Goal: Task Accomplishment & Management: Use online tool/utility

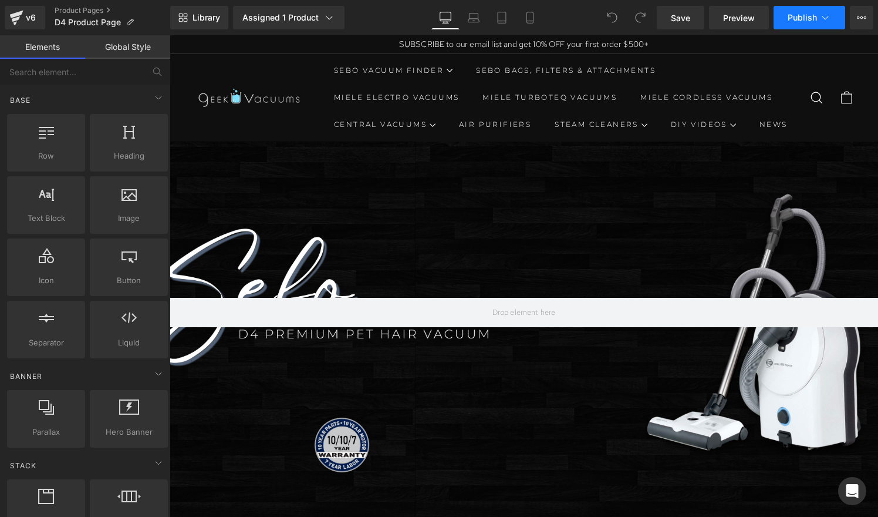
click at [787, 26] on button "Publish" at bounding box center [810, 17] width 72 height 23
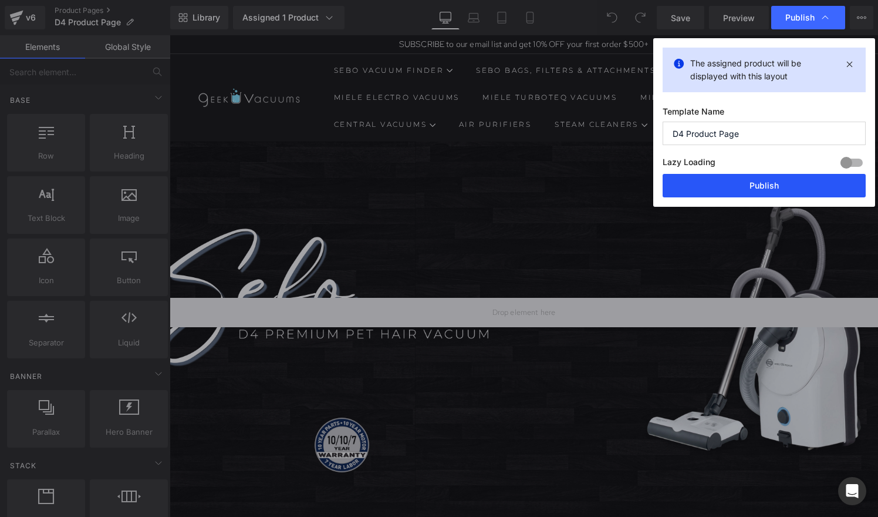
click at [741, 186] on button "Publish" at bounding box center [764, 185] width 203 height 23
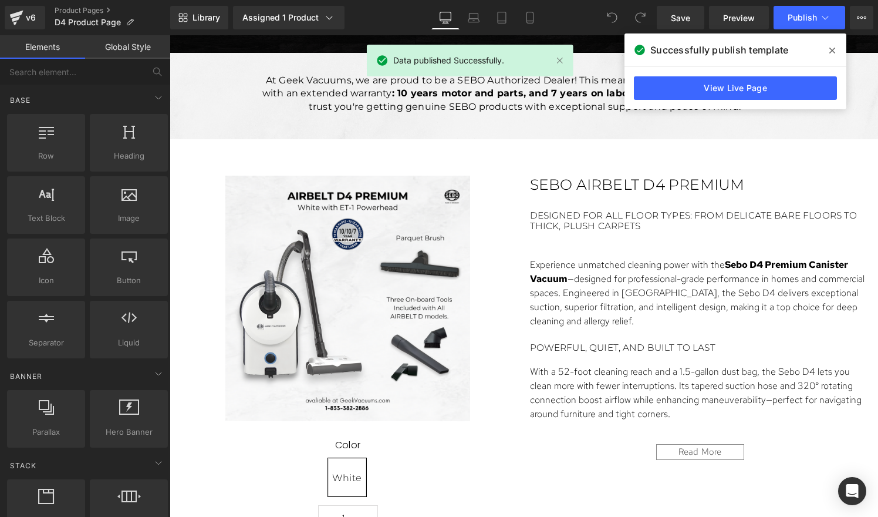
scroll to position [475, 0]
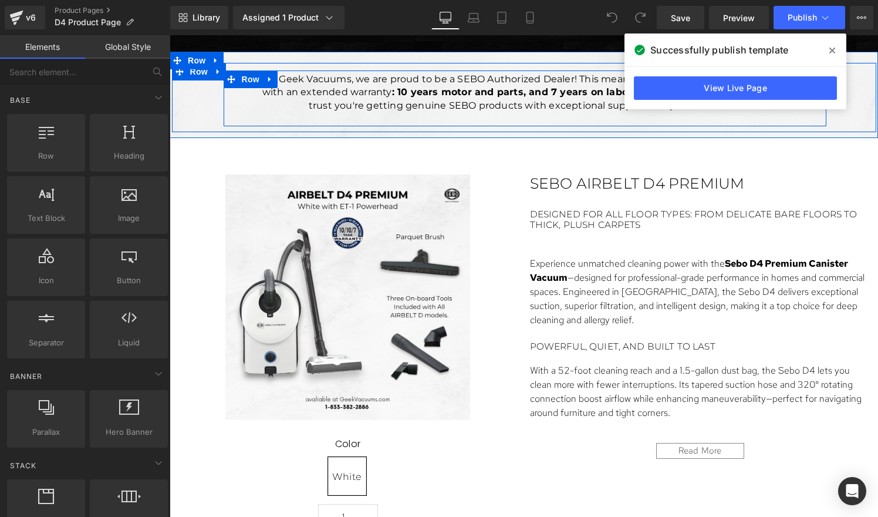
click at [170, 35] on div at bounding box center [170, 35] width 0 height 0
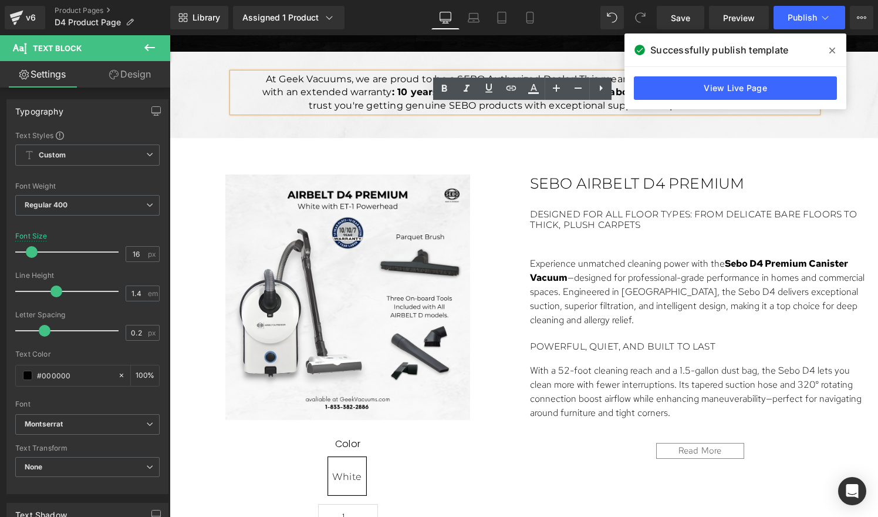
click at [648, 112] on p "At Geek Vacuums, we are proud to be a SEBO Authorized Dealer! This means all of…" at bounding box center [525, 92] width 538 height 39
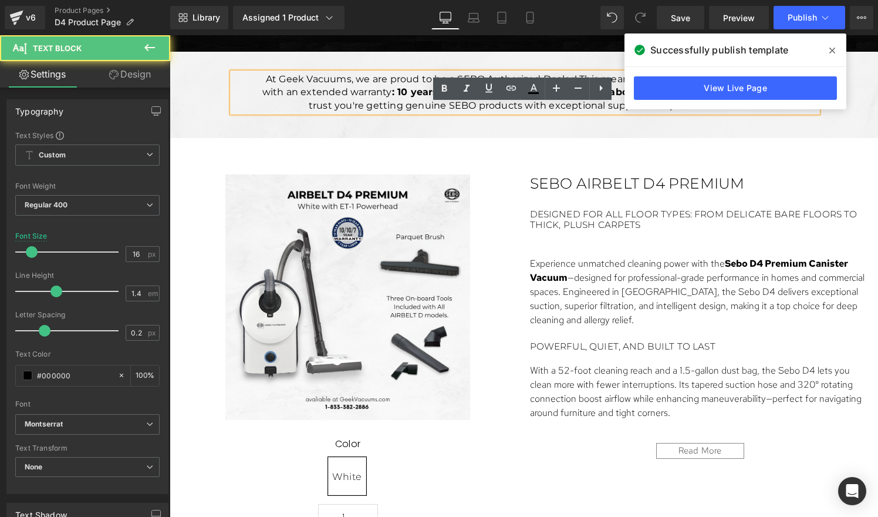
click at [648, 112] on p "At Geek Vacuums, we are proud to be a SEBO Authorized Dealer! This means all of…" at bounding box center [525, 92] width 538 height 39
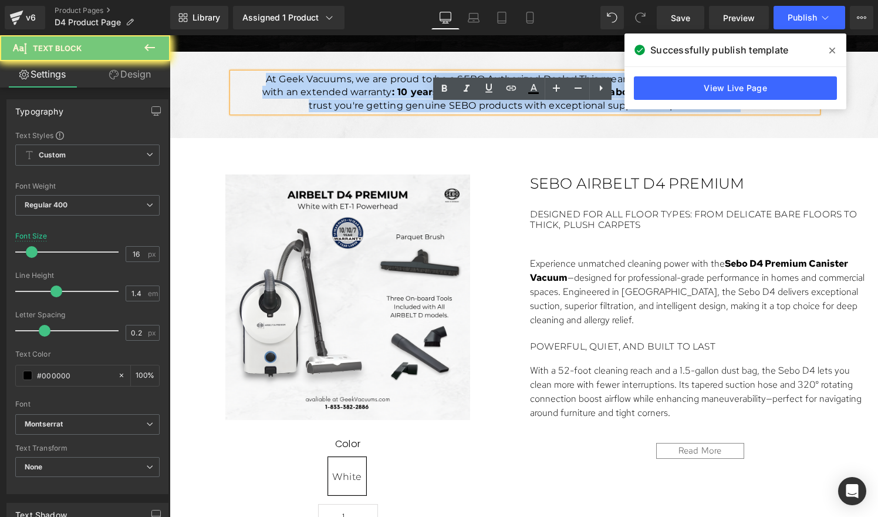
click at [648, 112] on p "At Geek Vacuums, we are proud to be a SEBO Authorized Dealer! This means all of…" at bounding box center [525, 92] width 538 height 39
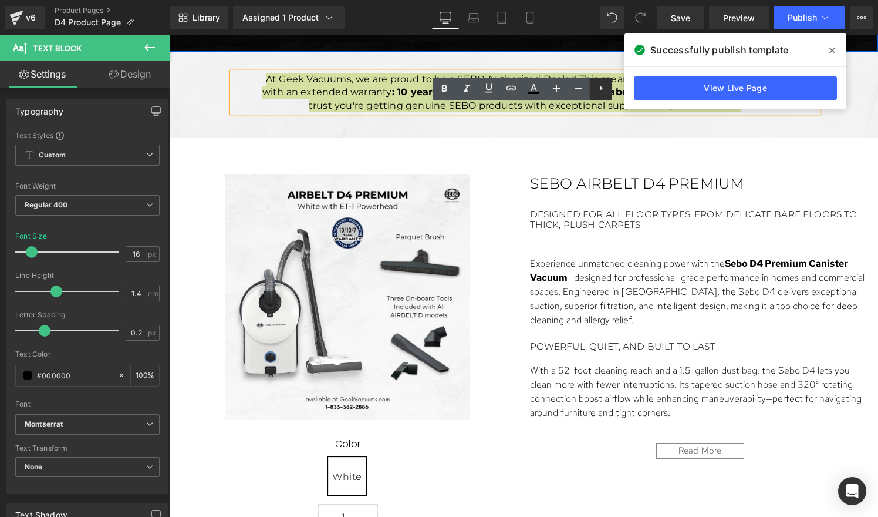
click at [604, 86] on icon at bounding box center [601, 88] width 14 height 14
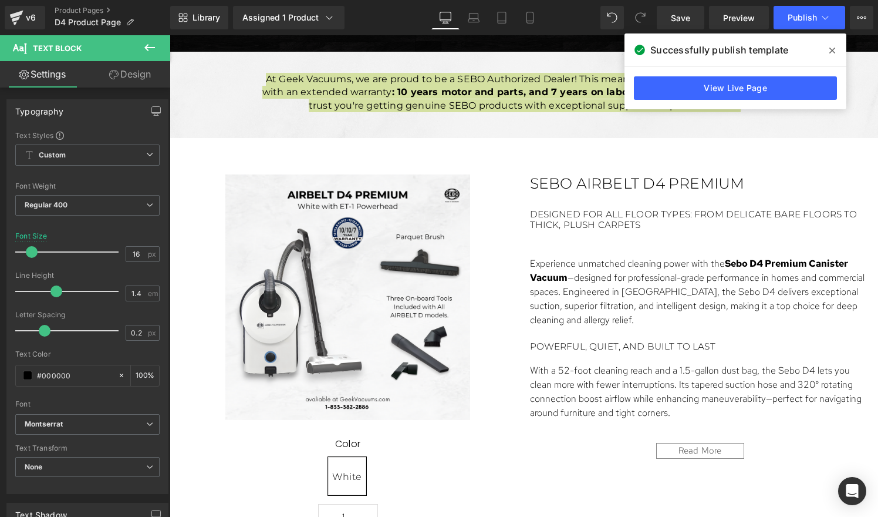
click at [838, 49] on span at bounding box center [832, 50] width 19 height 19
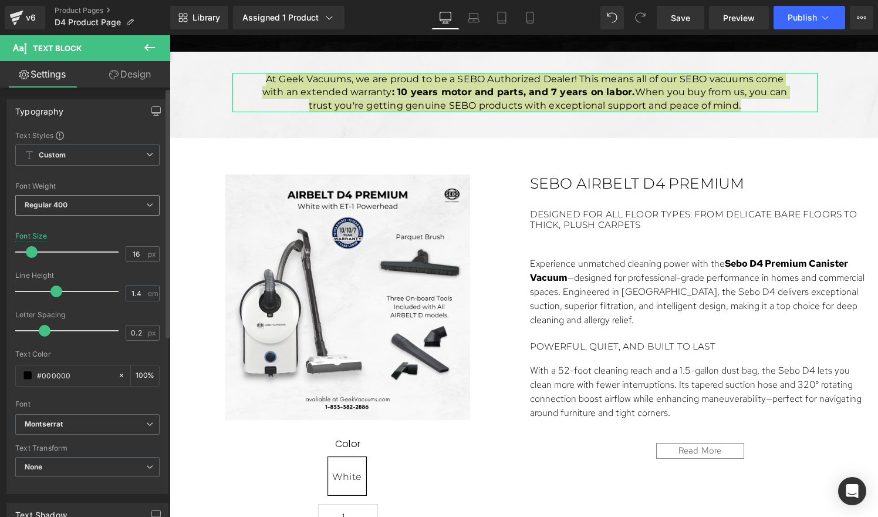
click at [93, 209] on span "Regular 400" at bounding box center [87, 205] width 144 height 21
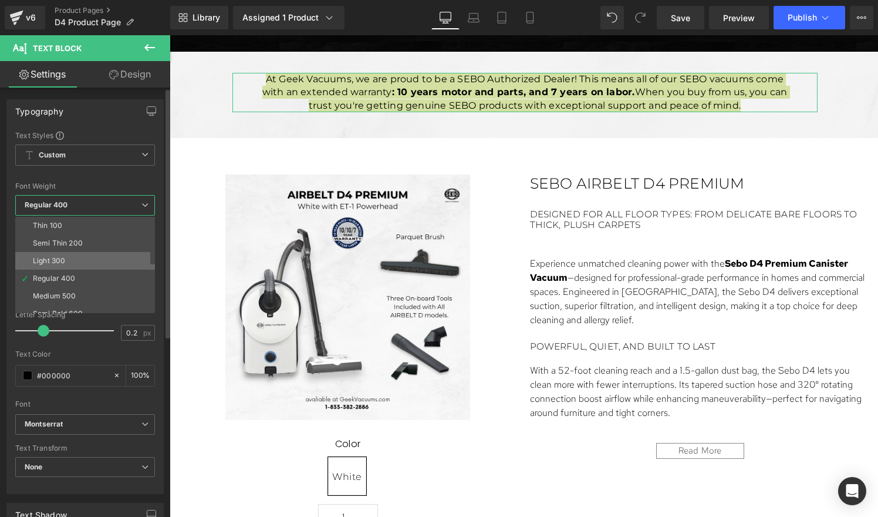
click at [79, 259] on li "Light 300" at bounding box center [87, 261] width 145 height 18
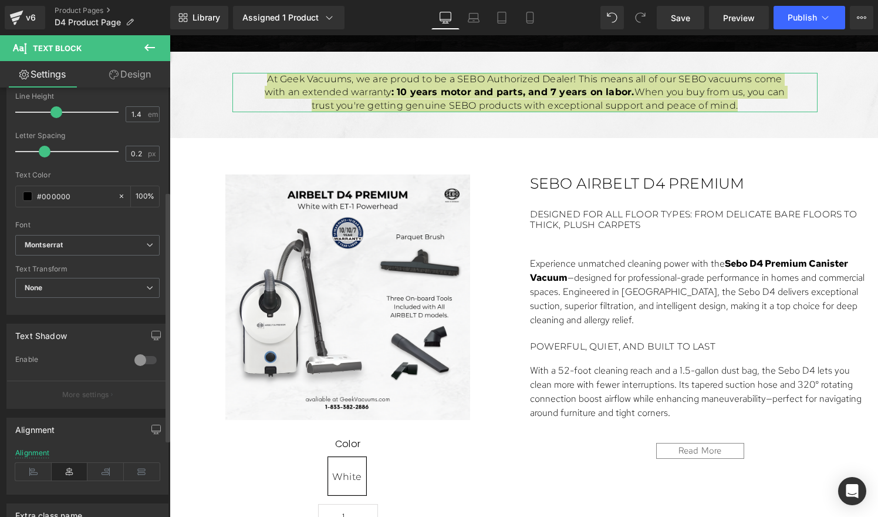
scroll to position [179, 0]
click at [66, 467] on icon at bounding box center [70, 472] width 36 height 18
click at [39, 466] on icon at bounding box center [33, 472] width 36 height 18
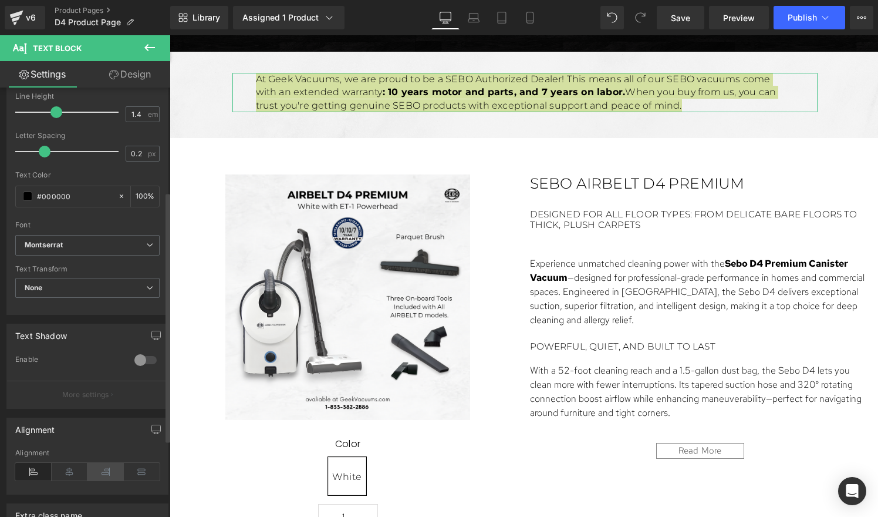
click at [100, 475] on icon at bounding box center [105, 472] width 36 height 18
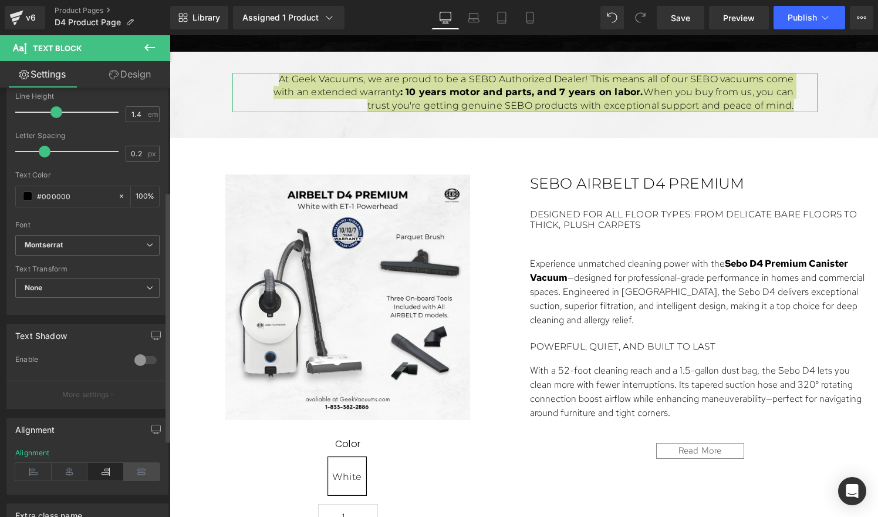
click at [147, 470] on icon at bounding box center [142, 472] width 36 height 18
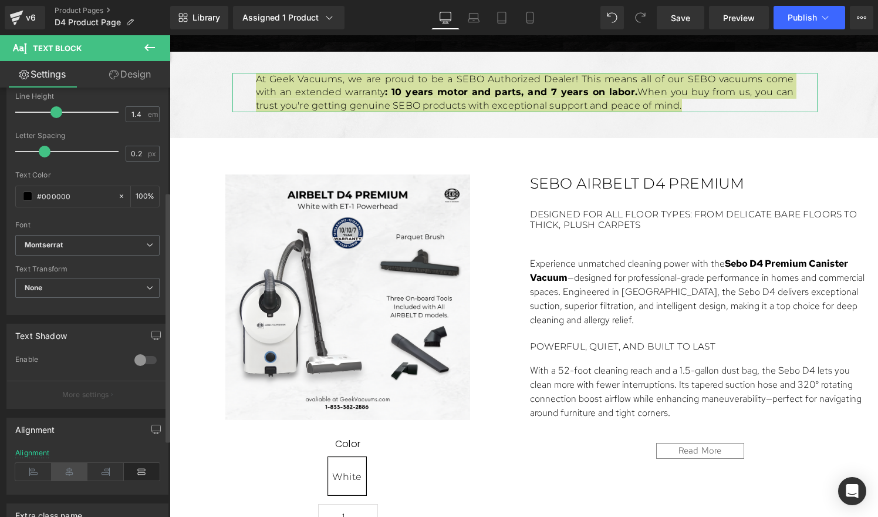
click at [70, 468] on icon at bounding box center [70, 472] width 36 height 18
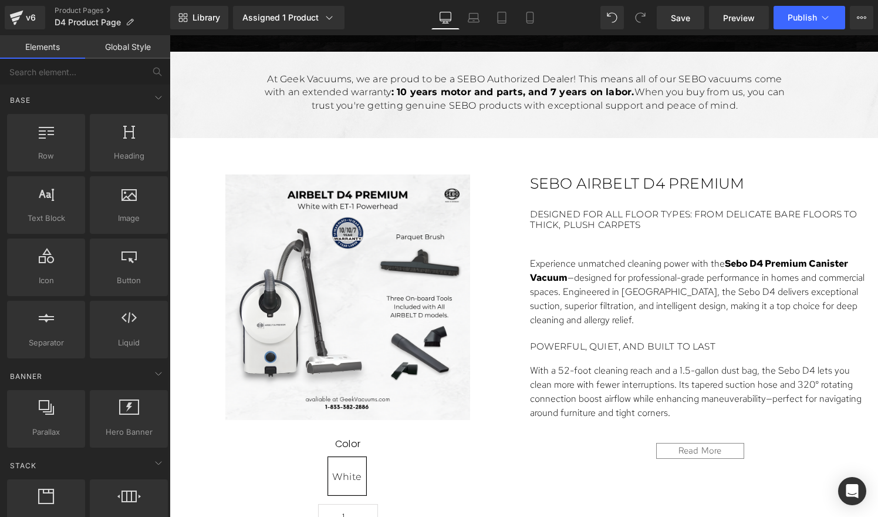
click at [689, 21] on span "Save" at bounding box center [680, 18] width 19 height 12
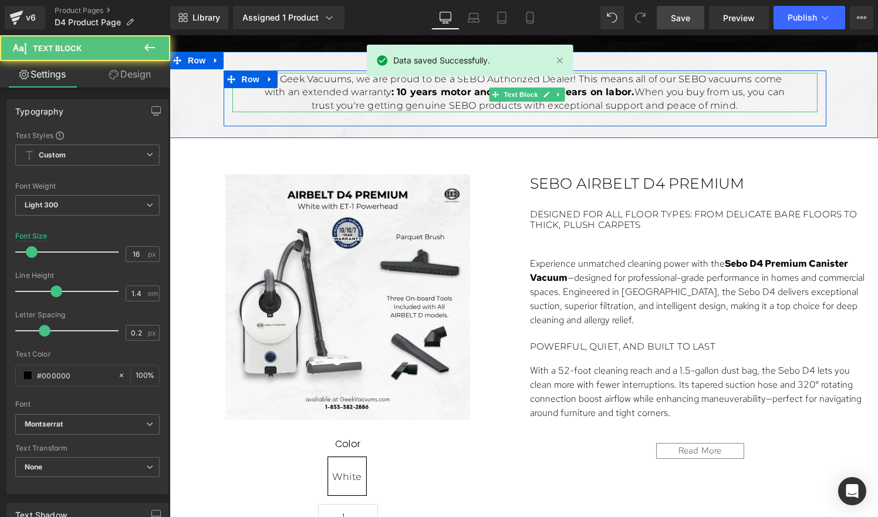
click at [427, 112] on p "At Geek Vacuums, we are proud to be a SEBO Authorized Dealer! This means all of…" at bounding box center [525, 92] width 538 height 39
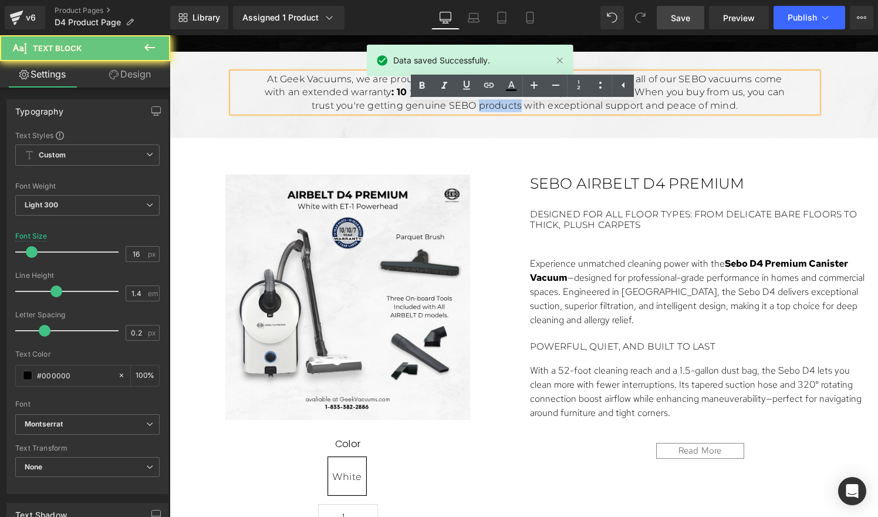
click at [427, 112] on p "At Geek Vacuums, we are proud to be a SEBO Authorized Dealer! This means all of…" at bounding box center [525, 92] width 538 height 39
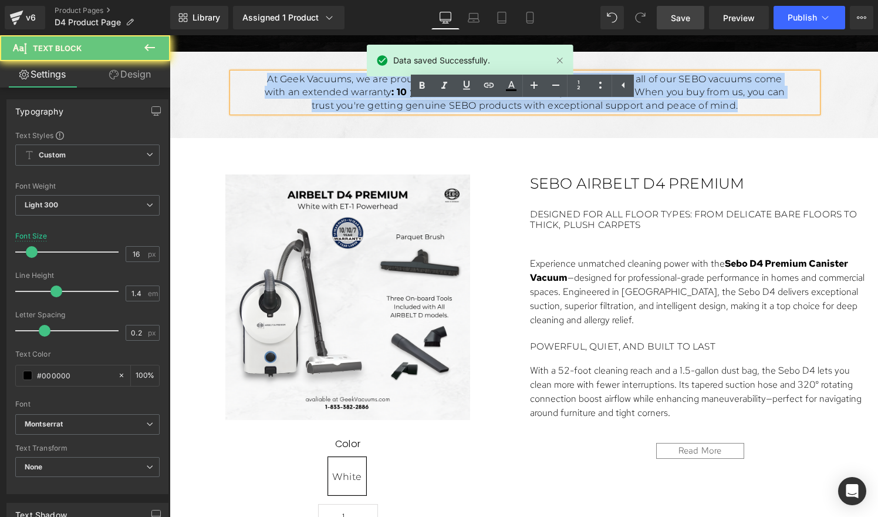
click at [427, 112] on p "At Geek Vacuums, we are proud to be a SEBO Authorized Dealer! This means all of…" at bounding box center [525, 92] width 538 height 39
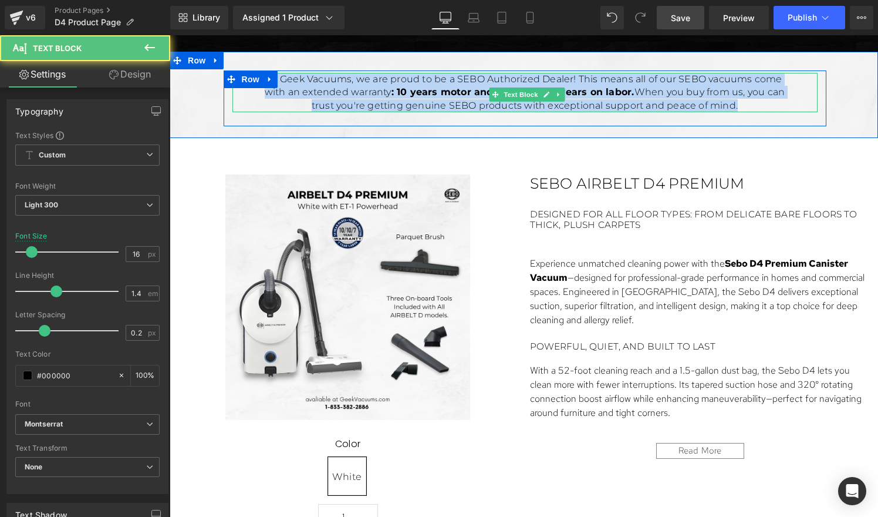
click at [353, 112] on p "At Geek Vacuums, we are proud to be a SEBO Authorized Dealer! This means all of…" at bounding box center [525, 92] width 538 height 39
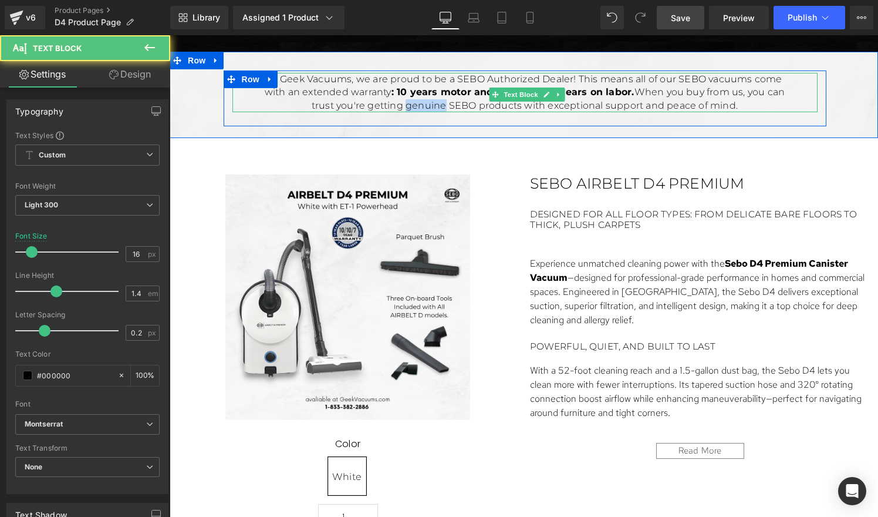
click at [353, 112] on p "At Geek Vacuums, we are proud to be a SEBO Authorized Dealer! This means all of…" at bounding box center [525, 92] width 538 height 39
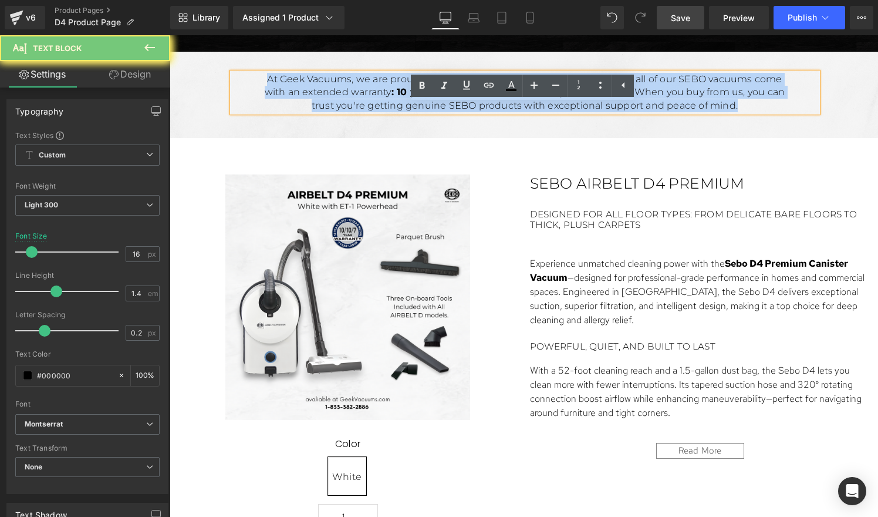
click at [353, 112] on p "At Geek Vacuums, we are proud to be a SEBO Authorized Dealer! This means all of…" at bounding box center [525, 92] width 538 height 39
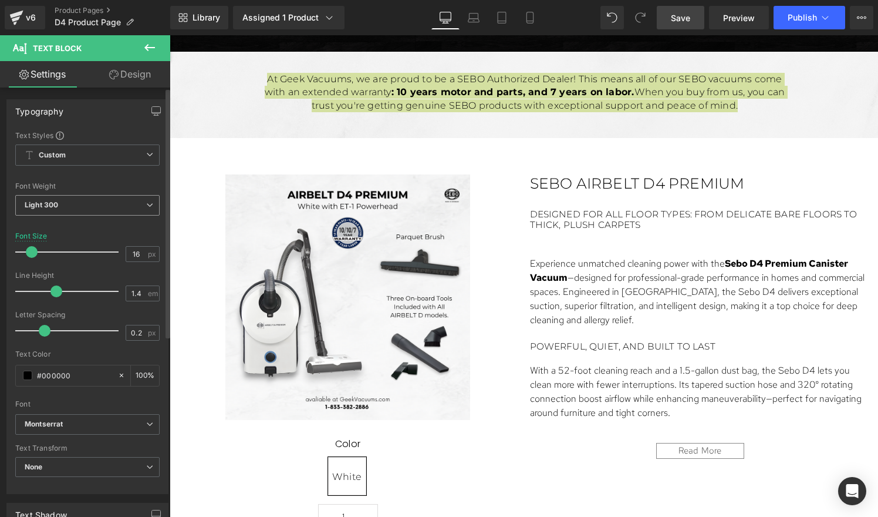
click at [63, 207] on span "Light 300" at bounding box center [87, 205] width 144 height 21
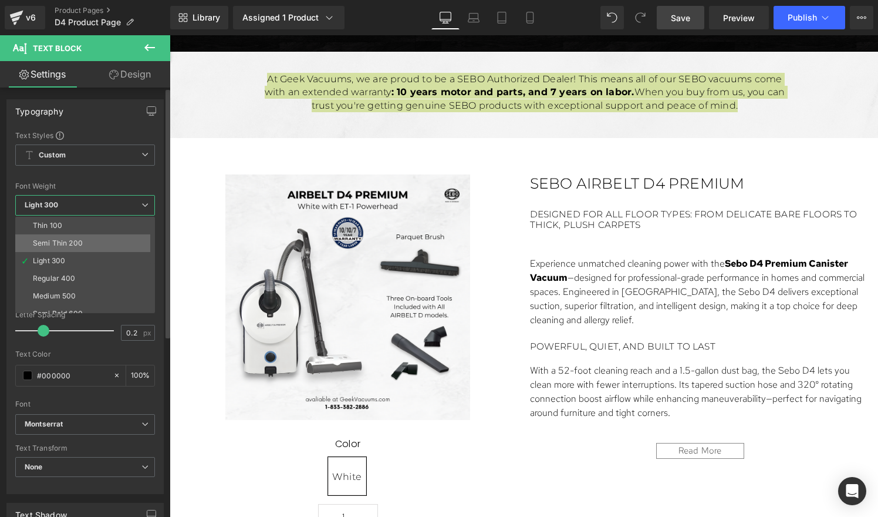
click at [59, 239] on div "Semi Thin 200" at bounding box center [58, 243] width 50 height 8
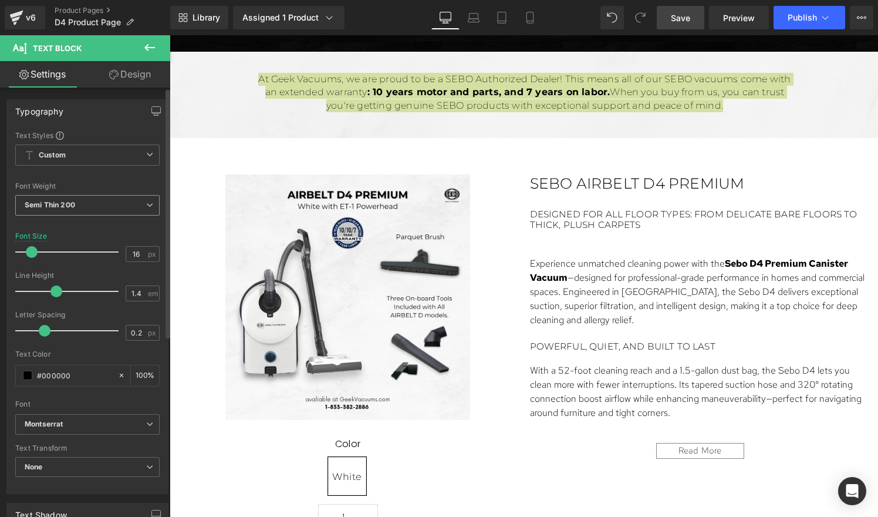
click at [72, 207] on b "Semi Thin 200" at bounding box center [50, 204] width 50 height 9
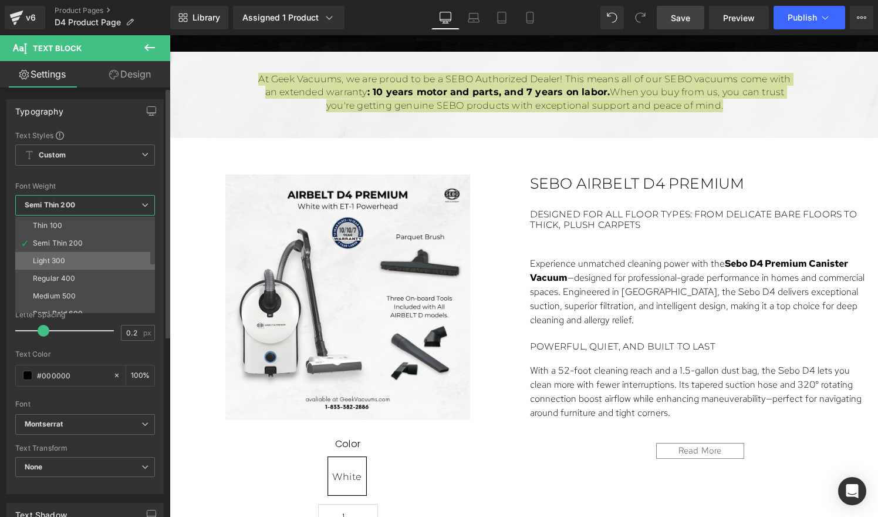
click at [64, 255] on li "Light 300" at bounding box center [87, 261] width 145 height 18
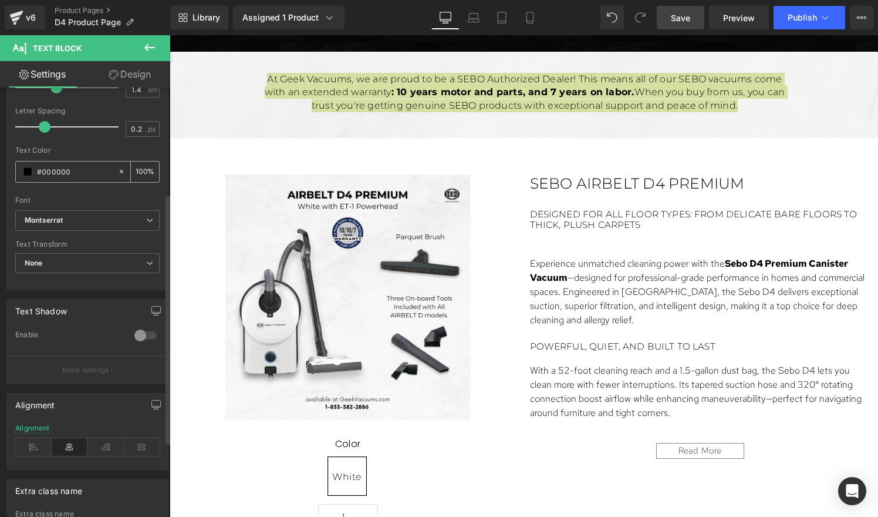
scroll to position [207, 0]
click at [97, 439] on icon at bounding box center [105, 444] width 36 height 18
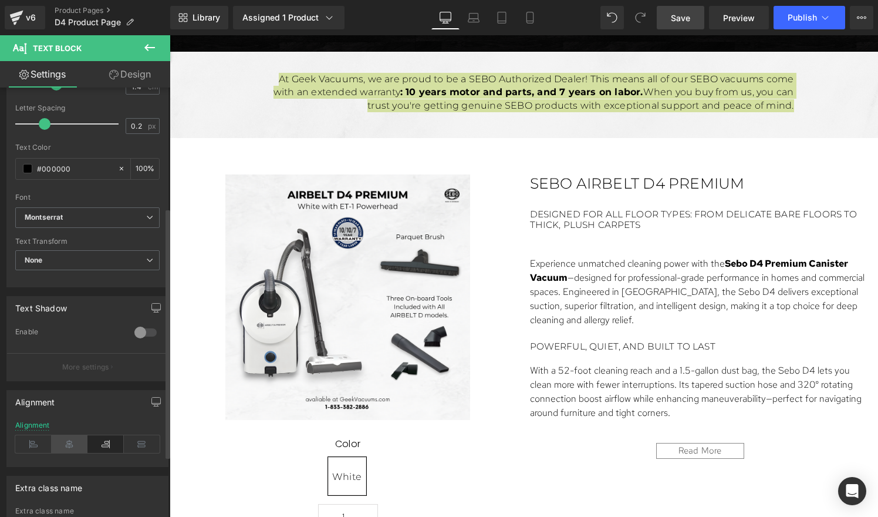
click at [75, 439] on icon at bounding box center [70, 444] width 36 height 18
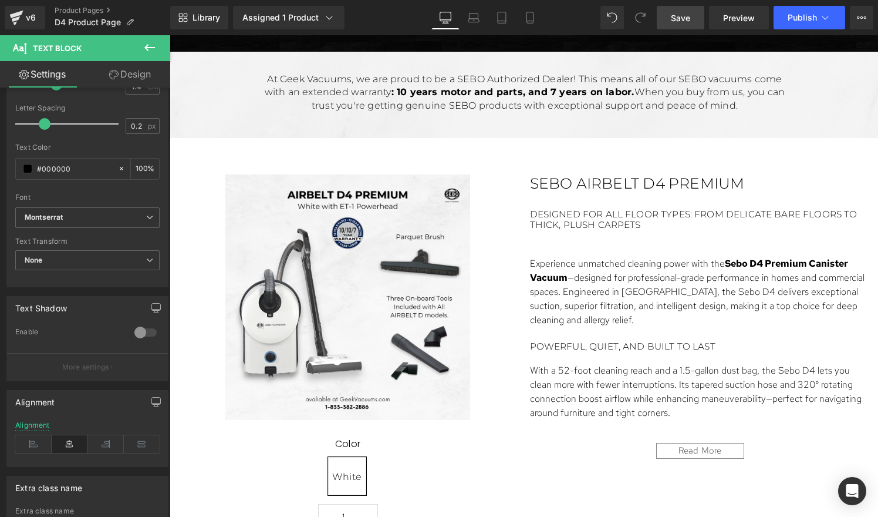
click at [720, 126] on div "At Geek Vacuums, we are proud to be a SEBO Authorized Dealer! This means all of…" at bounding box center [525, 98] width 603 height 56
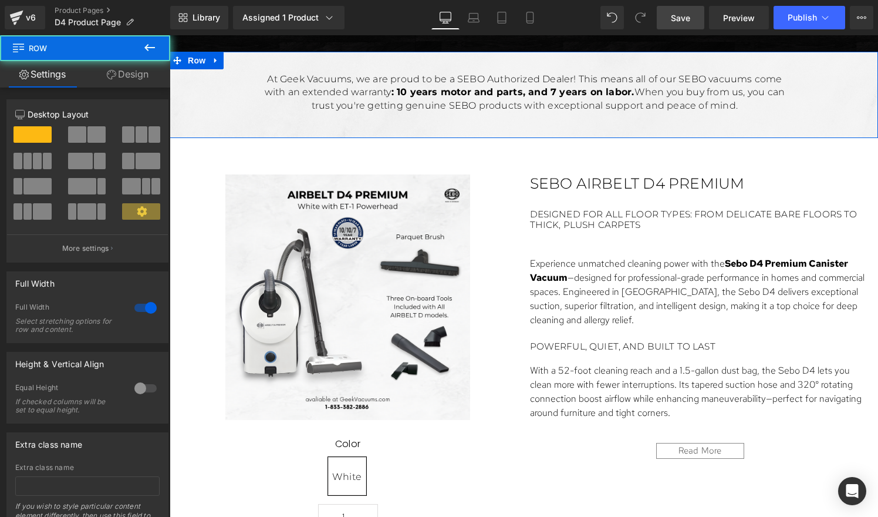
click at [723, 138] on div "At Geek Vacuums, we are proud to be a SEBO Authorized Dealer! This means all of…" at bounding box center [524, 95] width 709 height 86
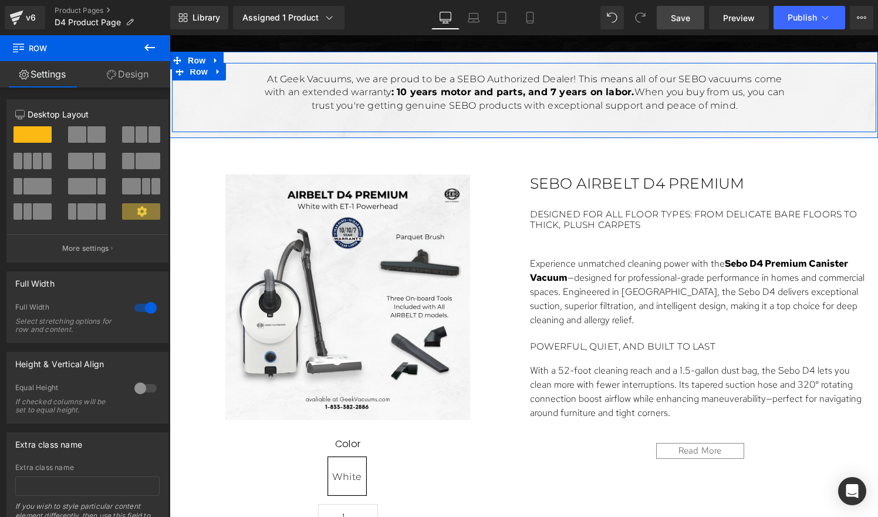
click at [846, 132] on div "At Geek Vacuums, we are proud to be a SEBO Authorized Dealer! This means all of…" at bounding box center [524, 97] width 704 height 69
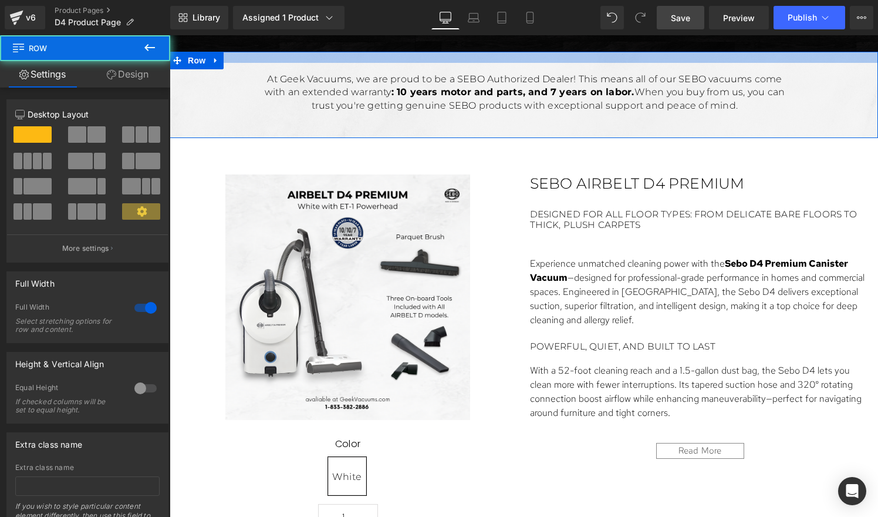
click at [836, 63] on div at bounding box center [524, 57] width 709 height 11
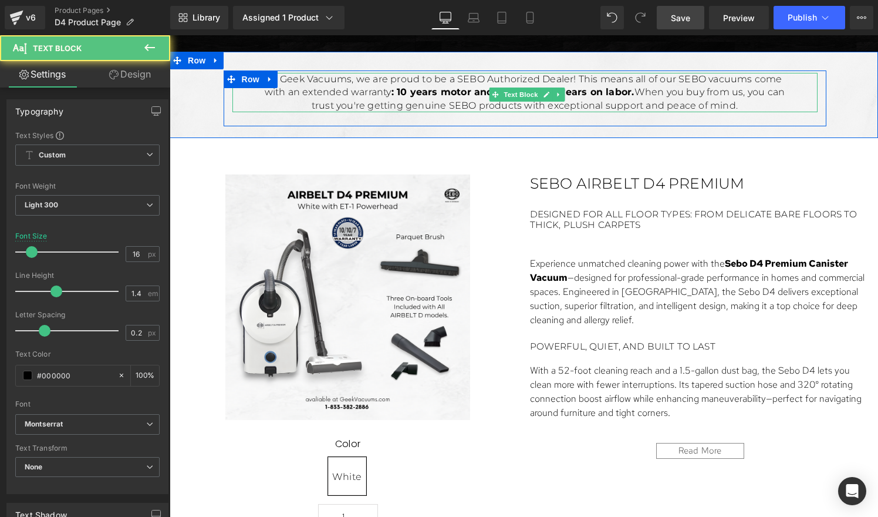
click at [665, 112] on p "At Geek Vacuums, we are proud to be a SEBO Authorized Dealer! This means all of…" at bounding box center [525, 92] width 538 height 39
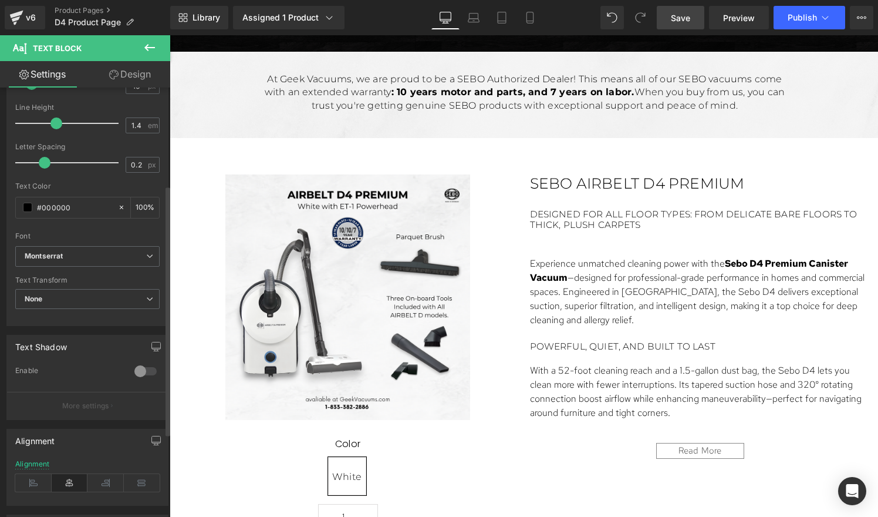
scroll to position [170, 0]
click at [100, 482] on icon at bounding box center [105, 480] width 36 height 18
click at [17, 493] on div "Alignment" at bounding box center [87, 479] width 144 height 45
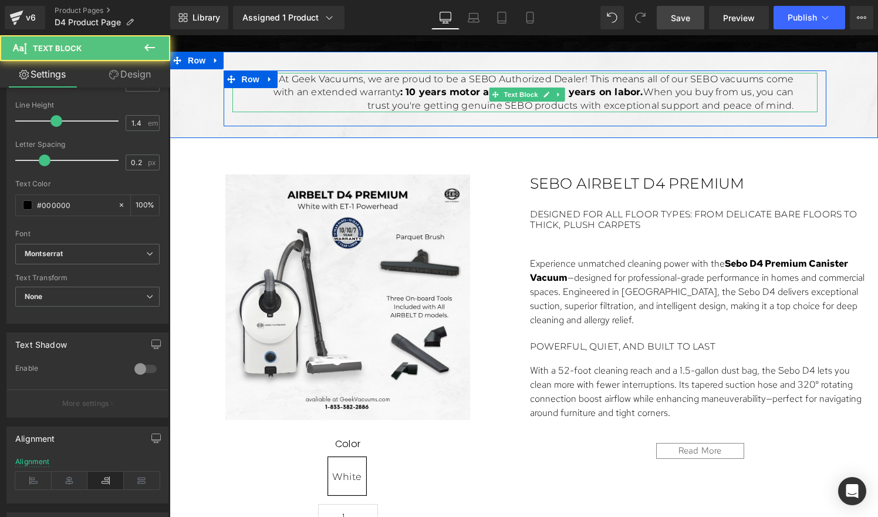
click at [263, 112] on p "At Geek Vacuums, we are proud to be a SEBO Authorized Dealer! This means all of…" at bounding box center [525, 92] width 538 height 39
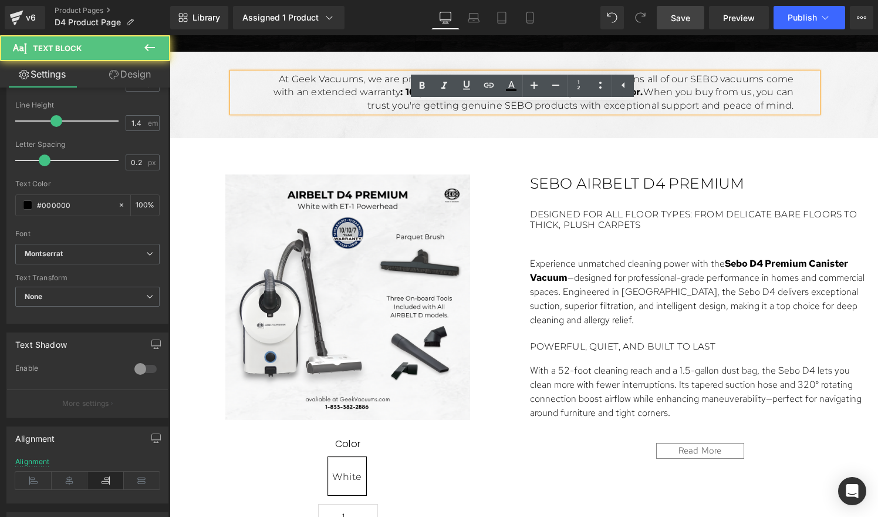
click at [263, 112] on p "At Geek Vacuums, we are proud to be a SEBO Authorized Dealer! This means all of…" at bounding box center [525, 92] width 538 height 39
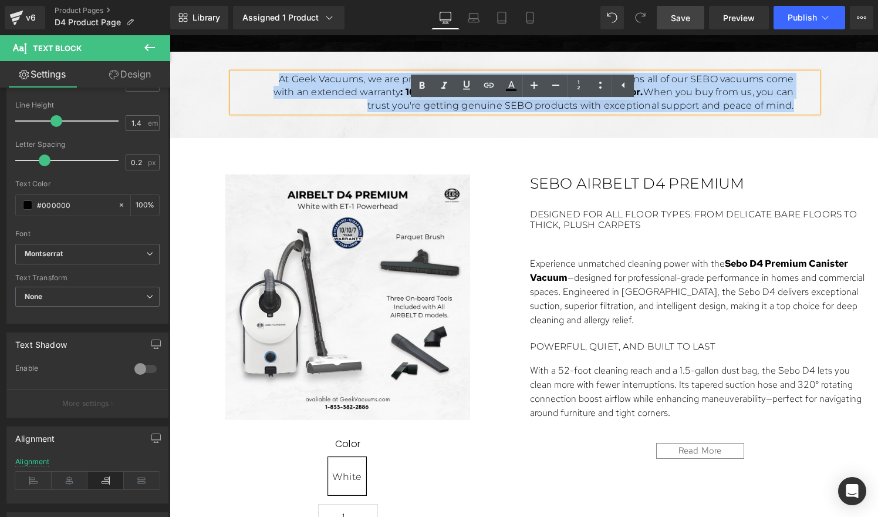
click at [263, 112] on p "At Geek Vacuums, we are proud to be a SEBO Authorized Dealer! This means all of…" at bounding box center [525, 92] width 538 height 39
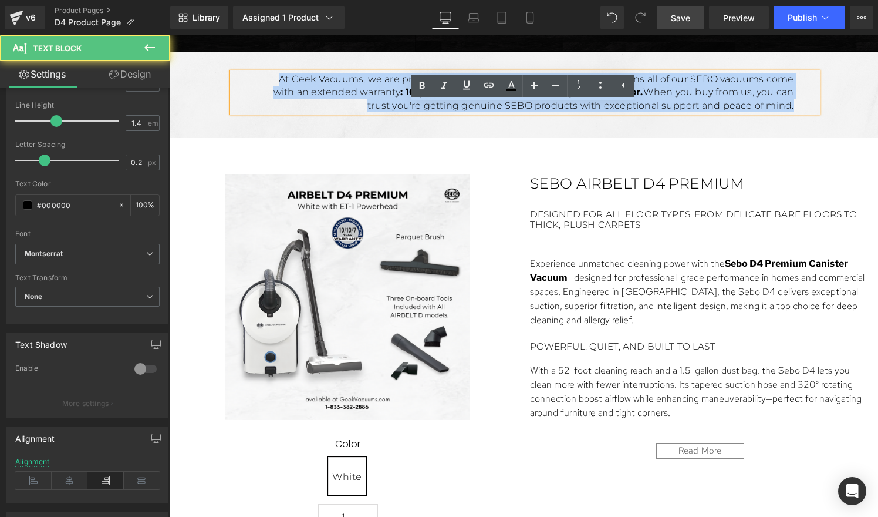
click at [263, 112] on p "At Geek Vacuums, we are proud to be a SEBO Authorized Dealer! This means all of…" at bounding box center [525, 92] width 538 height 39
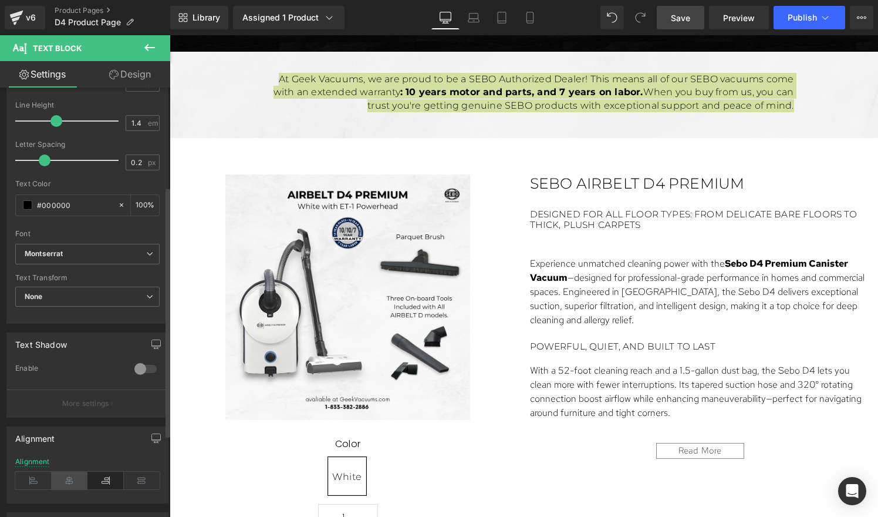
click at [72, 475] on icon at bounding box center [70, 480] width 36 height 18
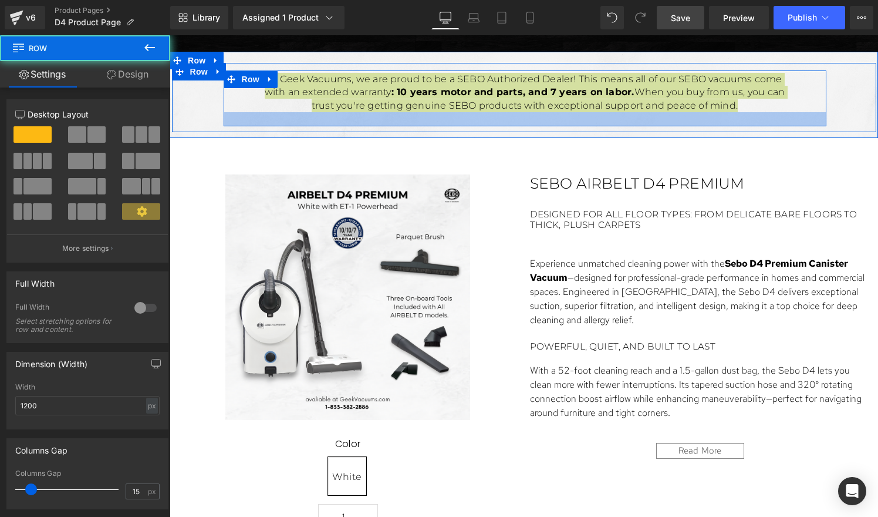
click at [416, 126] on div at bounding box center [525, 119] width 603 height 14
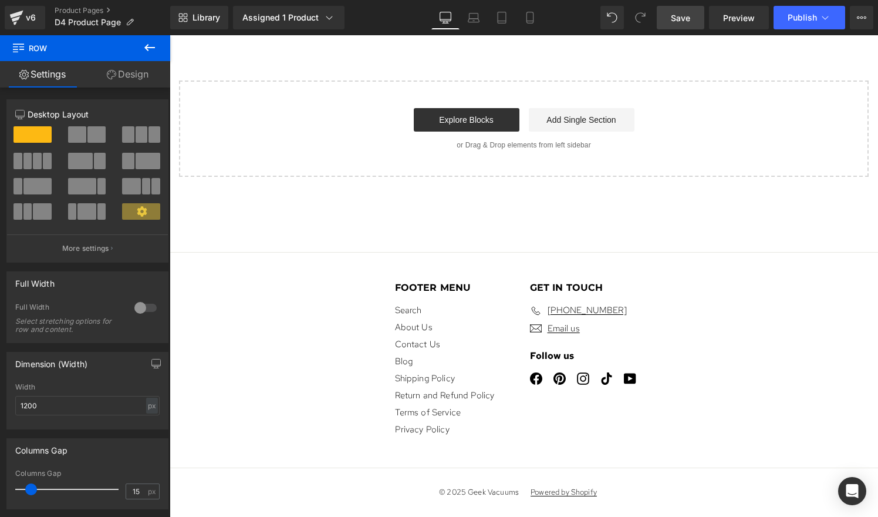
scroll to position [5034, 0]
click at [437, 131] on link "Explore Blocks" at bounding box center [467, 119] width 106 height 23
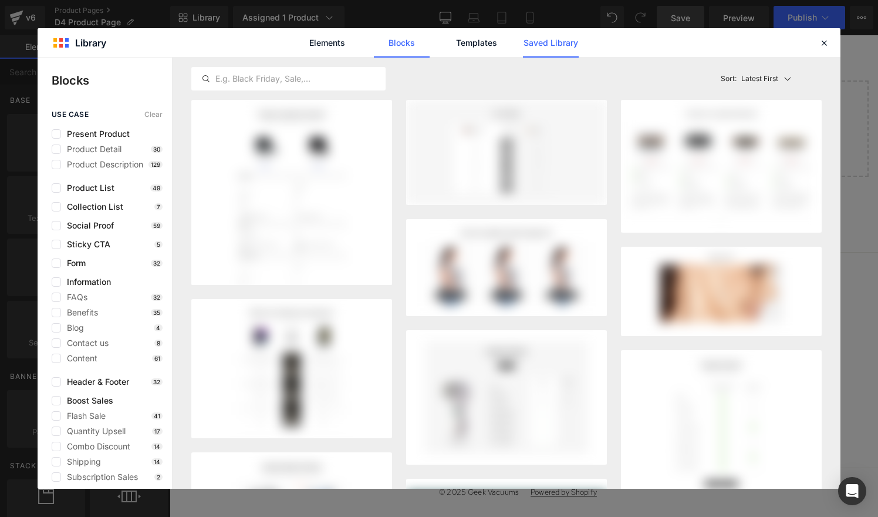
click at [544, 46] on link "Saved Library" at bounding box center [551, 42] width 56 height 29
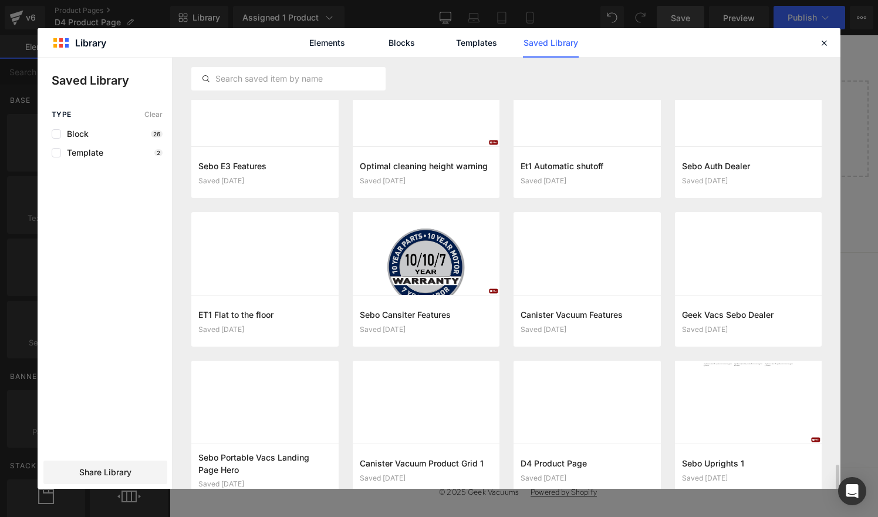
scroll to position [0, 0]
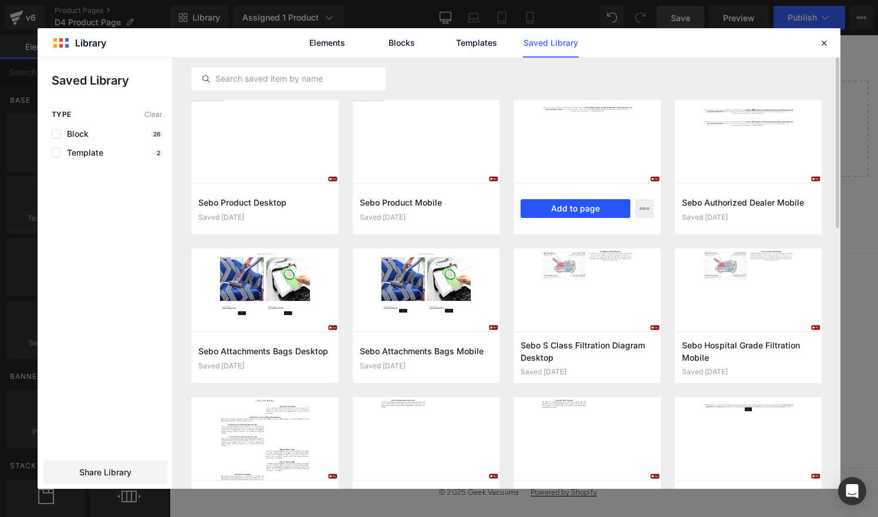
click at [589, 206] on button "Add to page" at bounding box center [576, 208] width 110 height 19
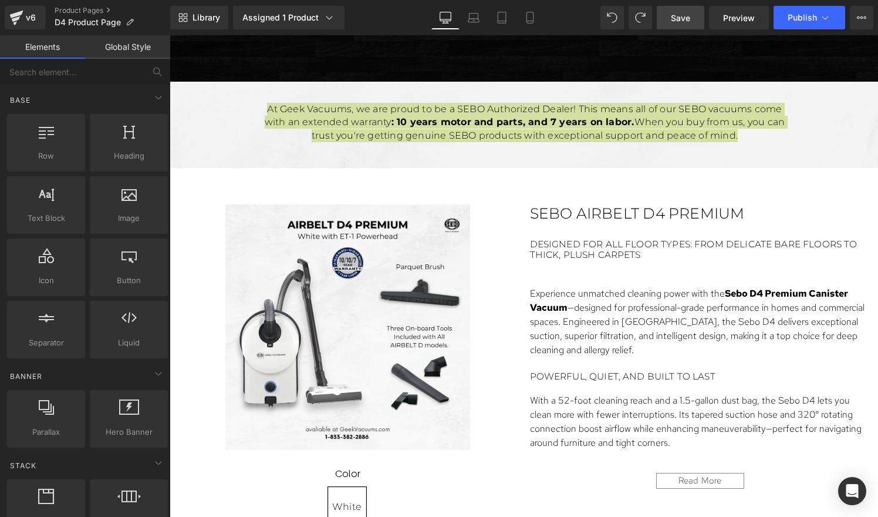
scroll to position [454, 0]
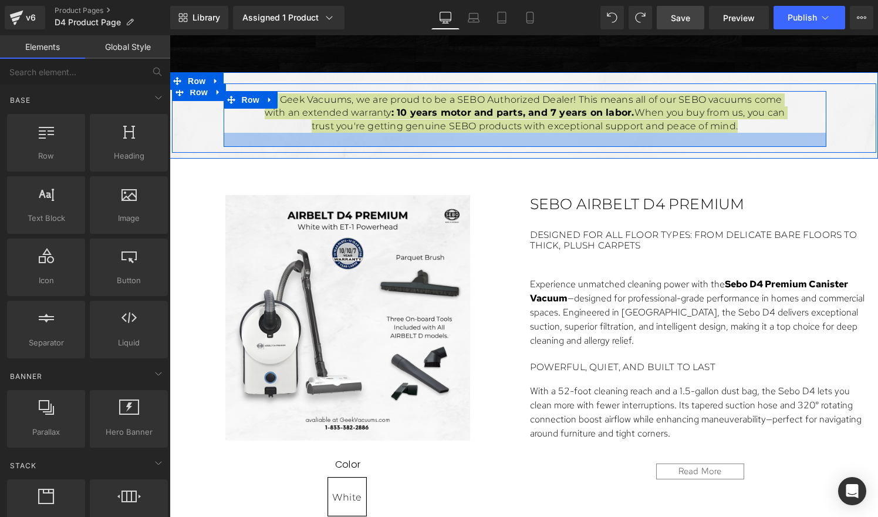
click at [600, 147] on div at bounding box center [525, 140] width 603 height 14
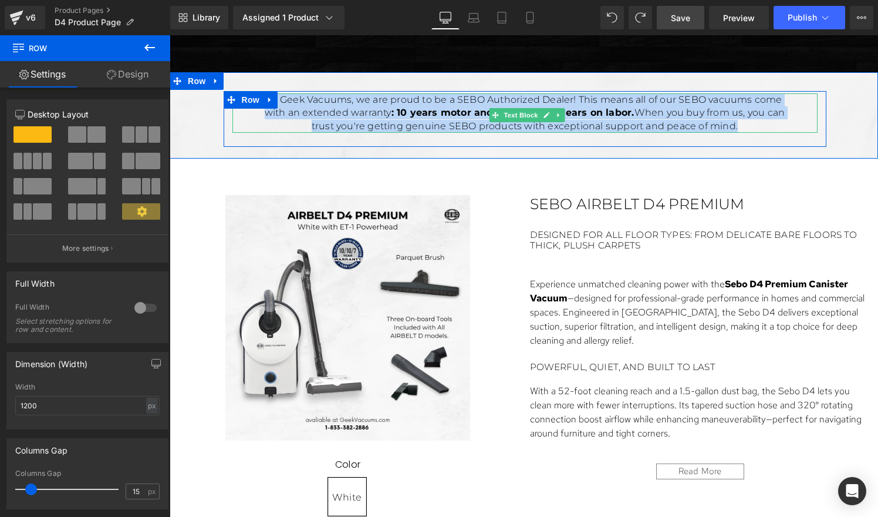
click at [711, 133] on p "At Geek Vacuums, we are proud to be a SEBO Authorized Dealer! This means all of…" at bounding box center [525, 112] width 538 height 39
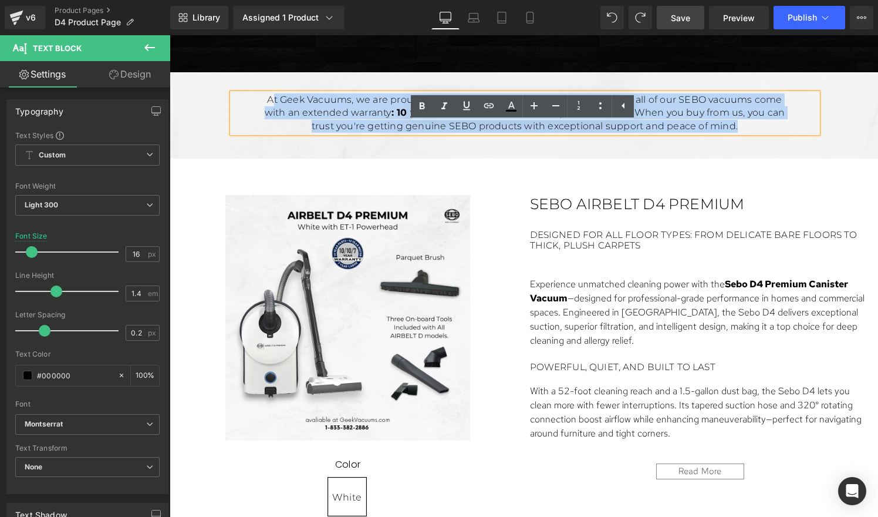
drag, startPoint x: 711, startPoint y: 161, endPoint x: 233, endPoint y: 132, distance: 479.3
click at [233, 132] on div "At Geek Vacuums, we are proud to be a SEBO Authorized Dealer! This means all of…" at bounding box center [525, 119] width 603 height 56
copy p "t Geek Vacuums, we are proud to be a SEBO Authorized Dealer! This means all of …"
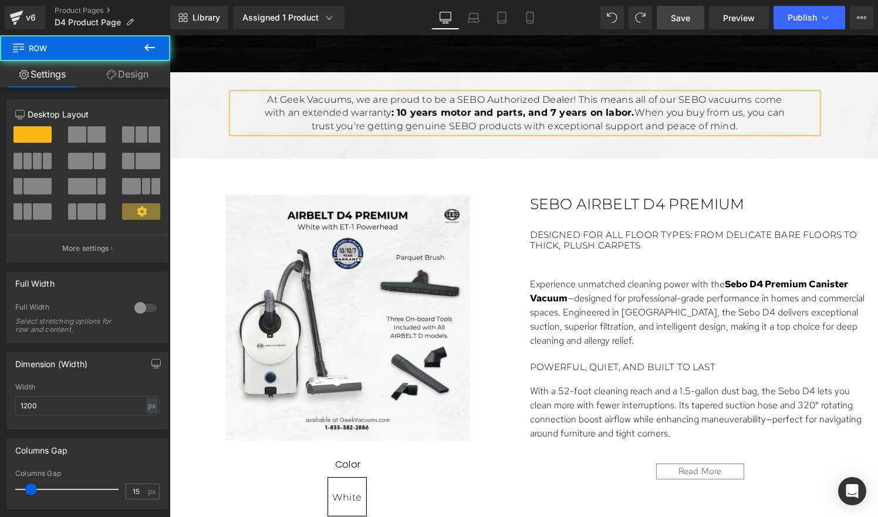
click at [224, 128] on div "At Geek Vacuums, we are proud to be a SEBO Authorized Dealer! This means all of…" at bounding box center [525, 112] width 603 height 39
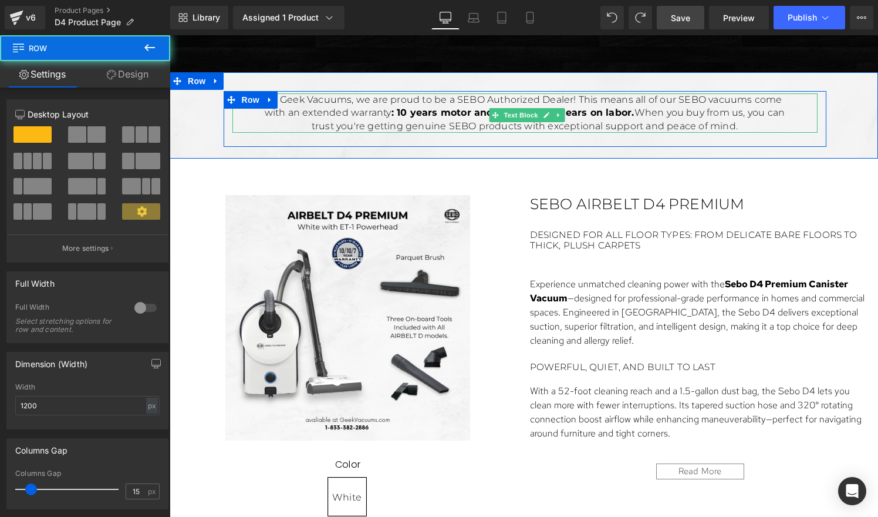
click at [256, 133] on p "At Geek Vacuums, we are proud to be a SEBO Authorized Dealer! This means all of…" at bounding box center [525, 112] width 538 height 39
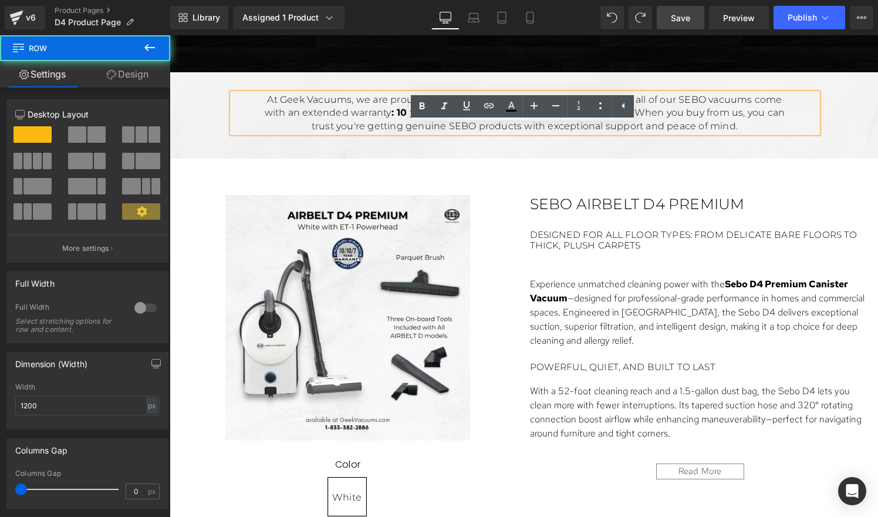
click at [507, 153] on div "At Geek Vacuums, we are proud to be a SEBO Authorized Dealer! This means all of…" at bounding box center [524, 117] width 704 height 69
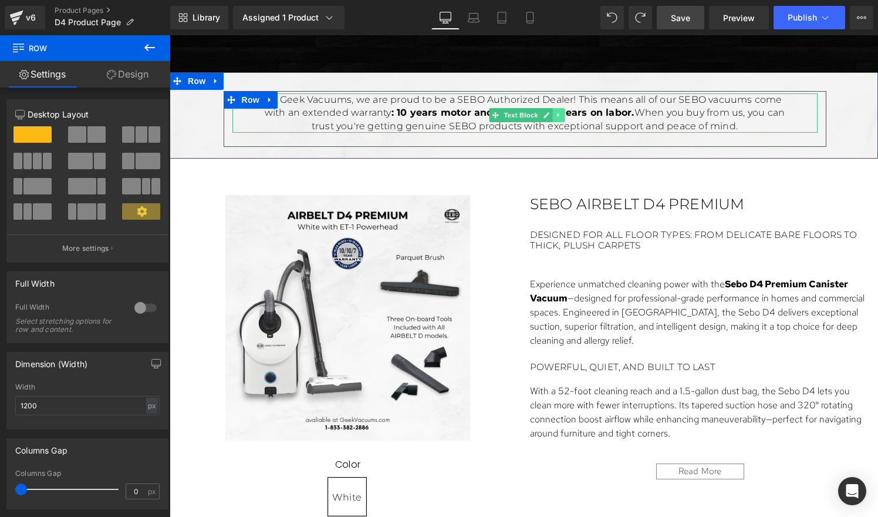
click at [555, 119] on icon at bounding box center [558, 115] width 6 height 7
click at [561, 119] on icon at bounding box center [564, 115] width 6 height 7
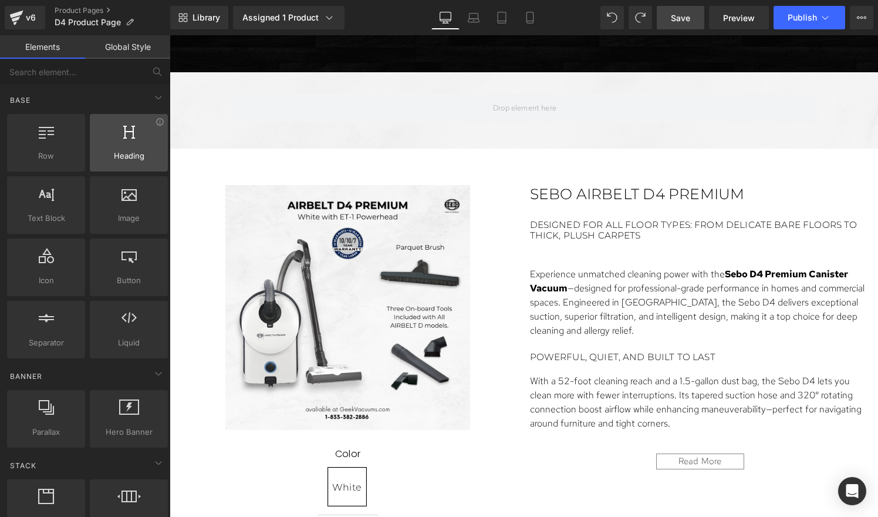
click at [128, 140] on div at bounding box center [128, 136] width 71 height 26
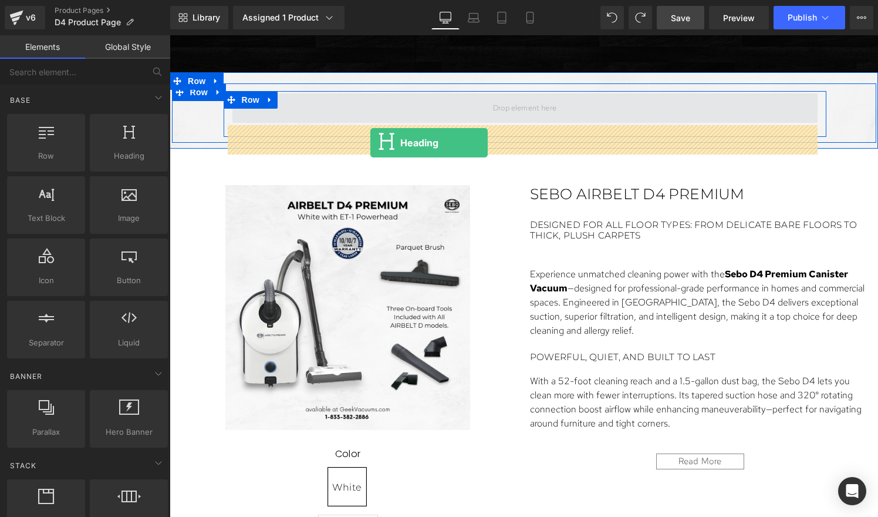
drag, startPoint x: 298, startPoint y: 176, endPoint x: 370, endPoint y: 143, distance: 79.9
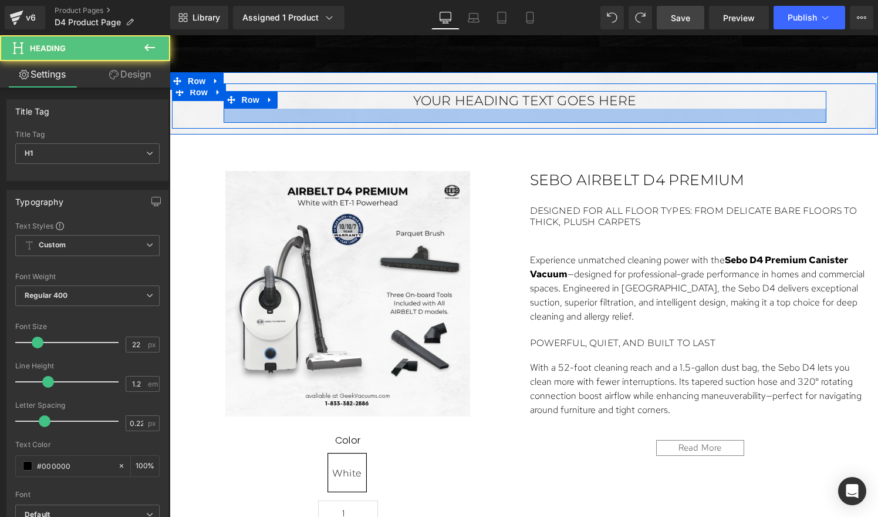
click at [370, 123] on div at bounding box center [525, 116] width 603 height 14
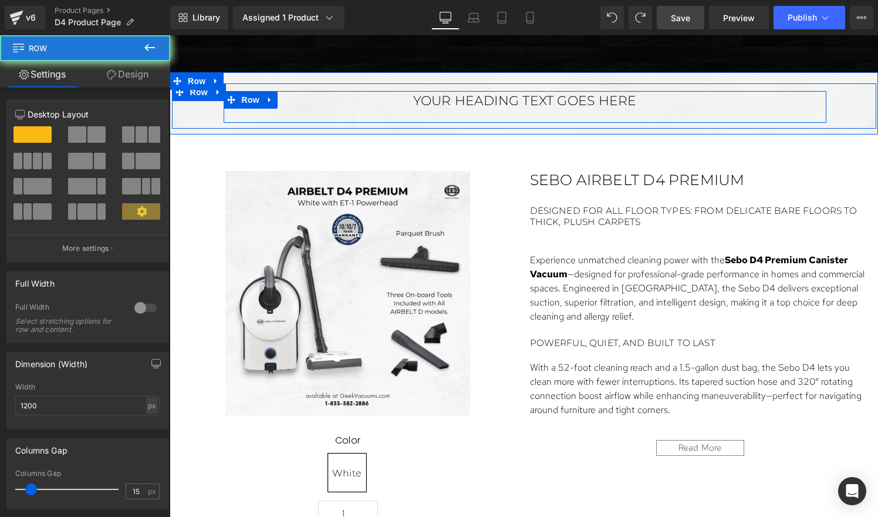
click at [370, 123] on div at bounding box center [525, 116] width 603 height 14
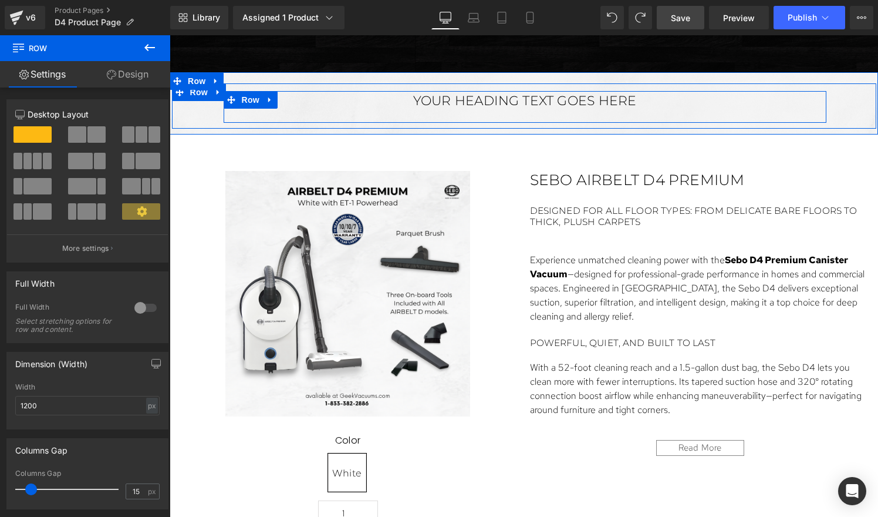
click at [370, 123] on div at bounding box center [525, 116] width 603 height 14
click at [410, 109] on h1 "Your heading text goes here" at bounding box center [524, 100] width 585 height 15
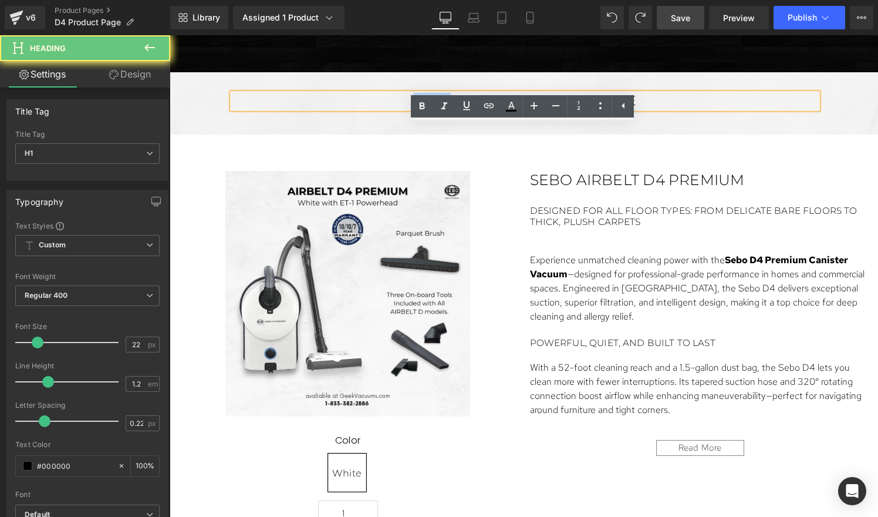
click at [410, 109] on h1 "Your heading text goes here" at bounding box center [524, 100] width 585 height 15
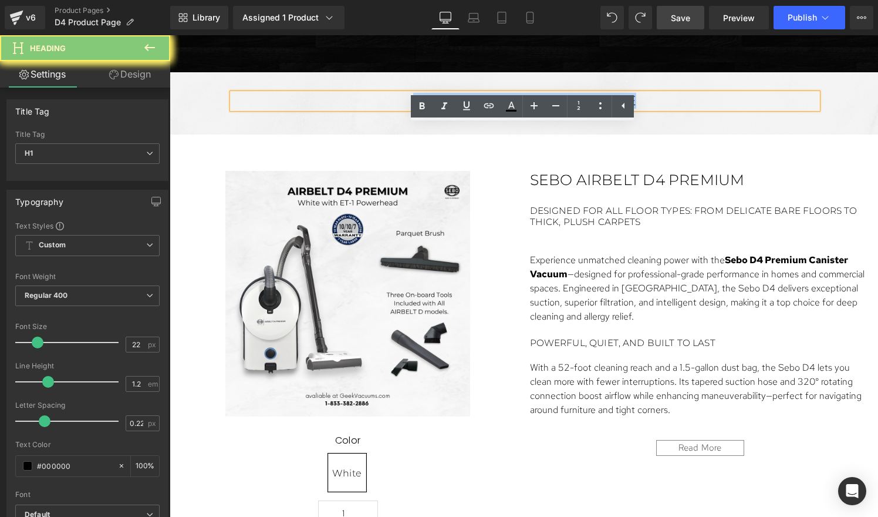
click at [410, 109] on h1 "Your heading text goes here" at bounding box center [524, 100] width 585 height 15
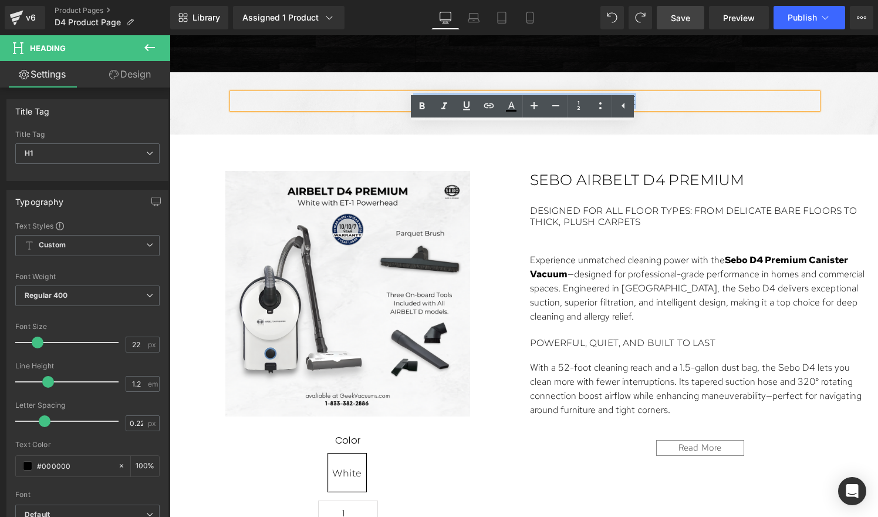
paste div
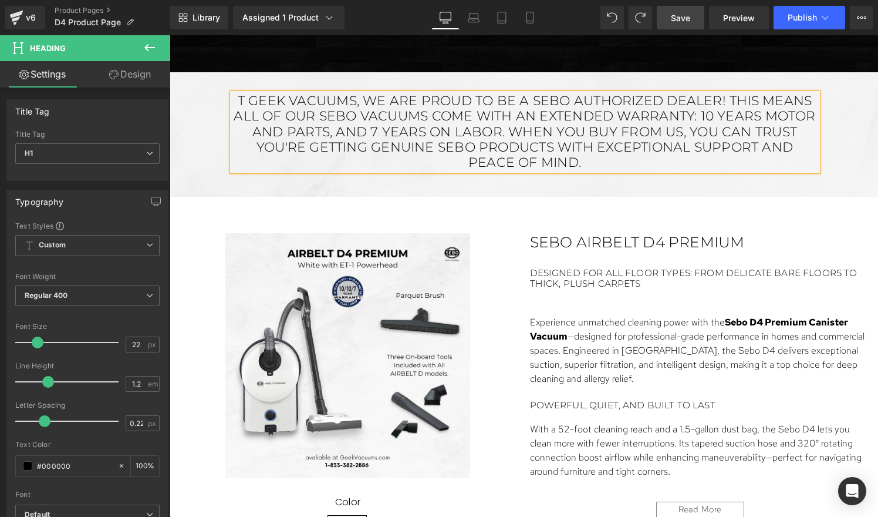
click at [232, 103] on icon at bounding box center [235, 99] width 6 height 7
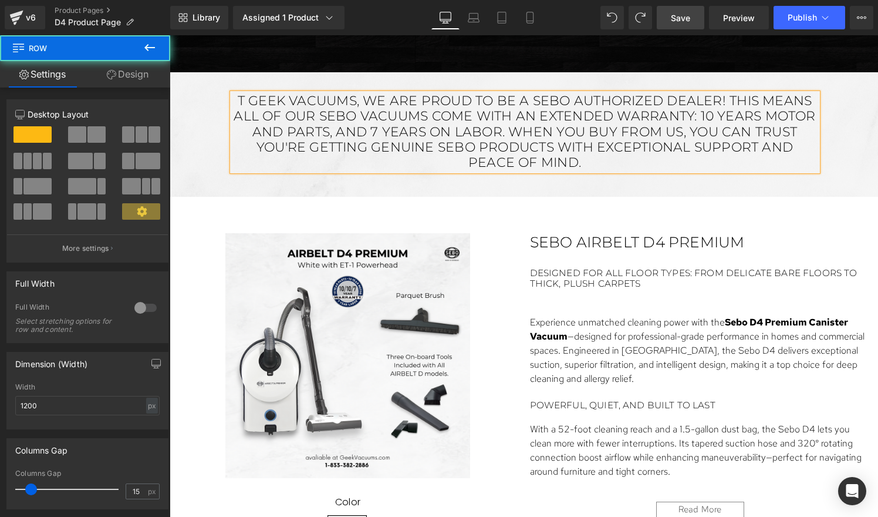
click at [241, 107] on span "Row" at bounding box center [250, 100] width 19 height 14
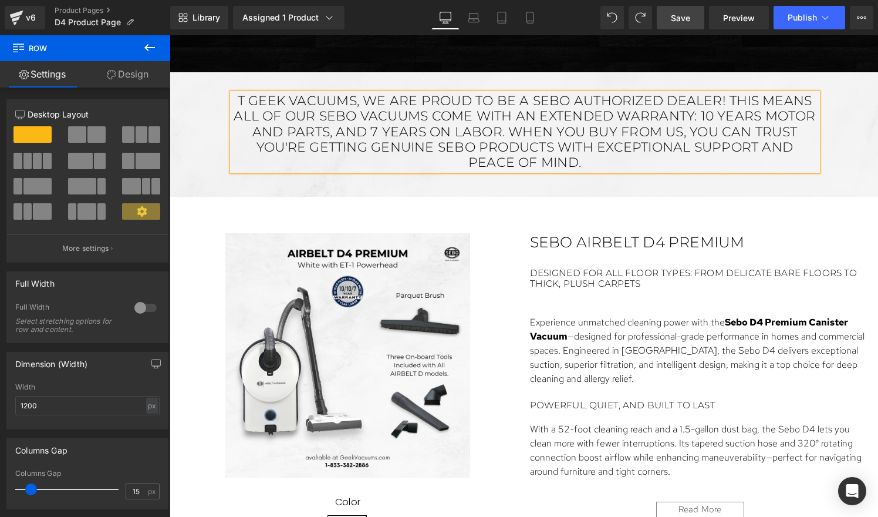
click at [247, 107] on span "Row" at bounding box center [250, 100] width 19 height 14
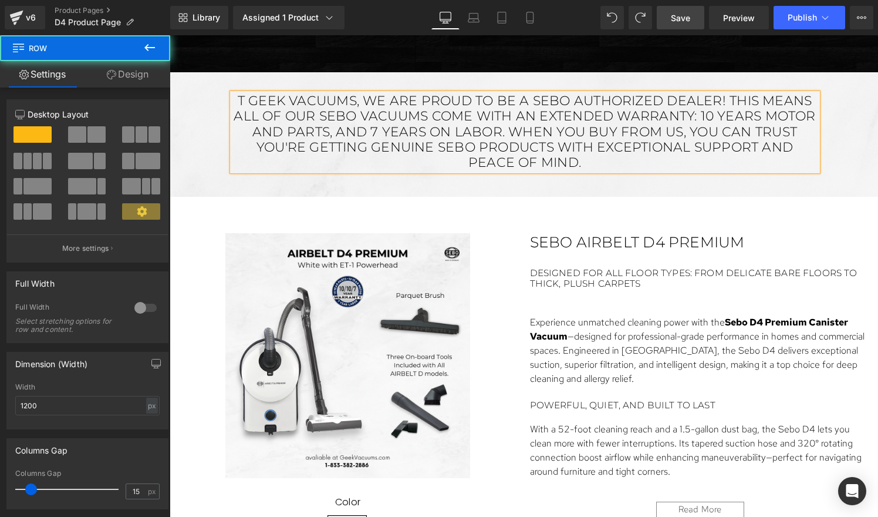
click at [247, 107] on span "Row" at bounding box center [250, 100] width 19 height 14
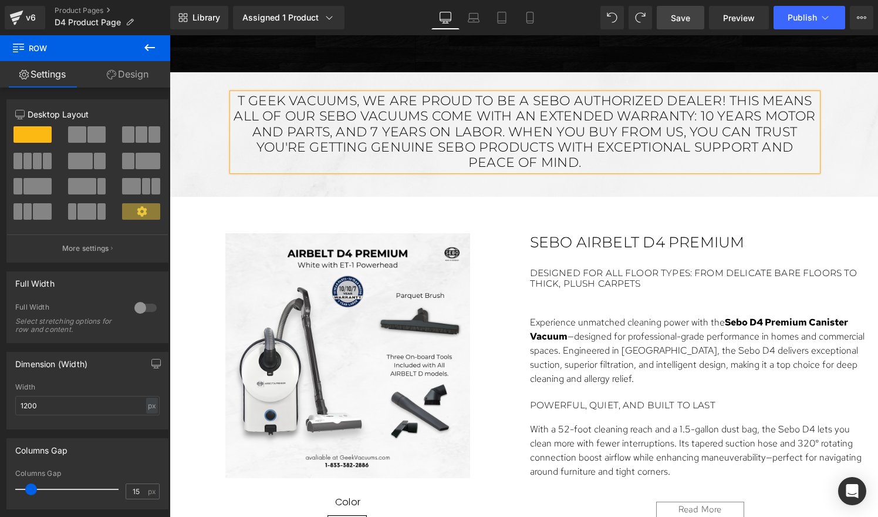
click at [244, 107] on span "Row" at bounding box center [250, 100] width 19 height 14
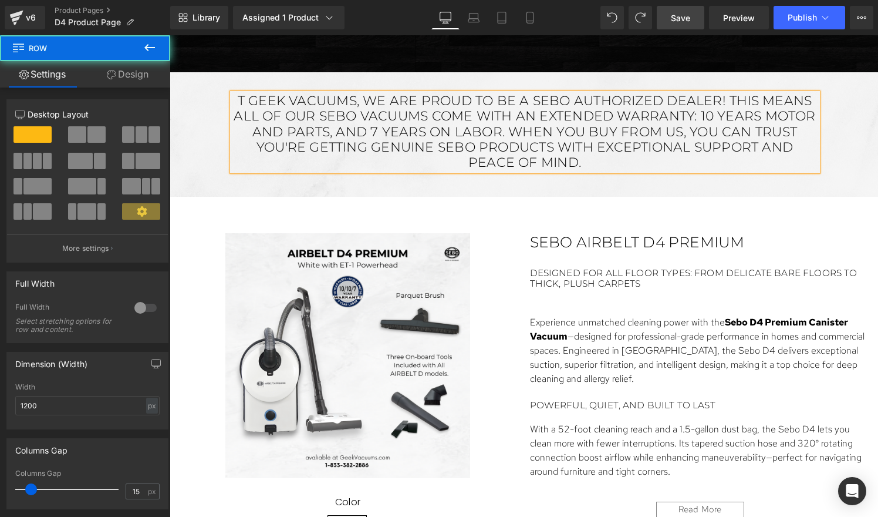
click at [244, 107] on span "Row" at bounding box center [250, 100] width 19 height 14
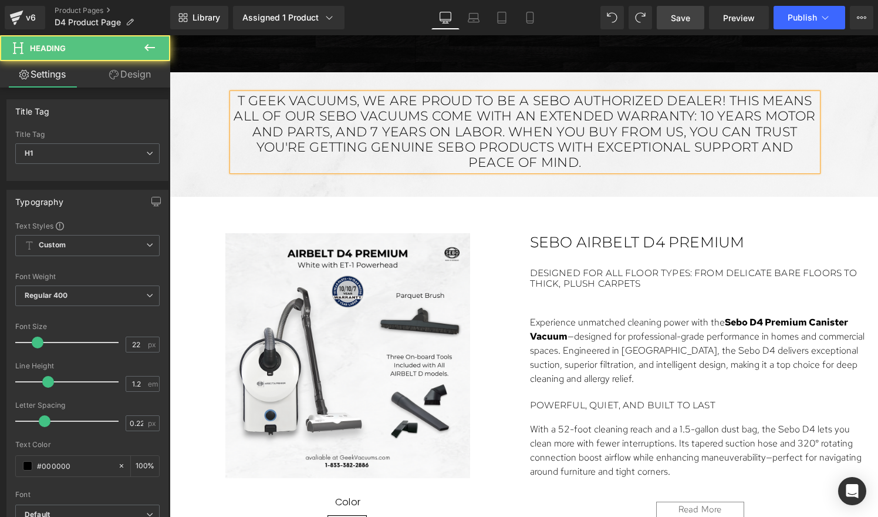
click at [552, 171] on h1 "t Geek Vacuums, we are proud to be a SEBO Authorized Dealer! This means all of …" at bounding box center [524, 131] width 585 height 77
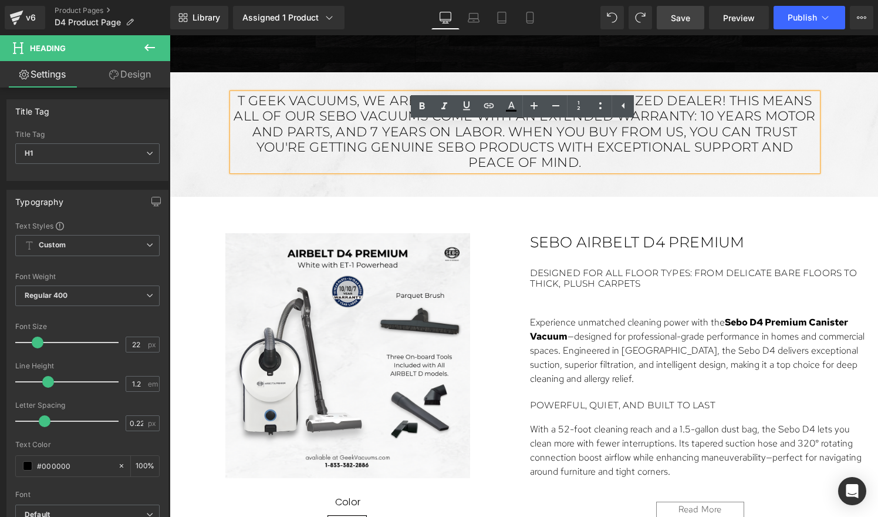
click at [245, 107] on span "Row" at bounding box center [250, 100] width 19 height 14
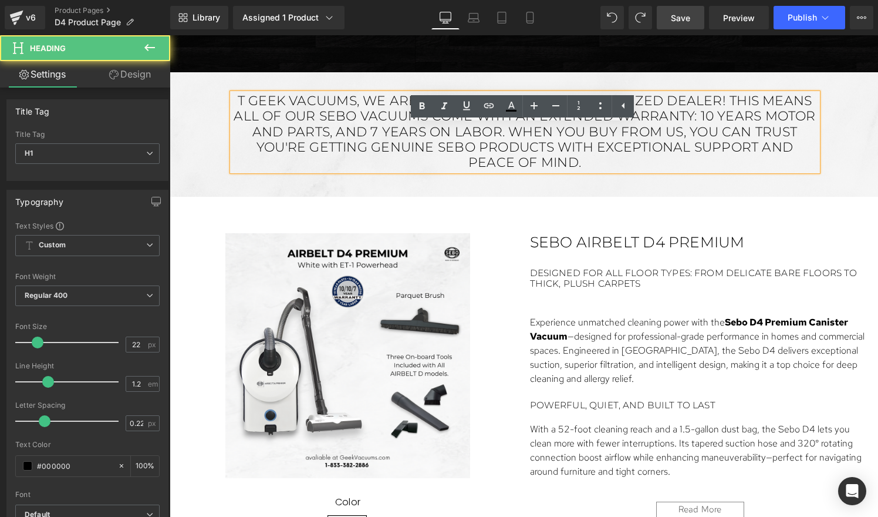
click at [245, 148] on h1 "t Geek Vacuums, we are proud to be a SEBO Authorized Dealer! This means all of …" at bounding box center [524, 131] width 585 height 77
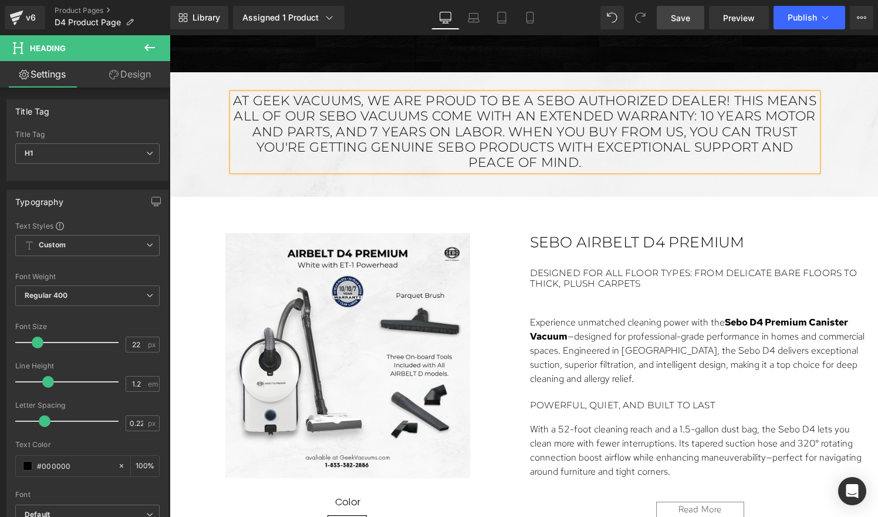
click at [410, 160] on h1 "At Geek Vacuums, we are proud to be a SEBO Authorized Dealer! This means all of…" at bounding box center [524, 131] width 585 height 77
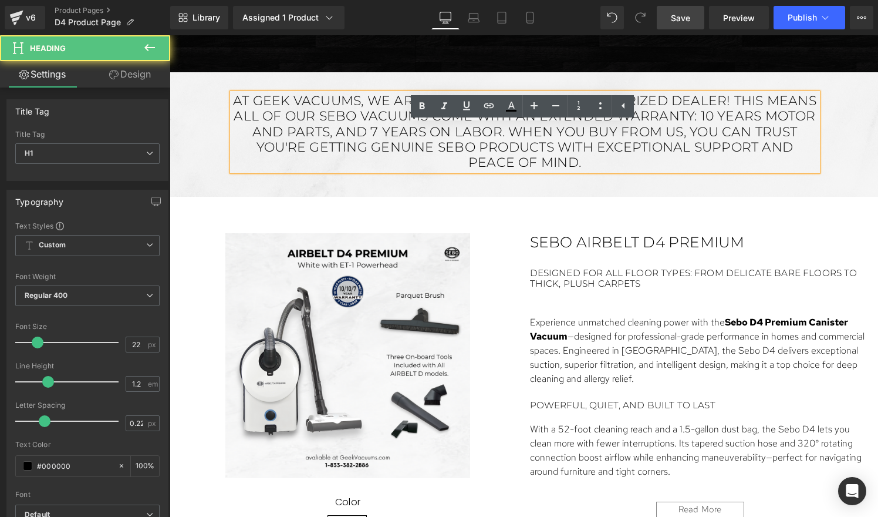
click at [410, 160] on h1 "At Geek Vacuums, we are proud to be a SEBO Authorized Dealer! This means all of…" at bounding box center [524, 131] width 585 height 77
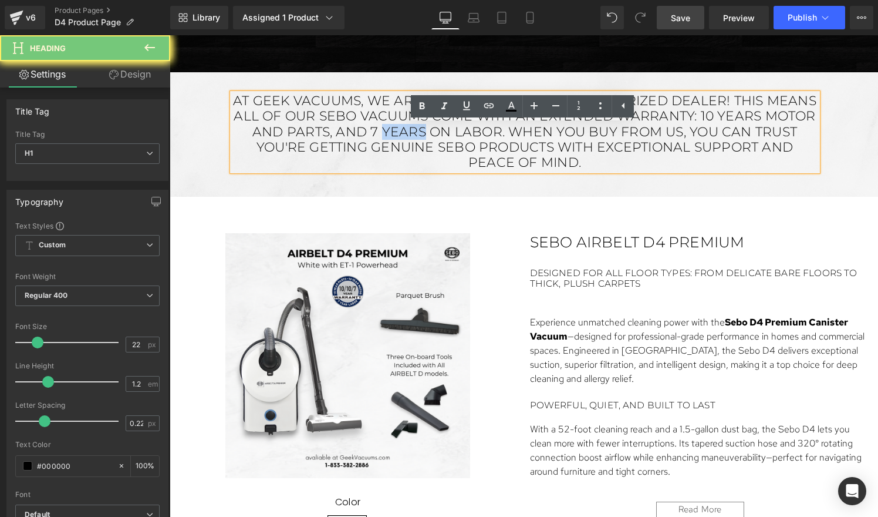
click at [410, 160] on h1 "At Geek Vacuums, we are proud to be a SEBO Authorized Dealer! This means all of…" at bounding box center [524, 131] width 585 height 77
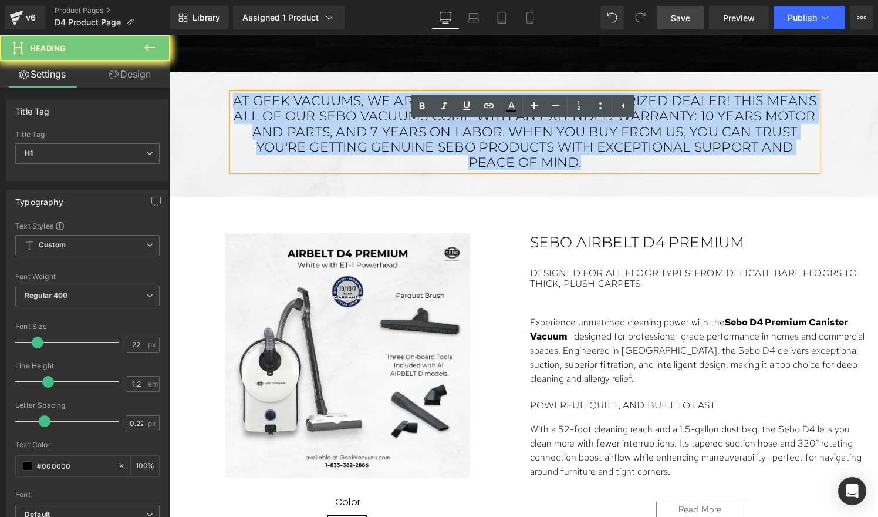
click at [410, 160] on h1 "At Geek Vacuums, we are proud to be a SEBO Authorized Dealer! This means all of…" at bounding box center [524, 131] width 585 height 77
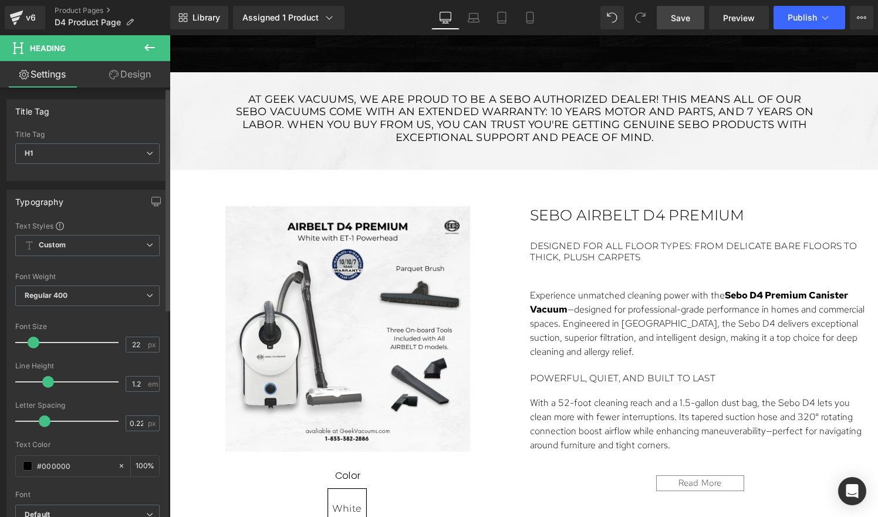
click at [32, 343] on span at bounding box center [34, 342] width 12 height 12
click at [69, 298] on span "Regular 400" at bounding box center [87, 295] width 144 height 21
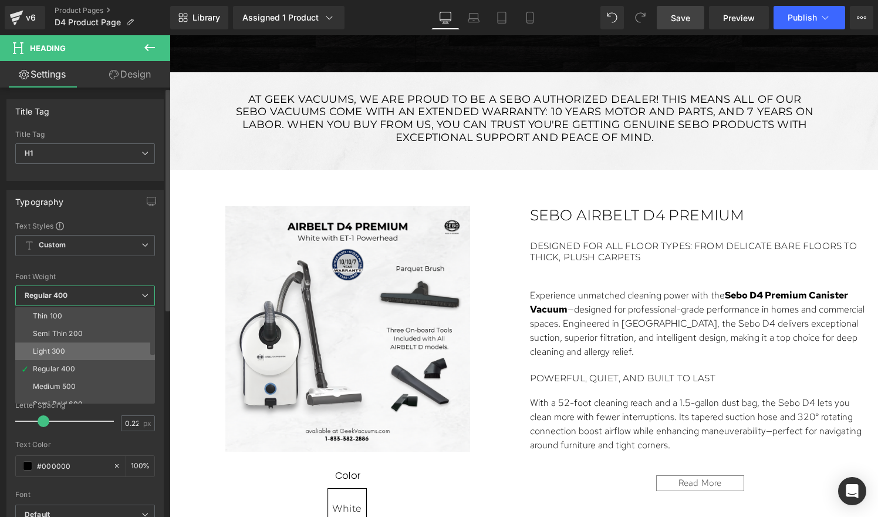
click at [59, 348] on div "Light 300" at bounding box center [49, 351] width 32 height 8
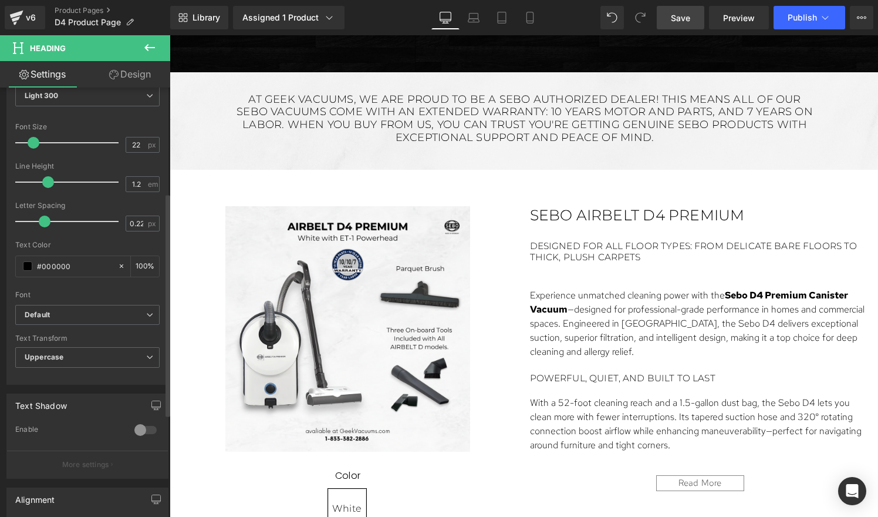
scroll to position [205, 0]
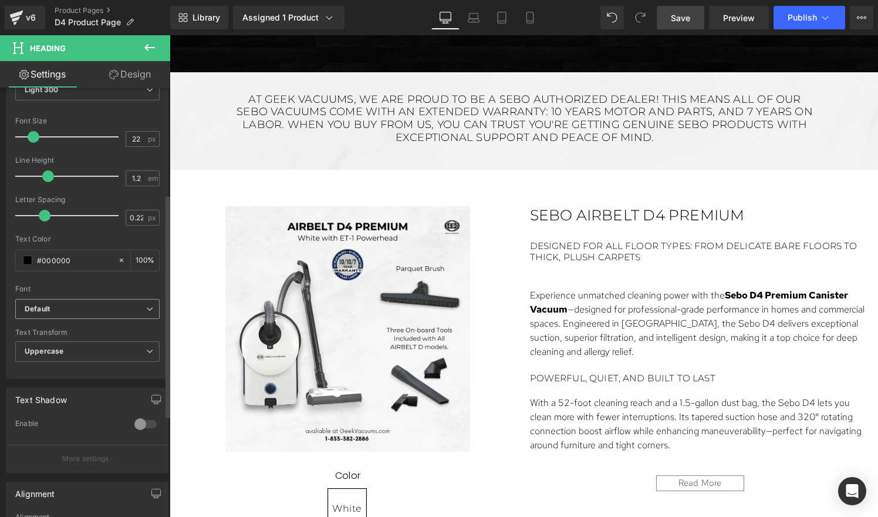
click at [65, 309] on b "Default" at bounding box center [86, 309] width 122 height 10
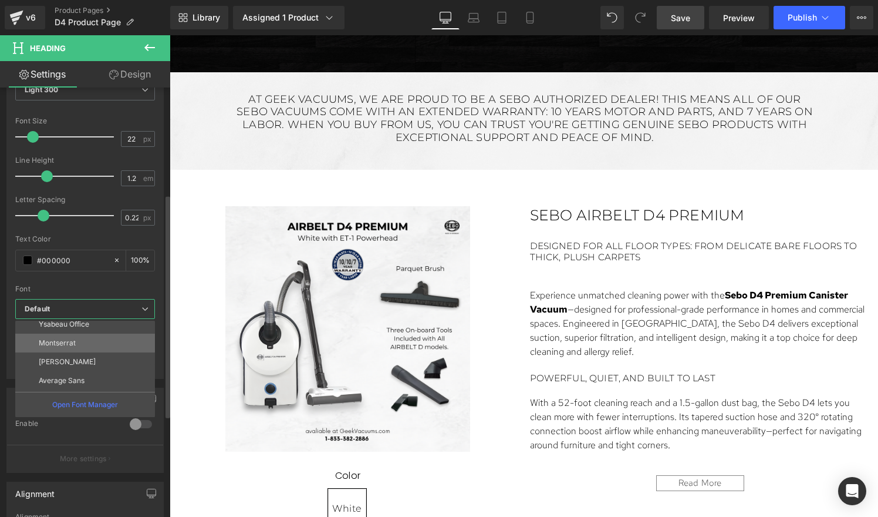
scroll to position [201, 0]
click at [65, 346] on li "[PERSON_NAME]" at bounding box center [87, 354] width 145 height 19
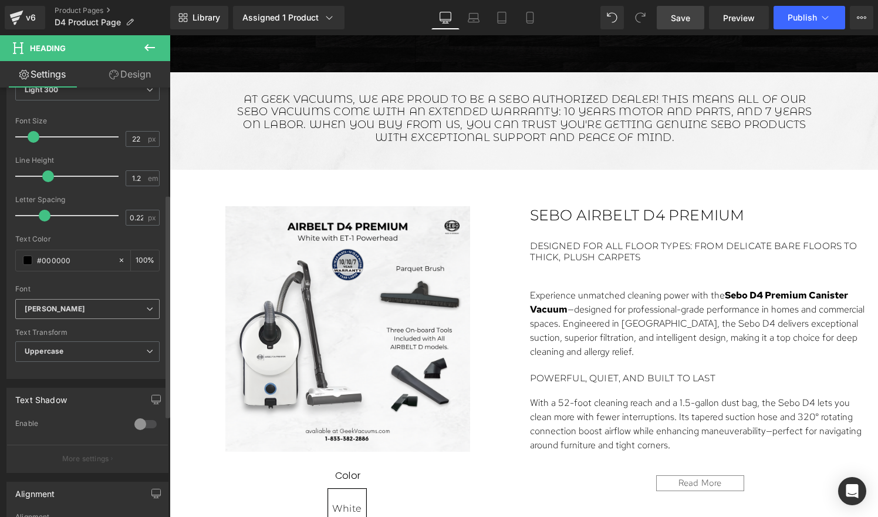
click at [59, 313] on span "[PERSON_NAME]" at bounding box center [87, 309] width 144 height 21
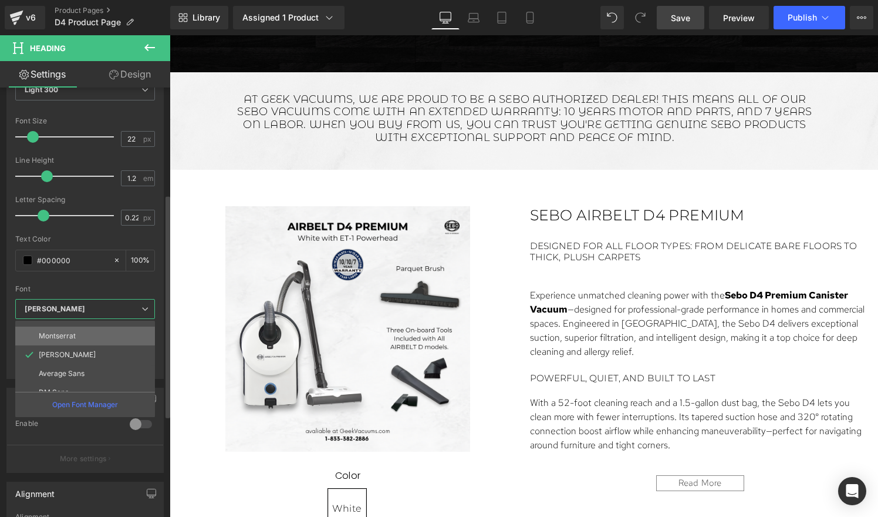
click at [59, 332] on p "Montserrat" at bounding box center [57, 336] width 37 height 8
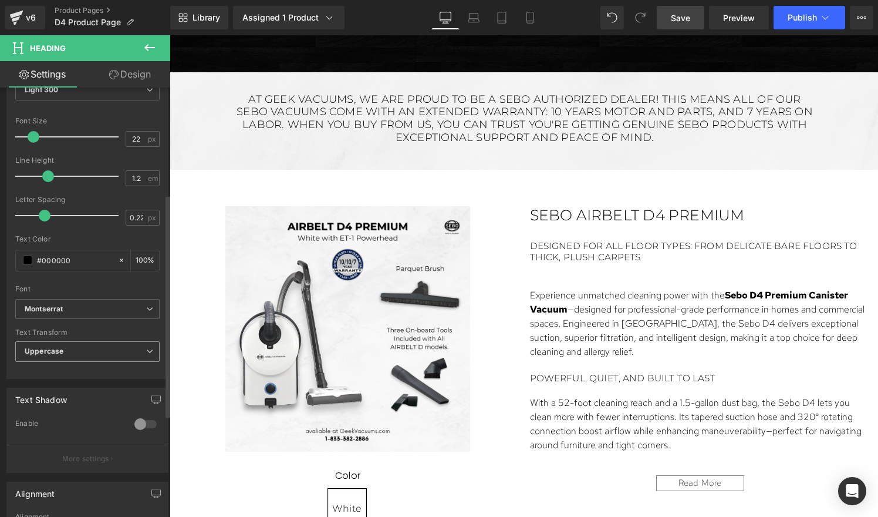
click at [72, 355] on span "Uppercase" at bounding box center [87, 351] width 144 height 21
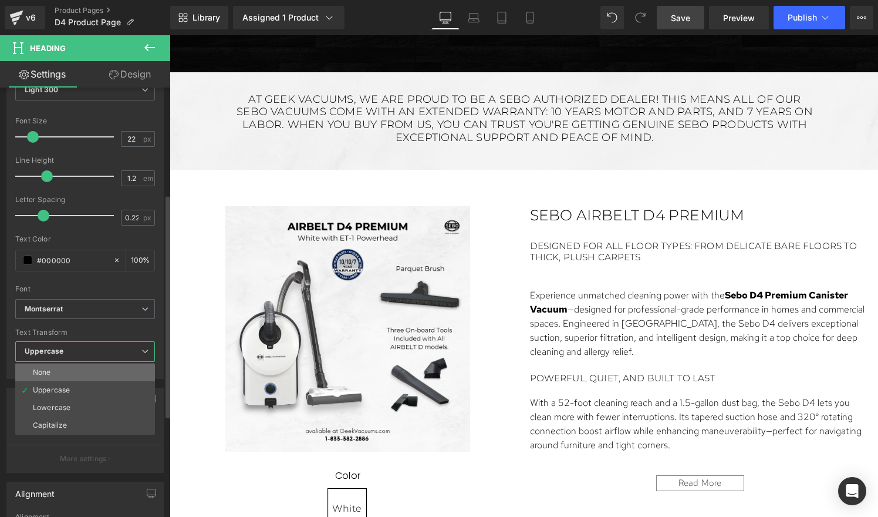
click at [46, 372] on div "None" at bounding box center [42, 372] width 18 height 8
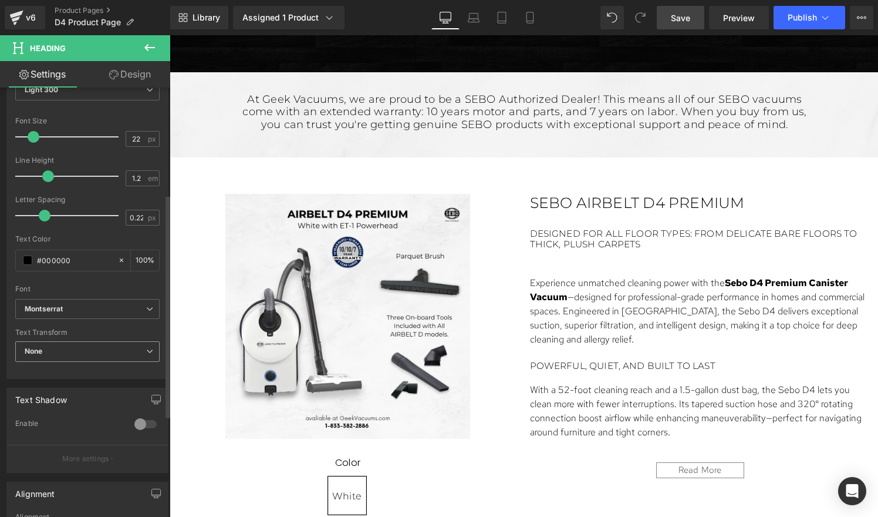
click at [46, 372] on div at bounding box center [87, 371] width 144 height 8
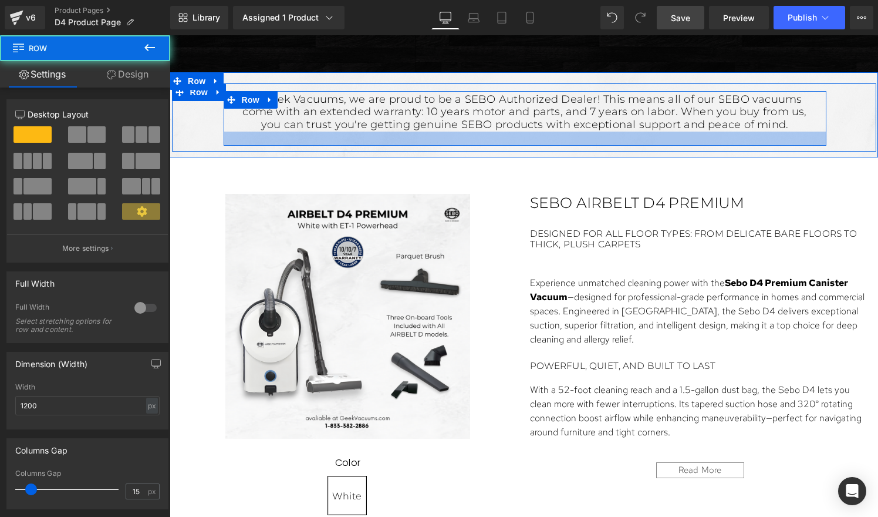
click at [542, 146] on div at bounding box center [525, 138] width 603 height 14
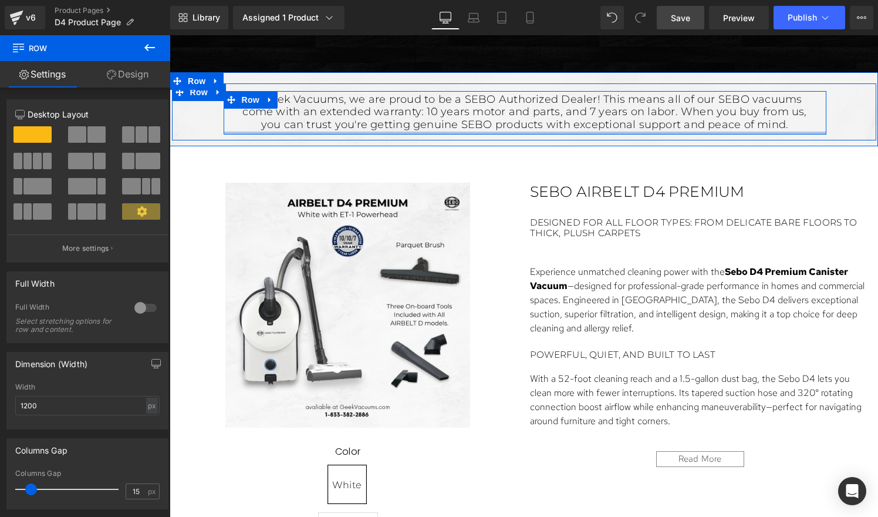
drag, startPoint x: 541, startPoint y: 167, endPoint x: 541, endPoint y: 156, distance: 11.2
click at [541, 134] on div "At Geek Vacuums, we are proud to be a SEBO Authorized Dealer! This means all of…" at bounding box center [525, 112] width 603 height 43
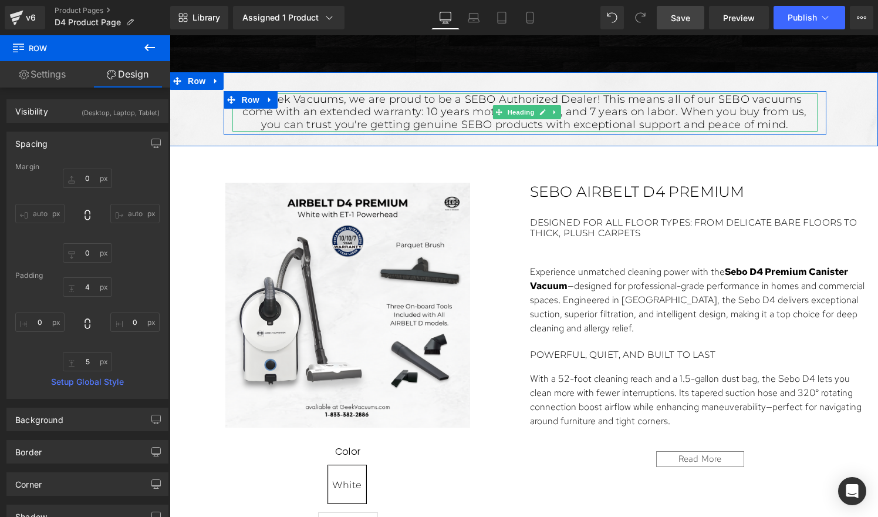
click at [647, 130] on h1 "At Geek Vacuums, we are proud to be a SEBO Authorized Dealer! This means all of…" at bounding box center [524, 112] width 585 height 38
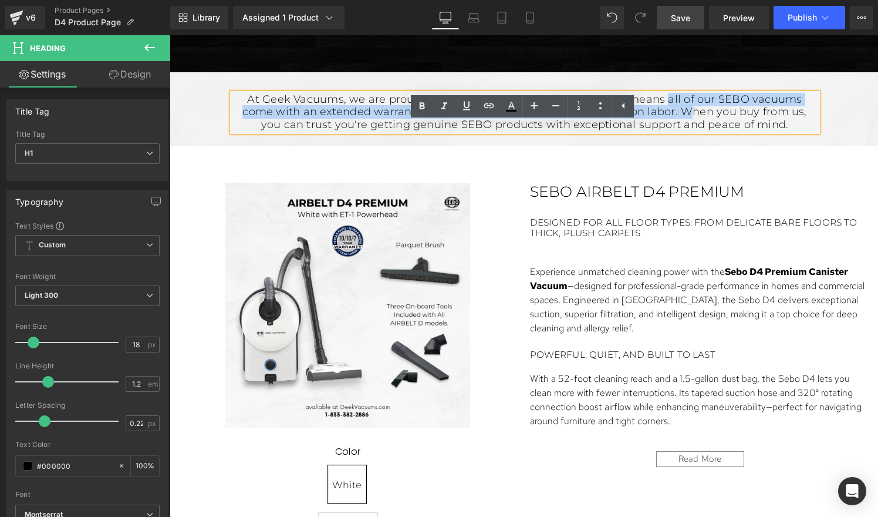
drag, startPoint x: 647, startPoint y: 130, endPoint x: 644, endPoint y: 142, distance: 12.3
click at [644, 131] on h1 "At Geek Vacuums, we are proud to be a SEBO Authorized Dealer! This means all of…" at bounding box center [524, 112] width 585 height 38
click at [689, 131] on h1 "At Geek Vacuums, we are proud to be a SEBO Authorized Dealer! This means all of…" at bounding box center [524, 112] width 585 height 38
click at [334, 131] on h1 "At Geek Vacuums, we are proud to be a SEBO Authorized Dealer! This means all of…" at bounding box center [524, 112] width 585 height 38
click at [584, 131] on h1 "At Geek Vacuums, we are proud to be a SEBO Authorized Dealer! This means all of…" at bounding box center [524, 112] width 585 height 38
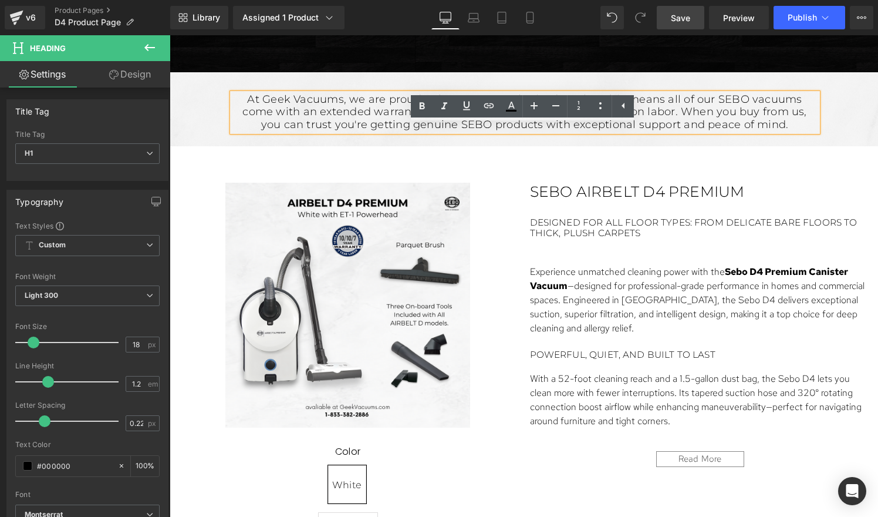
click at [646, 131] on h1 "At Geek Vacuums, we are proud to be a SEBO Authorized Dealer! This means all of…" at bounding box center [524, 112] width 585 height 38
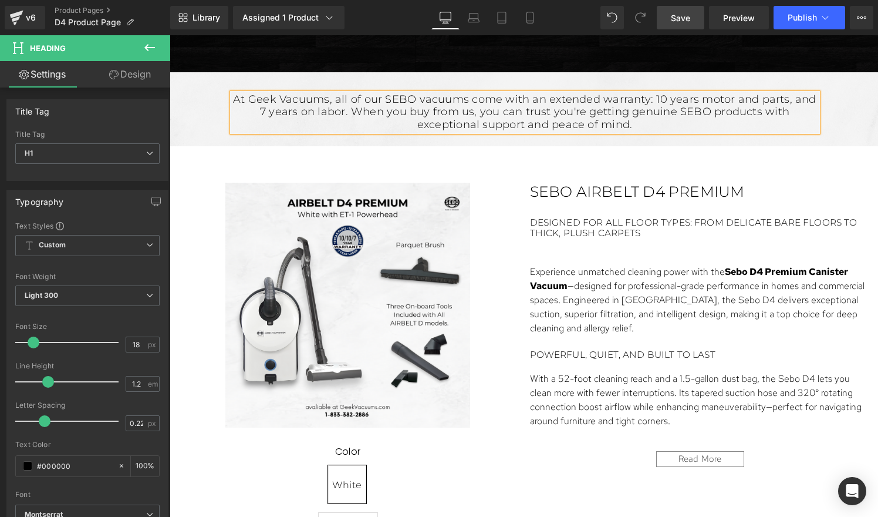
click at [543, 131] on h1 "At Geek Vacuums, all of our SEBO vacuums come with an extended warranty: 10 yea…" at bounding box center [524, 112] width 585 height 38
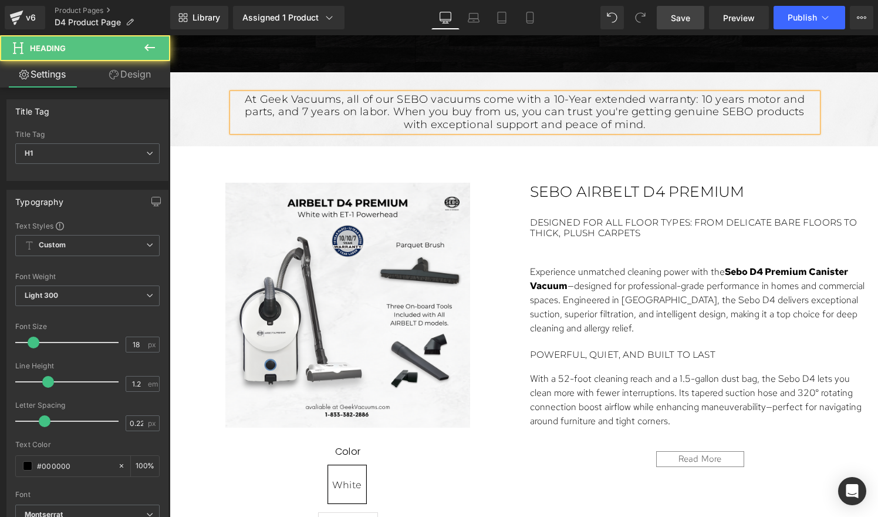
click at [628, 129] on h1 "At Geek Vacuums, all of our SEBO vacuums come with a 10-Year extended warranty:…" at bounding box center [524, 112] width 585 height 38
click at [591, 127] on h1 "At Geek Vacuums, all of our SEBO vacuums come with a 10-Year warranty: 10 years…" at bounding box center [524, 112] width 585 height 38
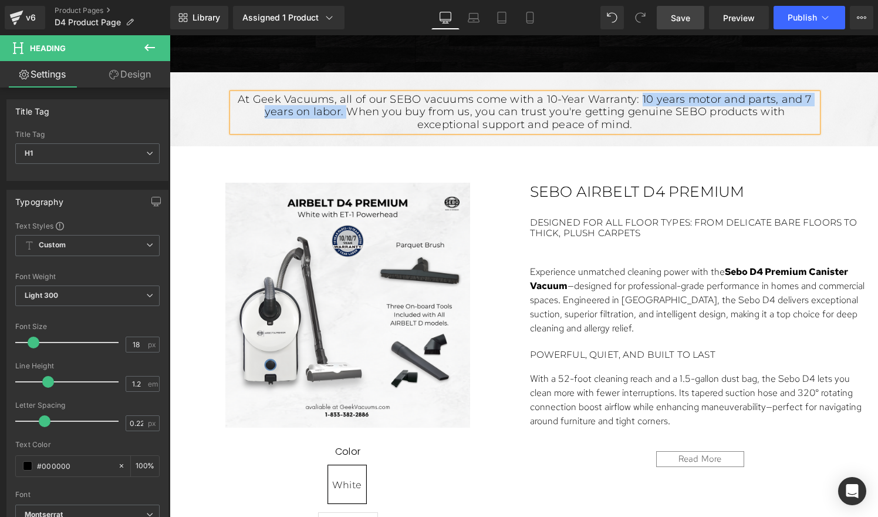
drag, startPoint x: 640, startPoint y: 130, endPoint x: 312, endPoint y: 139, distance: 327.7
click at [312, 131] on h1 "At Geek Vacuums, all of our SEBO vacuums come with a 10-Year Warranty: 10 years…" at bounding box center [524, 112] width 585 height 38
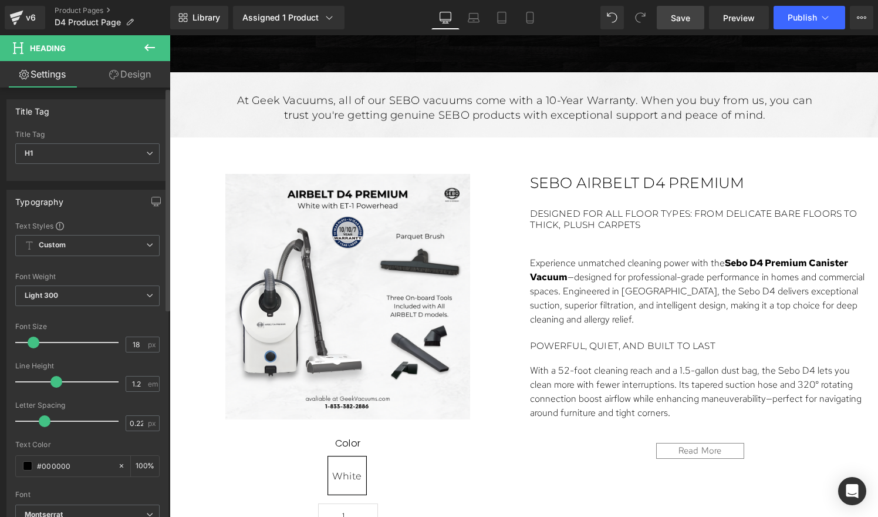
drag, startPoint x: 49, startPoint y: 383, endPoint x: 56, endPoint y: 382, distance: 7.7
click at [56, 382] on span at bounding box center [56, 382] width 12 height 12
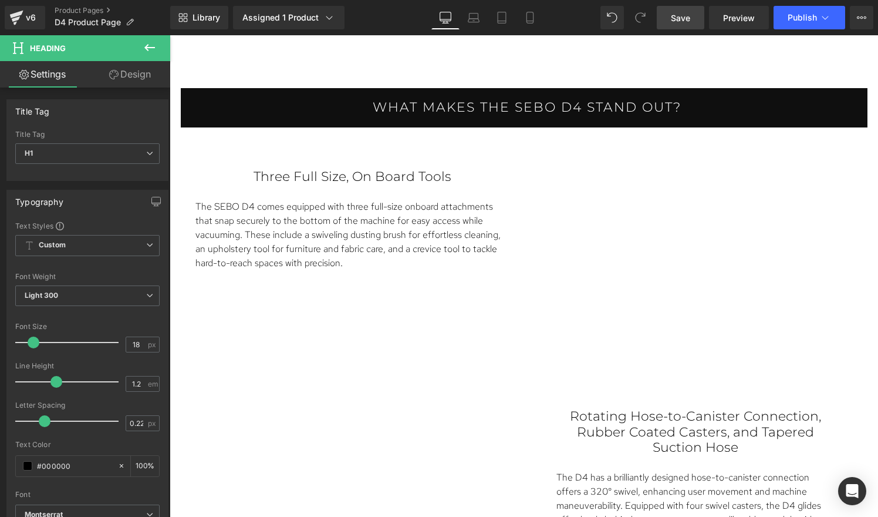
scroll to position [1361, 0]
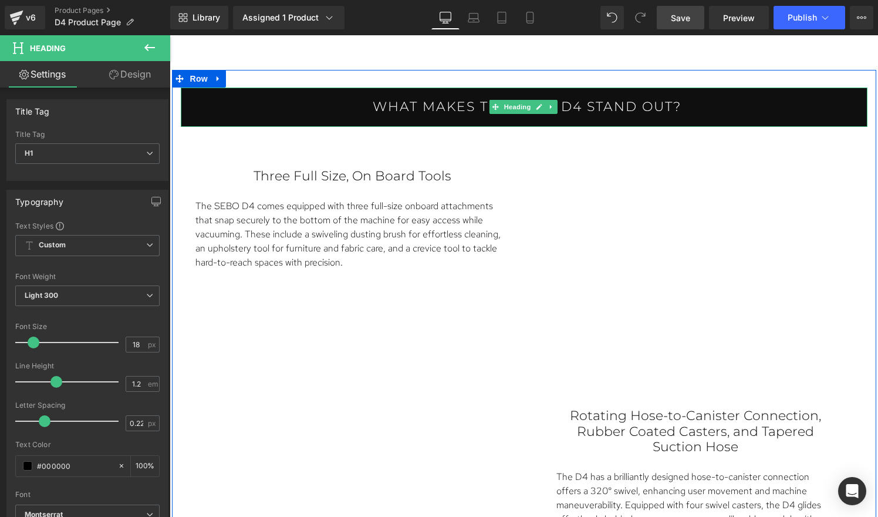
click at [537, 110] on icon at bounding box center [539, 106] width 6 height 7
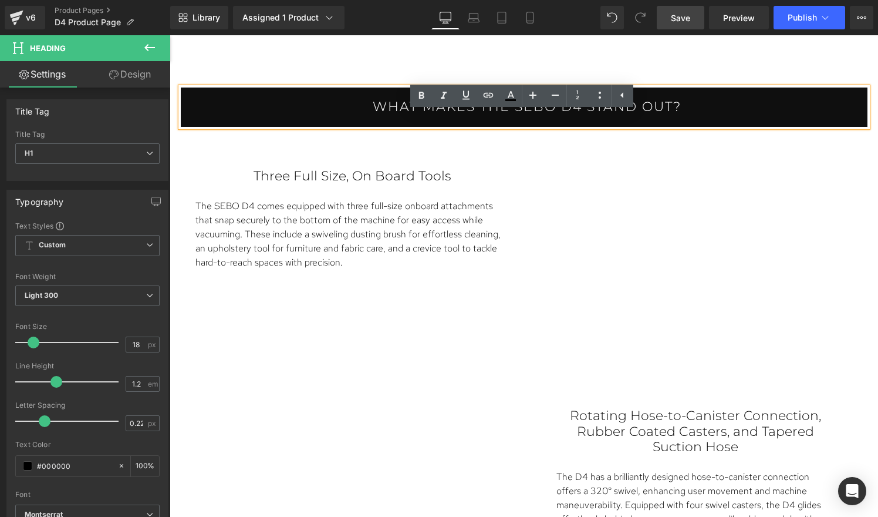
click at [470, 114] on h1 "What makes the Sebo D4 stand out?" at bounding box center [527, 106] width 681 height 15
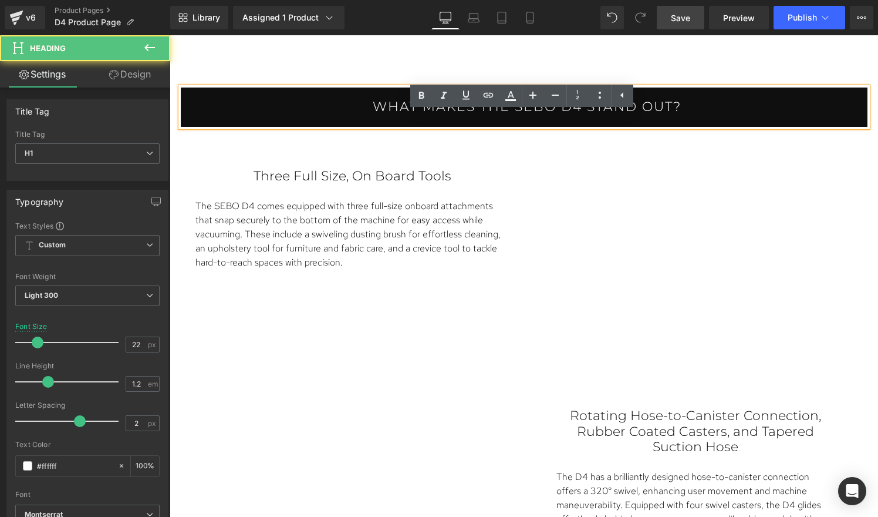
click at [470, 114] on h1 "What makes the Sebo D4 stand out?" at bounding box center [527, 106] width 681 height 15
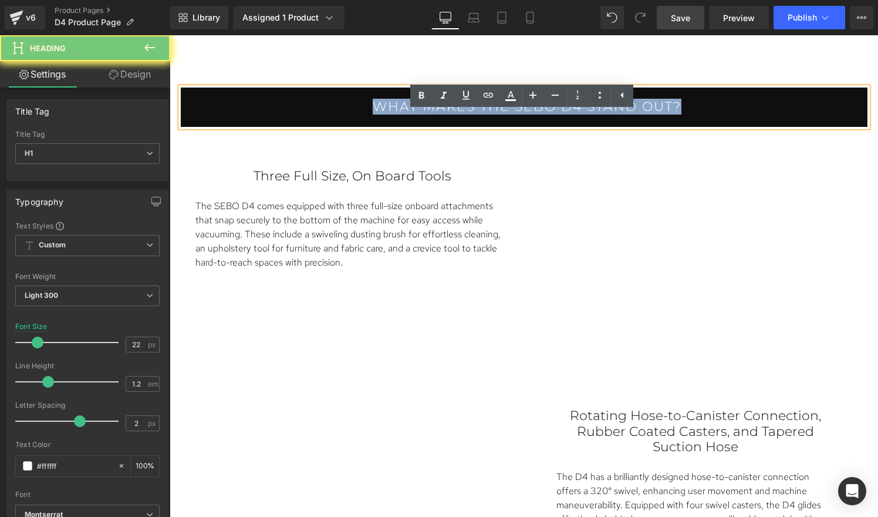
click at [470, 114] on h1 "What makes the Sebo D4 stand out?" at bounding box center [527, 106] width 681 height 15
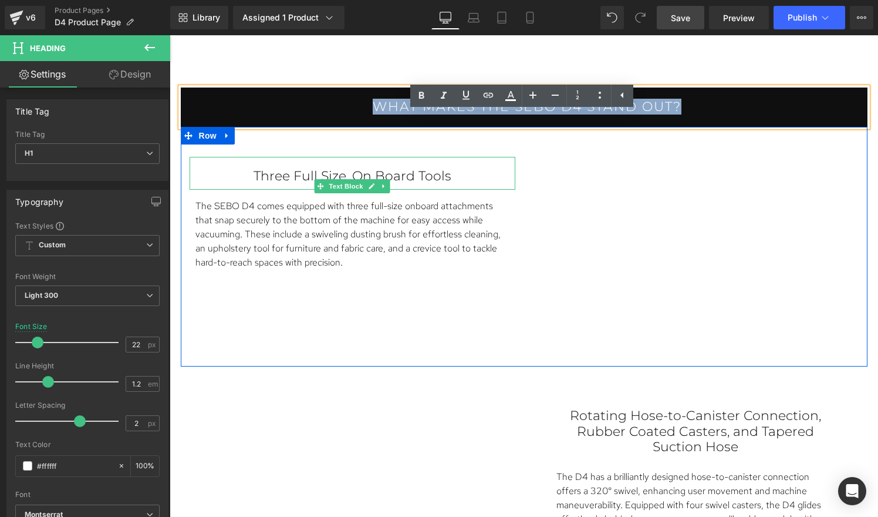
click at [403, 184] on p "Three Full Size, On Board Tools" at bounding box center [352, 175] width 279 height 15
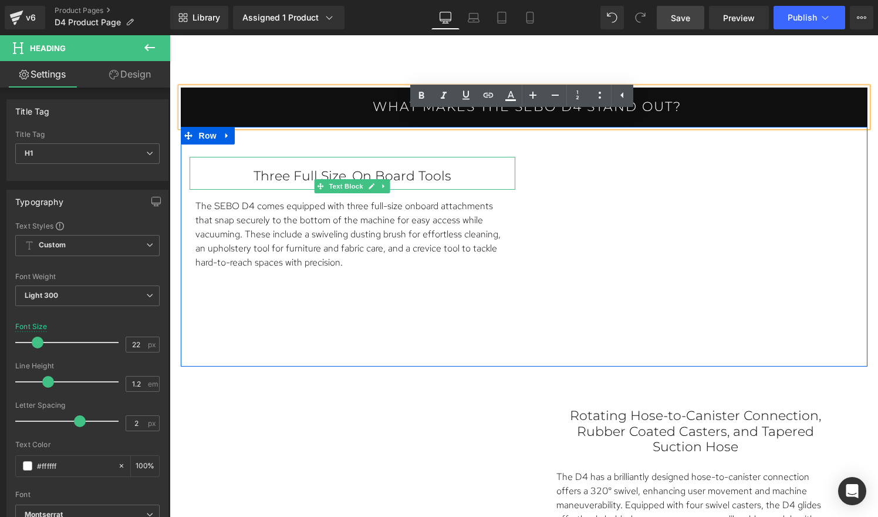
click at [403, 184] on p "Three Full Size, On Board Tools" at bounding box center [352, 175] width 279 height 15
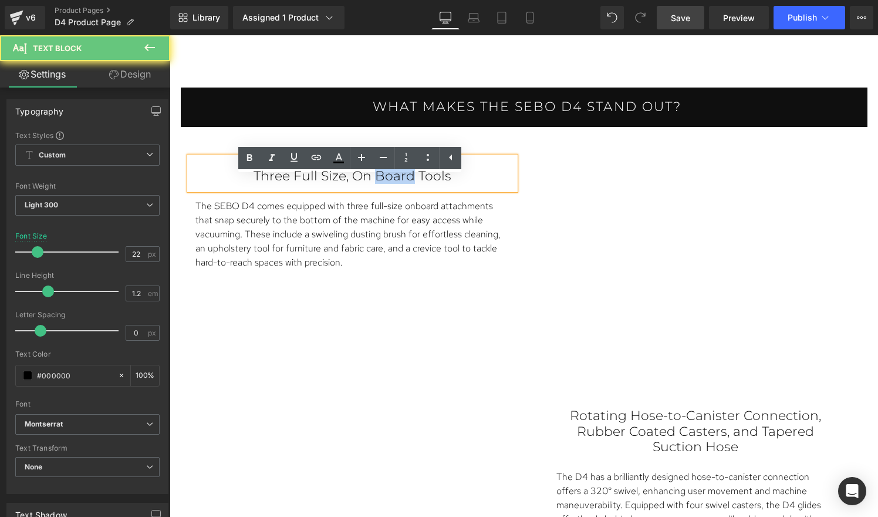
click at [403, 184] on p "Three Full Size, On Board Tools" at bounding box center [352, 175] width 279 height 15
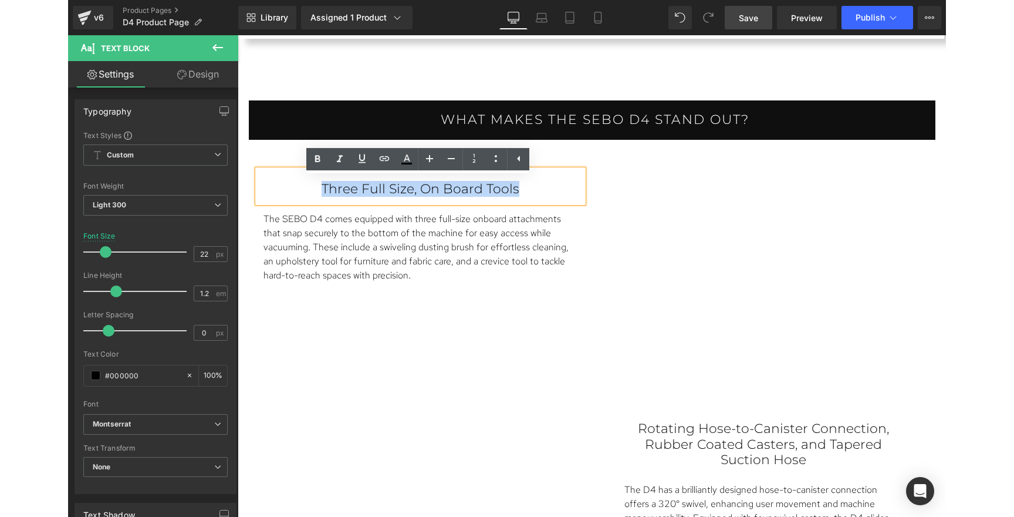
scroll to position [1344, 0]
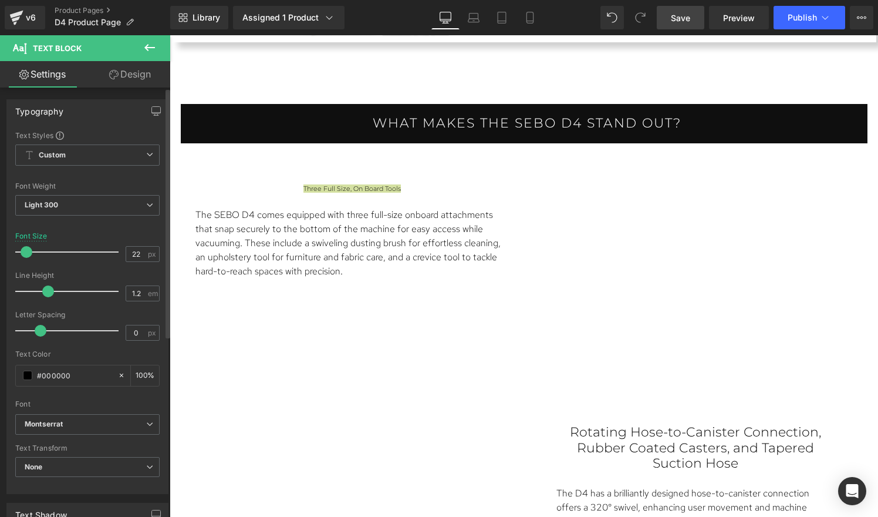
drag, startPoint x: 35, startPoint y: 251, endPoint x: 24, endPoint y: 248, distance: 11.5
click at [24, 248] on span at bounding box center [27, 252] width 12 height 12
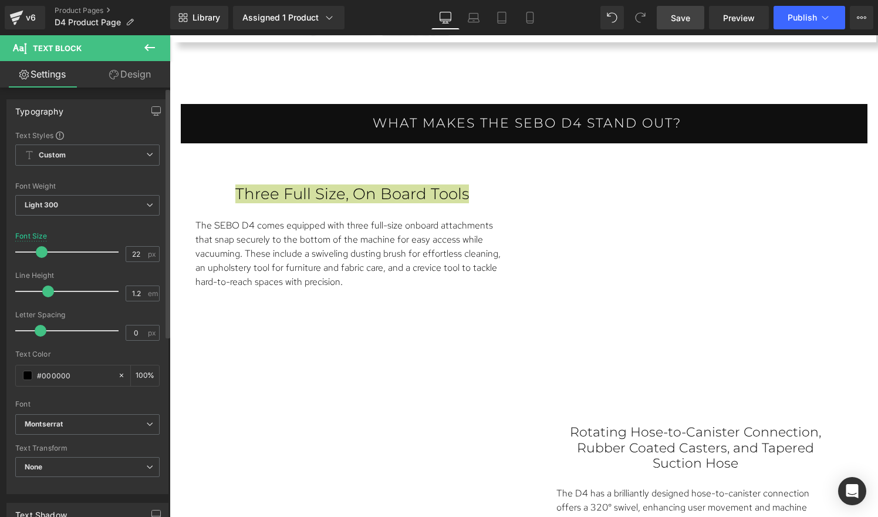
drag, startPoint x: 24, startPoint y: 248, endPoint x: 39, endPoint y: 249, distance: 15.4
click at [39, 249] on span at bounding box center [42, 252] width 12 height 12
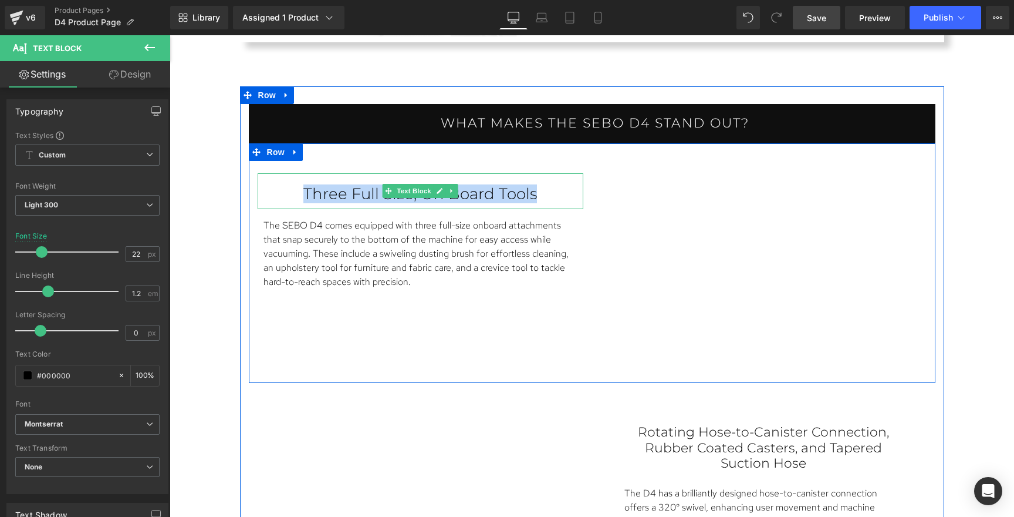
click at [465, 188] on p "Three Full Size, On Board Tools" at bounding box center [420, 194] width 279 height 18
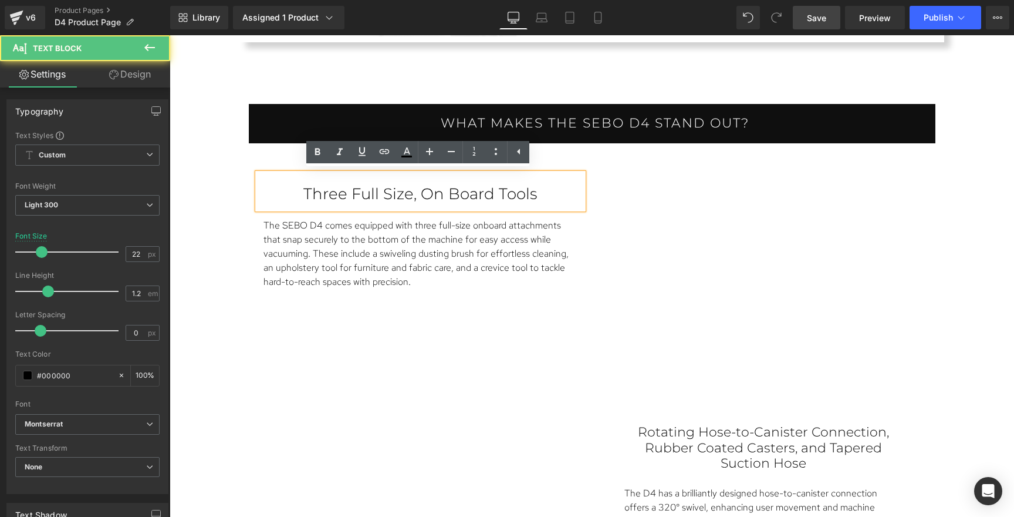
click at [465, 188] on p "Three Full Size, On Board Tools" at bounding box center [420, 194] width 279 height 18
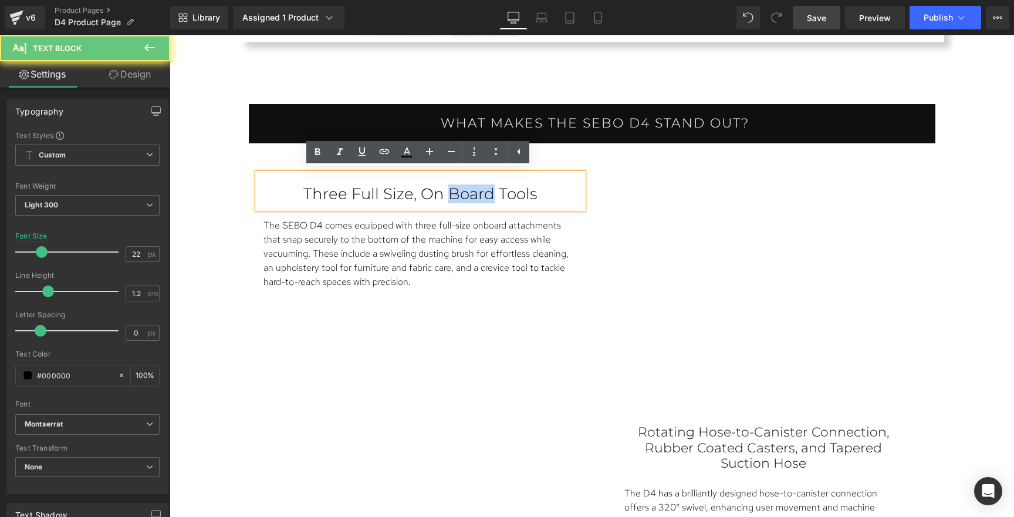
click at [465, 188] on p "Three Full Size, On Board Tools" at bounding box center [420, 194] width 279 height 18
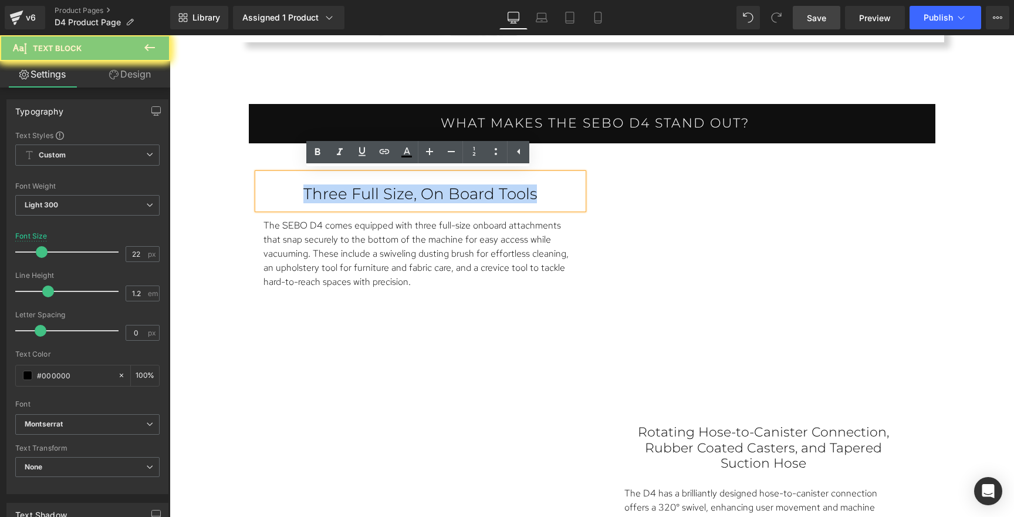
click at [465, 188] on p "Three Full Size, On Board Tools" at bounding box center [420, 194] width 279 height 18
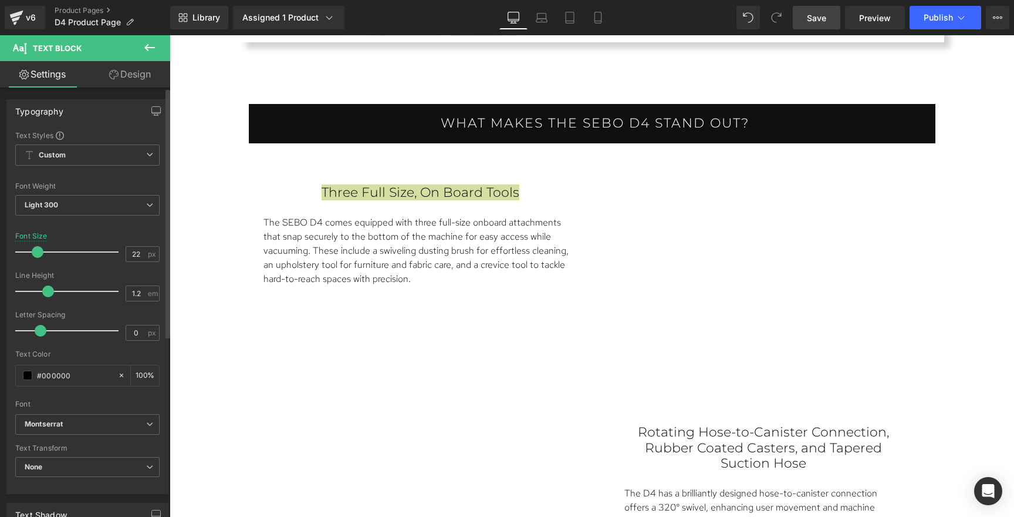
click at [35, 251] on span at bounding box center [38, 252] width 12 height 12
click at [821, 15] on span "Save" at bounding box center [816, 18] width 19 height 12
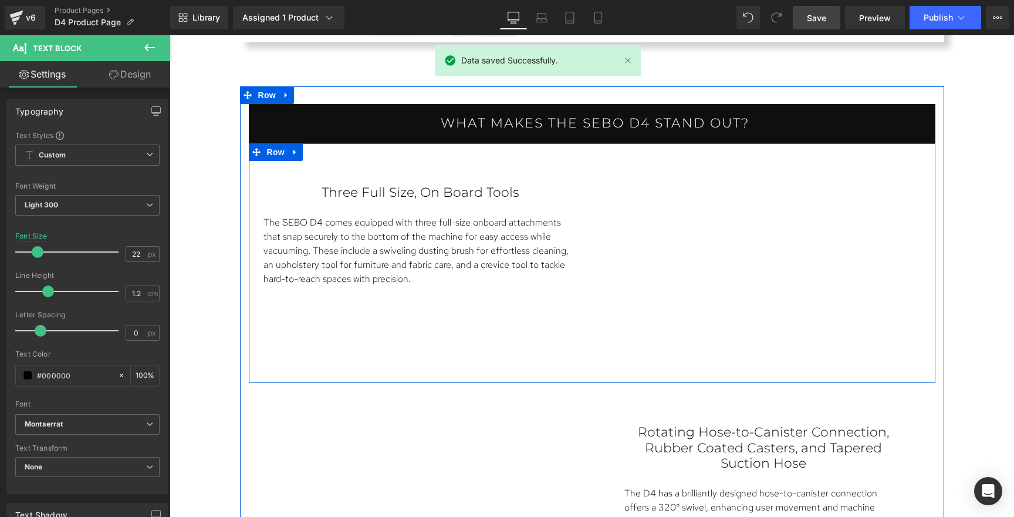
click at [588, 161] on div "Three Full Size, On Board Tools Text Block The SEBO D4 comes equipped with thre…" at bounding box center [592, 263] width 687 height 240
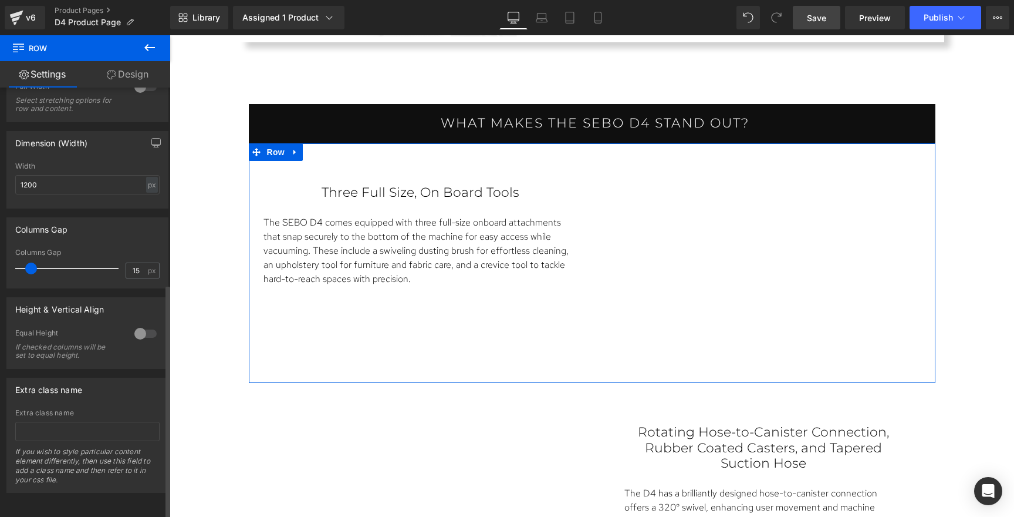
scroll to position [360, 0]
click at [144, 326] on div at bounding box center [145, 333] width 28 height 19
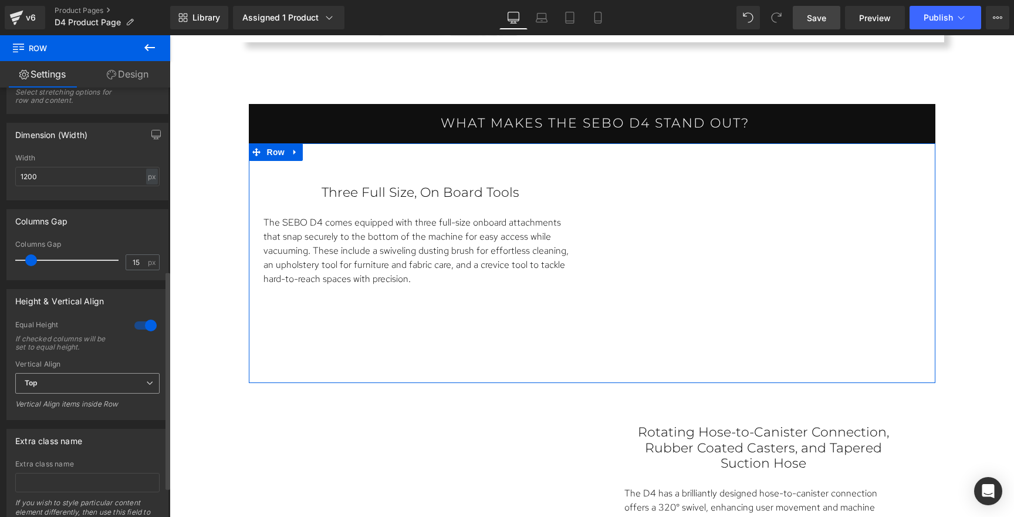
click at [118, 379] on span "Top" at bounding box center [87, 383] width 144 height 21
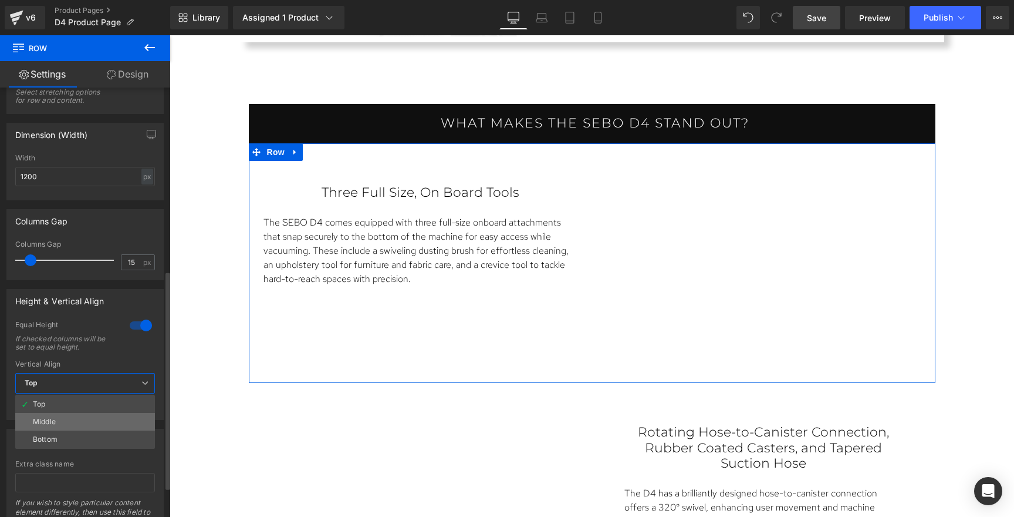
click at [93, 415] on li "Middle" at bounding box center [85, 422] width 140 height 18
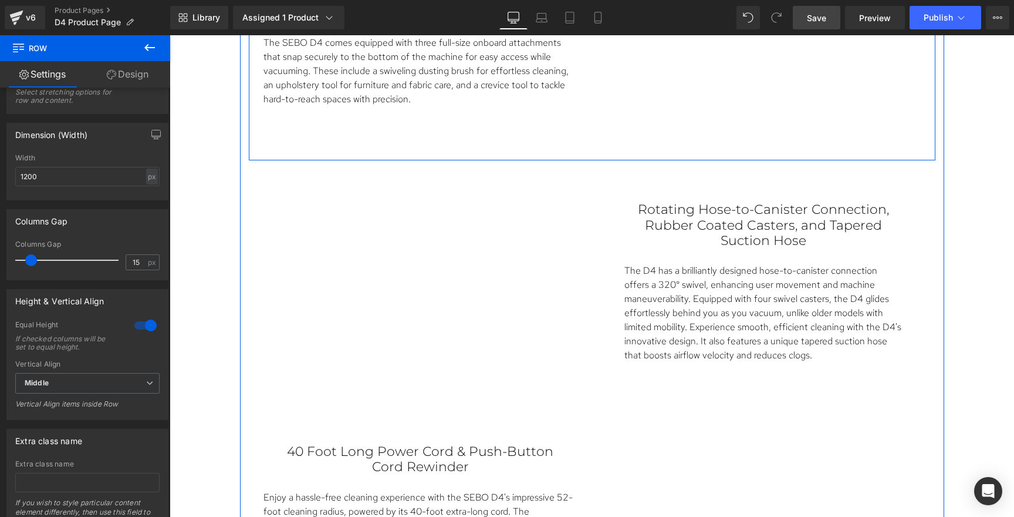
scroll to position [1578, 0]
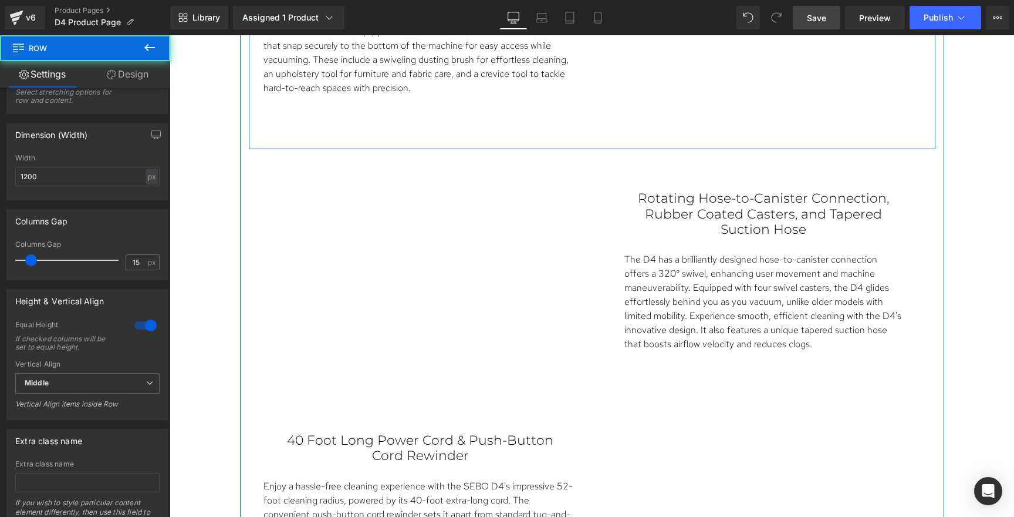
click at [552, 142] on div "Three Full Size, On Board Tools Text Block The SEBO D4 comes equipped with thre…" at bounding box center [592, 30] width 687 height 240
click at [546, 132] on div "Three Full Size, On Board Tools Text Block The SEBO D4 comes equipped with thre…" at bounding box center [420, 39] width 343 height 198
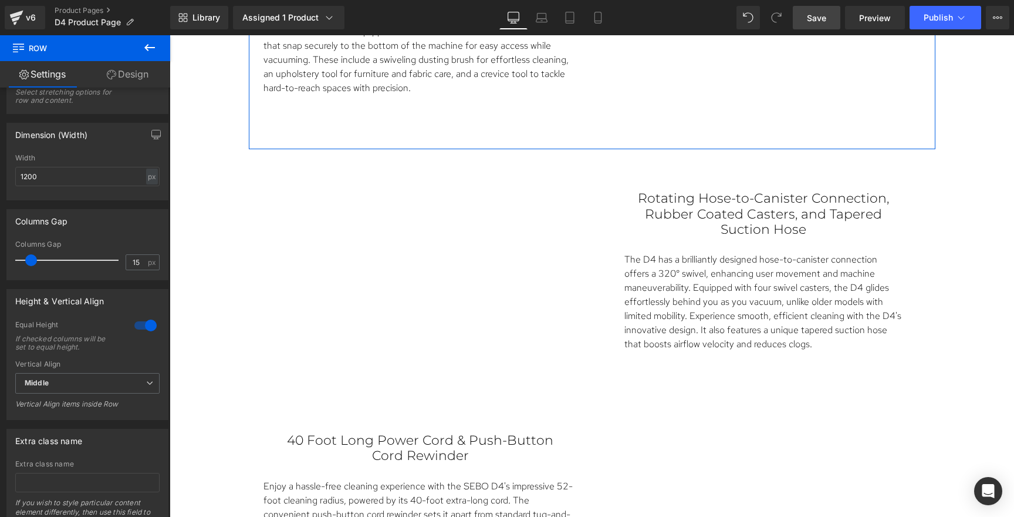
click at [131, 76] on link "Design" at bounding box center [127, 74] width 85 height 26
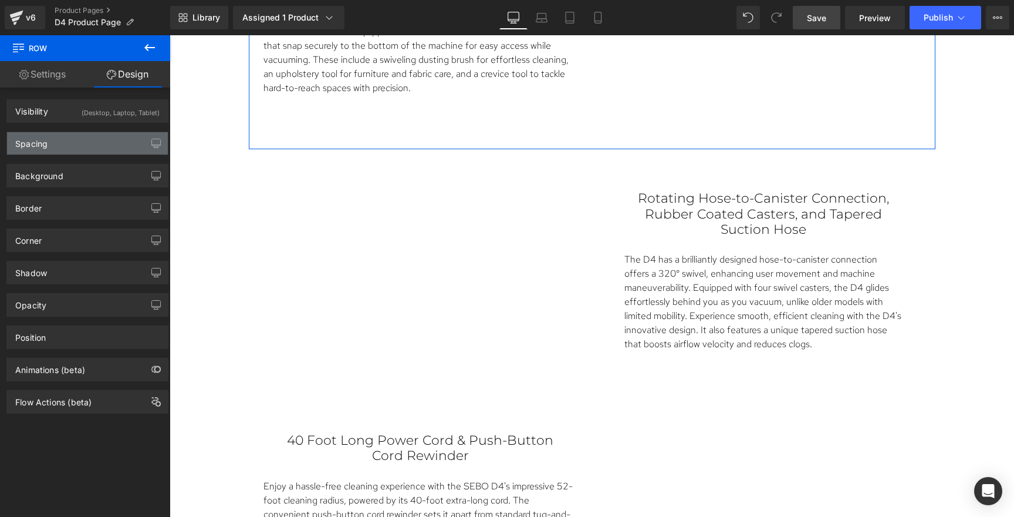
click at [83, 145] on div "Spacing" at bounding box center [87, 143] width 161 height 22
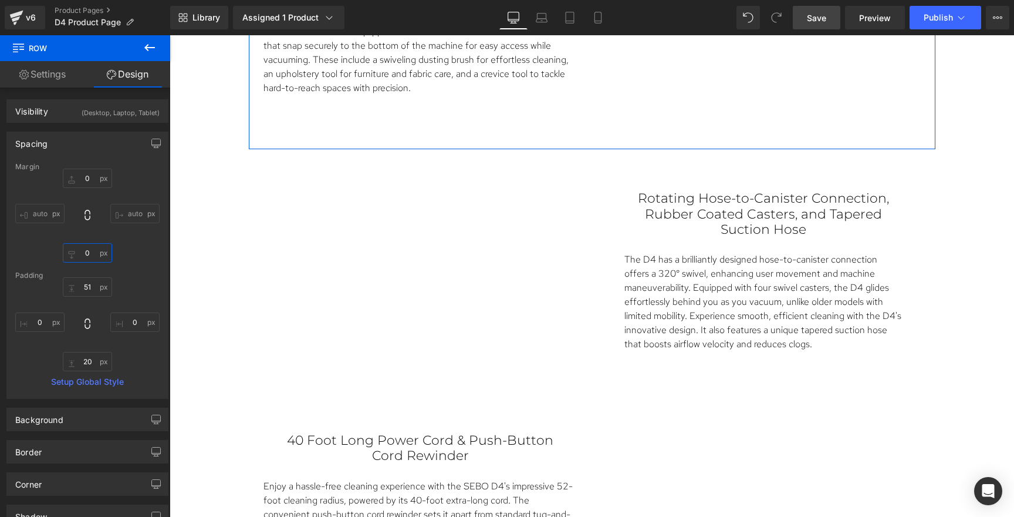
click at [87, 255] on input "0" at bounding box center [87, 252] width 49 height 19
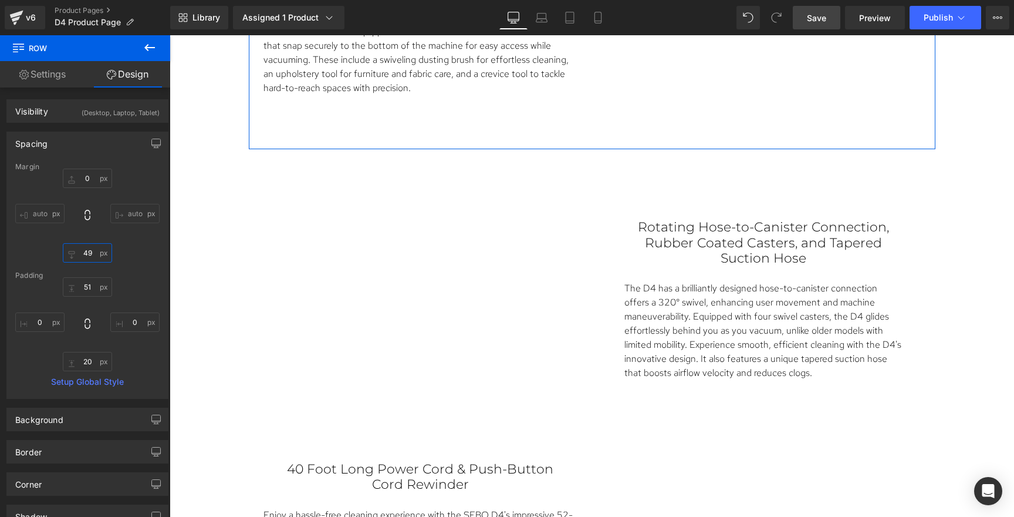
type input "50"
click at [815, 19] on span "Save" at bounding box center [816, 18] width 19 height 12
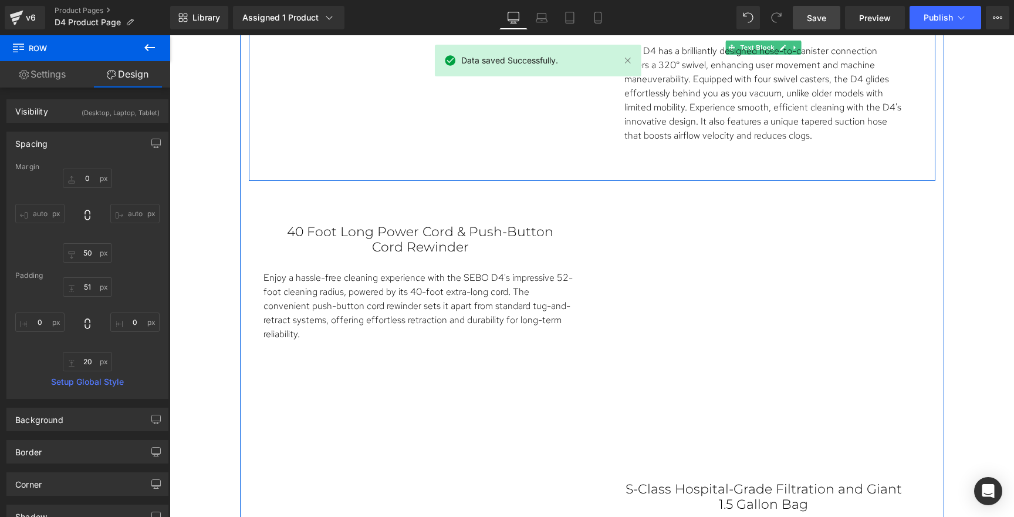
scroll to position [1819, 0]
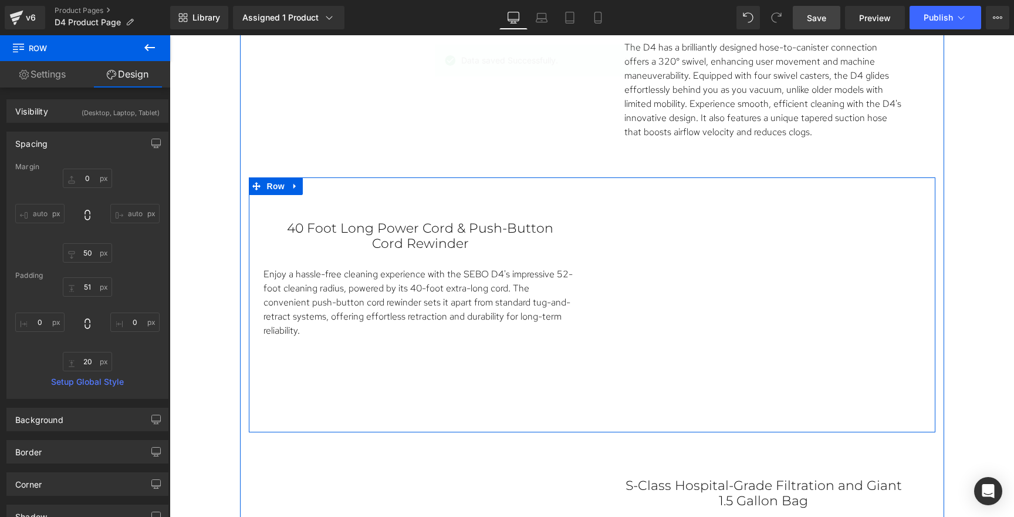
click at [539, 363] on div "40 Foot Long Power Cord & Push-Button Cord Rewinder Text Block Enjoy a hassle-f…" at bounding box center [592, 304] width 687 height 255
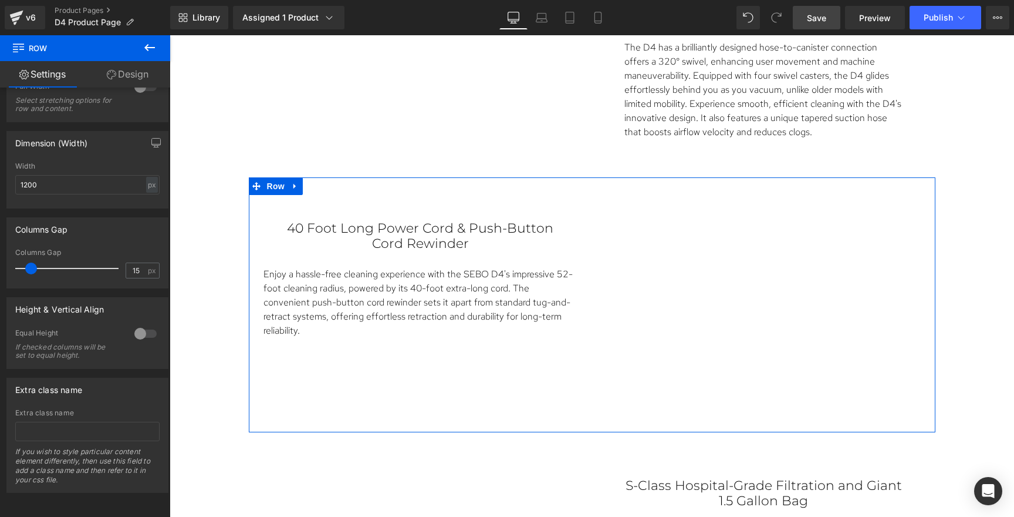
scroll to position [360, 0]
click at [131, 325] on div at bounding box center [145, 333] width 28 height 19
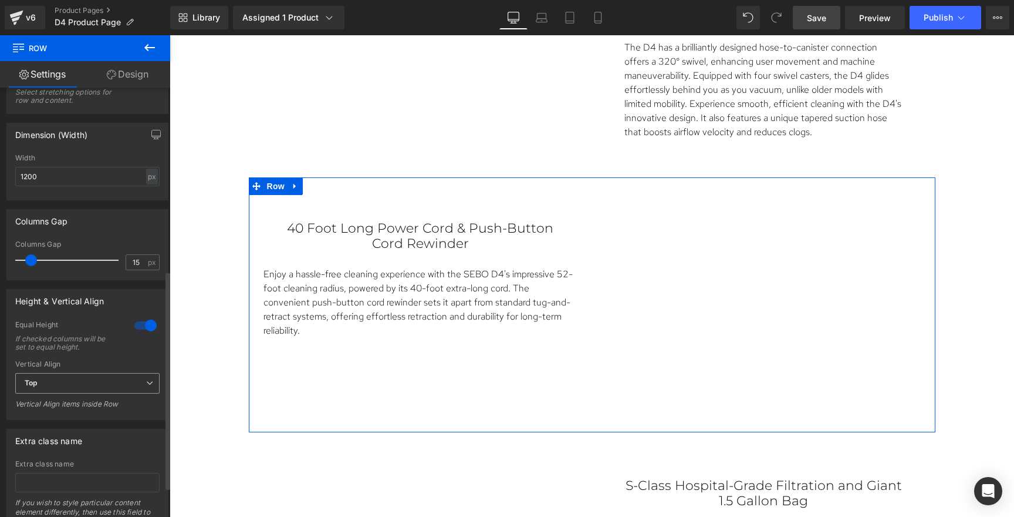
click at [116, 385] on span "Top" at bounding box center [87, 383] width 144 height 21
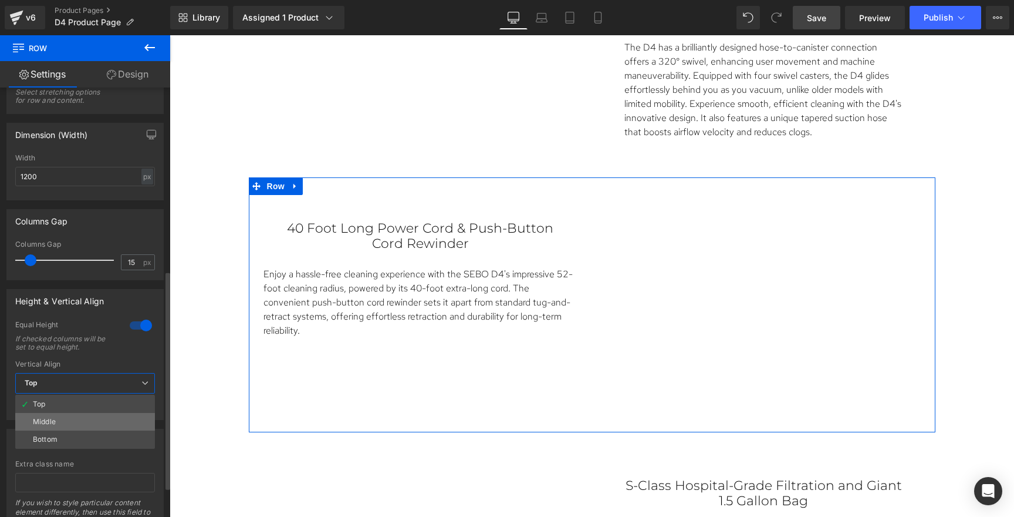
click at [95, 417] on li "Middle" at bounding box center [85, 422] width 140 height 18
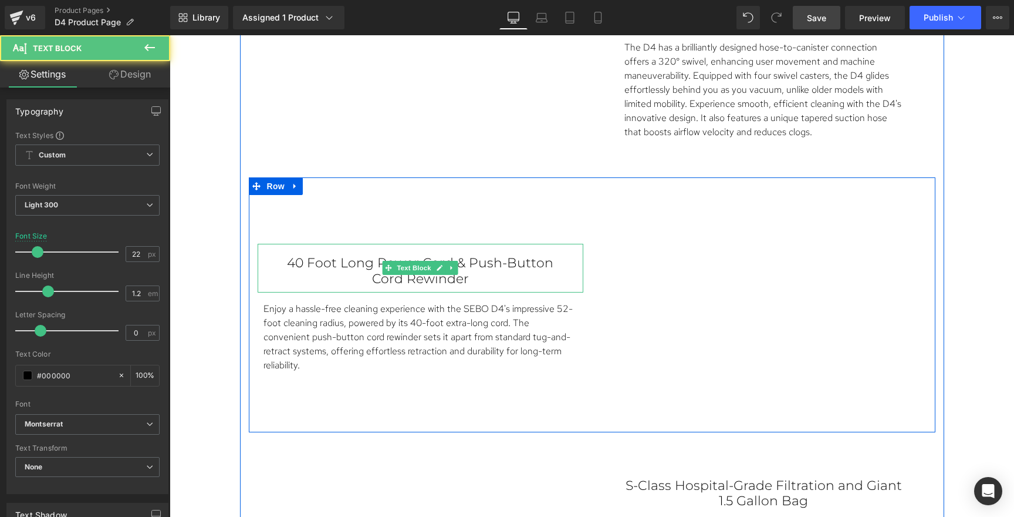
click at [478, 286] on p "40 Foot Long Power Cord & Push-Button Cord Rewinder" at bounding box center [420, 270] width 279 height 31
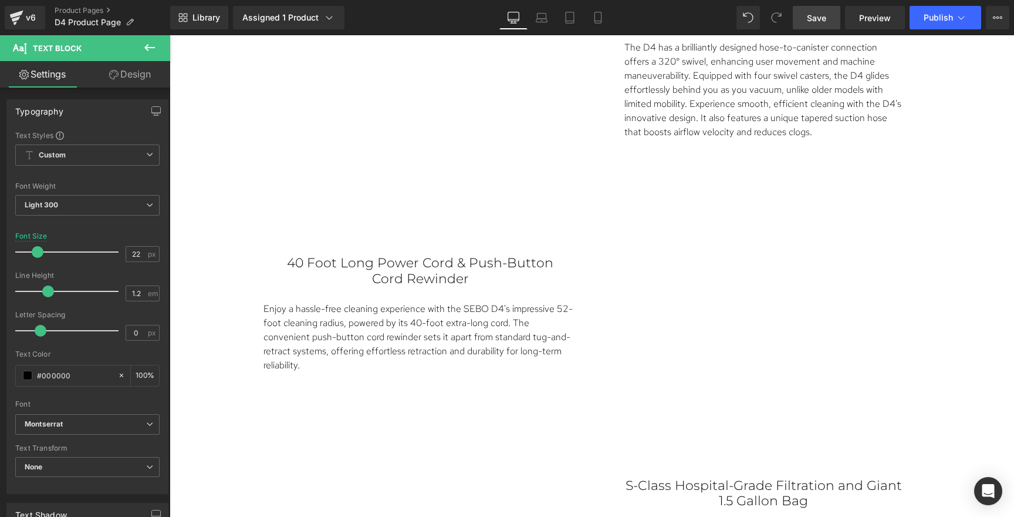
click at [136, 77] on link "Design" at bounding box center [129, 74] width 85 height 26
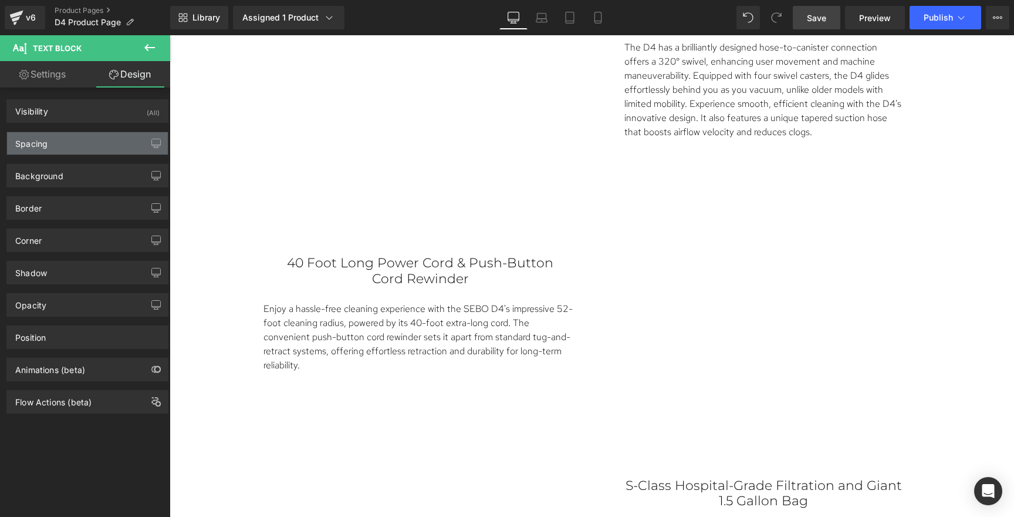
click at [96, 145] on div "Spacing" at bounding box center [87, 143] width 161 height 22
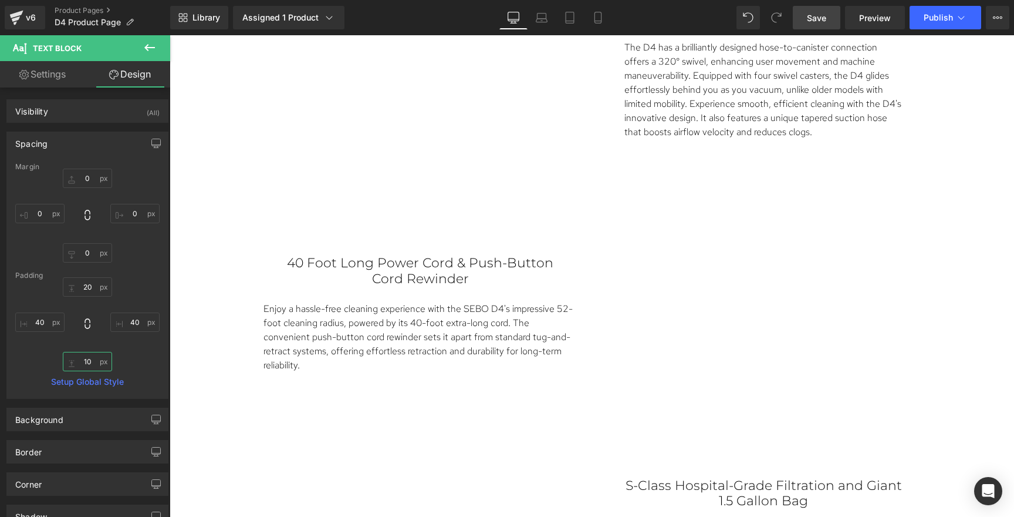
click at [91, 363] on input "10" at bounding box center [87, 361] width 49 height 19
type input "0"
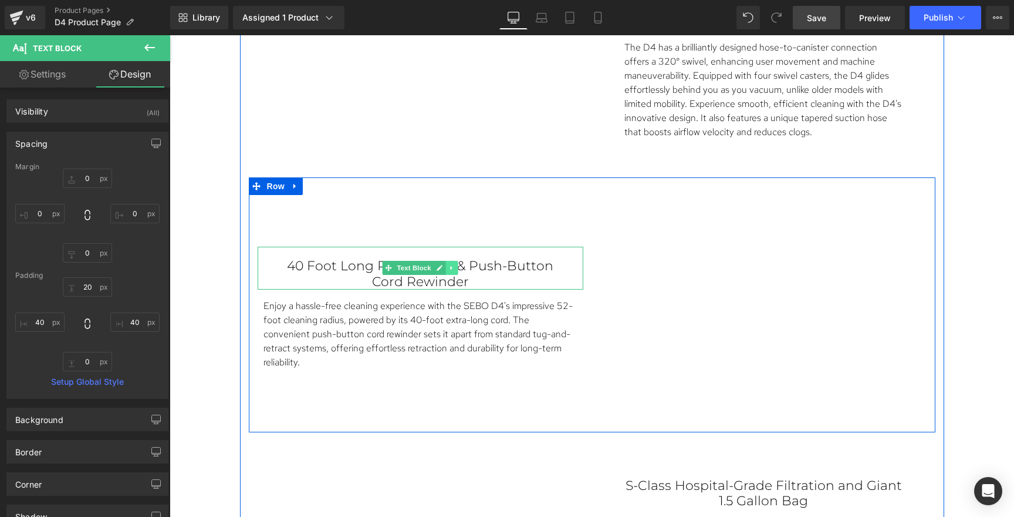
click at [446, 275] on link at bounding box center [452, 268] width 12 height 14
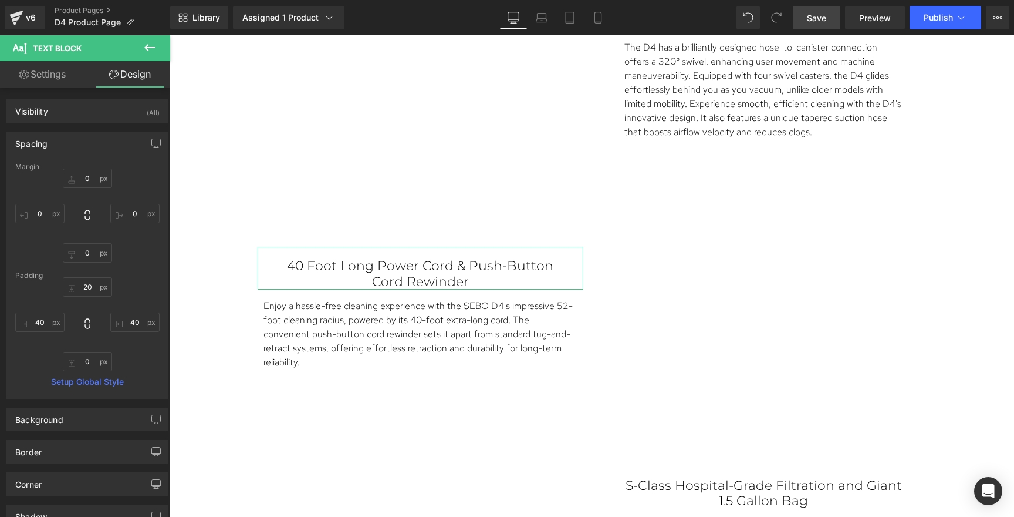
click at [43, 75] on link "Settings" at bounding box center [42, 74] width 85 height 26
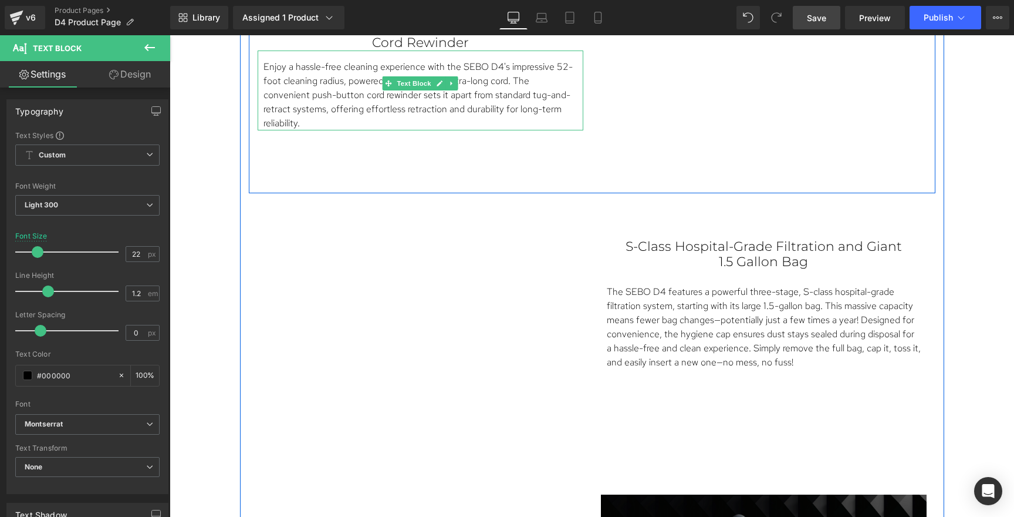
scroll to position [2063, 0]
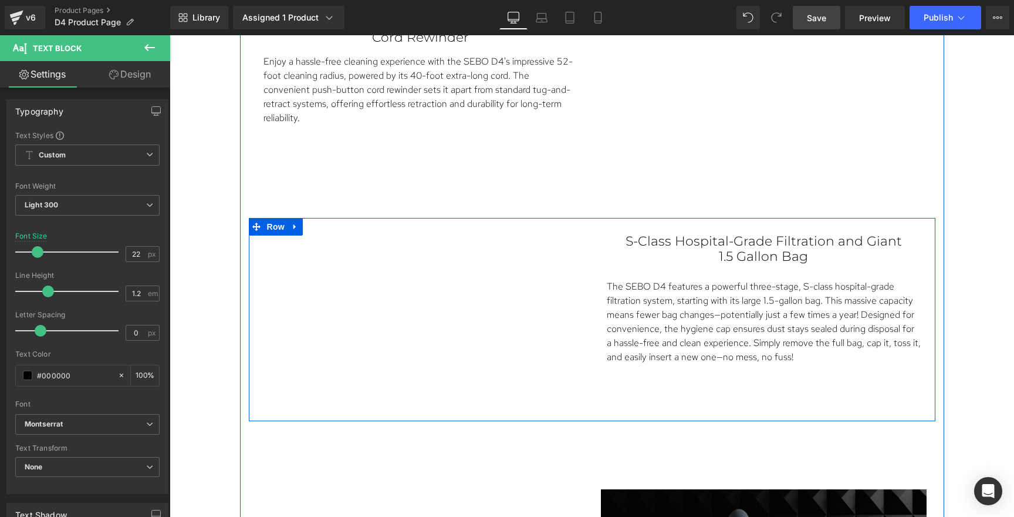
click at [675, 391] on div "Vimeo S-Class Hospital-Grade Filtration and Giant 1.5 Gallon Bag Text Block The…" at bounding box center [592, 320] width 687 height 204
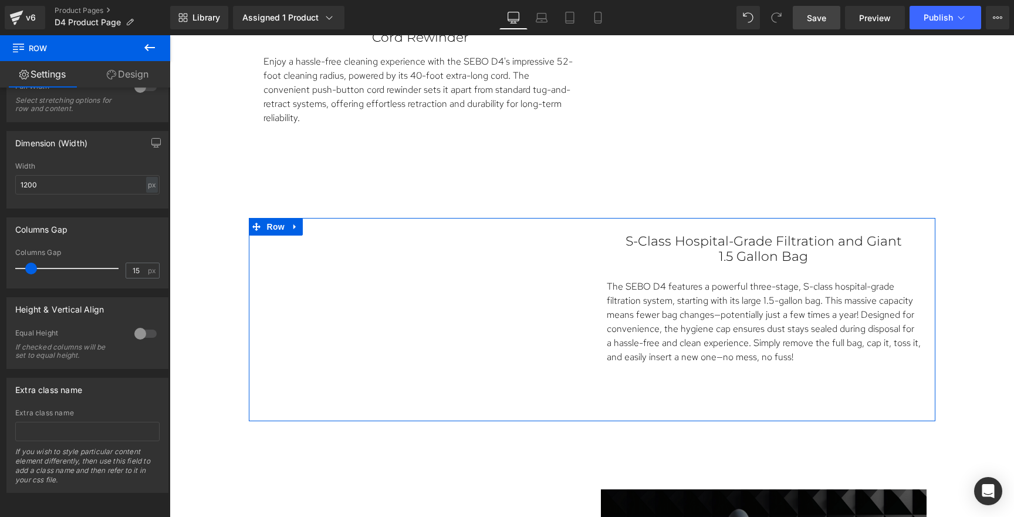
scroll to position [360, 0]
click at [136, 325] on div at bounding box center [145, 333] width 28 height 19
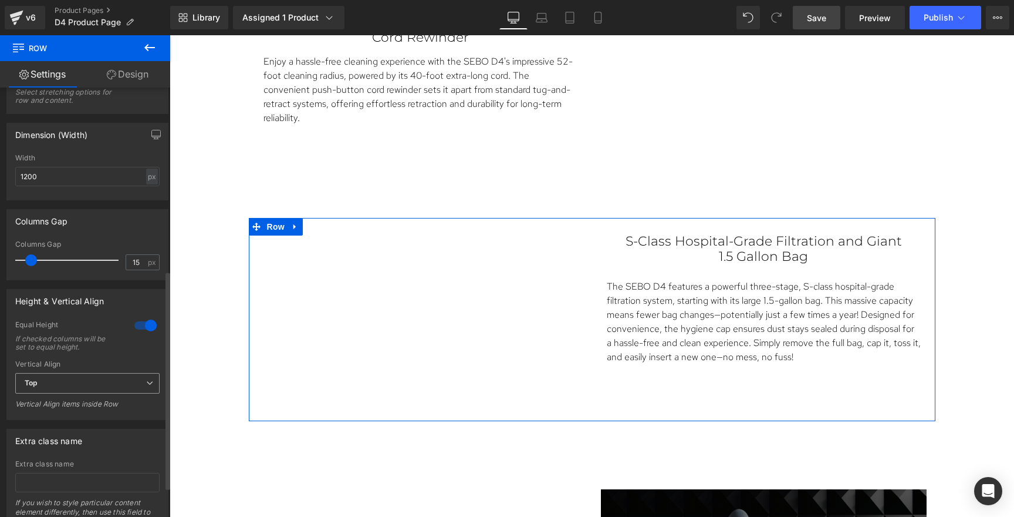
click at [84, 384] on span "Top" at bounding box center [87, 383] width 144 height 21
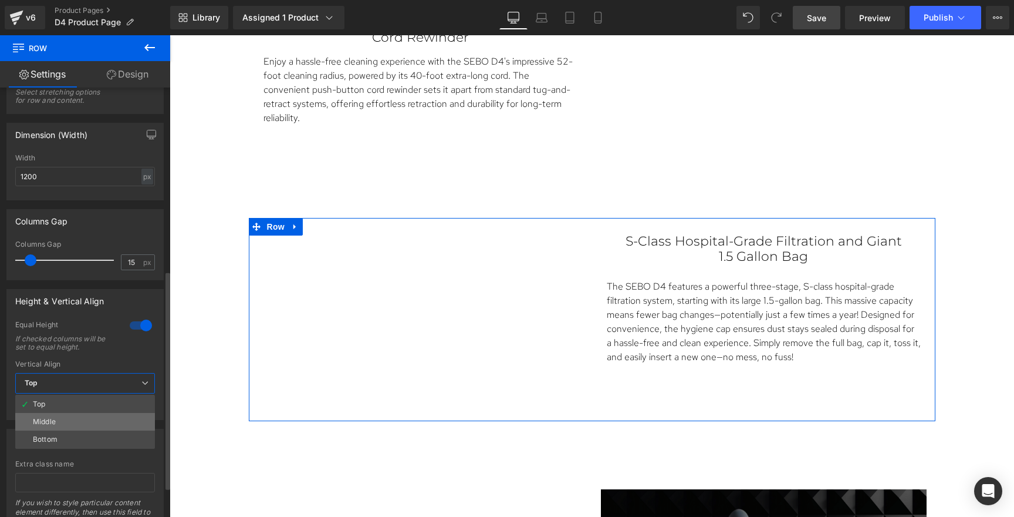
click at [58, 420] on li "Middle" at bounding box center [85, 422] width 140 height 18
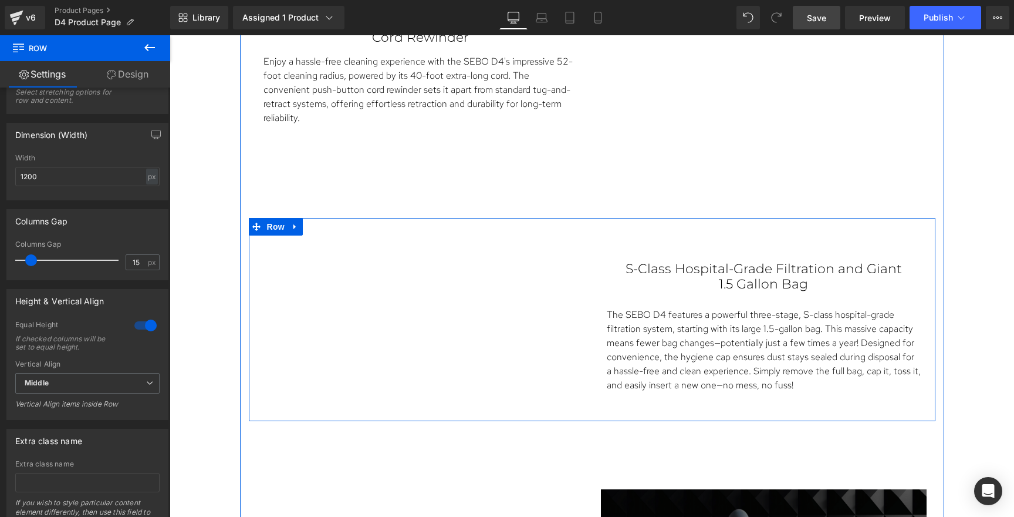
click at [623, 239] on div "S-Class Hospital-Grade Filtration and Giant 1.5 Gallon Bag Text Block The SEBO …" at bounding box center [763, 321] width 343 height 198
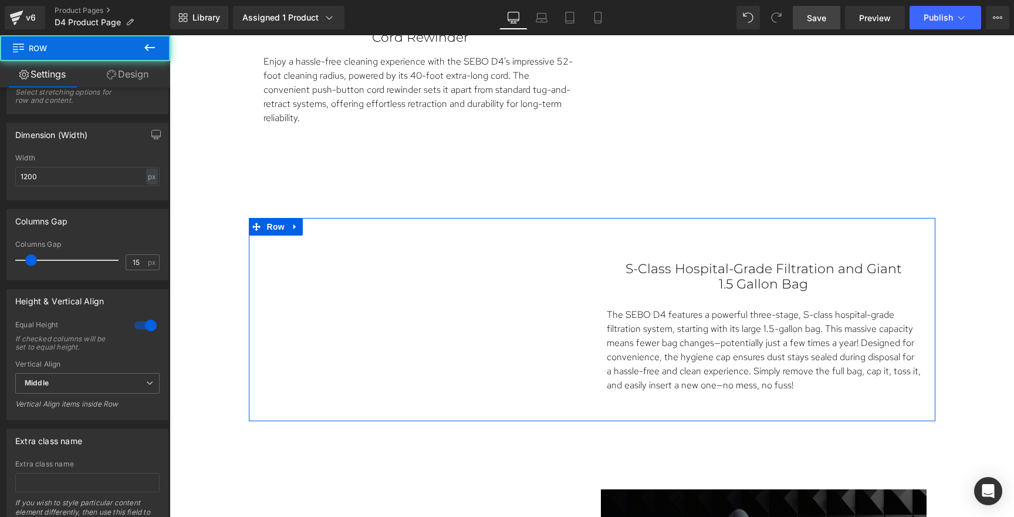
click at [133, 70] on link "Design" at bounding box center [127, 74] width 85 height 26
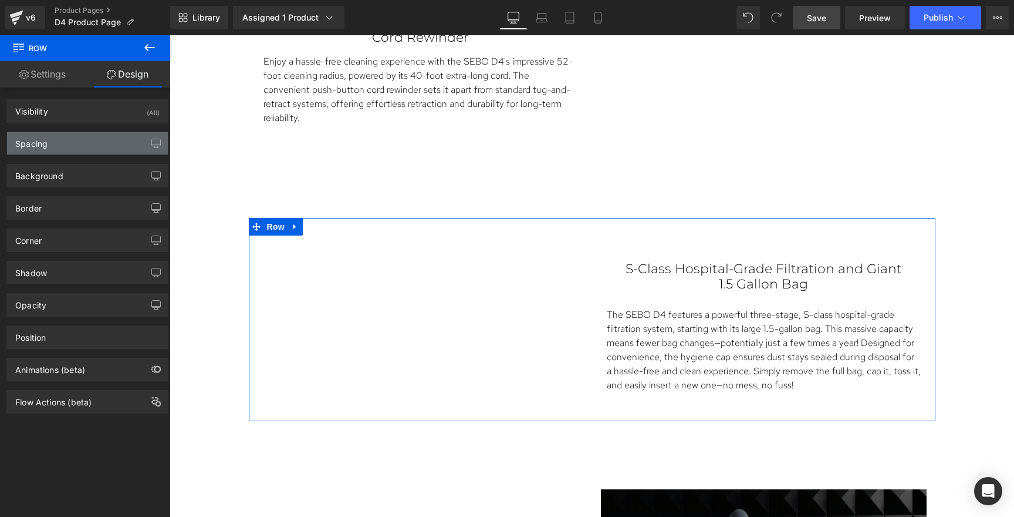
click at [85, 140] on div "Spacing" at bounding box center [87, 143] width 161 height 22
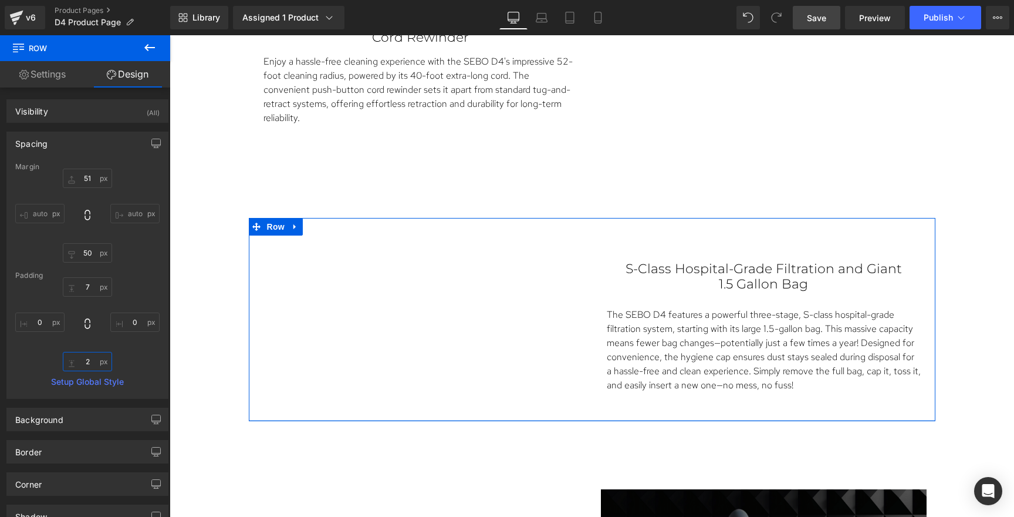
click at [97, 359] on input "text" at bounding box center [87, 361] width 49 height 19
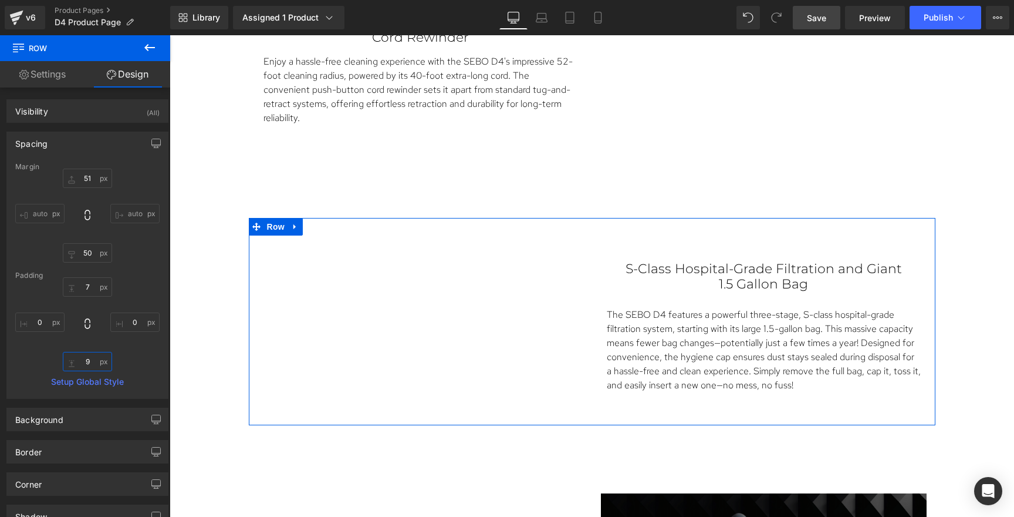
type input "10"
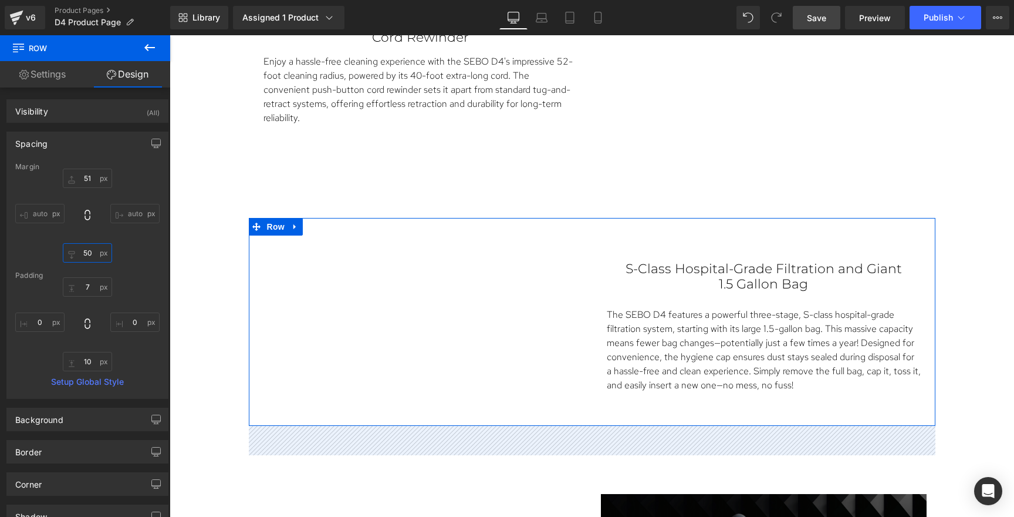
click at [85, 258] on input "text" at bounding box center [87, 252] width 49 height 19
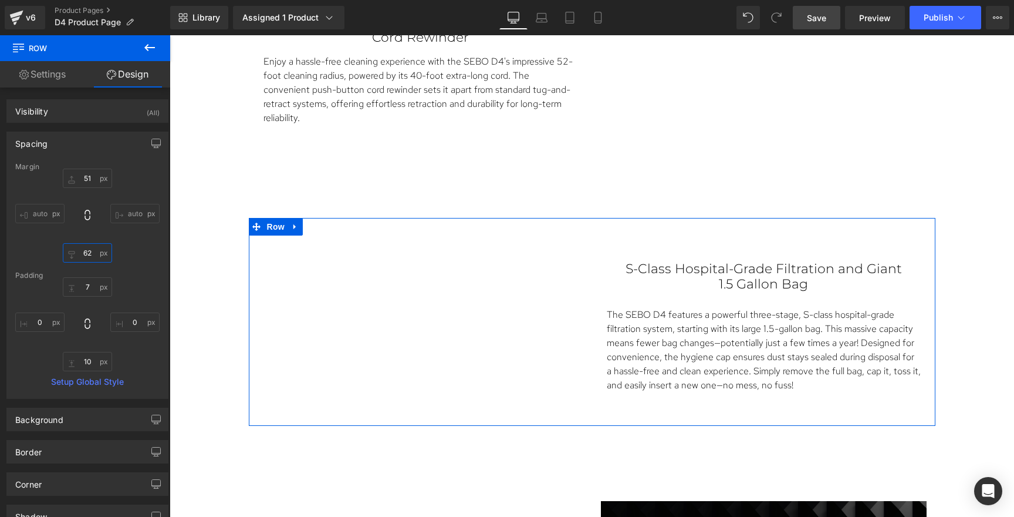
type input "63"
click at [89, 176] on input "text" at bounding box center [87, 177] width 49 height 19
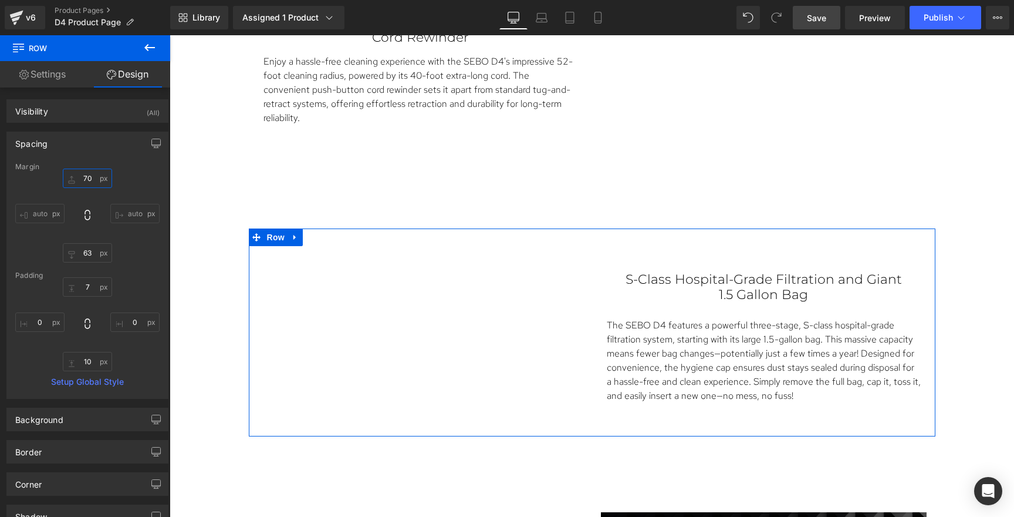
type input "71"
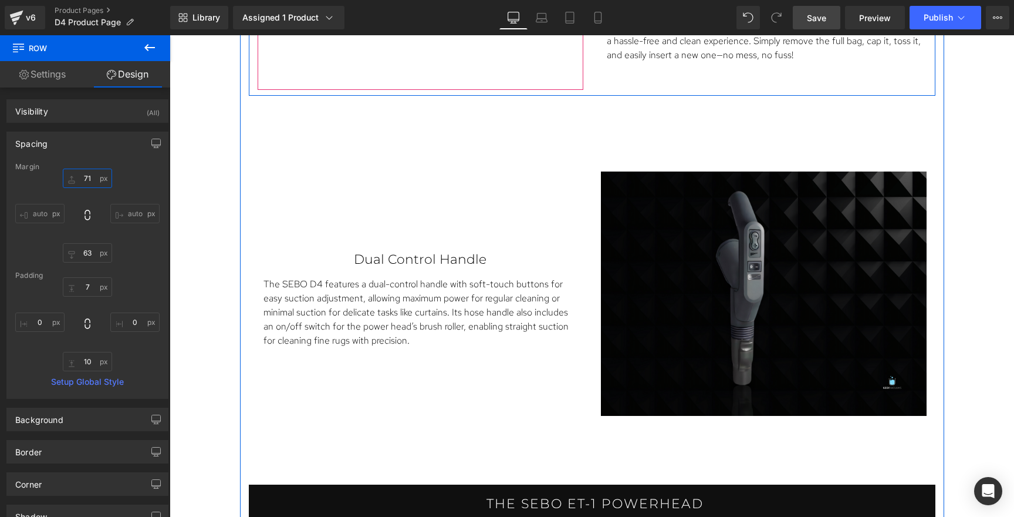
scroll to position [2434, 0]
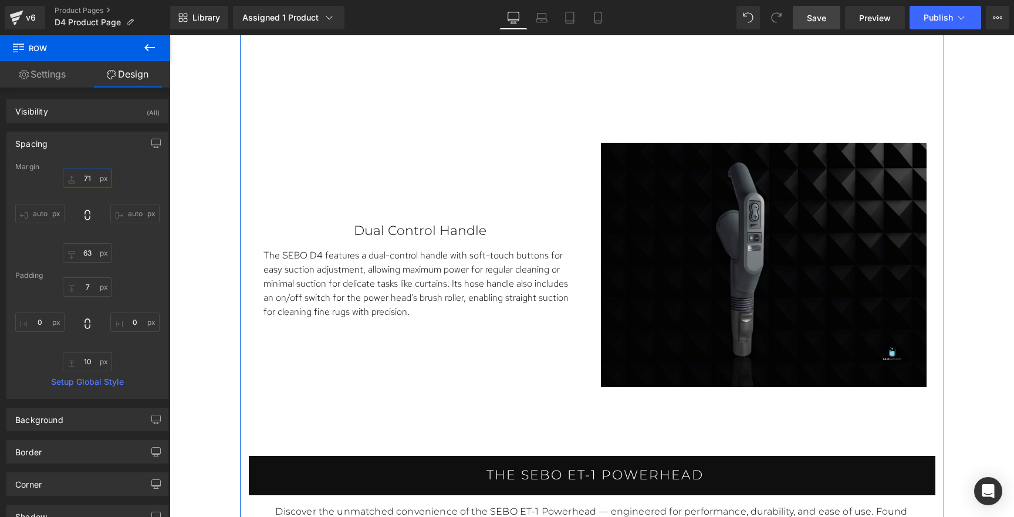
click at [531, 342] on div "Dual Control Handle Text Block The SEBO D4 features a dual-control handle with …" at bounding box center [420, 265] width 343 height 244
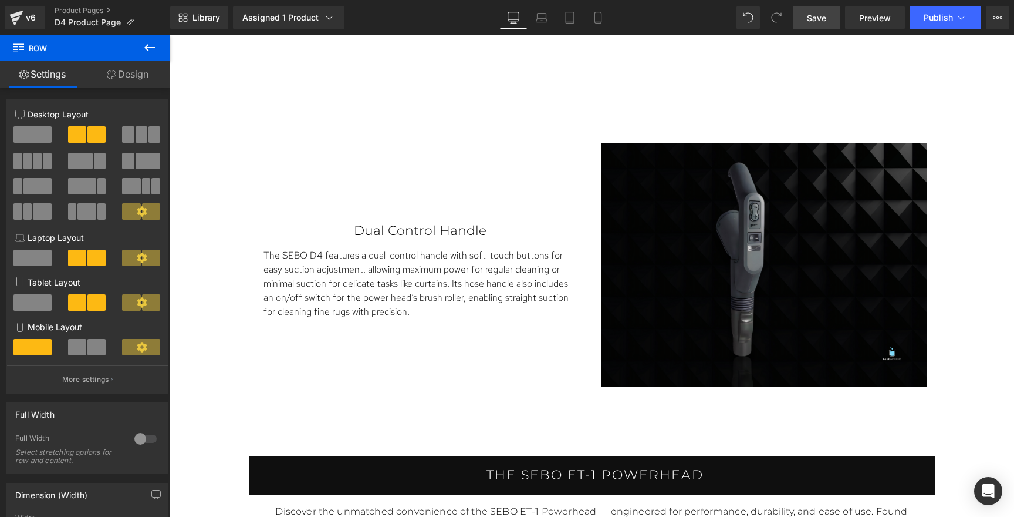
click at [810, 9] on link "Save" at bounding box center [817, 17] width 48 height 23
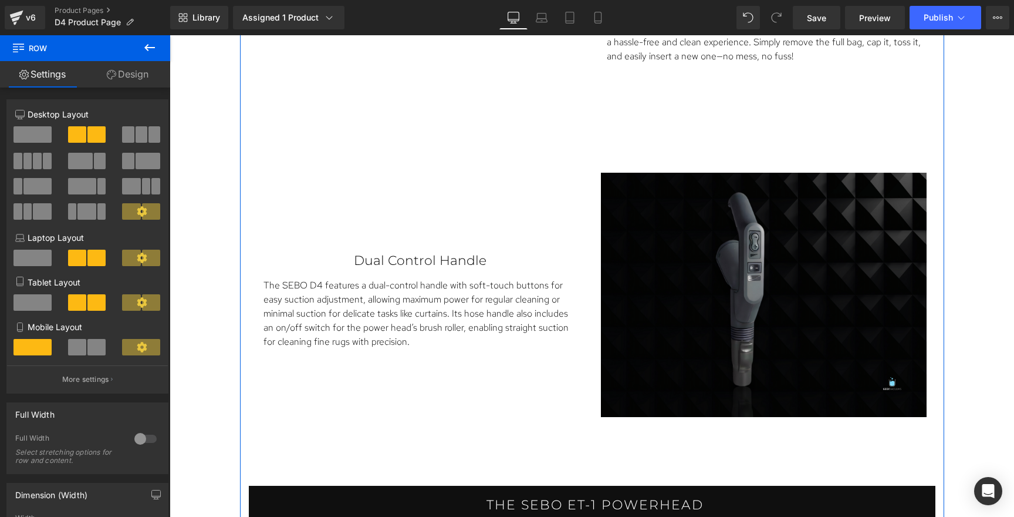
scroll to position [2515, 0]
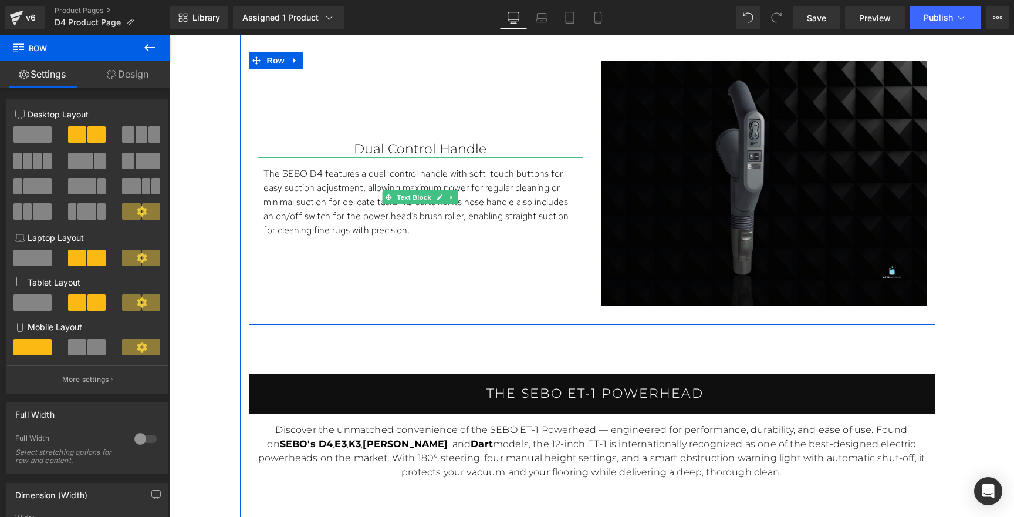
click at [385, 210] on p "The SEBO D4 features a dual-control handle with soft-touch buttons for easy suc…" at bounding box center [421, 202] width 314 height 70
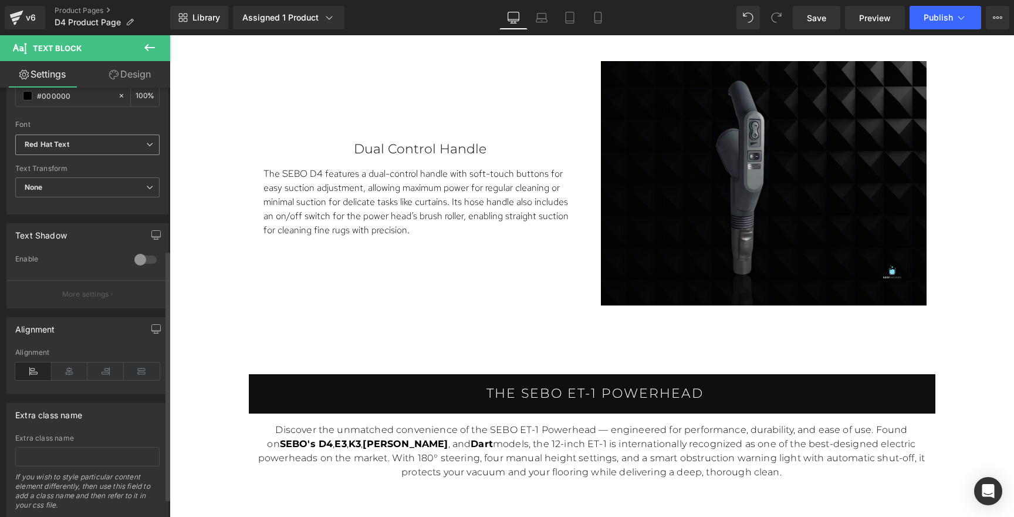
scroll to position [298, 0]
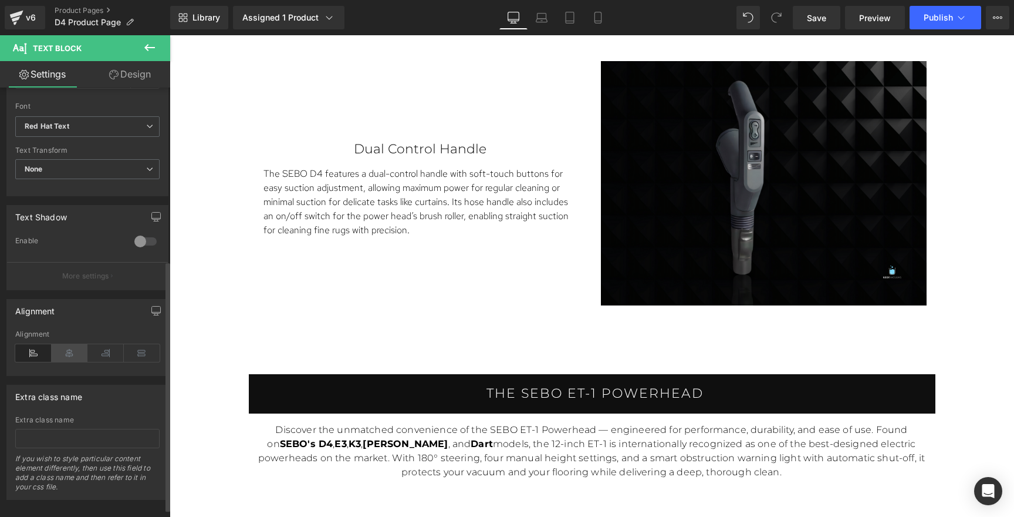
click at [68, 360] on icon at bounding box center [70, 353] width 36 height 18
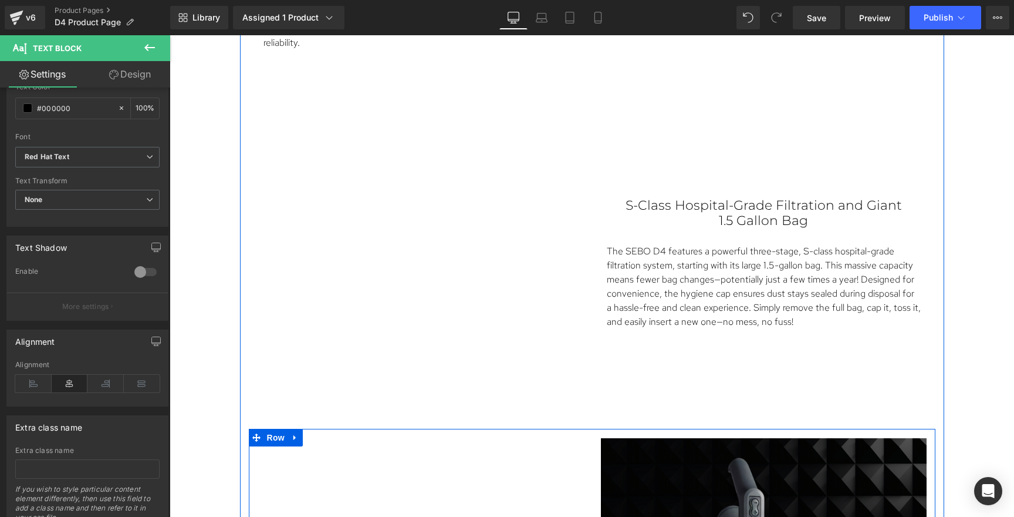
scroll to position [2137, 0]
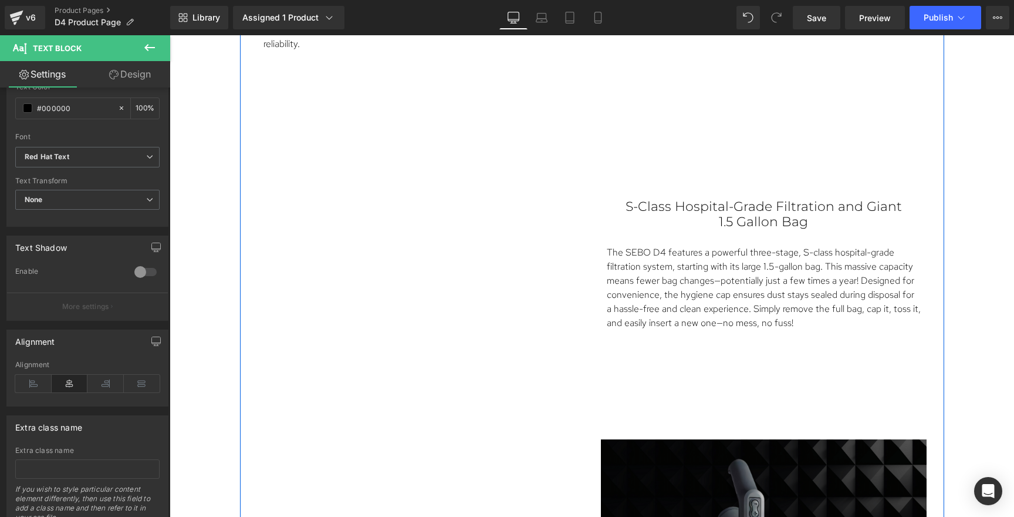
click at [781, 269] on p "The SEBO D4 features a powerful three-stage, S-class hospital-grade filtration …" at bounding box center [764, 287] width 314 height 85
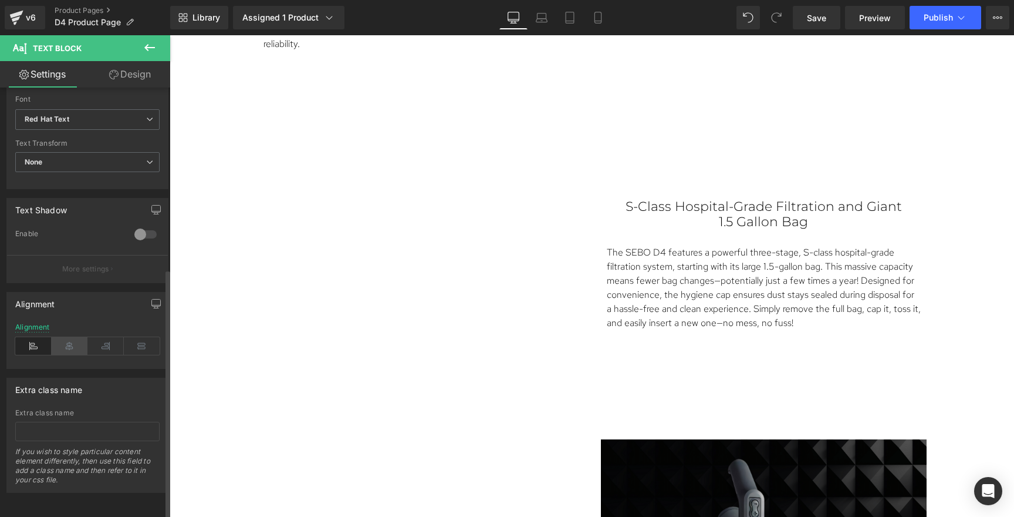
scroll to position [312, 0]
click at [60, 337] on icon at bounding box center [70, 346] width 36 height 18
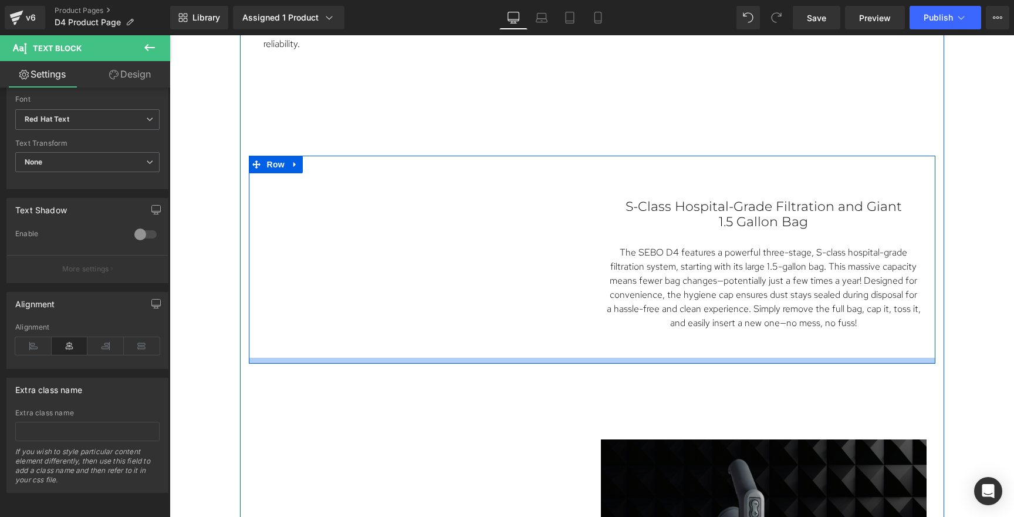
click at [711, 359] on div at bounding box center [592, 361] width 687 height 6
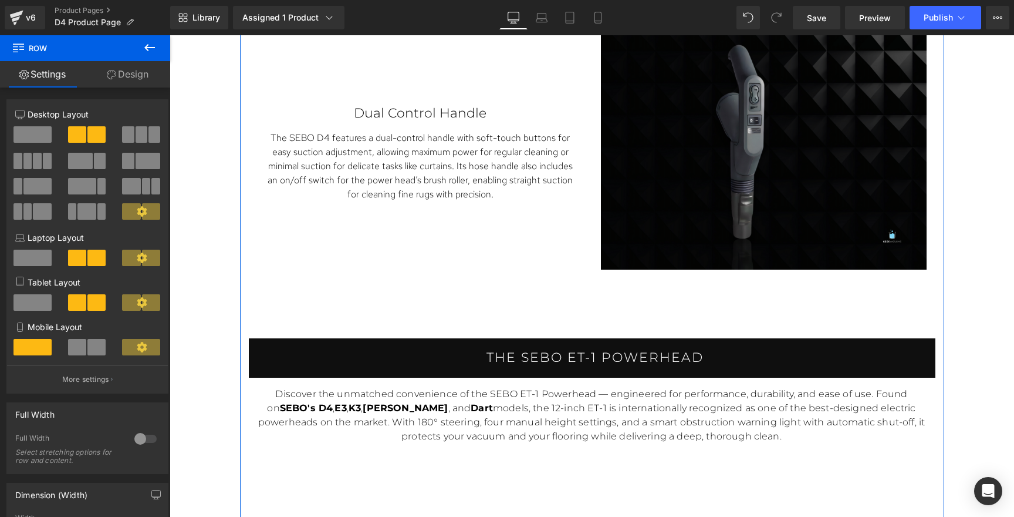
scroll to position [2552, 0]
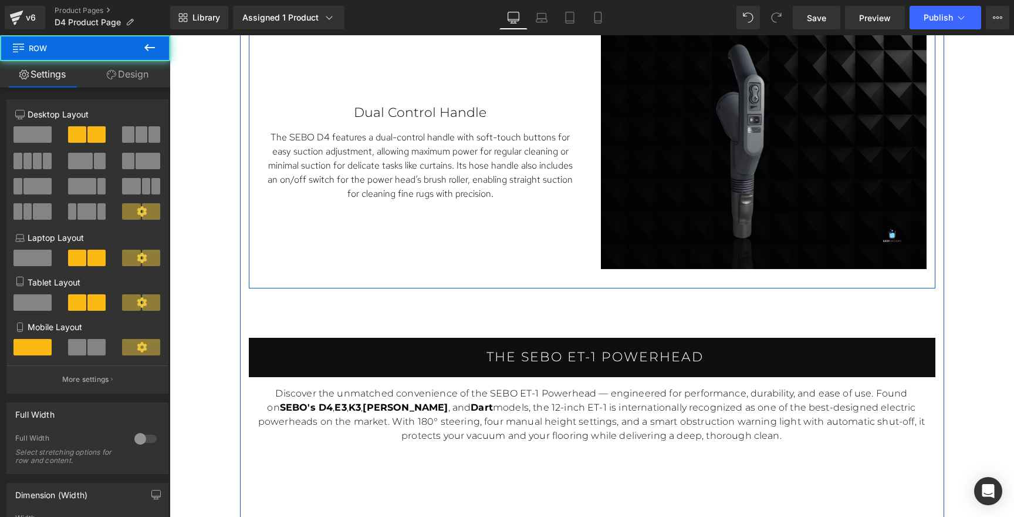
click at [649, 267] on div "Dual Control Handle Text Block The SEBO D4 features a dual-control handle with …" at bounding box center [592, 151] width 687 height 273
click at [640, 276] on div "Dual Control Handle Text Block The SEBO D4 features a dual-control handle with …" at bounding box center [592, 151] width 687 height 273
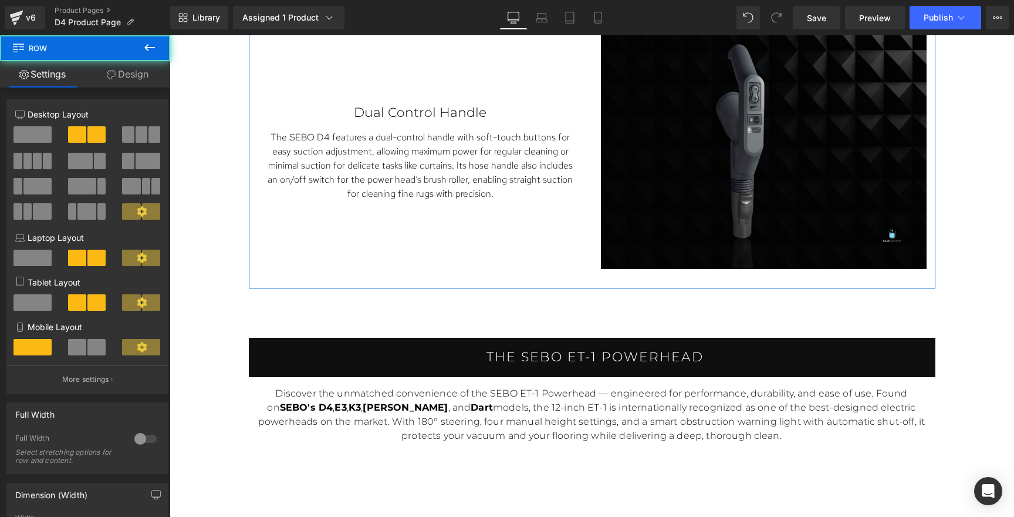
click at [143, 77] on link "Design" at bounding box center [127, 74] width 85 height 26
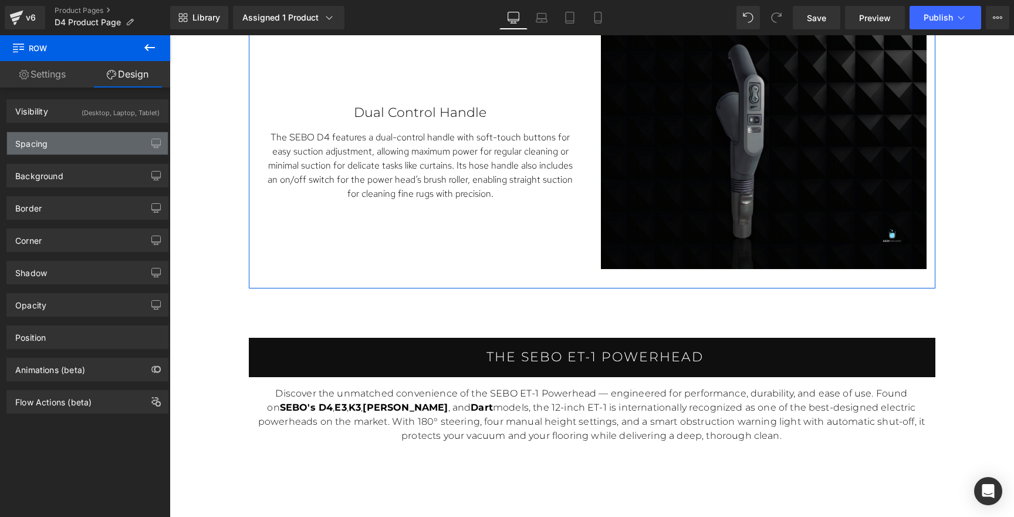
click at [104, 141] on div "Spacing" at bounding box center [87, 143] width 161 height 22
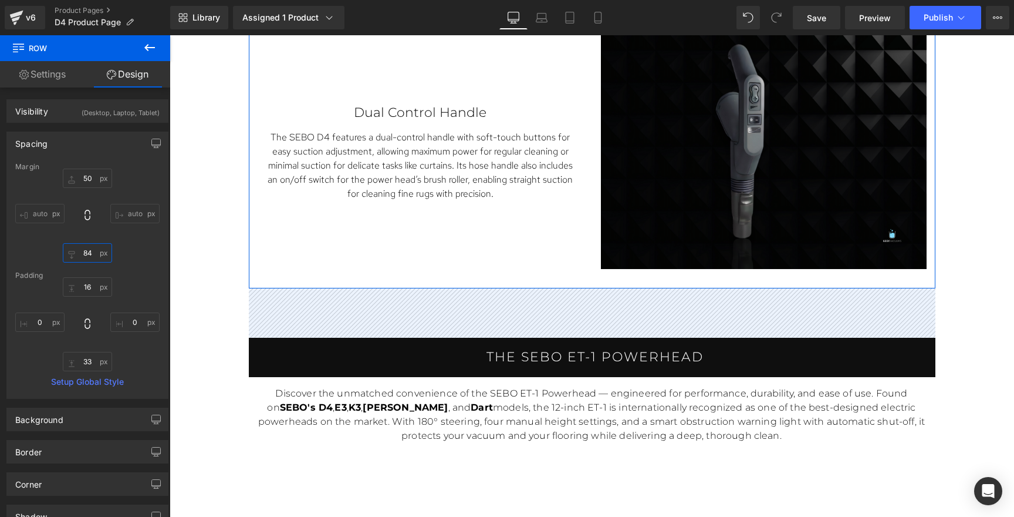
click at [89, 257] on input "84" at bounding box center [87, 252] width 49 height 19
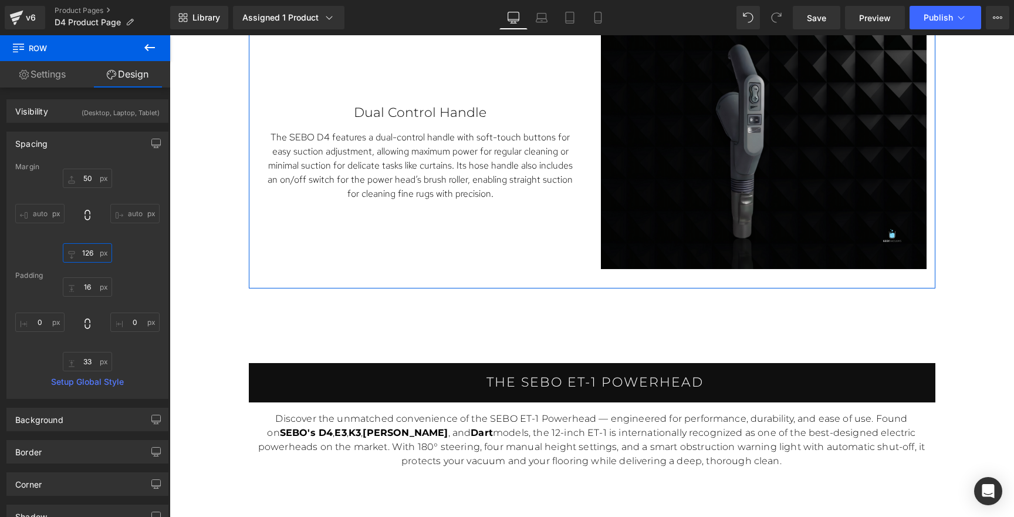
type input "127"
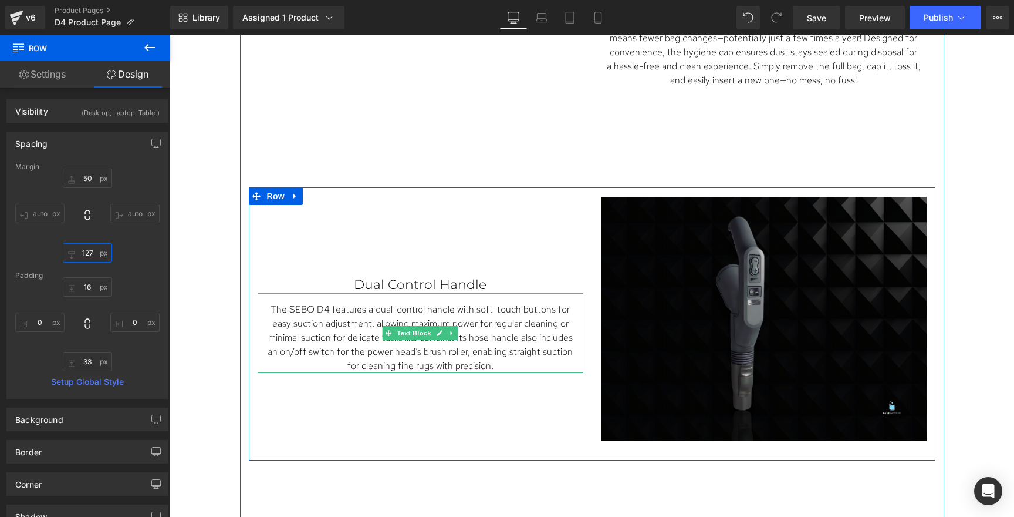
scroll to position [2365, 0]
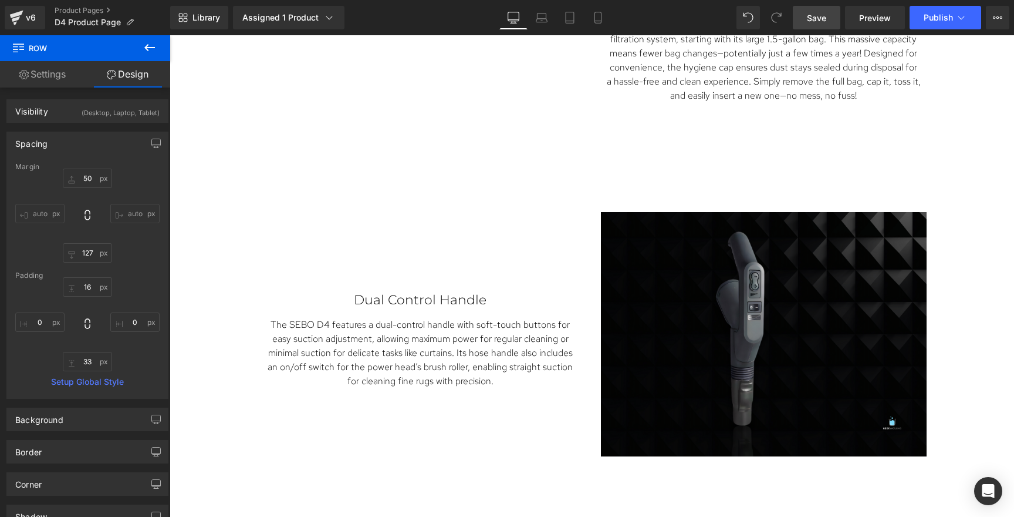
click at [814, 19] on span "Save" at bounding box center [816, 18] width 19 height 12
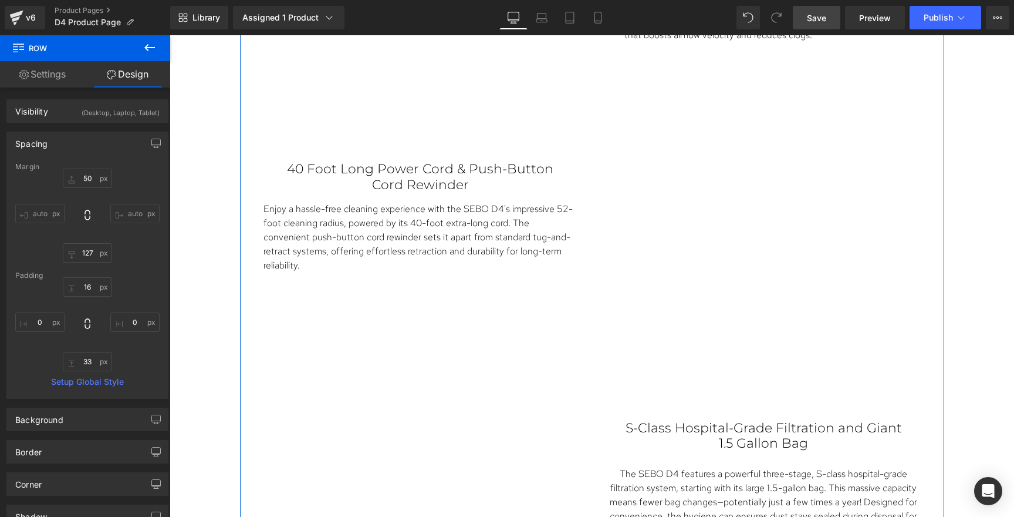
scroll to position [1905, 0]
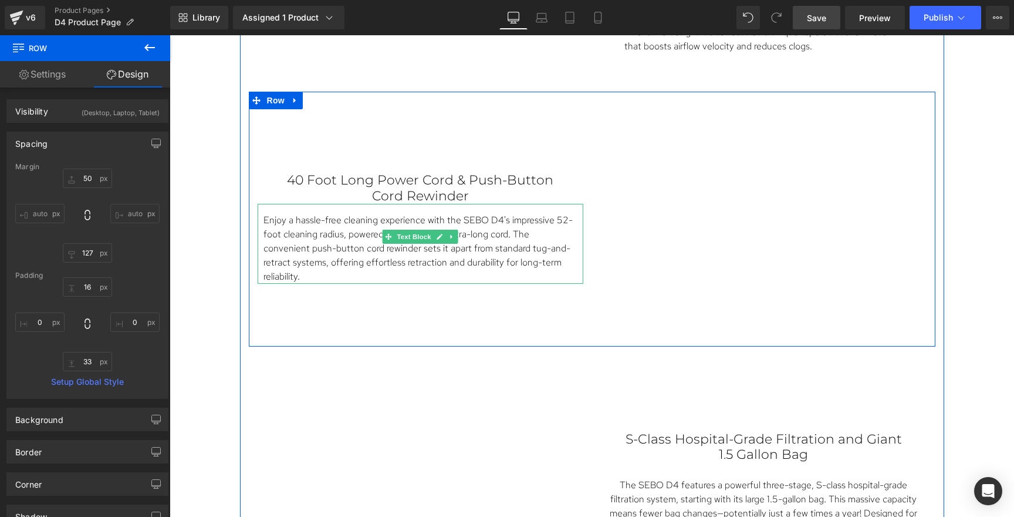
click at [456, 258] on p "Enjoy a hassle-free cleaning experience with the SEBO D4's impressive 52-foot c…" at bounding box center [421, 248] width 314 height 70
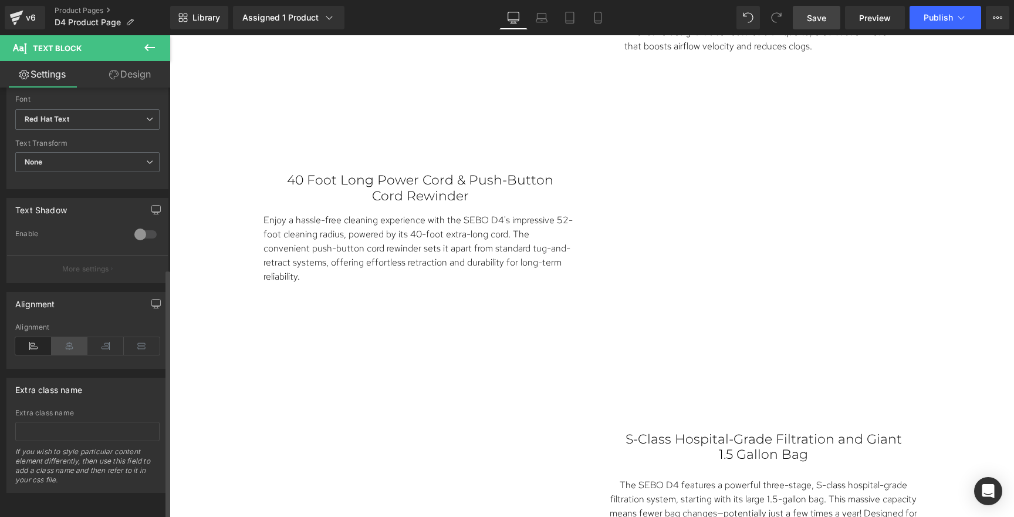
scroll to position [312, 0]
click at [70, 339] on icon at bounding box center [70, 346] width 36 height 18
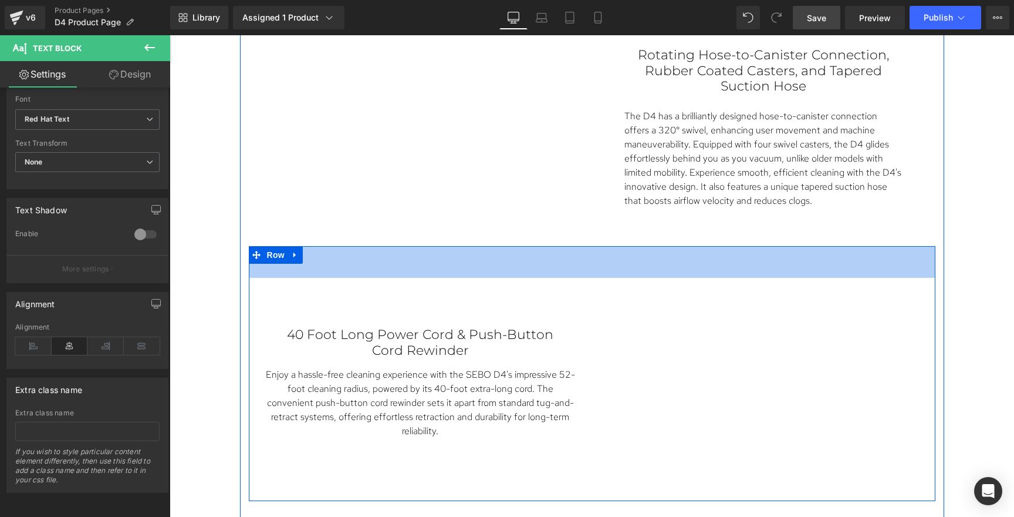
scroll to position [1749, 0]
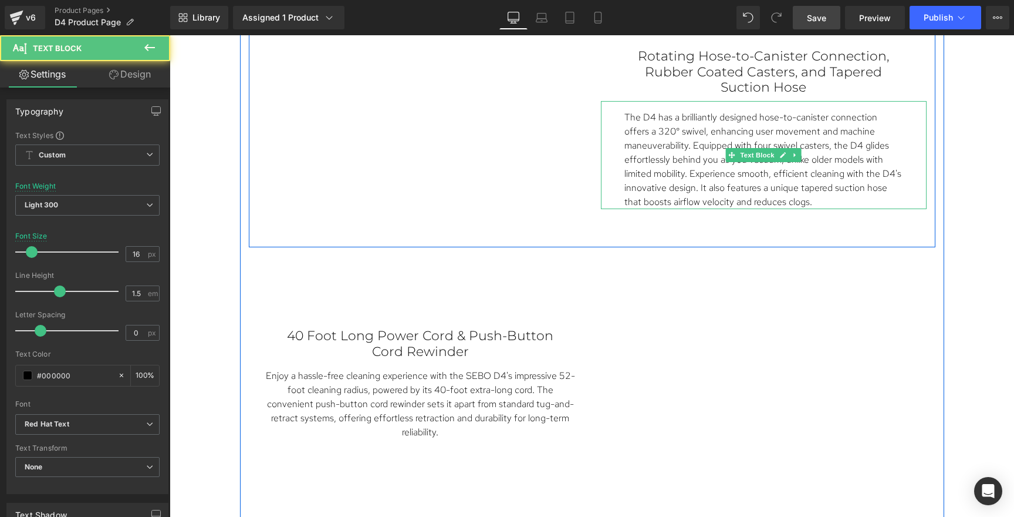
click at [773, 110] on p "The D4 has a brilliantly designed hose-to-canister connection offers a 320° swi…" at bounding box center [764, 159] width 279 height 99
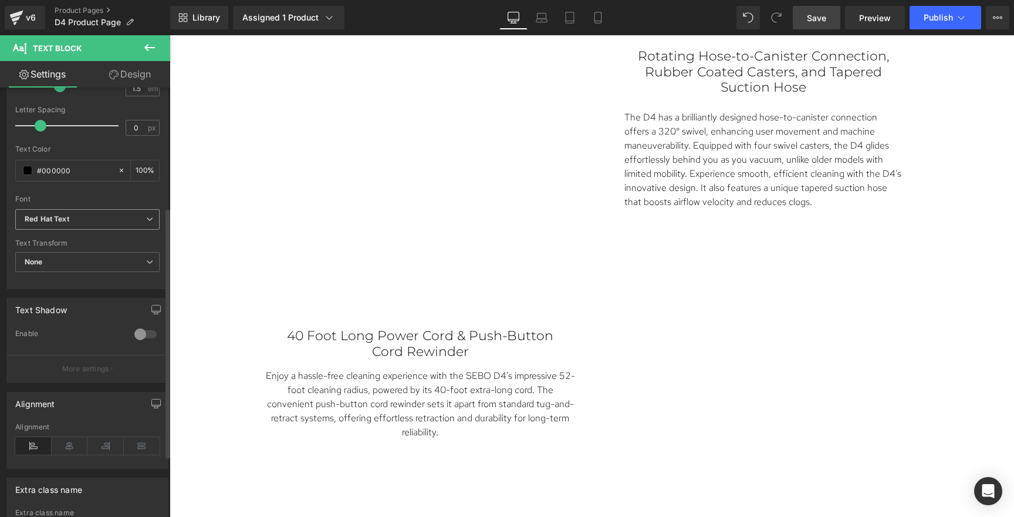
scroll to position [206, 0]
click at [72, 438] on icon at bounding box center [70, 445] width 36 height 18
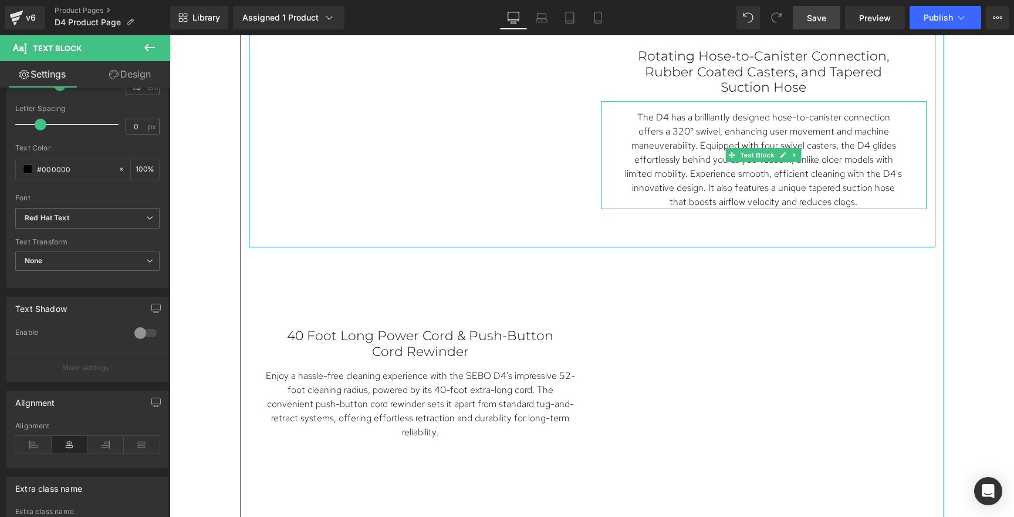
click at [878, 148] on div "The D4 has a brilliantly designed hose-to-canister connection offers a 320° swi…" at bounding box center [764, 155] width 326 height 108
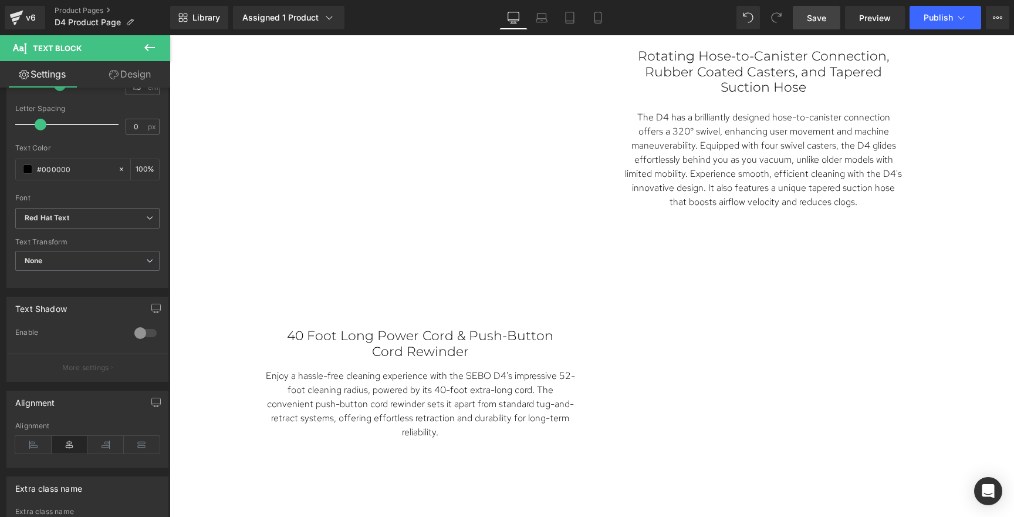
click at [129, 69] on link "Design" at bounding box center [129, 74] width 85 height 26
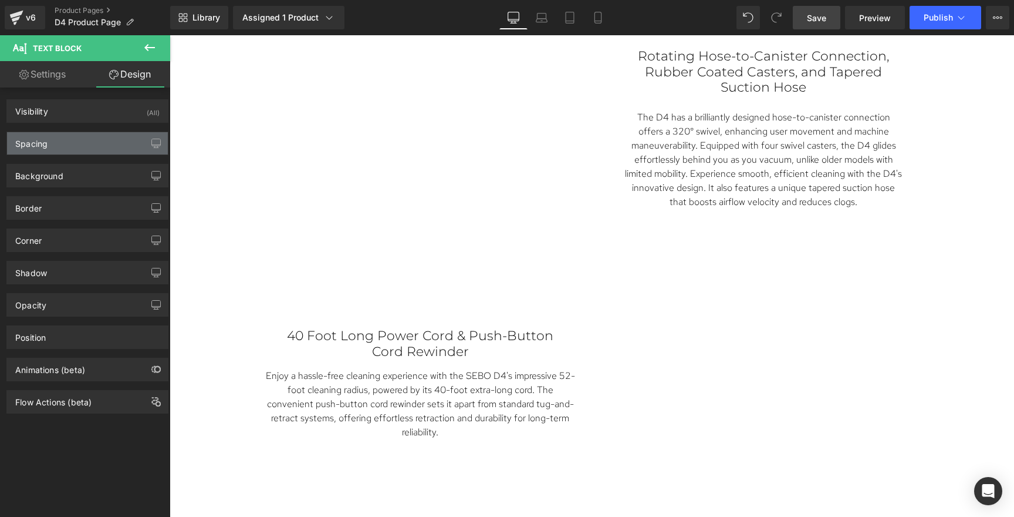
click at [51, 144] on div "Spacing" at bounding box center [87, 143] width 161 height 22
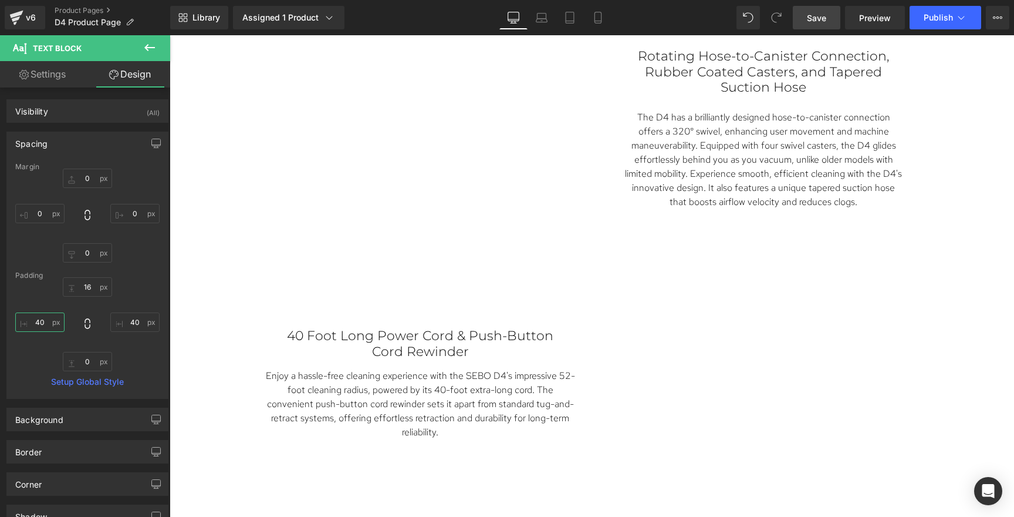
click at [50, 324] on input "40" at bounding box center [39, 321] width 49 height 19
type input "10"
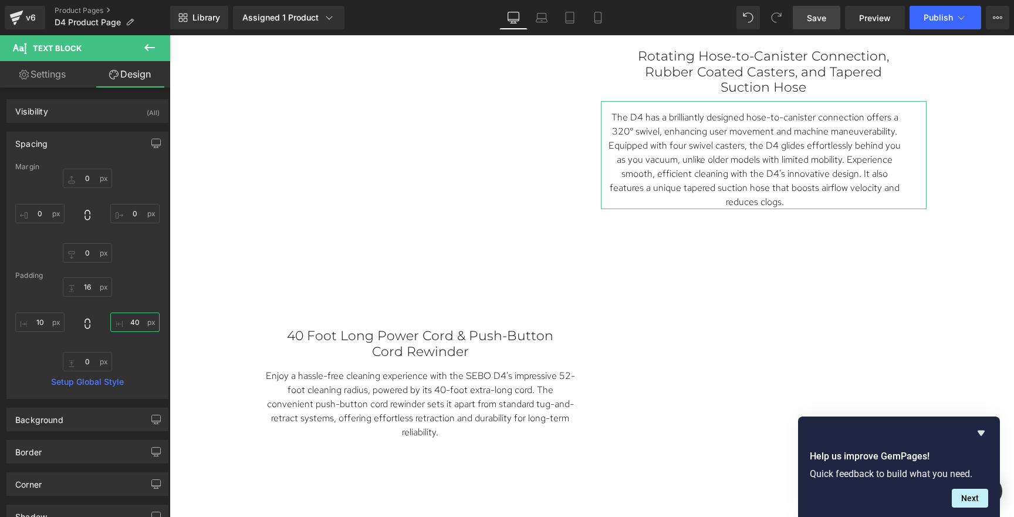
click at [128, 318] on input "40" at bounding box center [134, 321] width 49 height 19
type input "10"
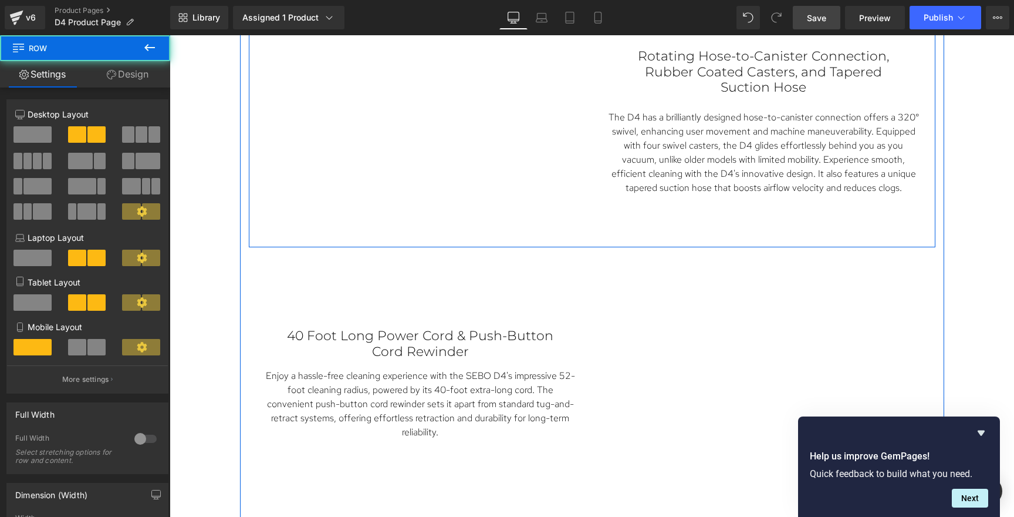
click at [856, 208] on div "Vimeo Rotating Hose-to-Canister Connection, Rubber Coated Casters, and Tapered …" at bounding box center [592, 127] width 687 height 240
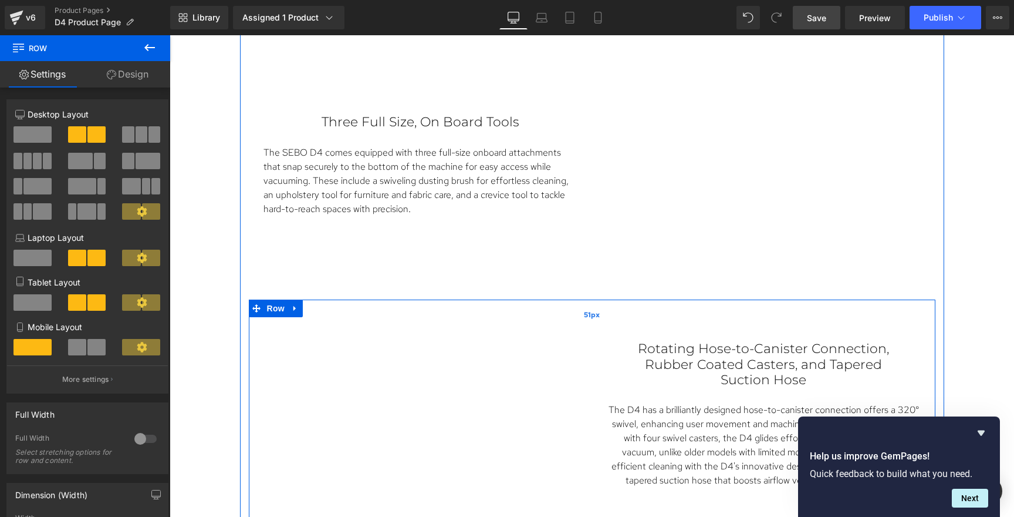
scroll to position [1444, 0]
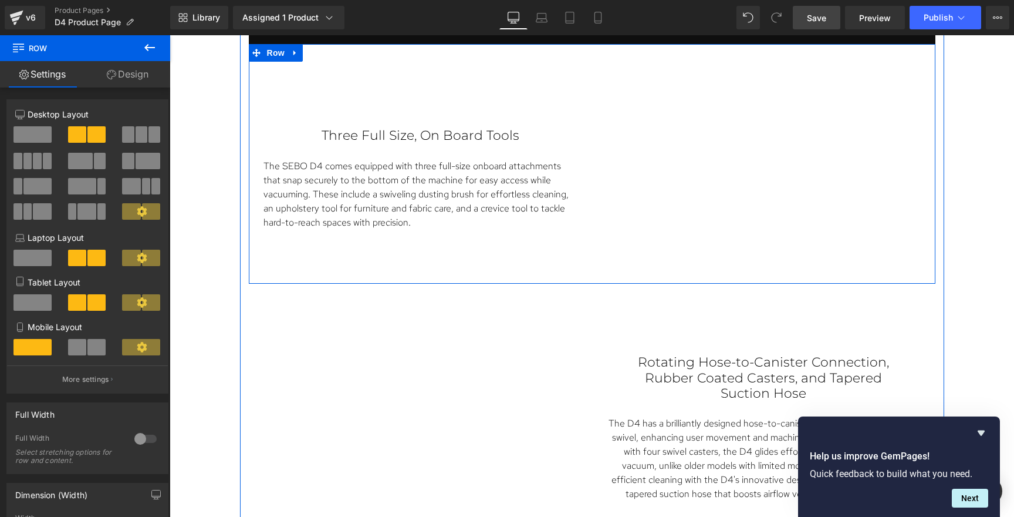
click at [446, 194] on link at bounding box center [452, 190] width 12 height 14
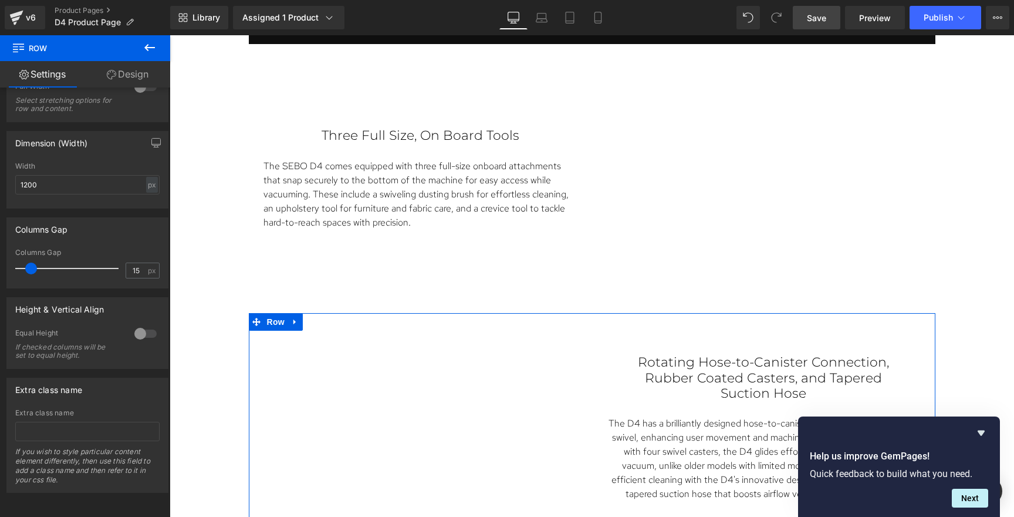
scroll to position [360, 0]
click at [143, 324] on div at bounding box center [145, 333] width 28 height 19
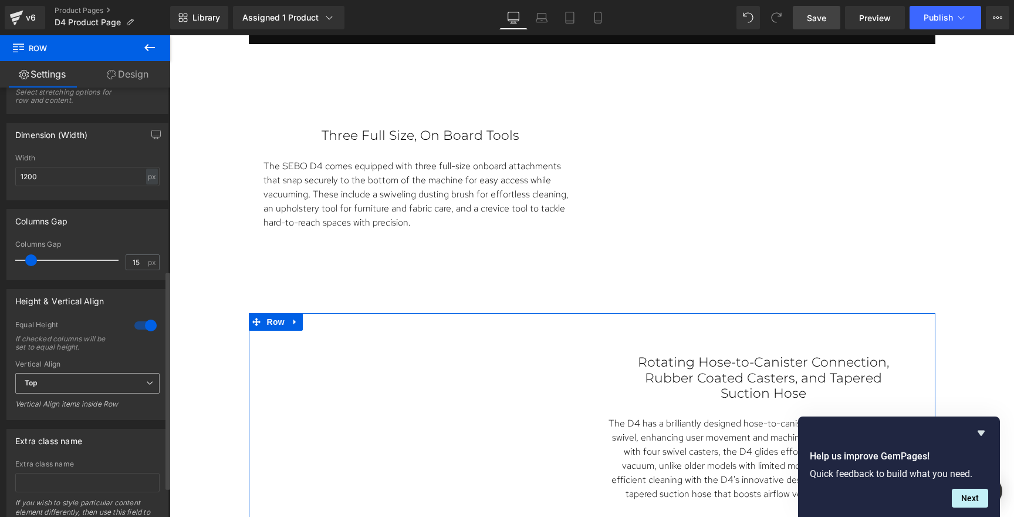
click at [112, 376] on span "Top" at bounding box center [87, 383] width 144 height 21
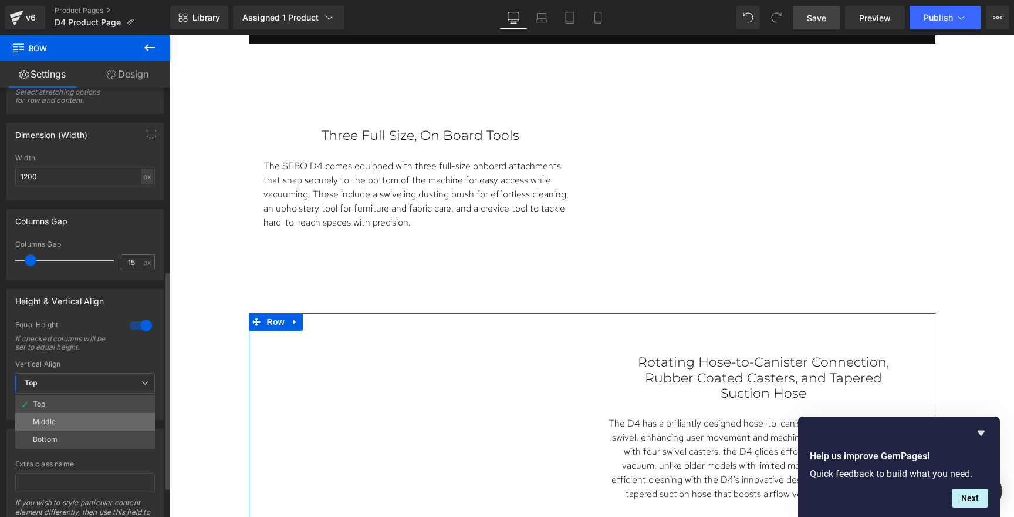
click at [89, 419] on li "Middle" at bounding box center [85, 422] width 140 height 18
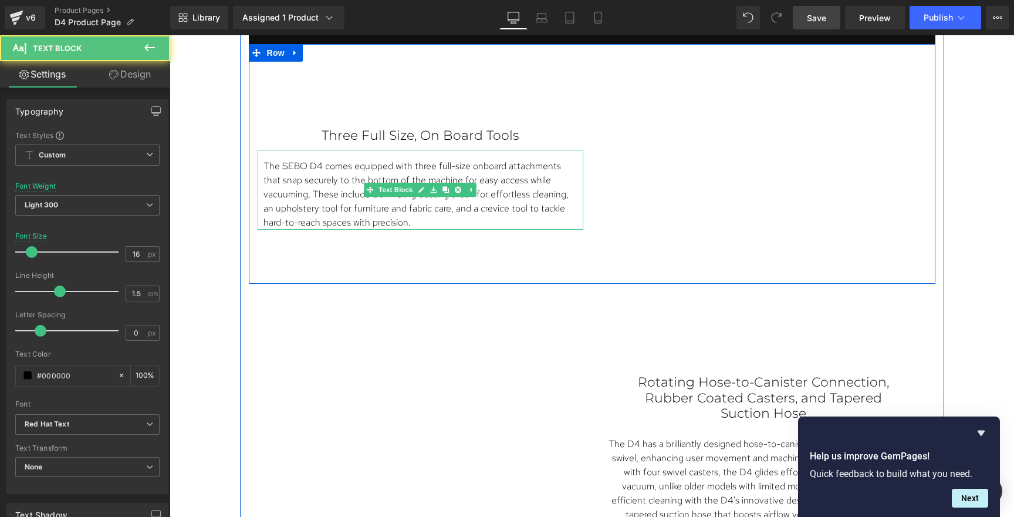
click at [491, 211] on p "The SEBO D4 comes equipped with three full-size onboard attachments that snap s…" at bounding box center [421, 194] width 314 height 70
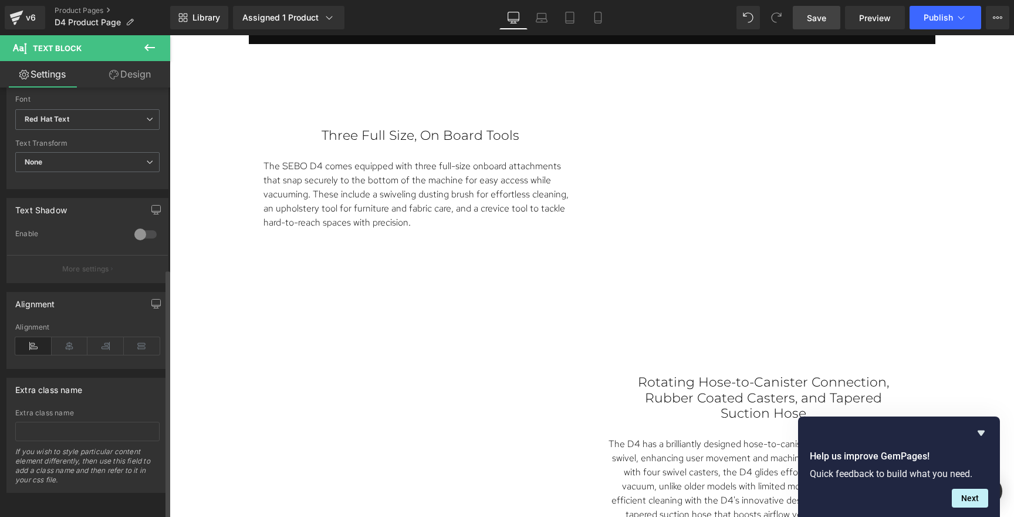
scroll to position [312, 0]
click at [69, 340] on icon at bounding box center [70, 346] width 36 height 18
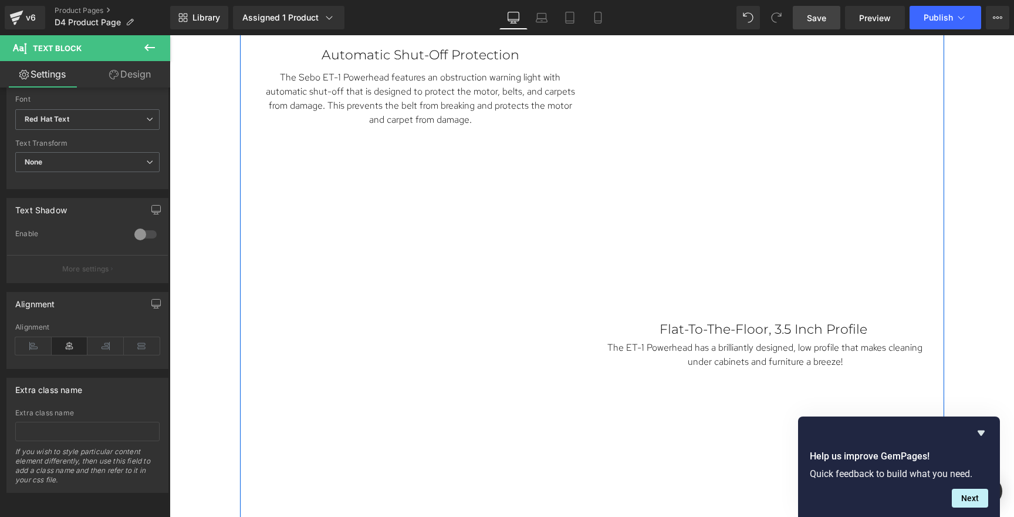
scroll to position [3342, 0]
click at [578, 179] on div "Automatic Shut-Off Protection Text Block The Sebo ET-1 Powerhead features an ob…" at bounding box center [592, 82] width 687 height 237
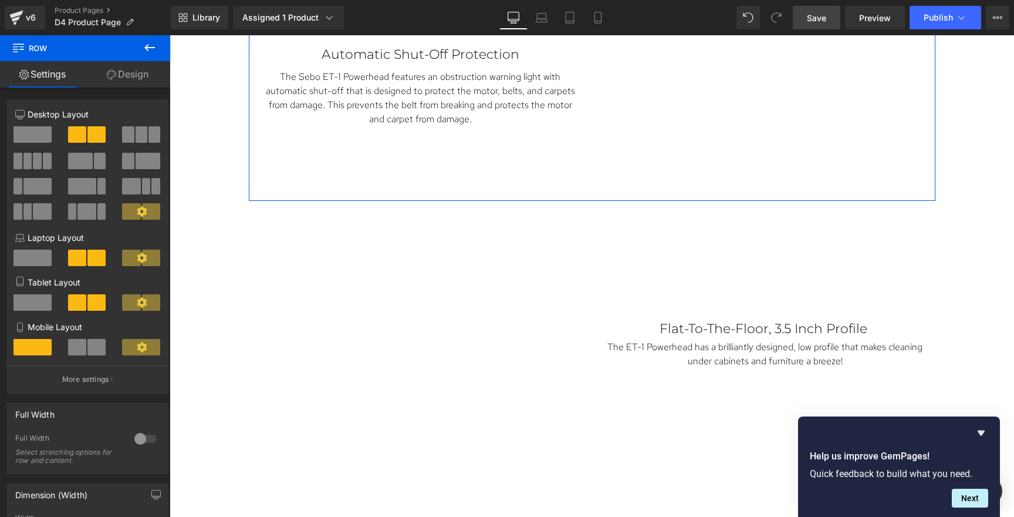
click at [134, 80] on link "Design" at bounding box center [127, 74] width 85 height 26
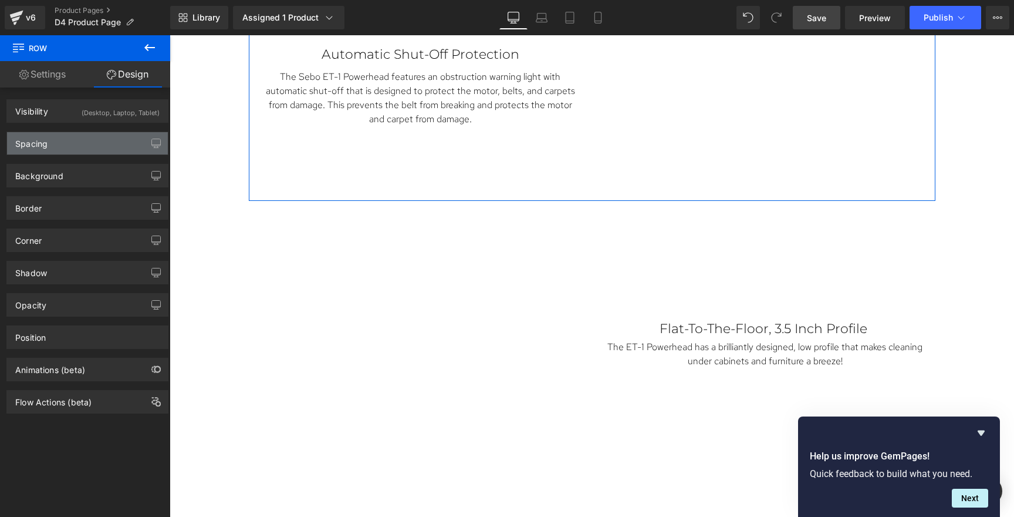
click at [73, 140] on div "Spacing" at bounding box center [87, 143] width 161 height 22
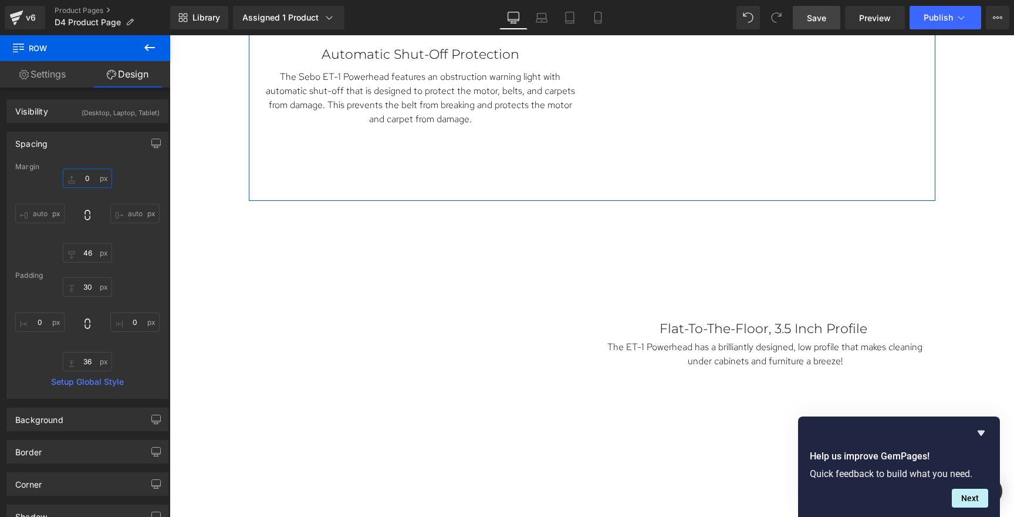
click at [85, 184] on input "text" at bounding box center [87, 177] width 49 height 19
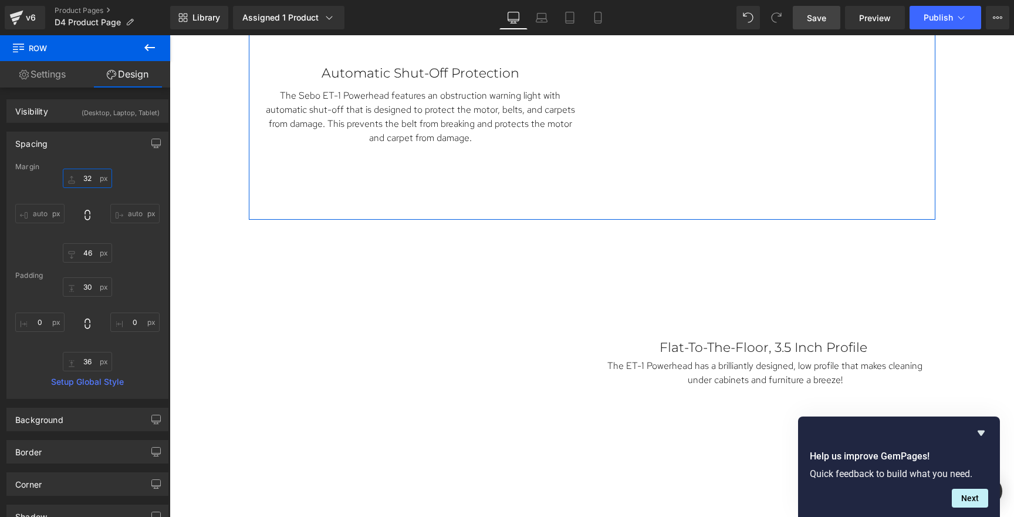
type input "33"
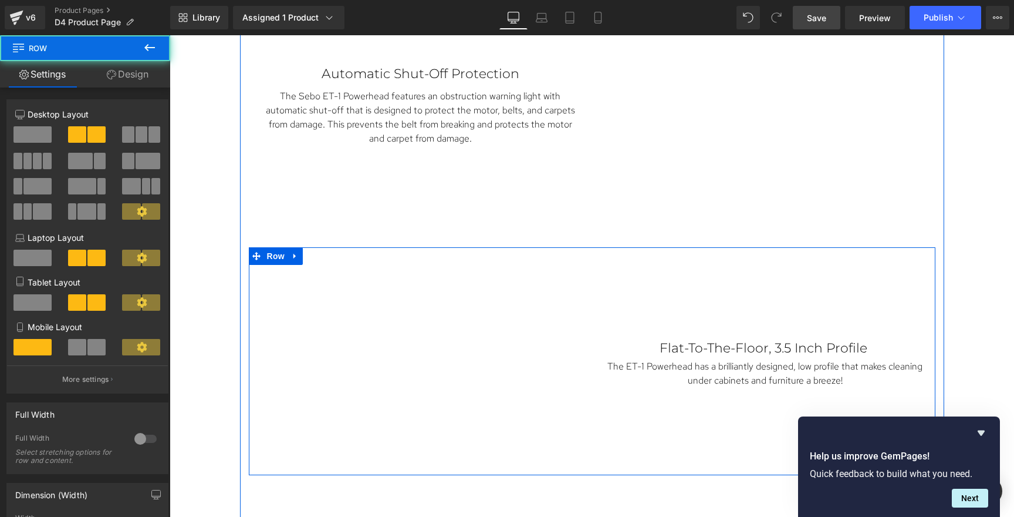
click at [626, 420] on div "Flat-To-The-Floor, 3.5 Inch Profile Text Block The ET-1 Powerhead has a brillia…" at bounding box center [763, 364] width 343 height 198
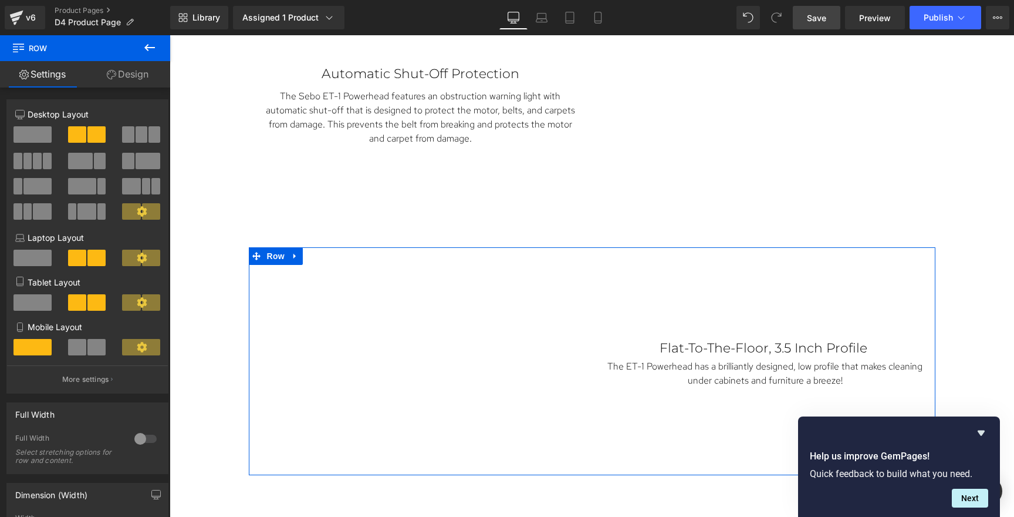
click at [134, 76] on link "Design" at bounding box center [127, 74] width 85 height 26
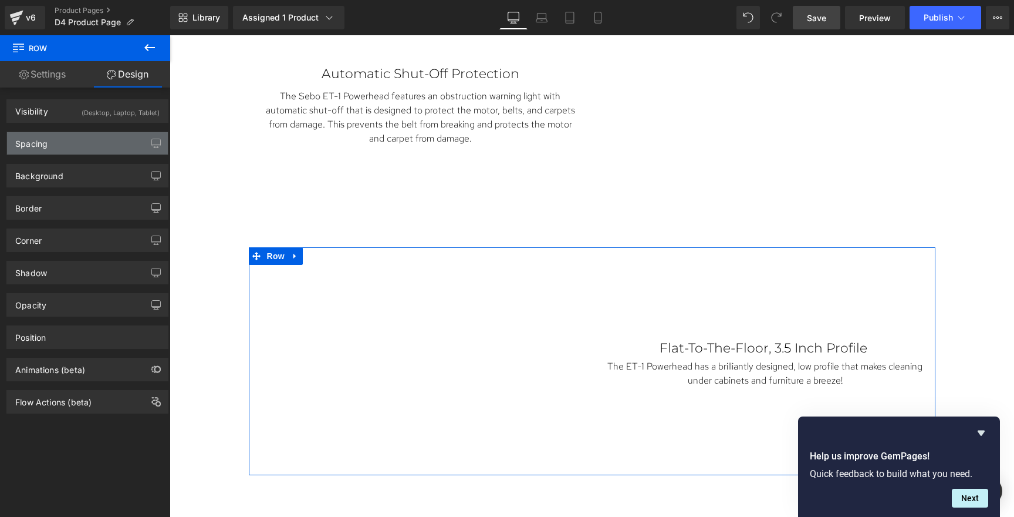
click at [81, 135] on div "Spacing" at bounding box center [87, 143] width 161 height 22
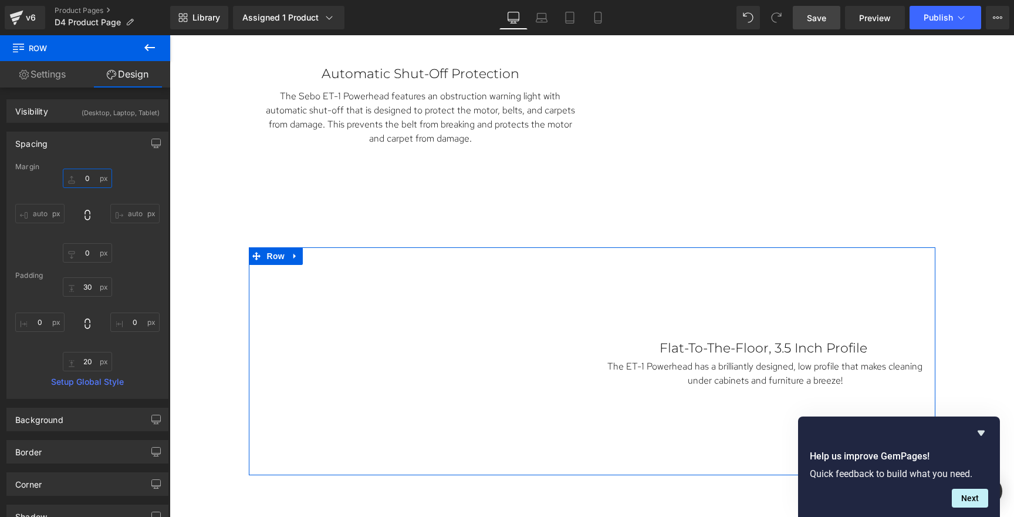
click at [91, 181] on input "0" at bounding box center [87, 177] width 49 height 19
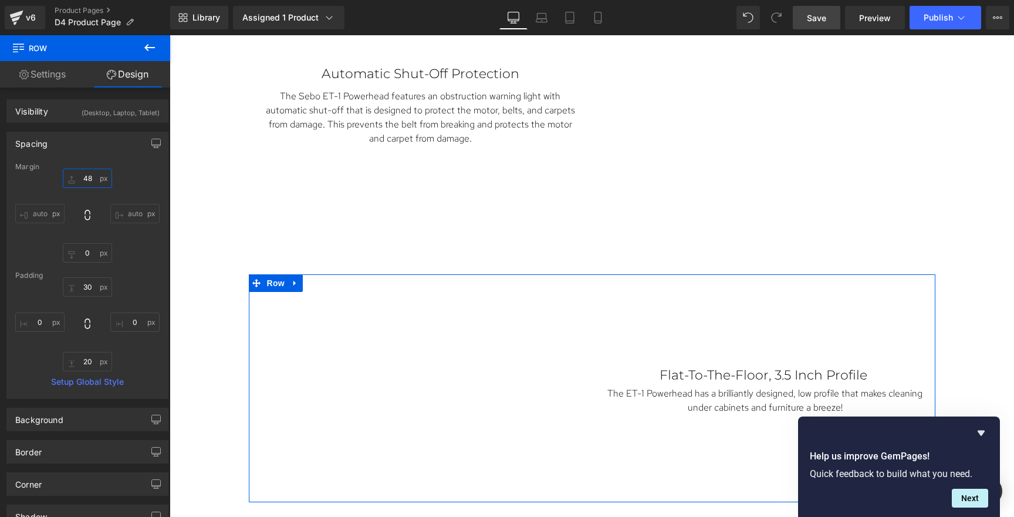
type input "49"
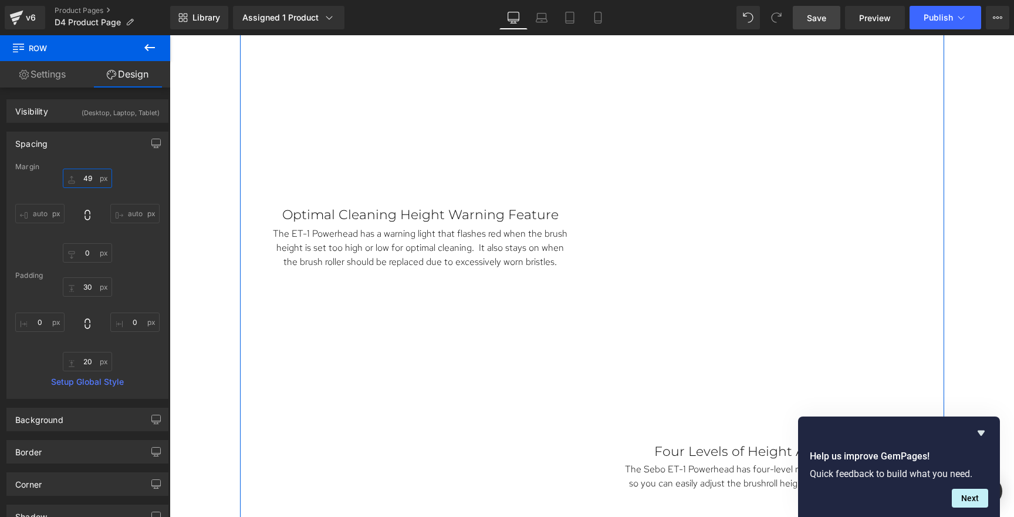
scroll to position [3789, 0]
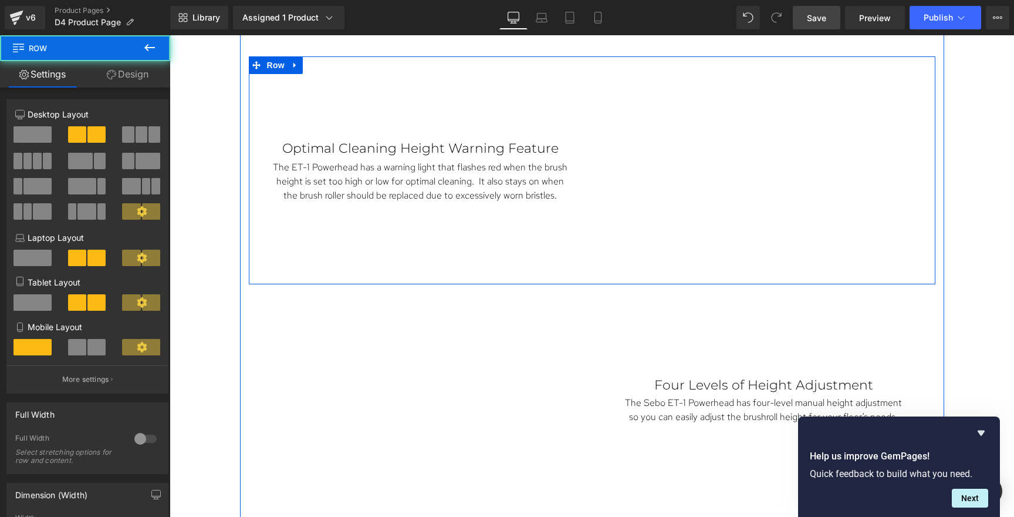
click at [591, 66] on div "Optimal Cleaning Height Warning Feature Text Block The ET-1 Powerhead has a war…" at bounding box center [592, 170] width 687 height 228
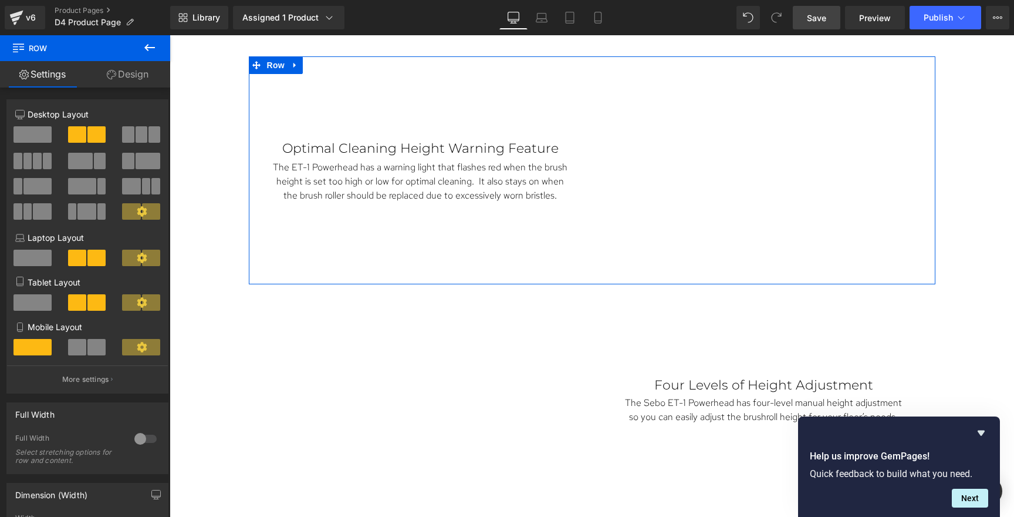
click at [129, 68] on link "Design" at bounding box center [127, 74] width 85 height 26
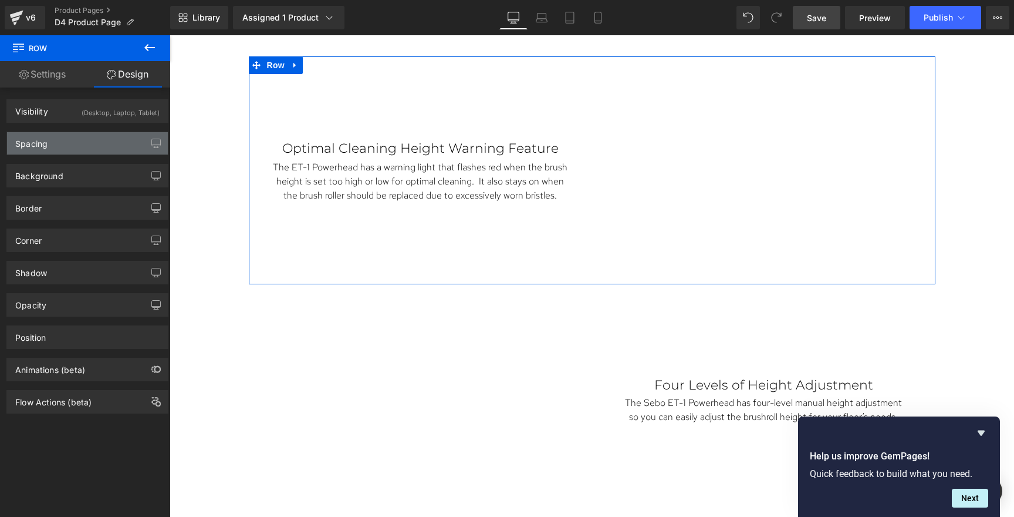
click at [80, 139] on div "Spacing" at bounding box center [87, 143] width 161 height 22
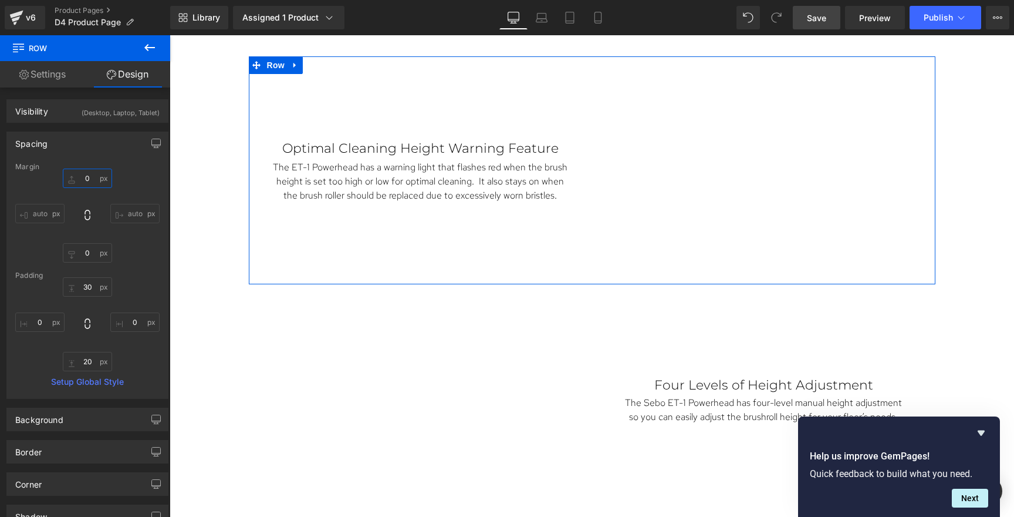
click at [89, 178] on input "0" at bounding box center [87, 177] width 49 height 19
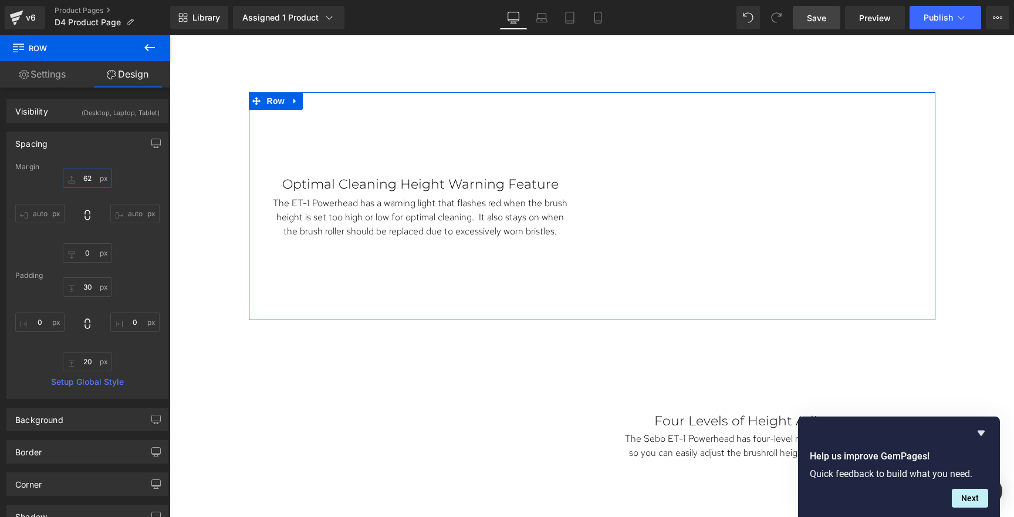
type input "63"
click at [81, 255] on input "0" at bounding box center [87, 252] width 49 height 19
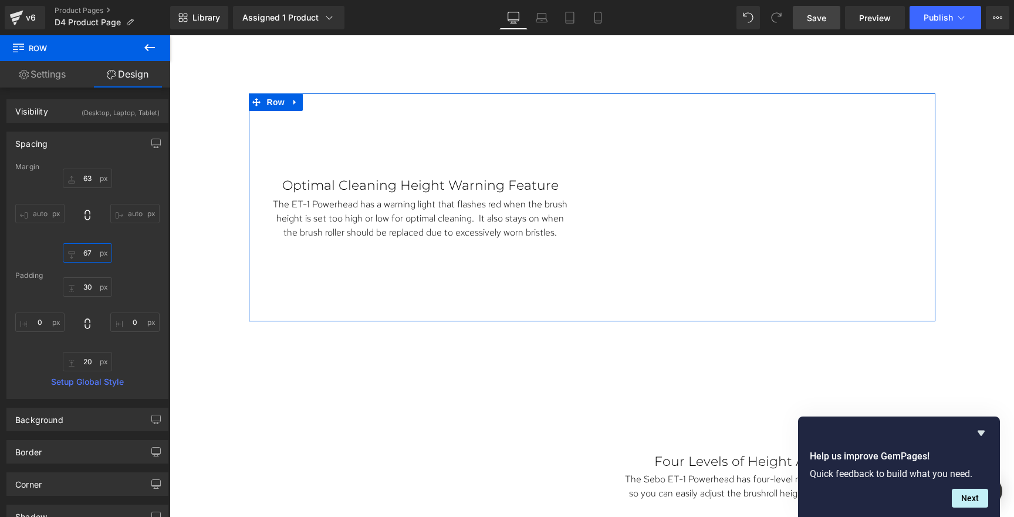
type input "68"
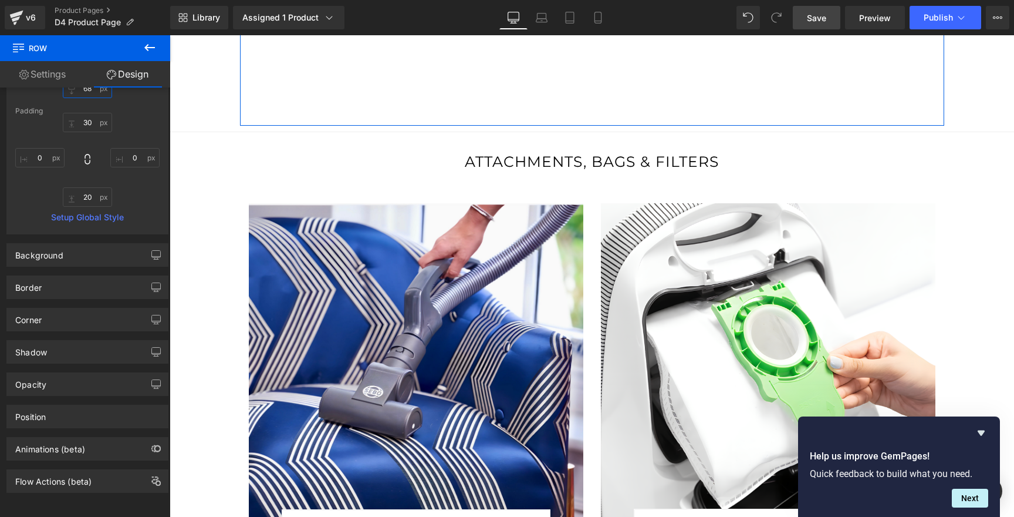
scroll to position [4270, 0]
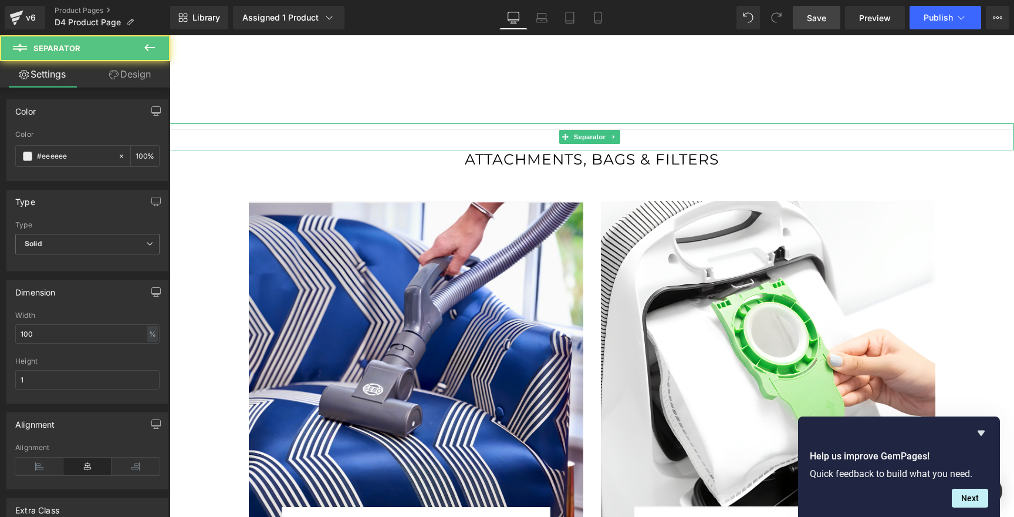
click at [623, 124] on div at bounding box center [592, 136] width 845 height 27
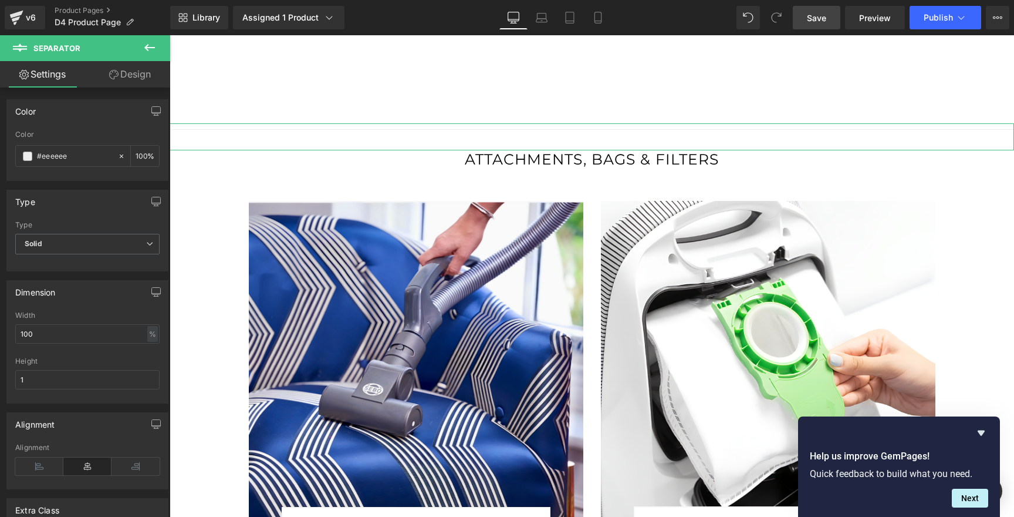
click at [137, 74] on link "Design" at bounding box center [129, 74] width 85 height 26
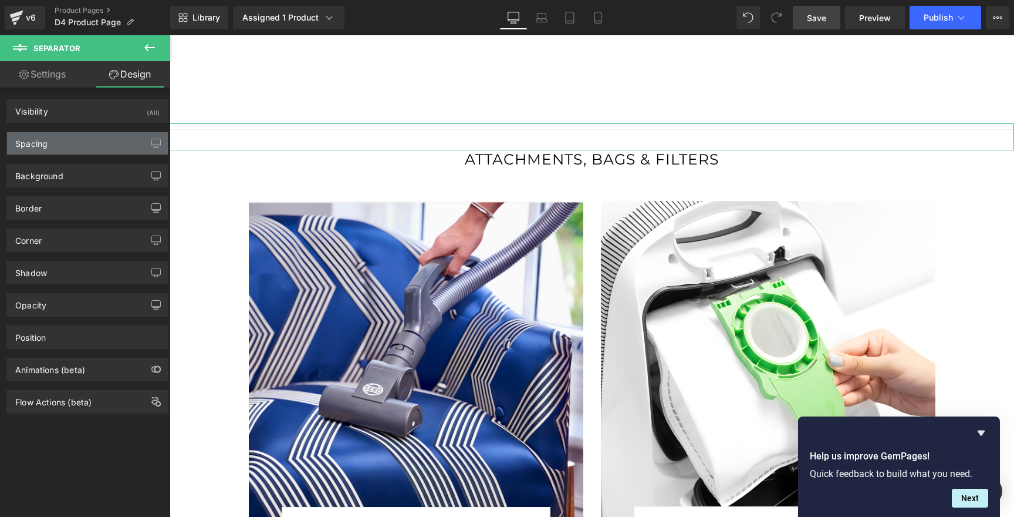
click at [81, 140] on div "Spacing" at bounding box center [87, 143] width 161 height 22
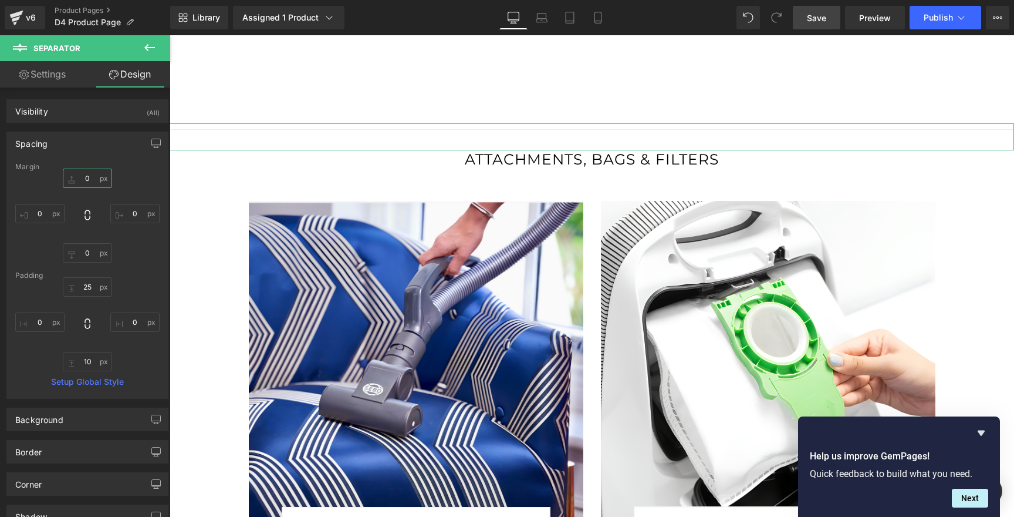
click at [83, 177] on input "0" at bounding box center [87, 177] width 49 height 19
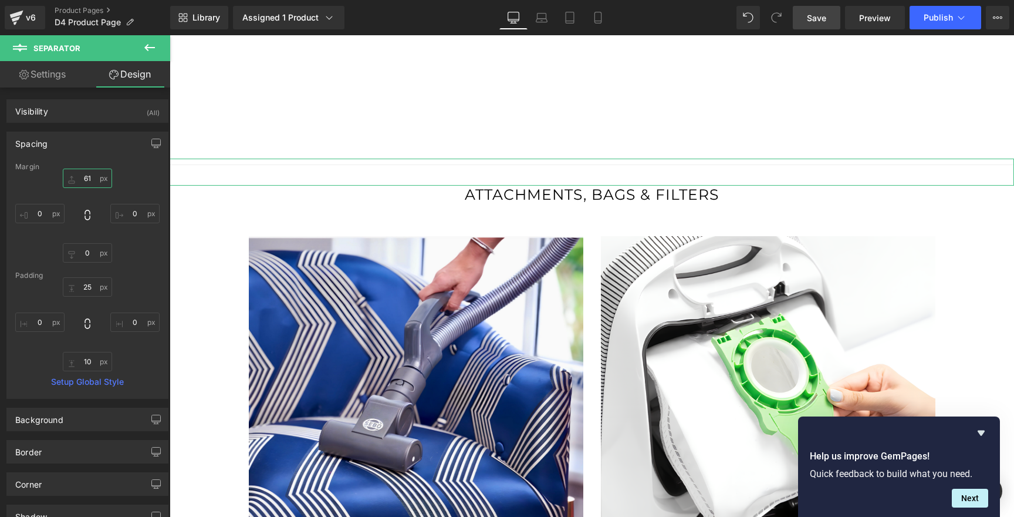
type input "62"
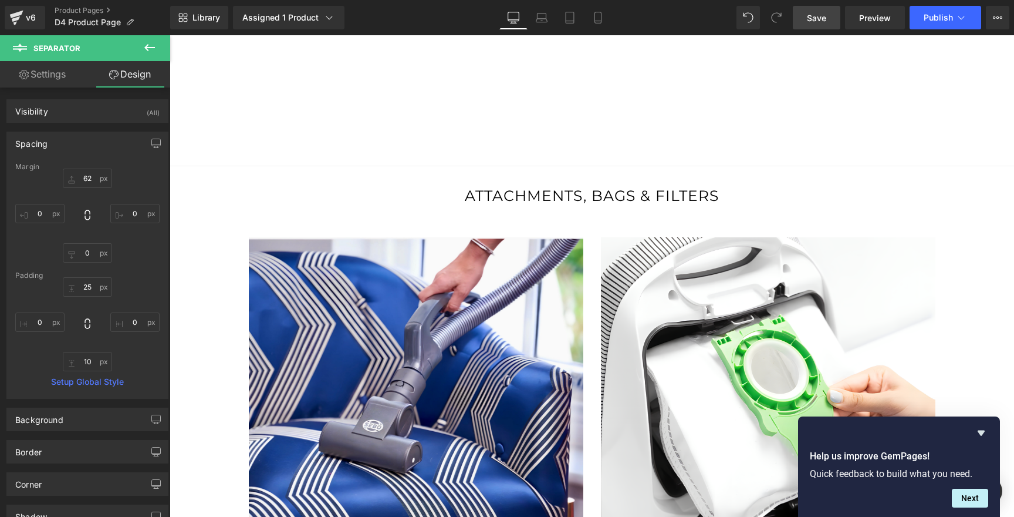
click at [819, 18] on span "Save" at bounding box center [816, 18] width 19 height 12
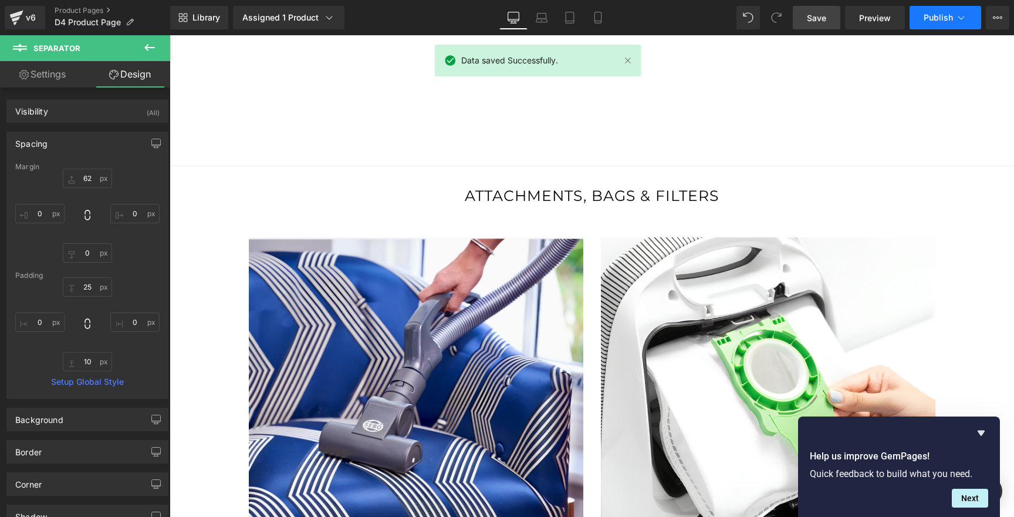
click at [878, 25] on button "Publish" at bounding box center [946, 17] width 72 height 23
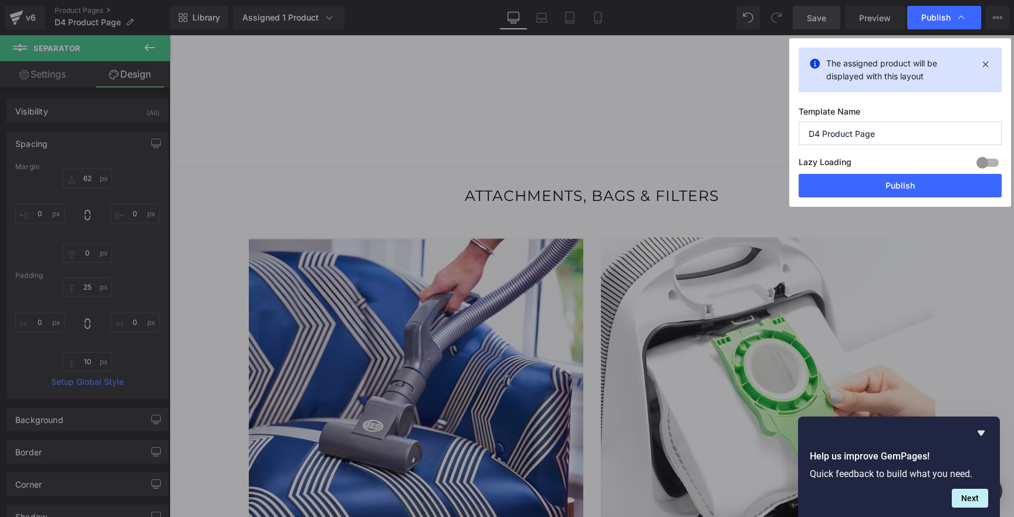
click at [811, 134] on input "D4 Product Page" at bounding box center [900, 133] width 203 height 23
type input "Sebo D4 Product Page"
click at [826, 181] on button "Publish" at bounding box center [900, 185] width 203 height 23
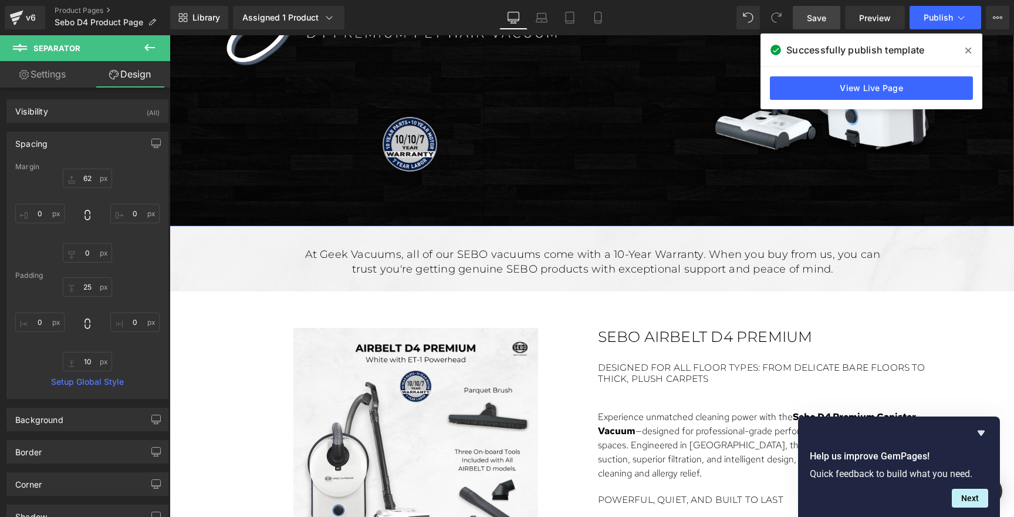
scroll to position [302, 0]
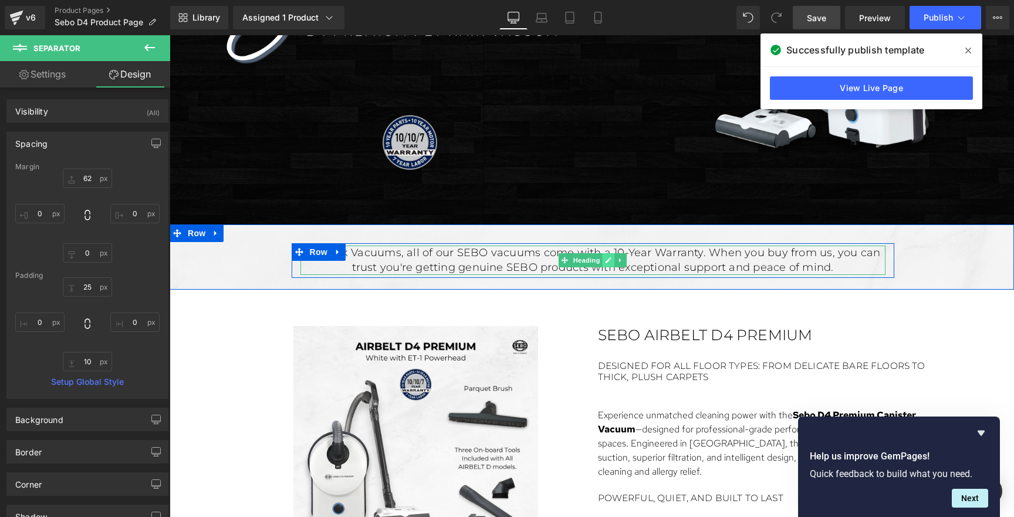
click at [603, 261] on link at bounding box center [609, 260] width 12 height 14
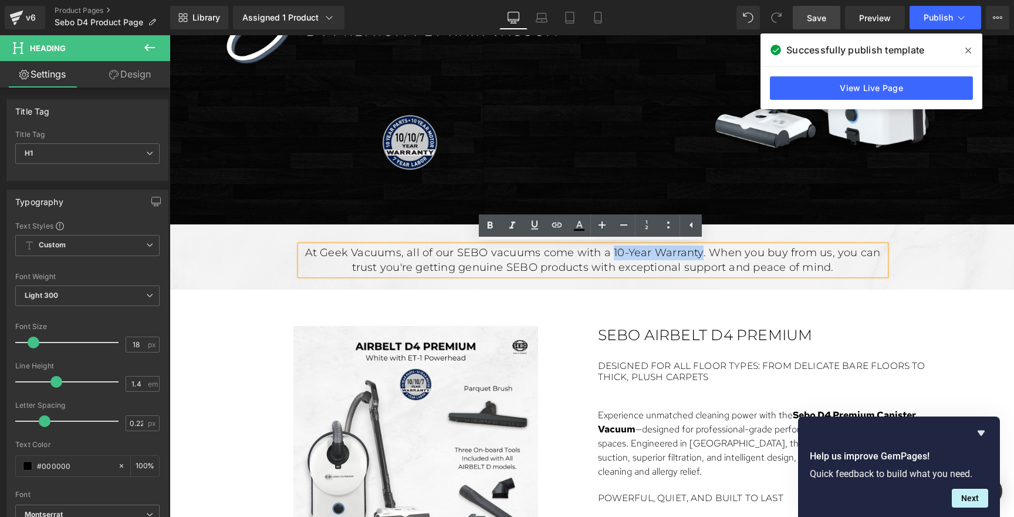
drag, startPoint x: 607, startPoint y: 249, endPoint x: 700, endPoint y: 249, distance: 93.3
click at [700, 249] on h1 "At Geek Vacuums, all of our SEBO vacuums come with a 10-Year Warranty. When you…" at bounding box center [593, 259] width 585 height 29
click at [491, 230] on icon at bounding box center [490, 225] width 14 height 14
click at [857, 246] on h1 "At Geek Vacuums, all of our SEBO vacuums come with a 10-Year Warranty . When yo…" at bounding box center [593, 259] width 585 height 29
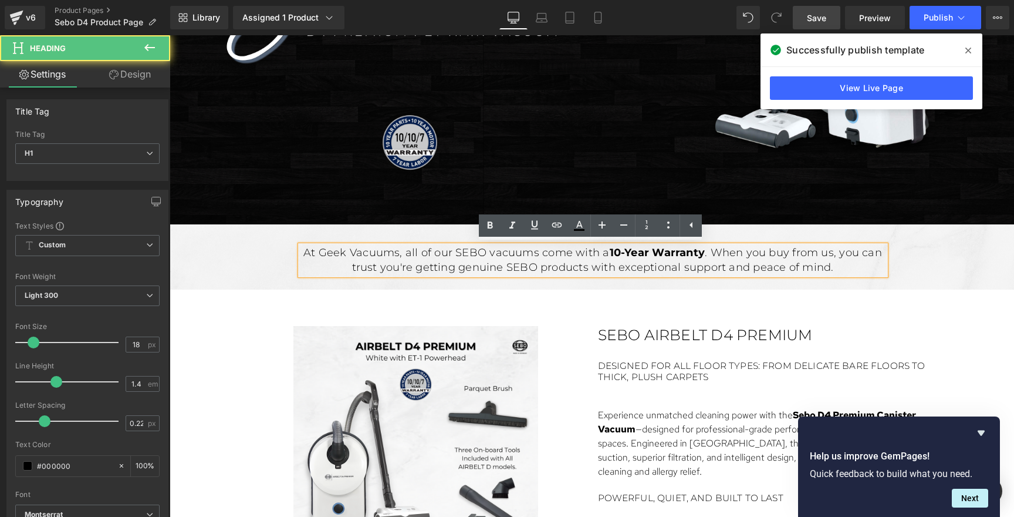
click at [857, 246] on h1 "At Geek Vacuums, all of our SEBO vacuums come with a 10-Year Warranty . When yo…" at bounding box center [593, 259] width 585 height 29
click at [784, 261] on h1 "At Geek Vacuums, all of our SEBO vacuums come with a 10-Year Warranty . When yo…" at bounding box center [593, 259] width 585 height 29
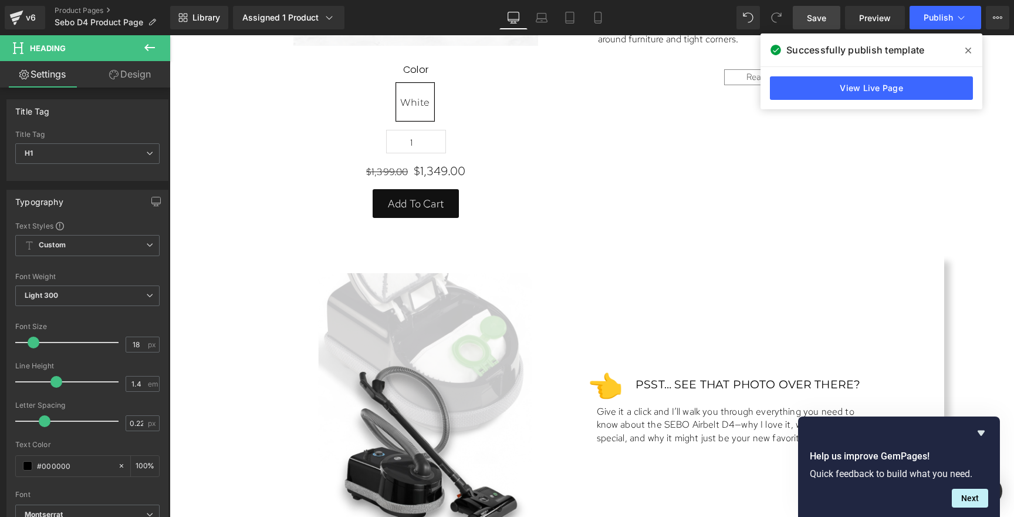
scroll to position [832, 0]
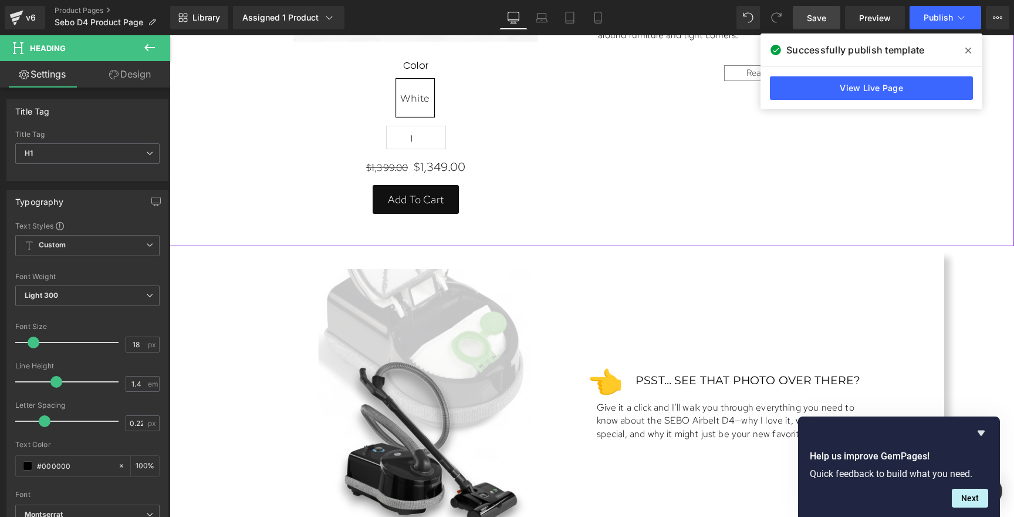
click at [571, 239] on div "Sale Off (P) Image Color White (P) Swatches 1 (P) Quantity $1,399.00 $1,349.00 …" at bounding box center [592, 11] width 845 height 469
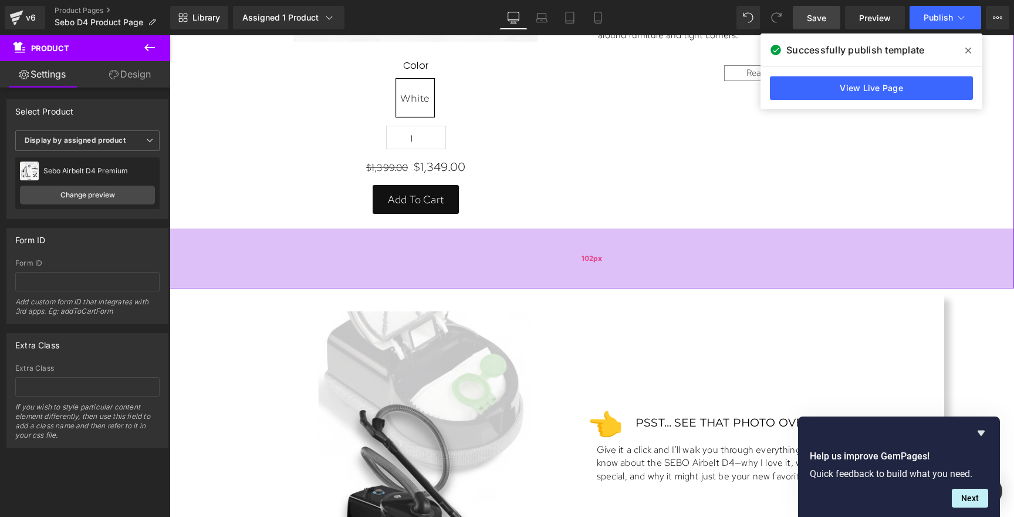
drag, startPoint x: 570, startPoint y: 240, endPoint x: 573, endPoint y: 282, distance: 42.4
click at [573, 282] on div "102px" at bounding box center [592, 258] width 845 height 60
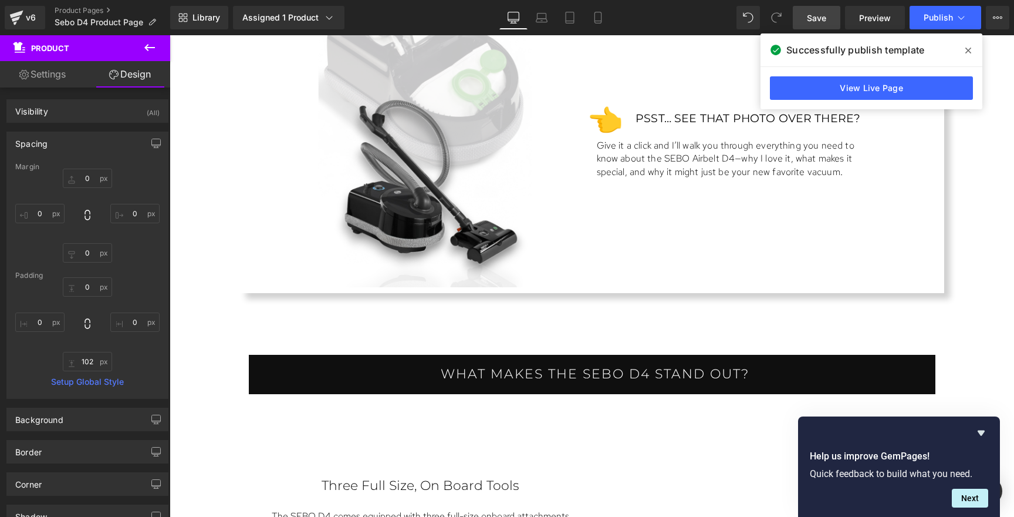
scroll to position [1136, 0]
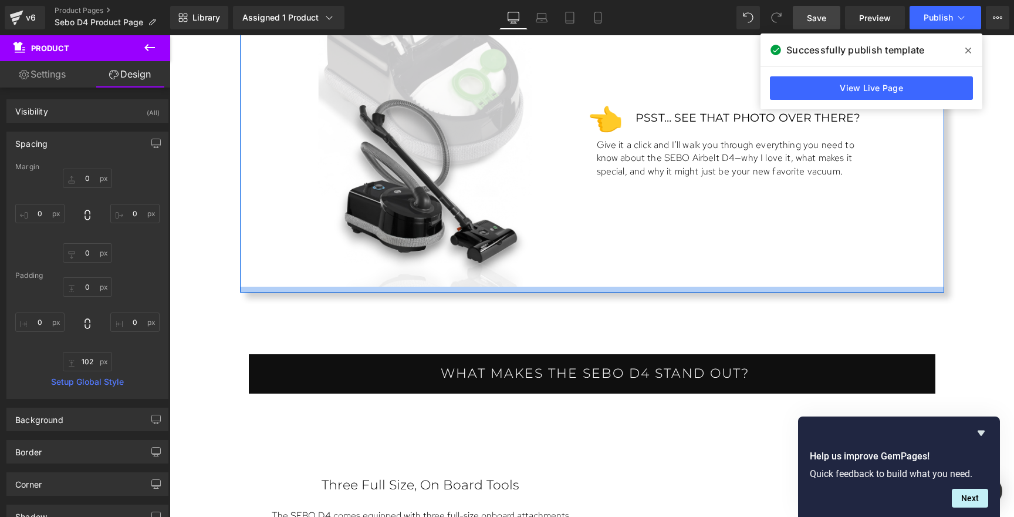
click at [569, 286] on div at bounding box center [592, 289] width 704 height 6
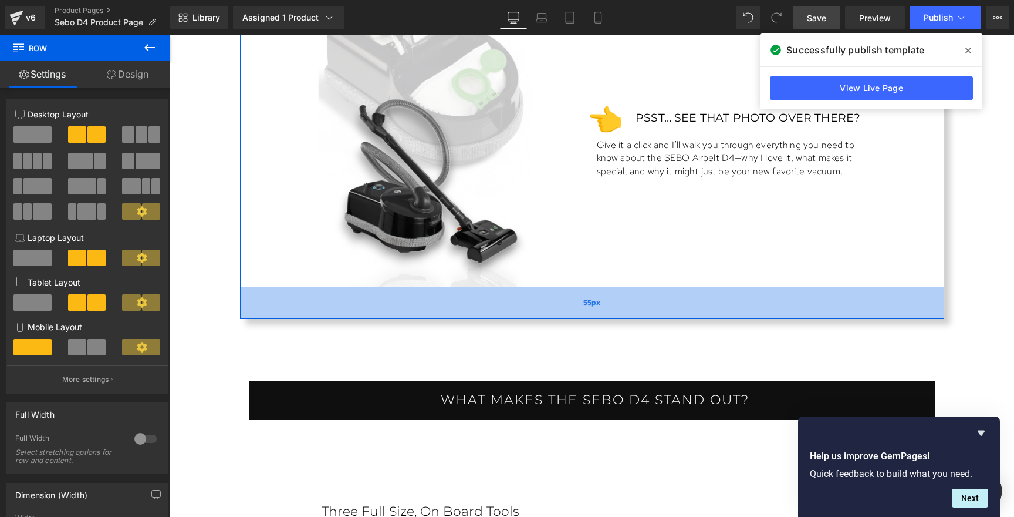
drag, startPoint x: 569, startPoint y: 290, endPoint x: 572, endPoint y: 314, distance: 24.3
click at [572, 314] on div "55px" at bounding box center [592, 302] width 704 height 32
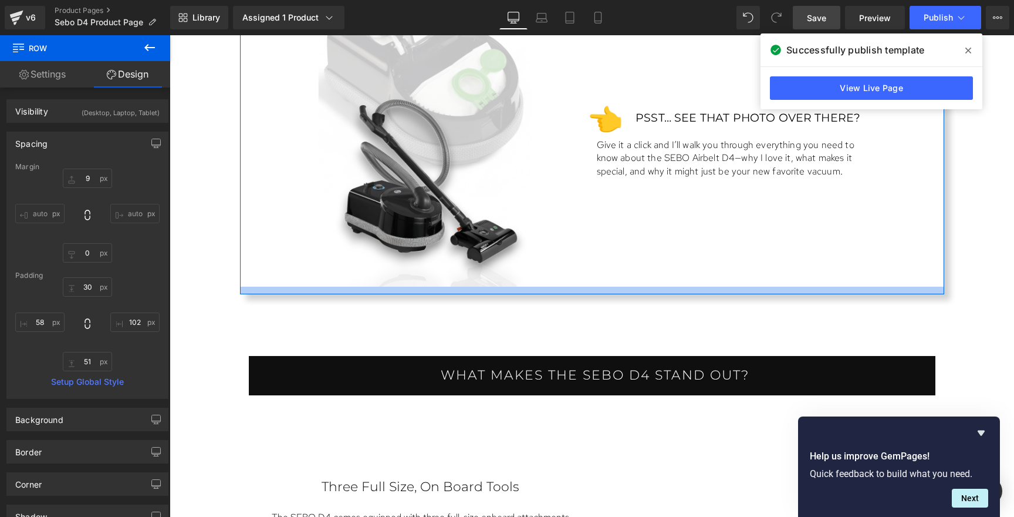
drag, startPoint x: 574, startPoint y: 311, endPoint x: 573, endPoint y: 288, distance: 22.3
click at [573, 288] on div at bounding box center [592, 290] width 704 height 8
click at [85, 255] on input "0" at bounding box center [87, 252] width 49 height 19
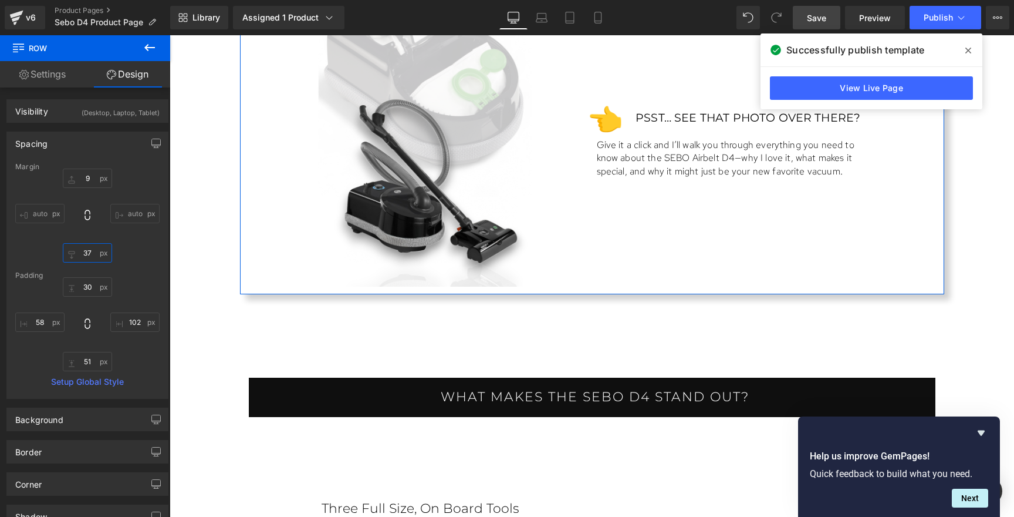
type input "38"
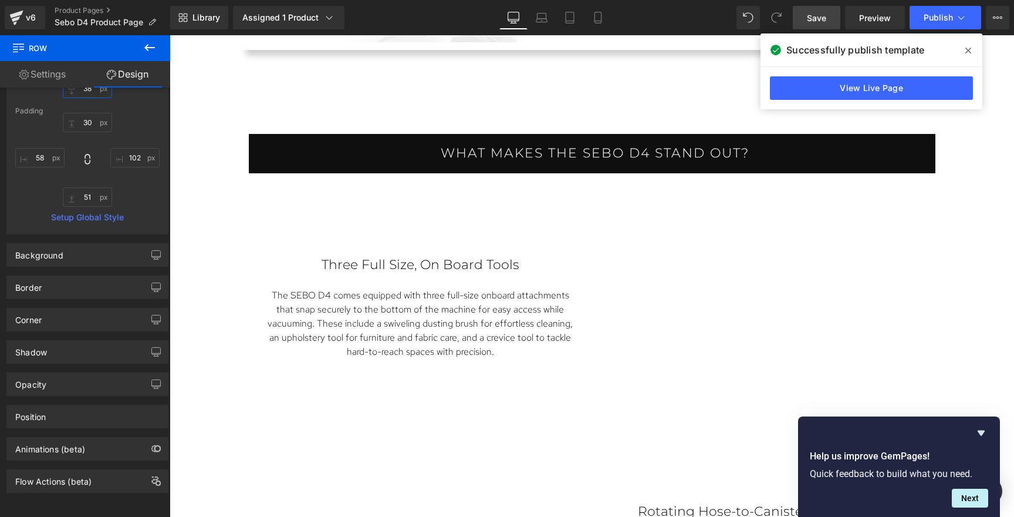
scroll to position [1380, 0]
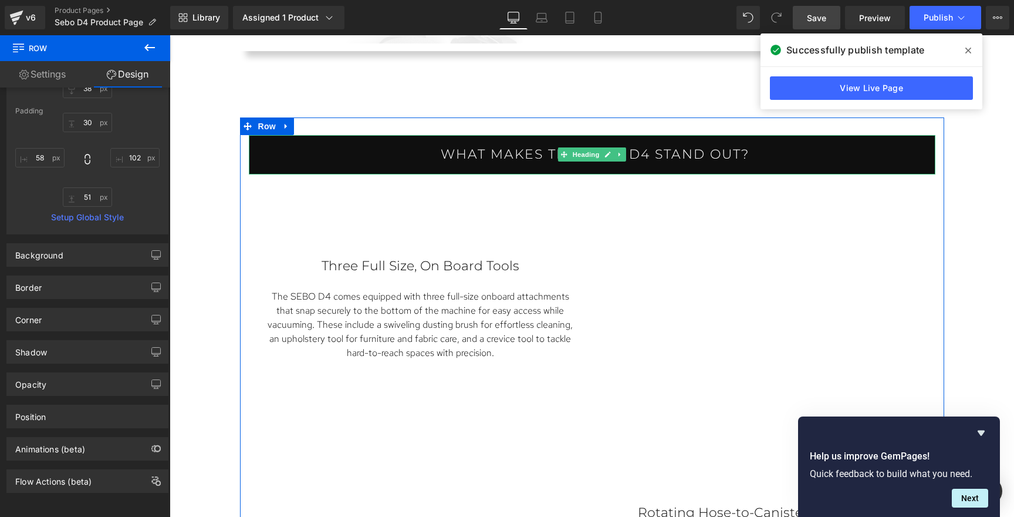
click at [374, 156] on h1 "What makes the Sebo D4 stand out?" at bounding box center [595, 154] width 681 height 15
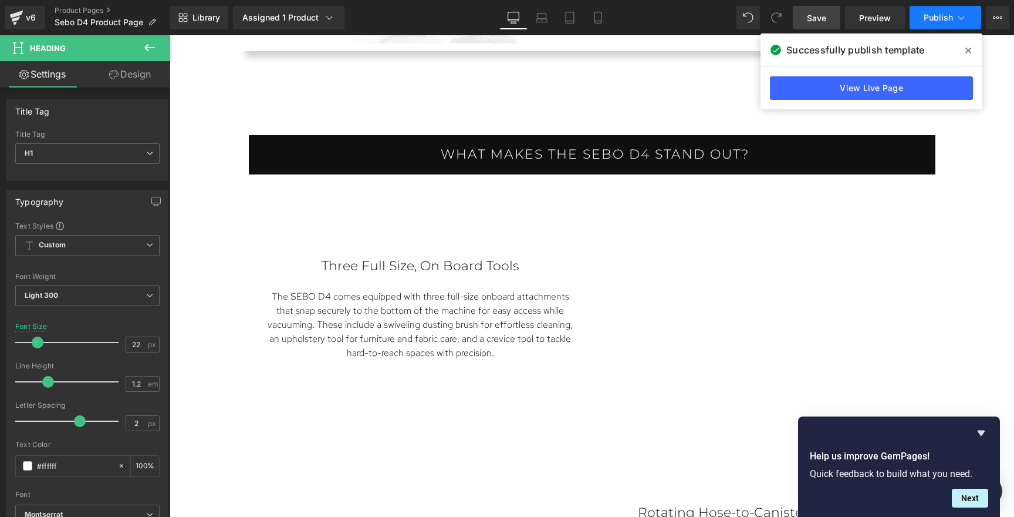
click at [878, 15] on span "Publish" at bounding box center [938, 17] width 29 height 9
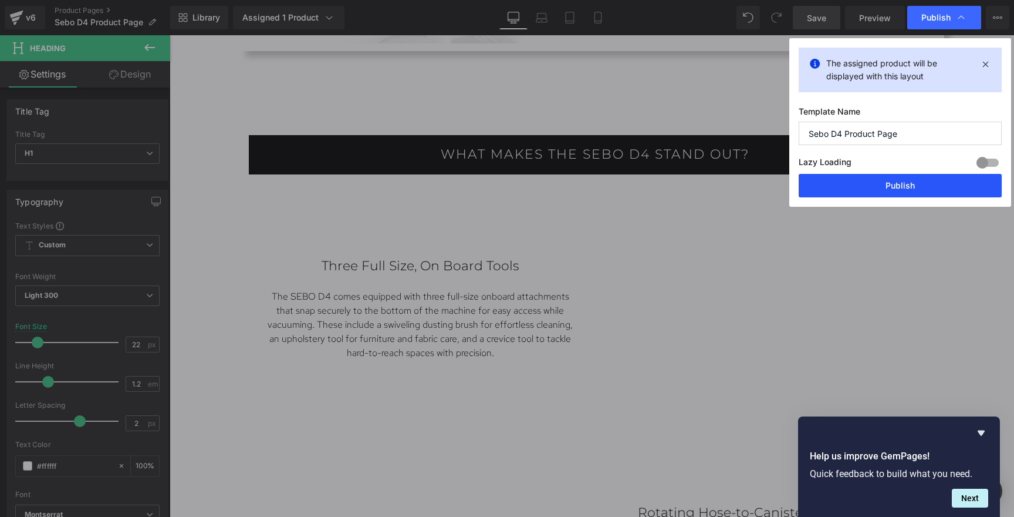
click at [870, 174] on button "Publish" at bounding box center [900, 185] width 203 height 23
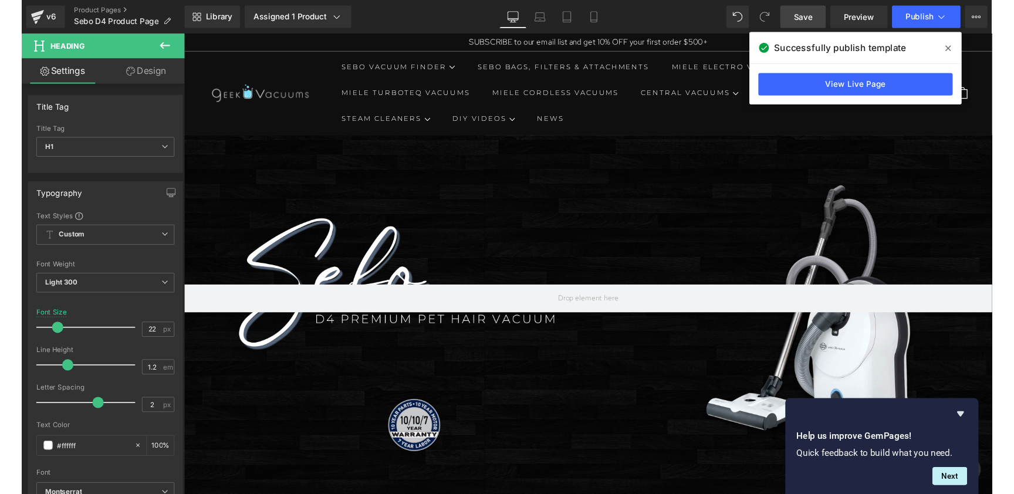
scroll to position [0, 0]
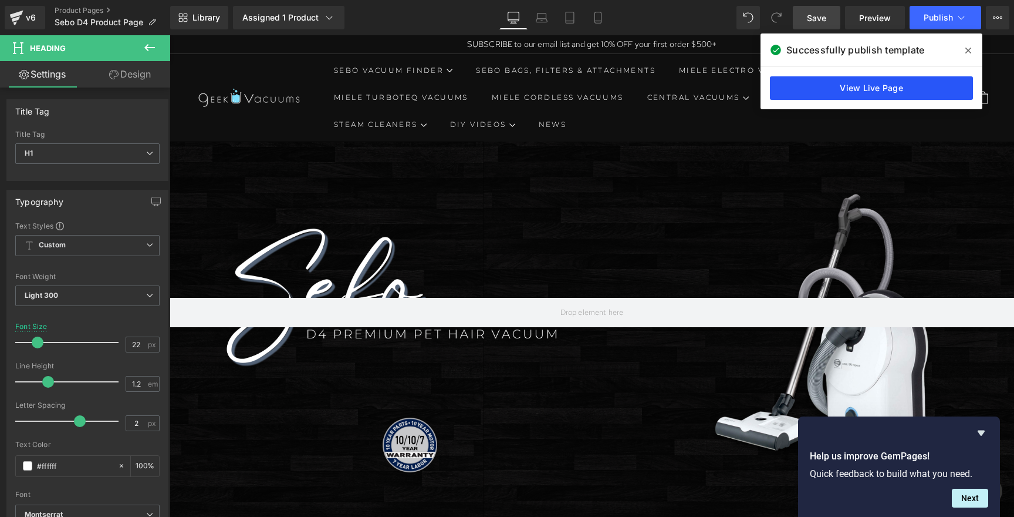
click at [855, 89] on link "View Live Page" at bounding box center [871, 87] width 203 height 23
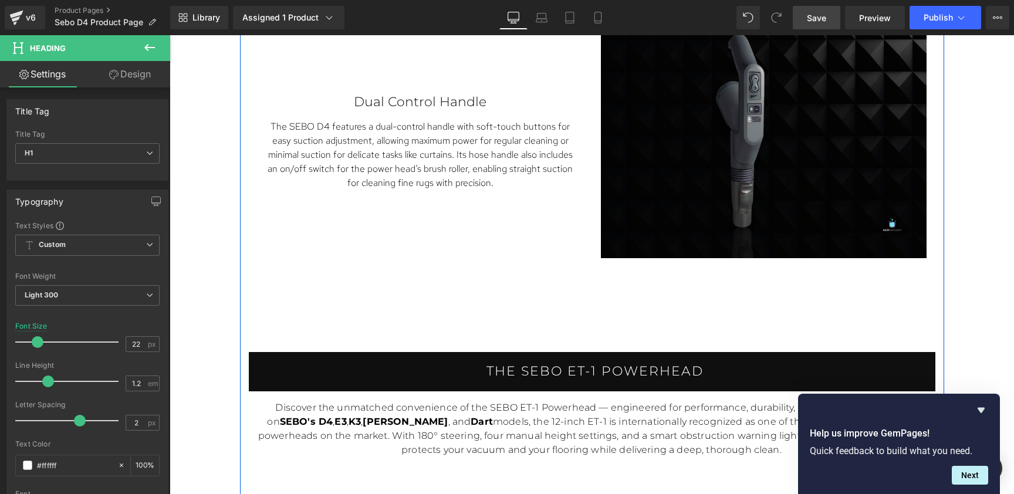
scroll to position [2635, 0]
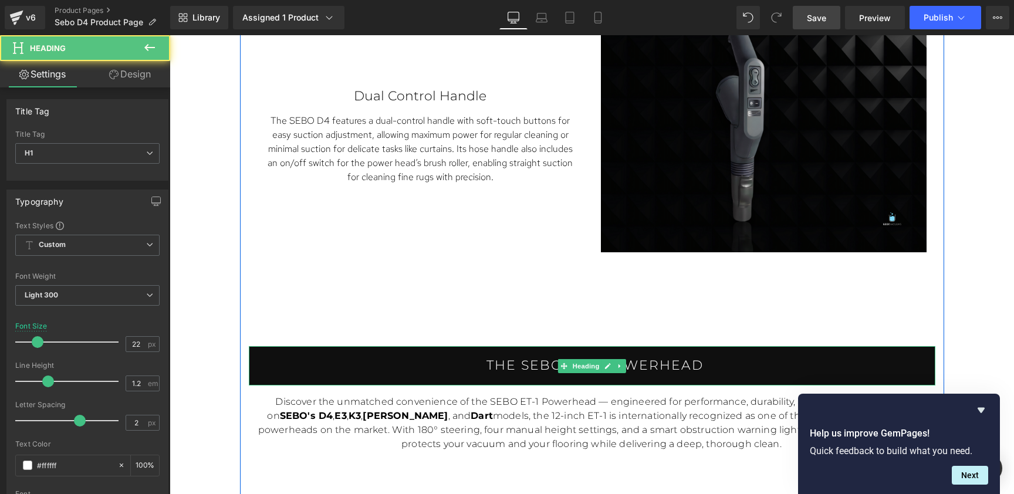
click at [419, 373] on div "The Sebo ET-1 Powerhead" at bounding box center [592, 365] width 687 height 39
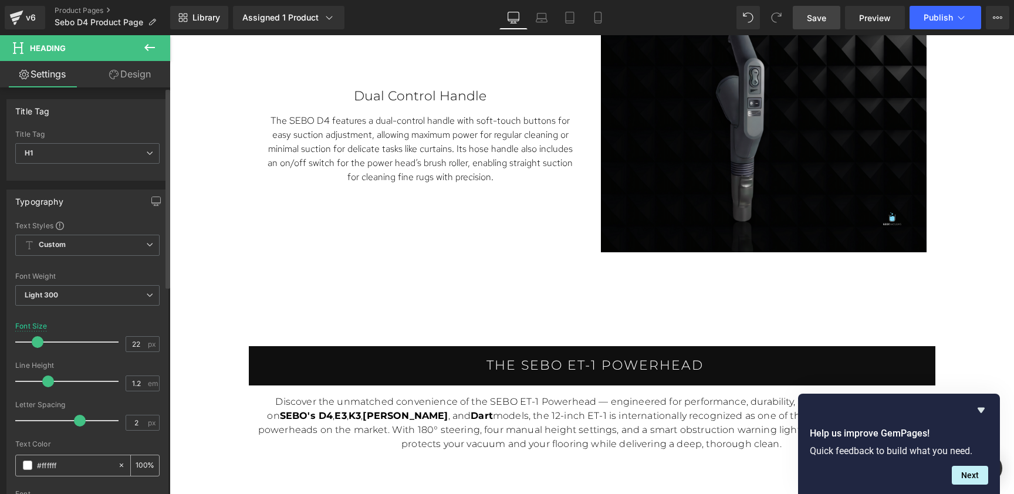
click at [66, 464] on input "#ffffff" at bounding box center [74, 465] width 75 height 13
click at [117, 464] on icon at bounding box center [121, 465] width 8 height 8
click at [29, 467] on span at bounding box center [27, 465] width 9 height 9
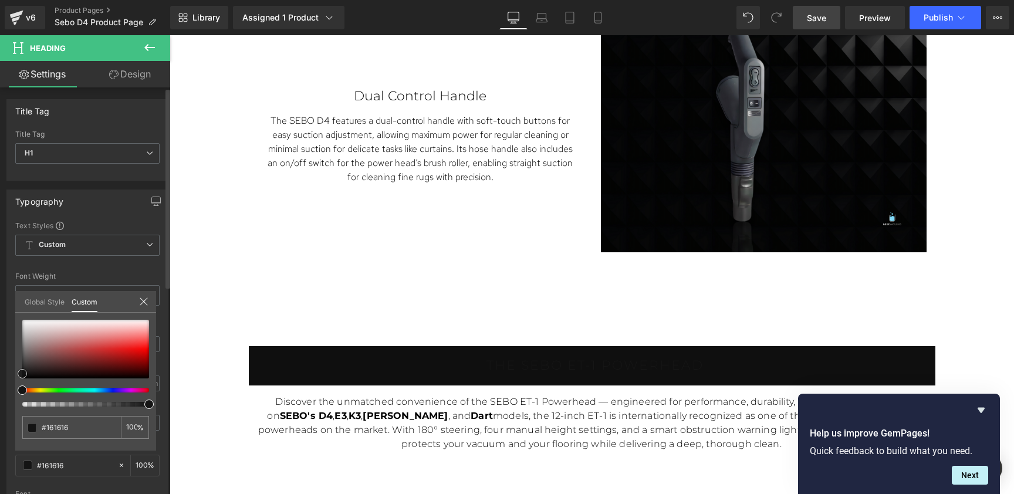
drag, startPoint x: 21, startPoint y: 379, endPoint x: 13, endPoint y: 375, distance: 9.5
click at [13, 375] on div "Typography Text Styles Custom Custom Setup Global Style Custom Setup Global Sty…" at bounding box center [88, 382] width 176 height 403
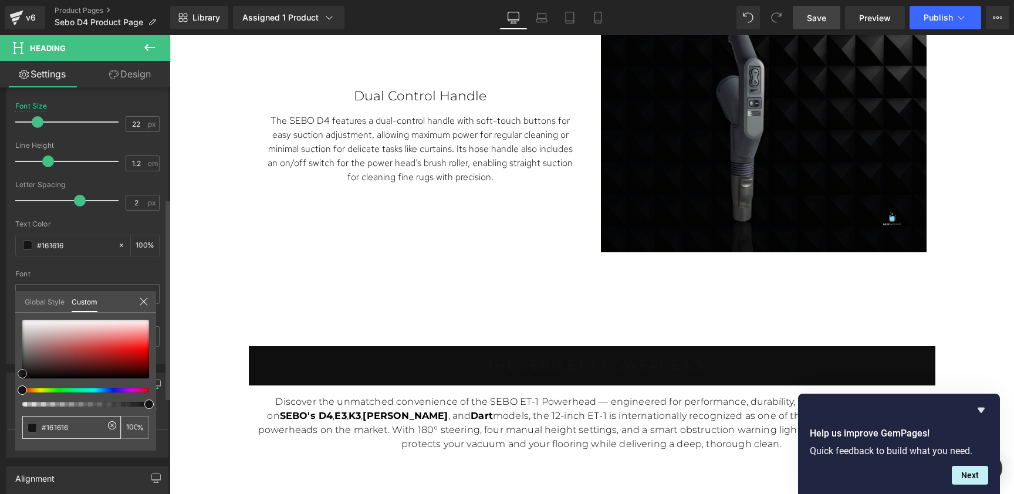
scroll to position [229, 0]
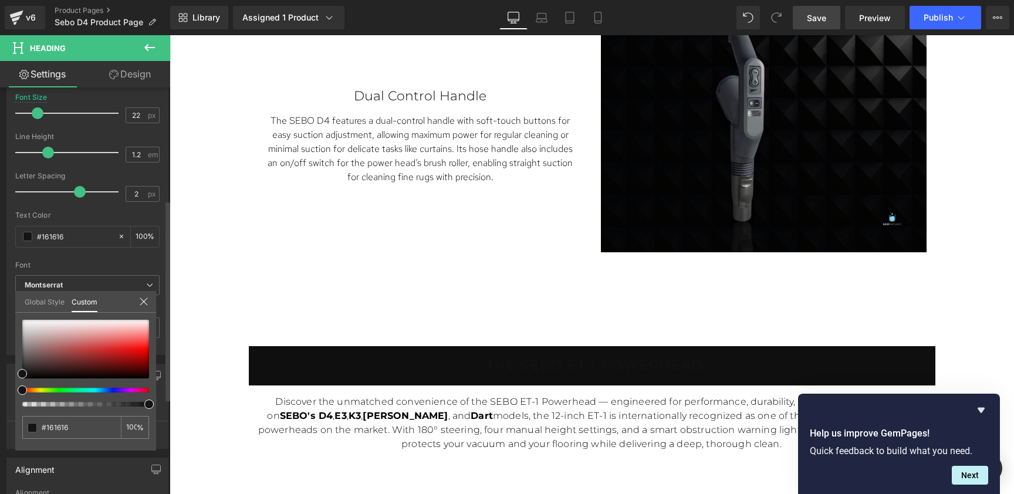
click at [146, 301] on icon at bounding box center [143, 301] width 9 height 9
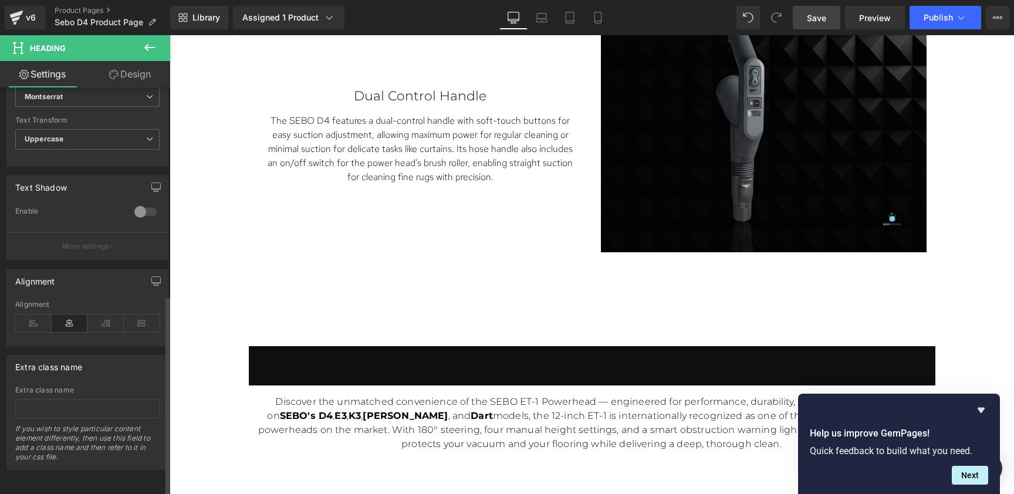
scroll to position [424, 0]
click at [141, 69] on link "Design" at bounding box center [129, 74] width 85 height 26
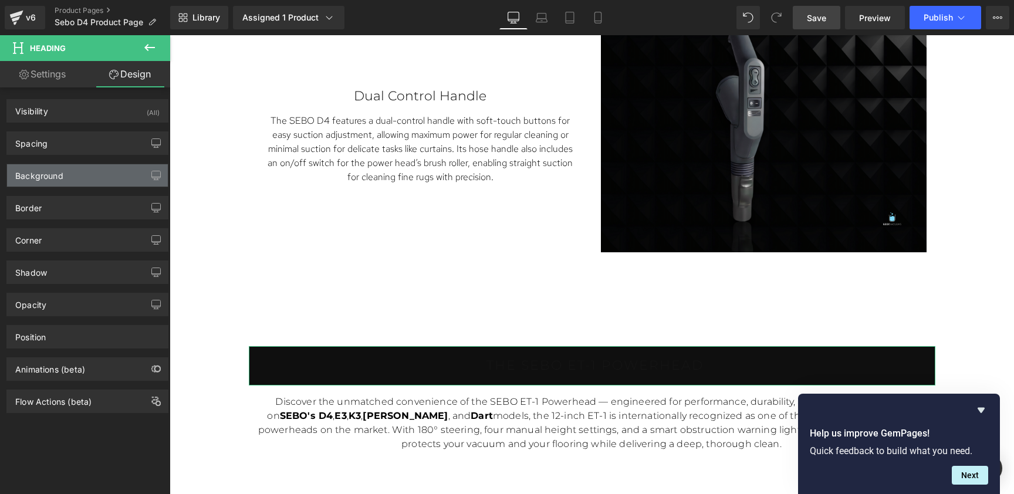
click at [70, 178] on div "Background" at bounding box center [87, 175] width 161 height 22
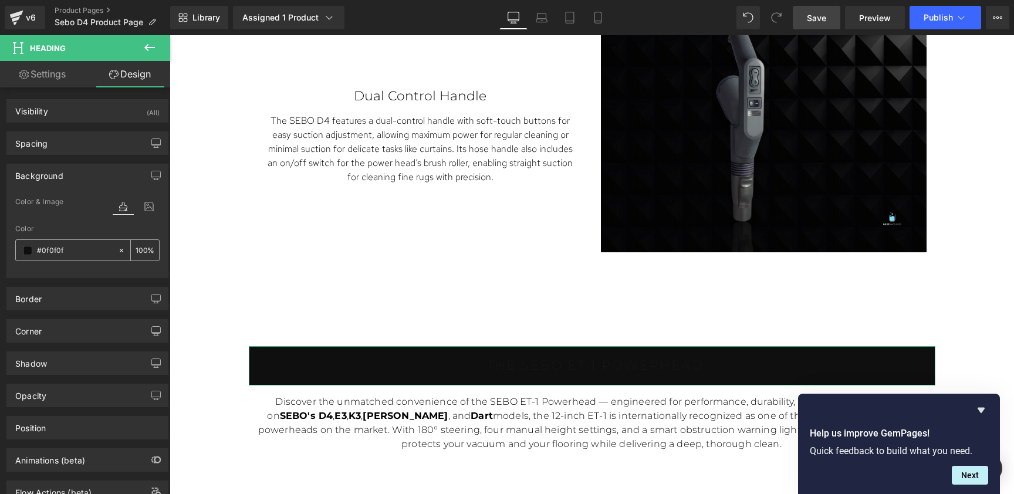
click at [117, 254] on icon at bounding box center [121, 251] width 8 height 8
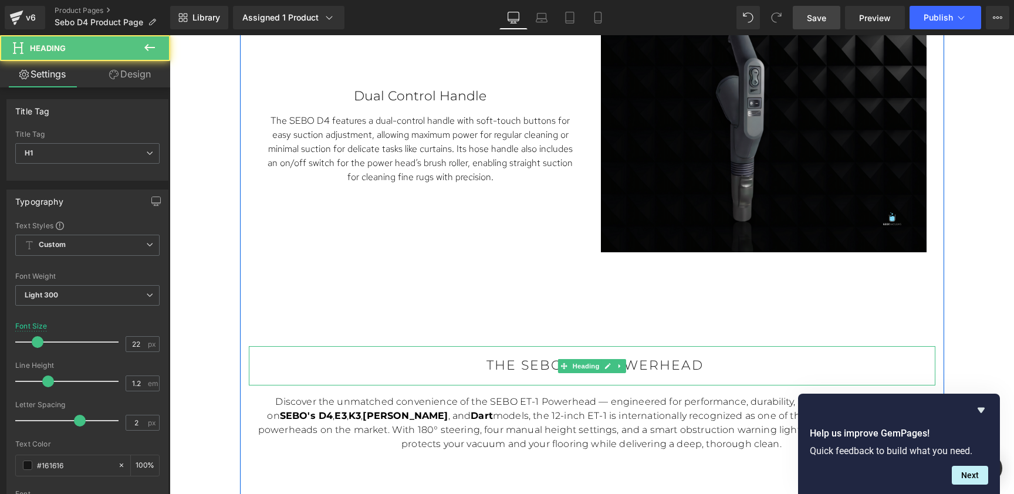
click at [517, 364] on h1 "The Sebo ET-1 Powerhead" at bounding box center [595, 365] width 681 height 15
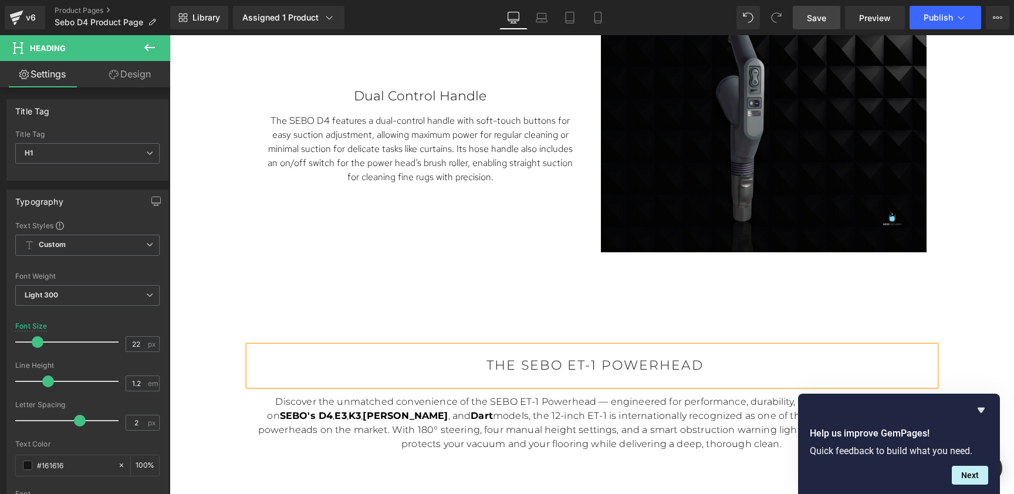
click at [708, 362] on h1 "The Sebo ET-1 Powerhead" at bounding box center [595, 365] width 681 height 15
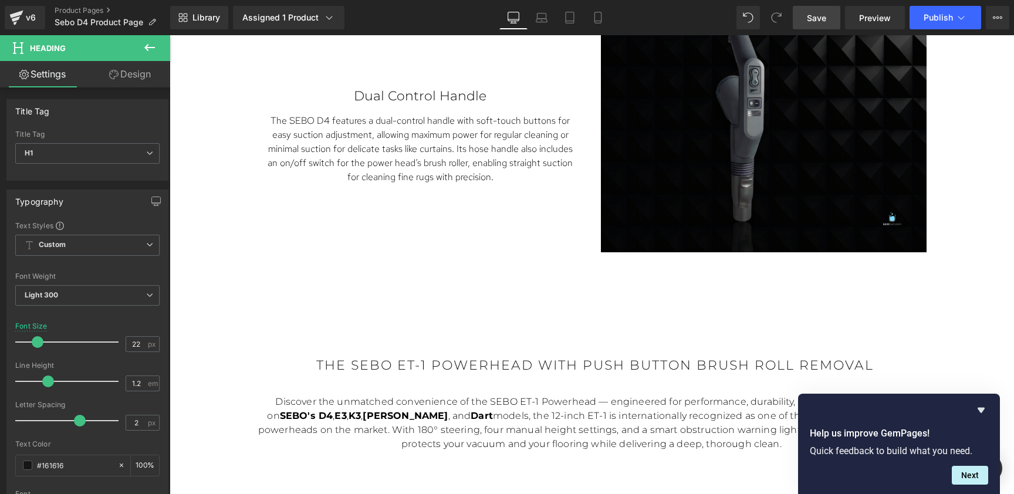
click at [136, 72] on link "Design" at bounding box center [129, 74] width 85 height 26
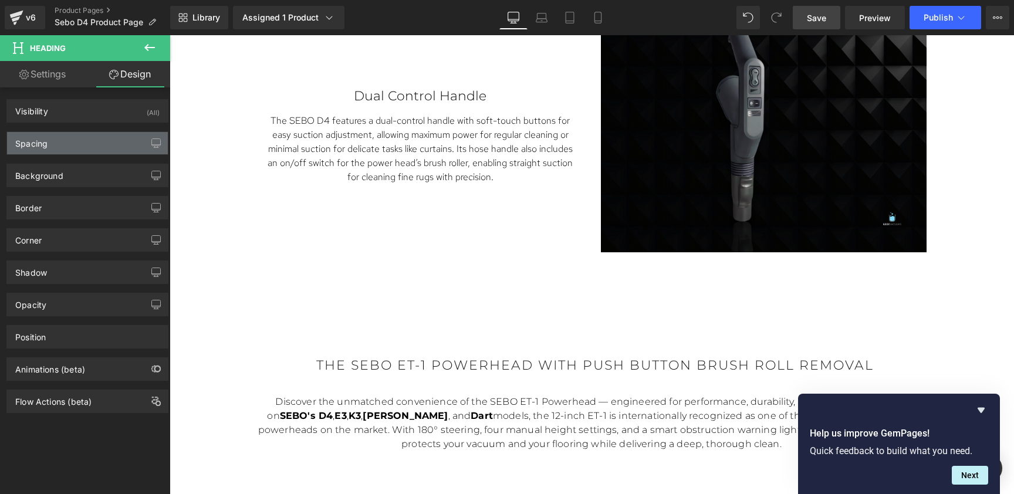
click at [59, 147] on div "Spacing" at bounding box center [87, 143] width 161 height 22
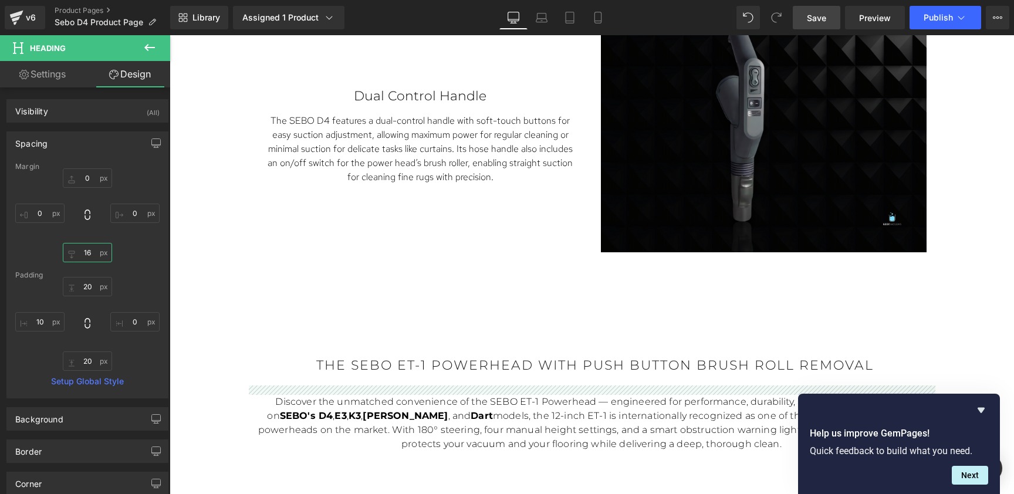
click at [84, 256] on input "16" at bounding box center [87, 252] width 49 height 19
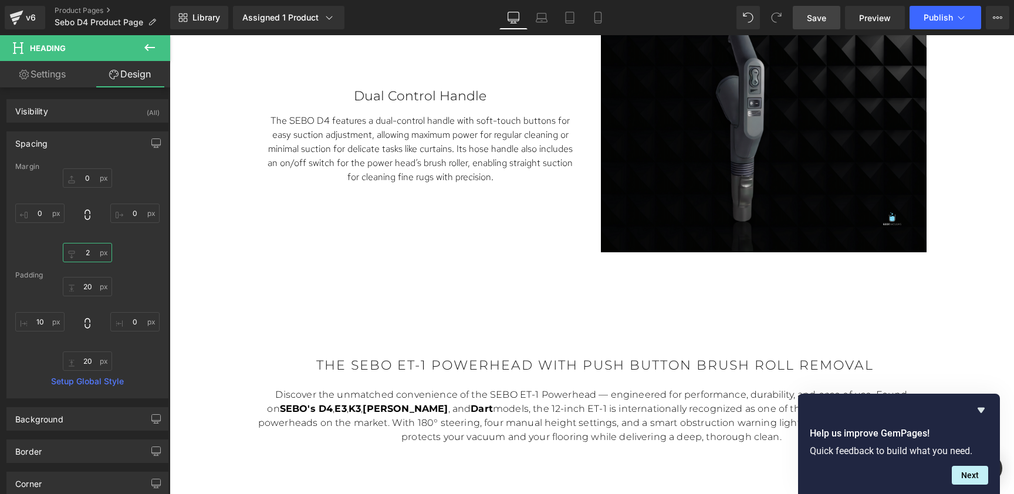
type input "1"
click at [878, 409] on icon "Hide survey" at bounding box center [981, 410] width 7 height 5
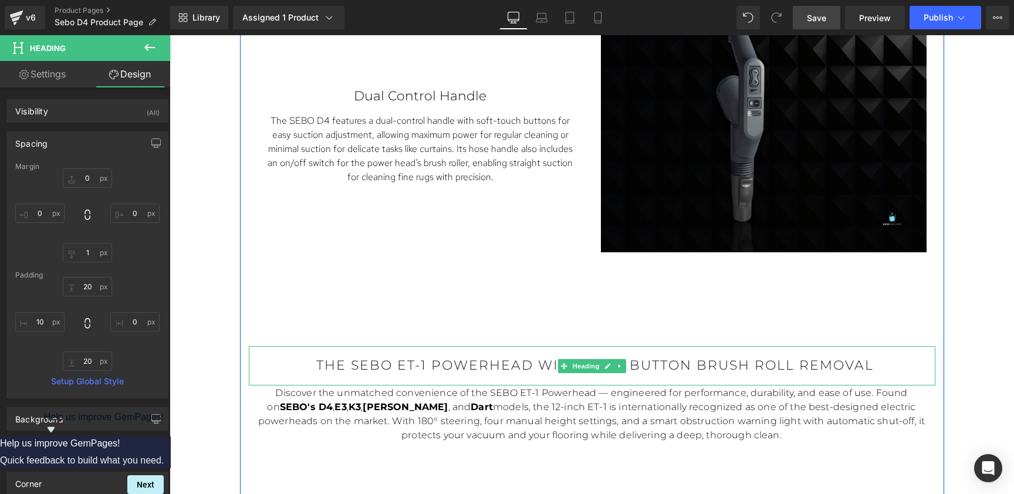
click at [824, 369] on h1 "The Sebo ET-1 Powerhead with push button brush roll removal" at bounding box center [595, 365] width 681 height 15
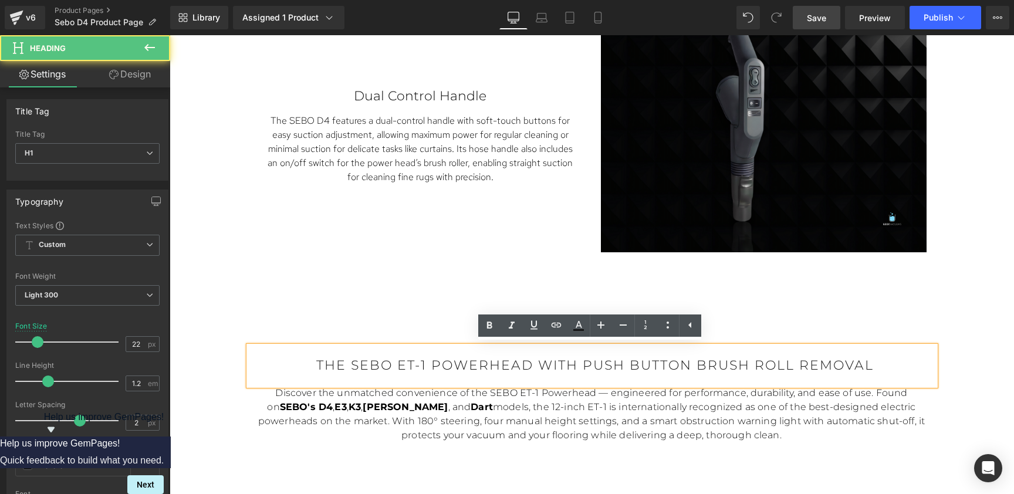
click at [824, 369] on h1 "The Sebo ET-1 Powerhead with push button brush roll removal" at bounding box center [595, 365] width 681 height 15
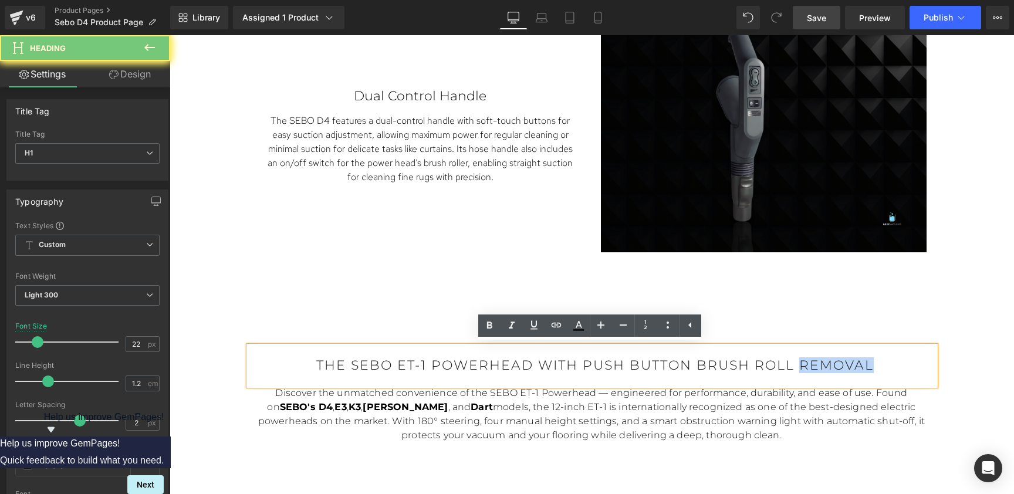
click at [824, 369] on h1 "The Sebo ET-1 Powerhead with push button brush roll removal" at bounding box center [595, 365] width 681 height 15
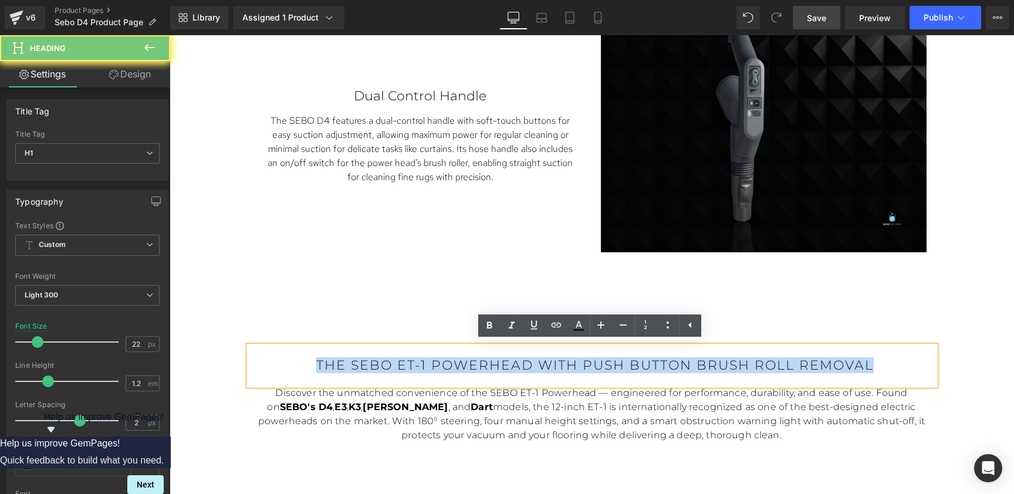
click at [824, 369] on h1 "The Sebo ET-1 Powerhead with push button brush roll removal" at bounding box center [595, 365] width 681 height 15
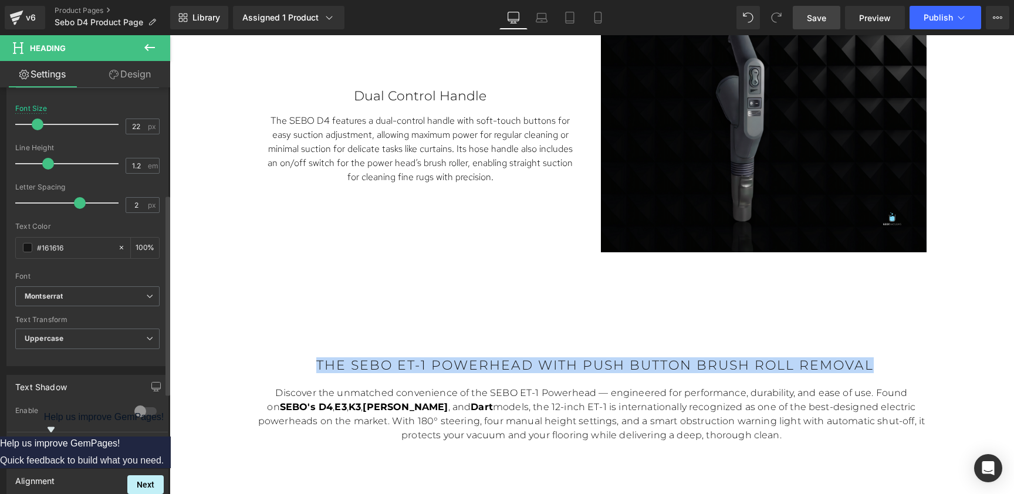
scroll to position [220, 0]
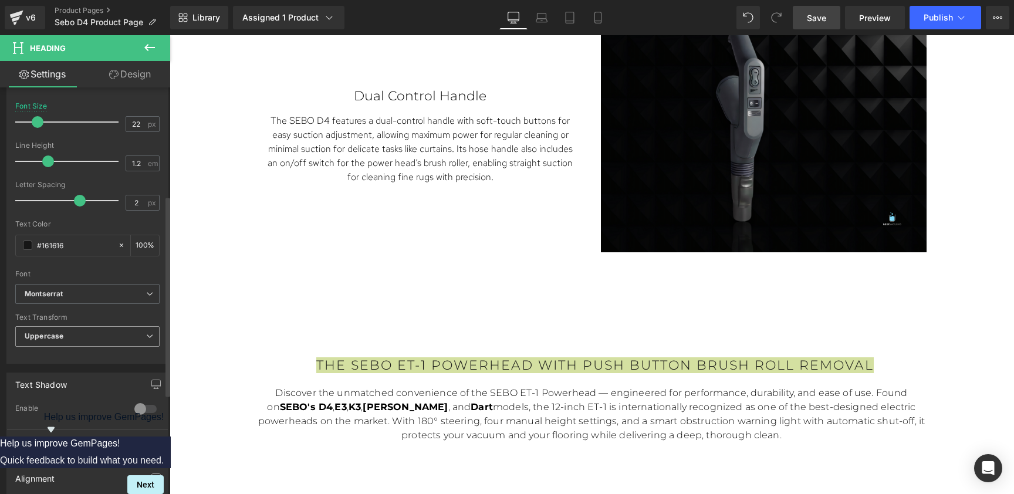
click at [69, 339] on span "Uppercase" at bounding box center [87, 336] width 144 height 21
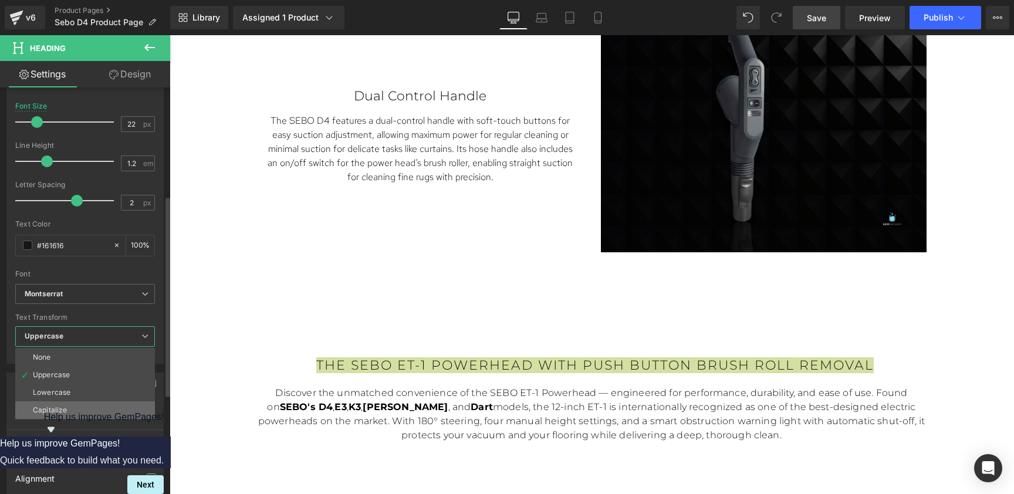
click at [41, 407] on div "Capitalize" at bounding box center [50, 410] width 34 height 8
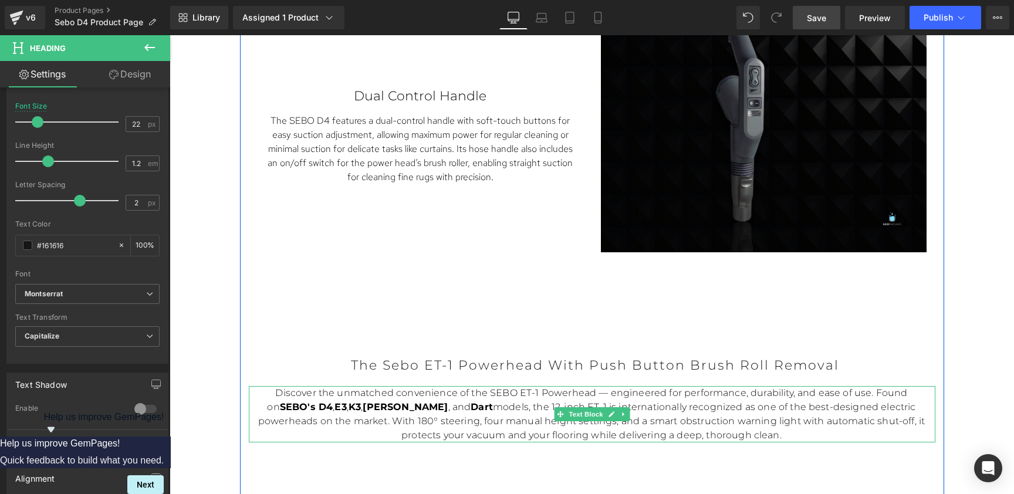
click at [785, 421] on p "Discover the unmatched convenience of the SEBO ET-1 Powerhead — engineered for …" at bounding box center [592, 414] width 670 height 56
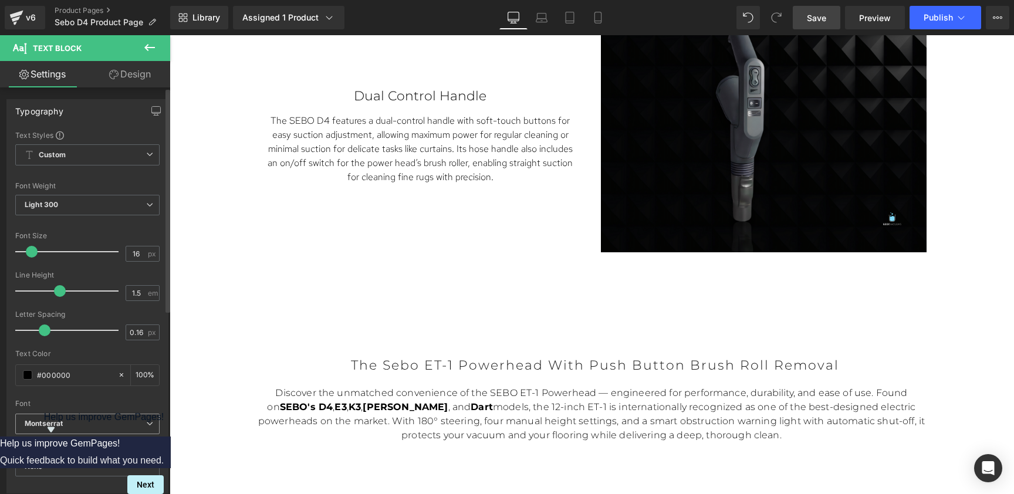
click at [89, 425] on b "Montserrat" at bounding box center [86, 424] width 122 height 10
click at [76, 448] on p "Red Hat Display" at bounding box center [65, 447] width 53 height 8
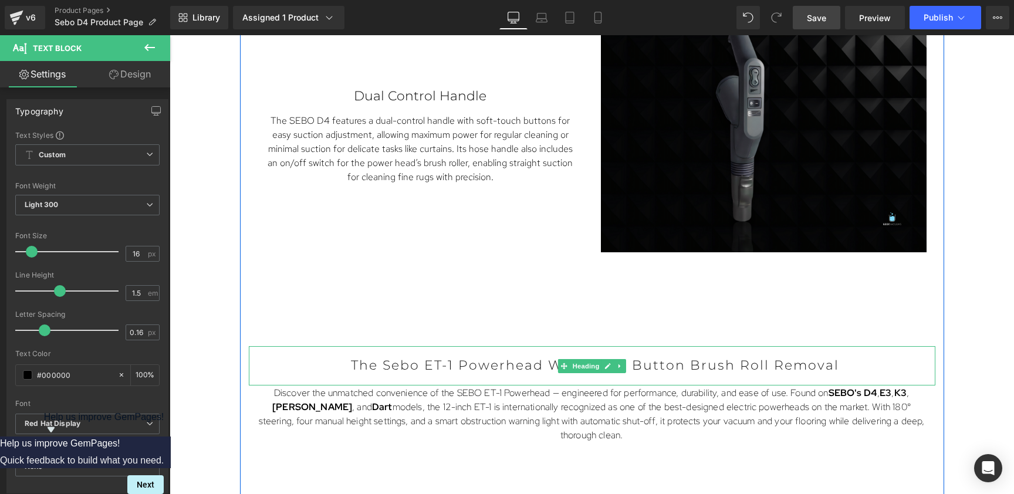
click at [669, 359] on h1 "The Sebo ET-1 Powerhead with push button brush roll removal" at bounding box center [595, 365] width 681 height 15
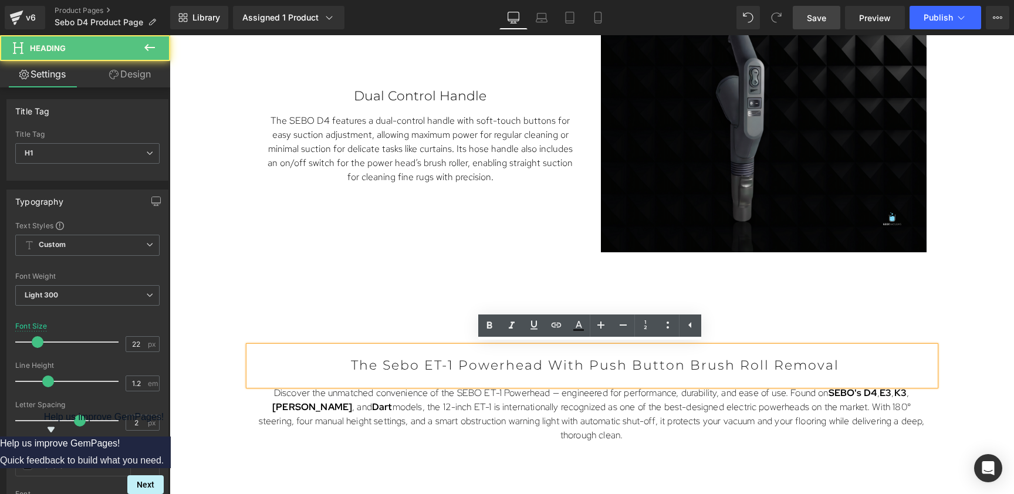
click at [549, 362] on h1 "The Sebo ET-1 Powerhead with push button brush roll removal" at bounding box center [595, 365] width 681 height 15
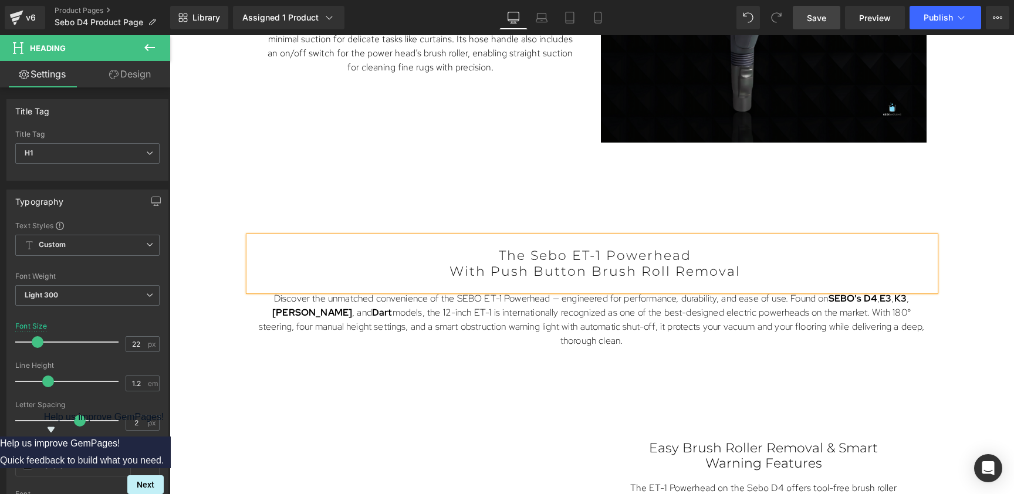
scroll to position [2748, 0]
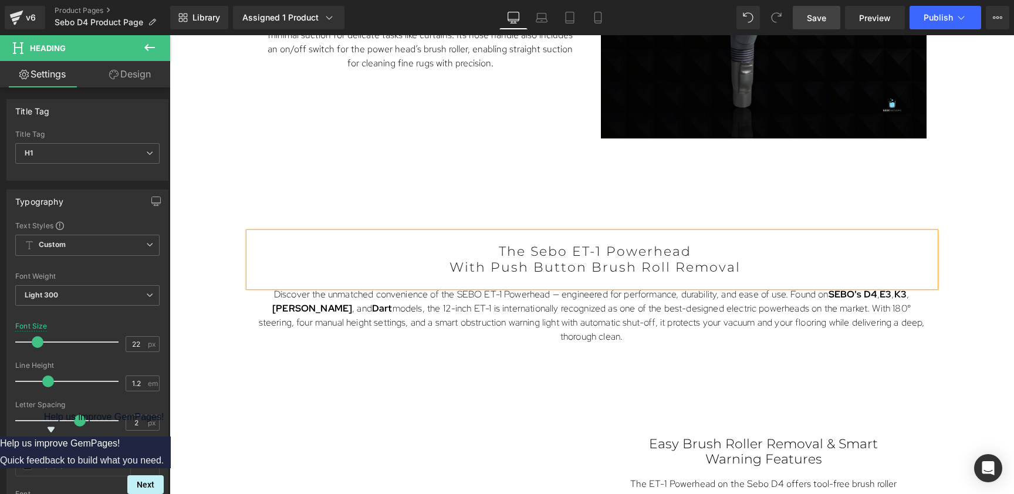
click at [718, 348] on div "What makes the Sebo D4 stand out? Heading Three Full Size, On Board Tools Text …" at bounding box center [592, 234] width 704 height 2936
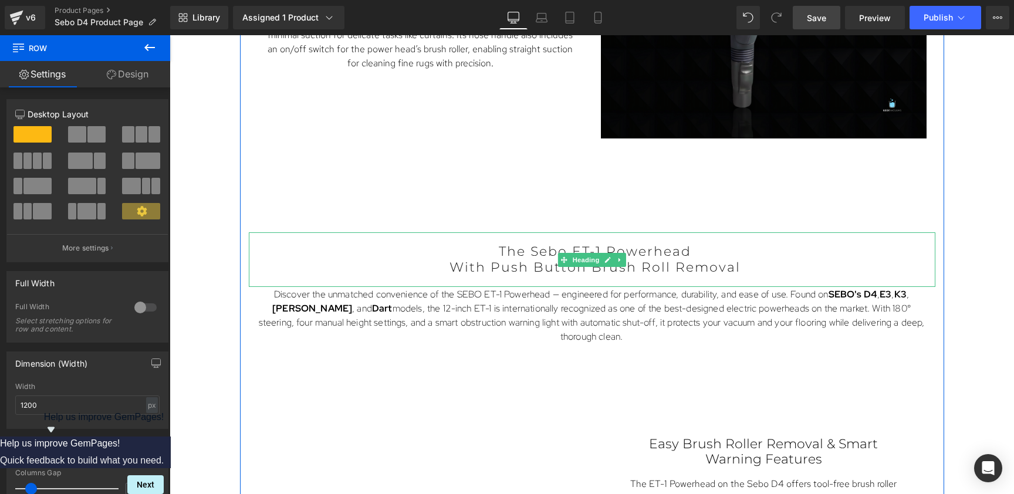
click at [684, 252] on h1 "The Sebo ET-1 Powerhead" at bounding box center [595, 251] width 681 height 15
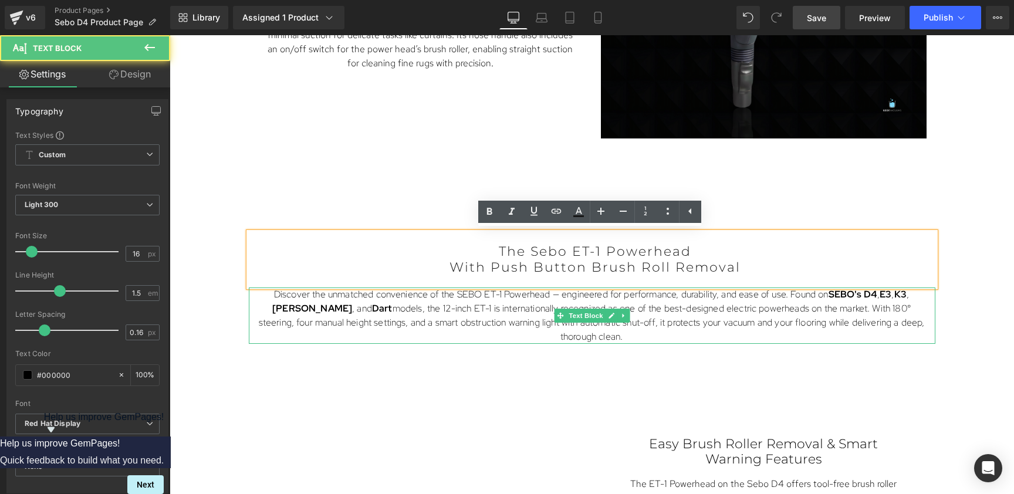
click at [640, 320] on p "Discover the unmatched convenience of the SEBO ET-1 Powerhead — engineered for …" at bounding box center [592, 316] width 670 height 56
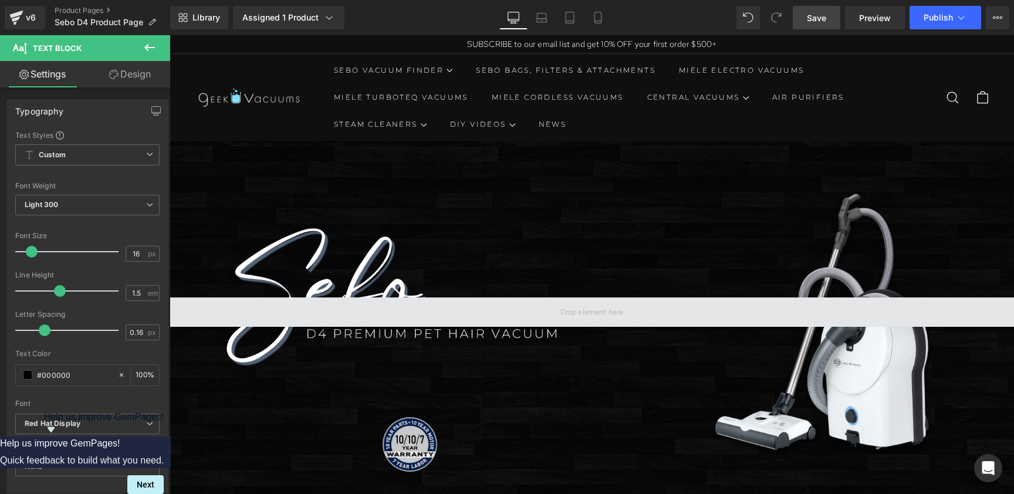
scroll to position [0, 0]
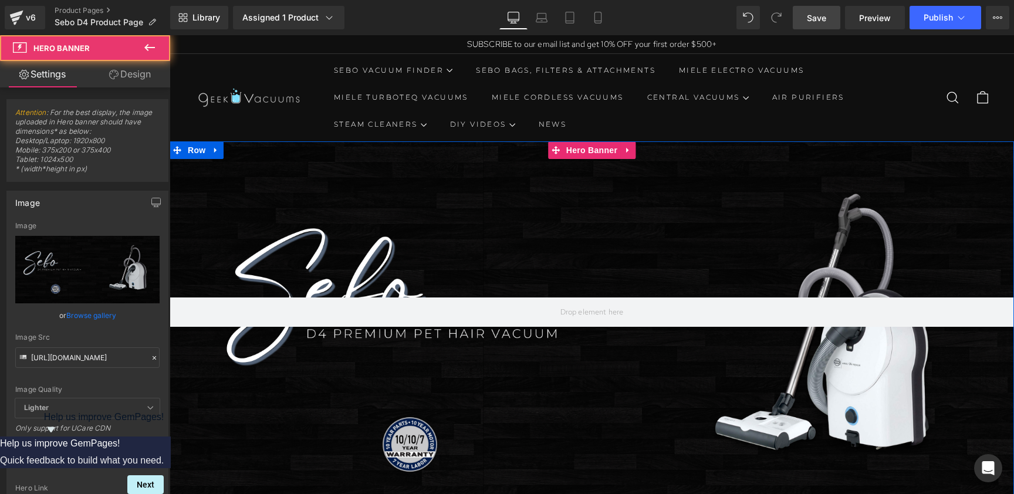
click at [569, 365] on div at bounding box center [592, 333] width 845 height 385
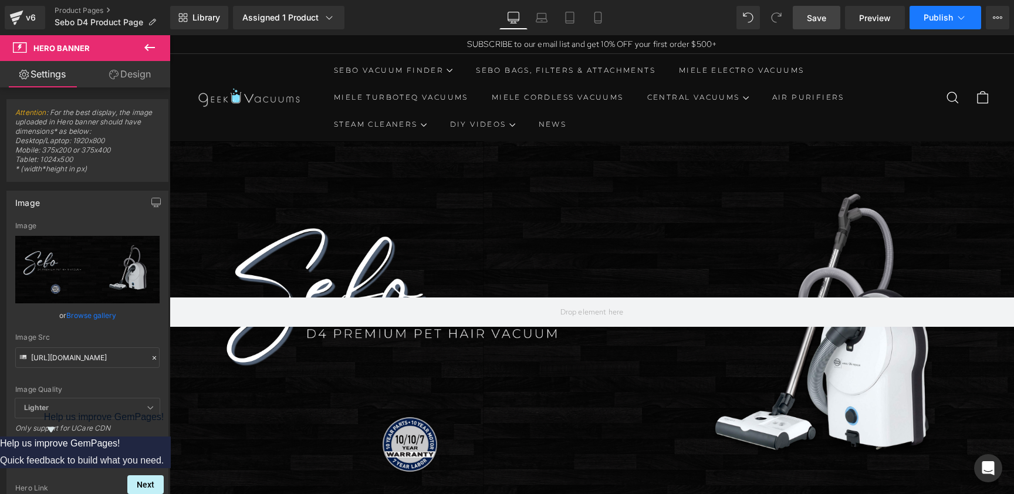
click at [878, 21] on span "Publish" at bounding box center [938, 17] width 29 height 9
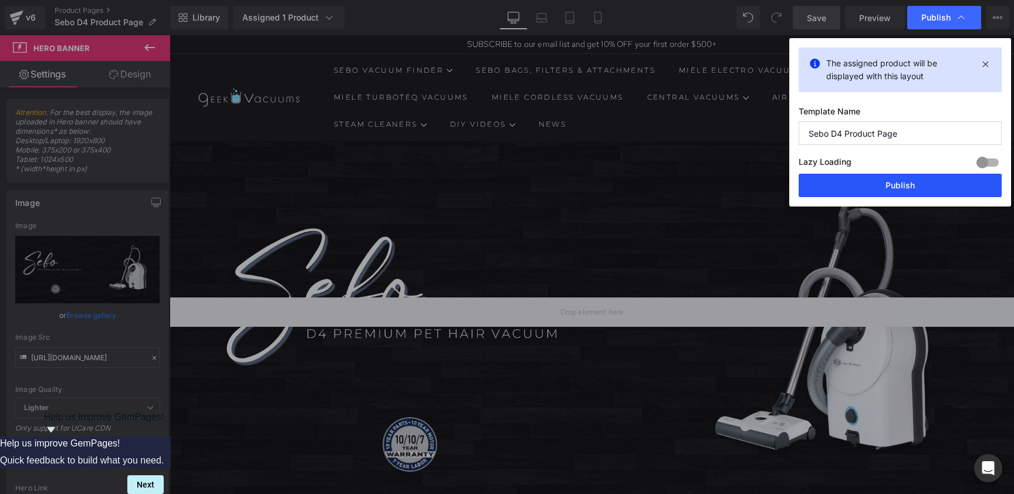
click at [878, 179] on button "Publish" at bounding box center [900, 185] width 203 height 23
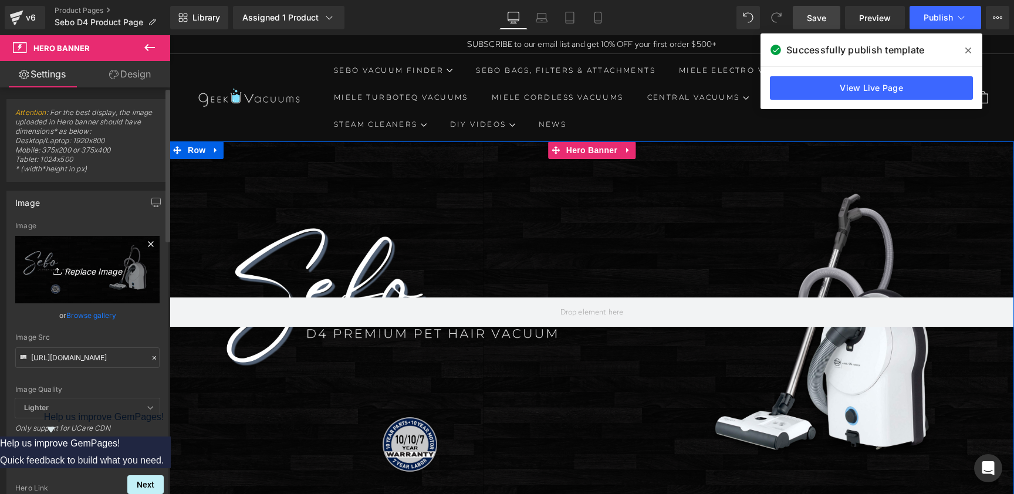
click at [82, 276] on icon "Replace Image" at bounding box center [88, 269] width 94 height 15
click at [460, 211] on div at bounding box center [592, 333] width 845 height 385
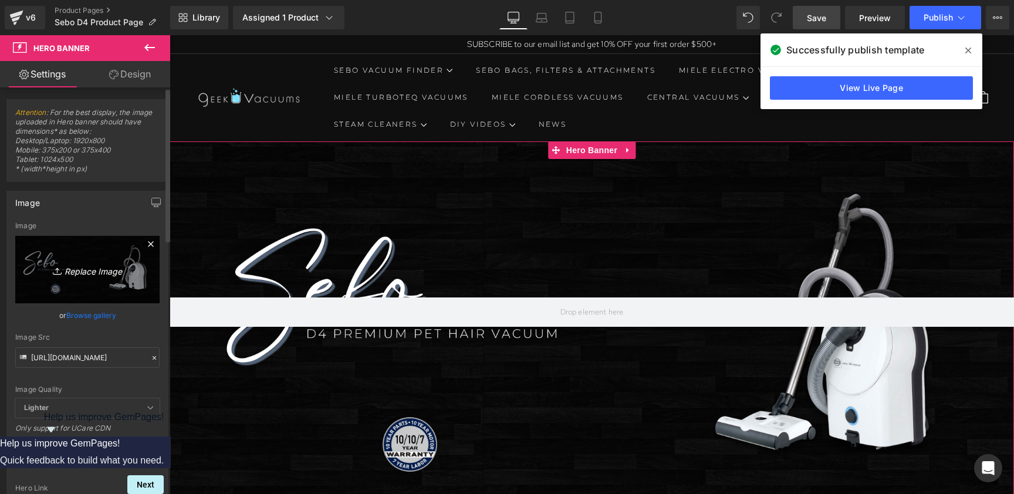
click at [107, 267] on icon "Replace Image" at bounding box center [88, 269] width 94 height 15
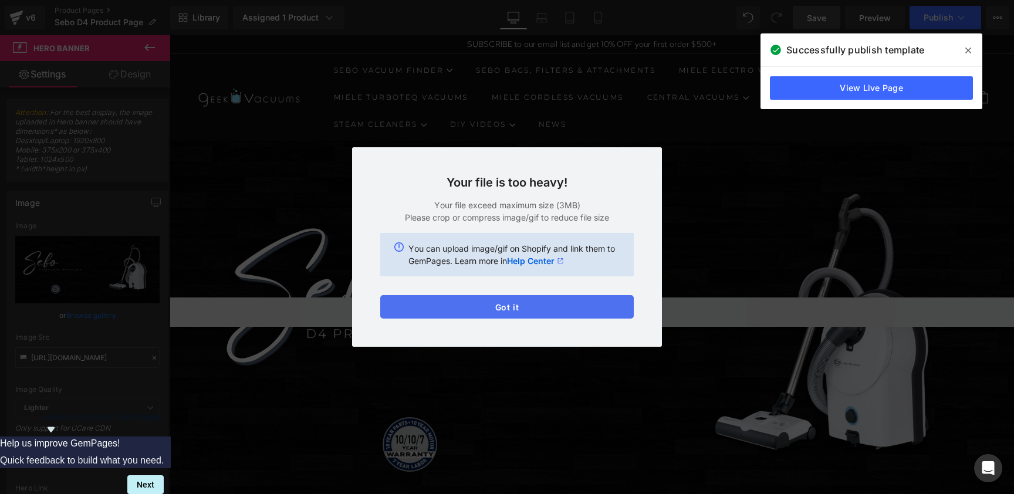
click at [522, 308] on button "Got it" at bounding box center [507, 306] width 254 height 23
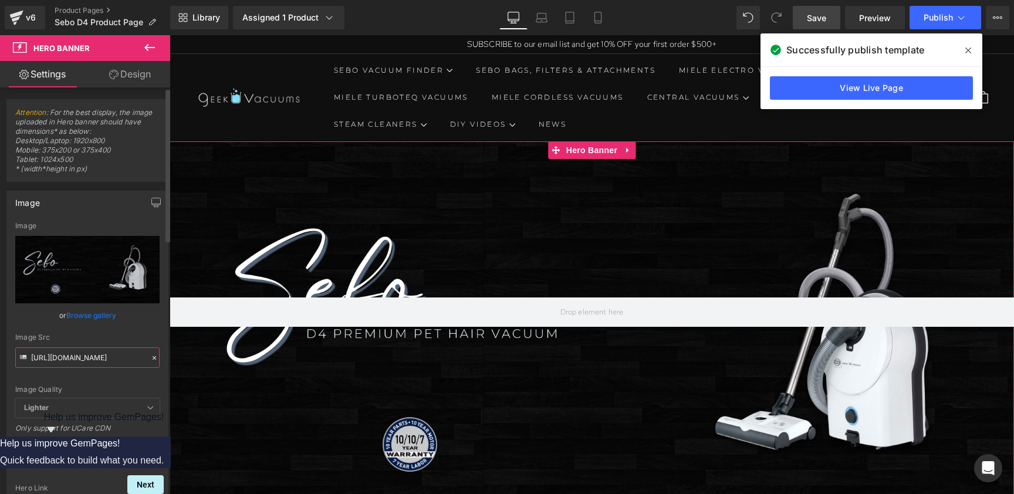
click at [109, 366] on input "[URL][DOMAIN_NAME]" at bounding box center [87, 358] width 144 height 21
paste input "white.zip_-_Triflex_HX1_Facelift_Lotus_White.png?v=1759042881"
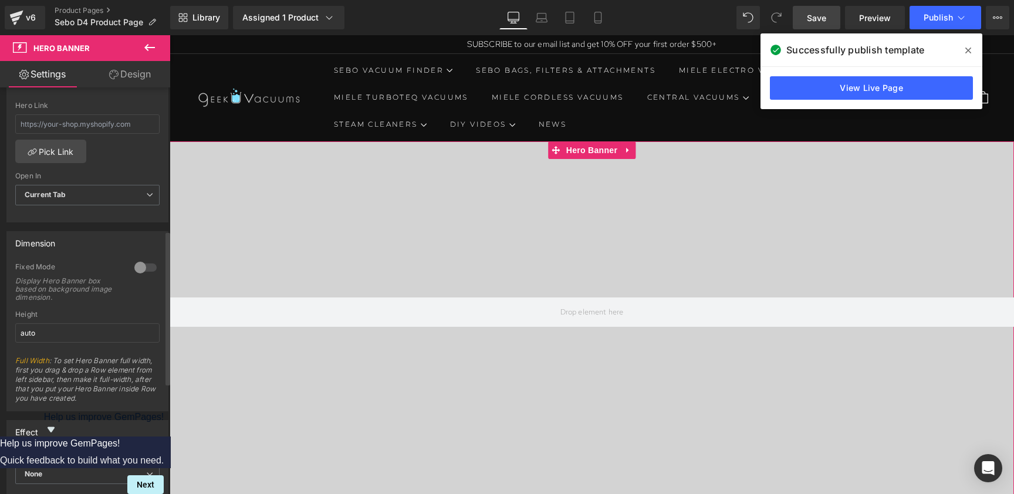
scroll to position [396, 0]
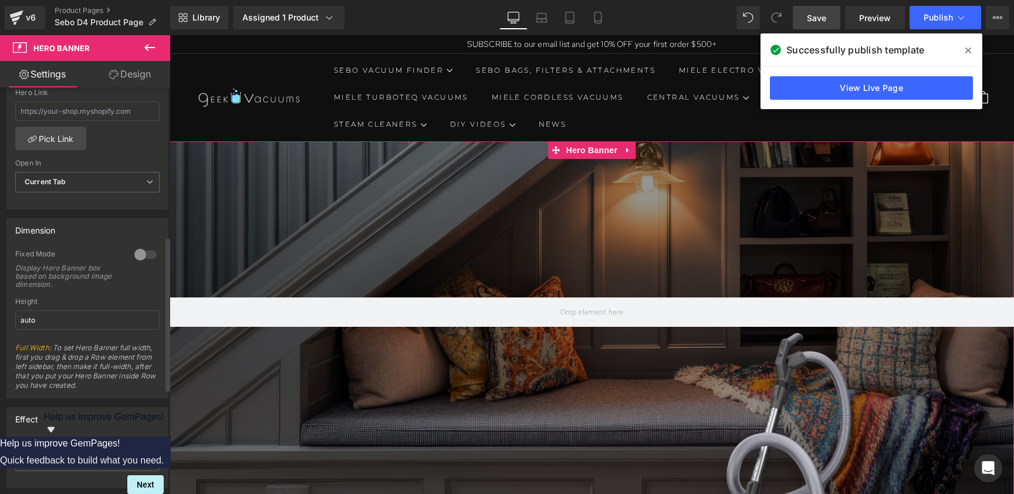
click at [144, 253] on div at bounding box center [145, 254] width 28 height 19
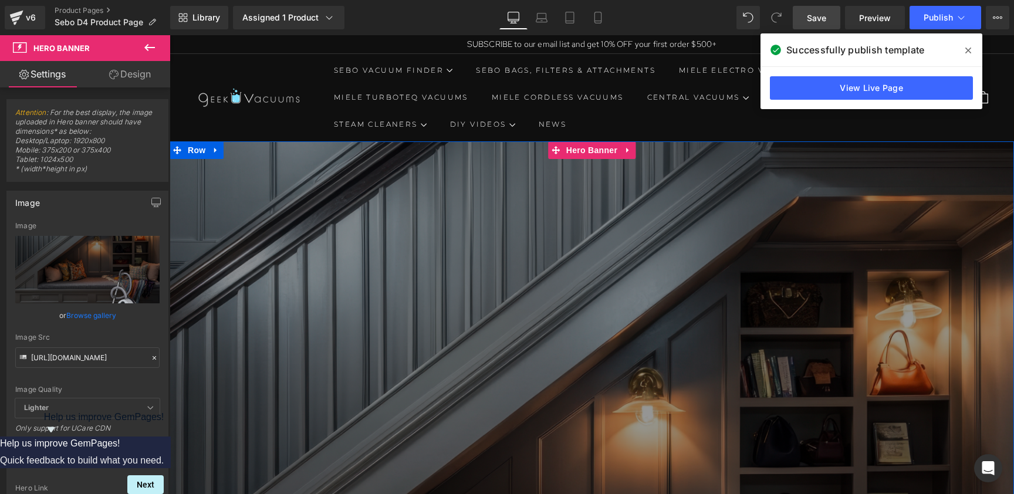
scroll to position [0, 0]
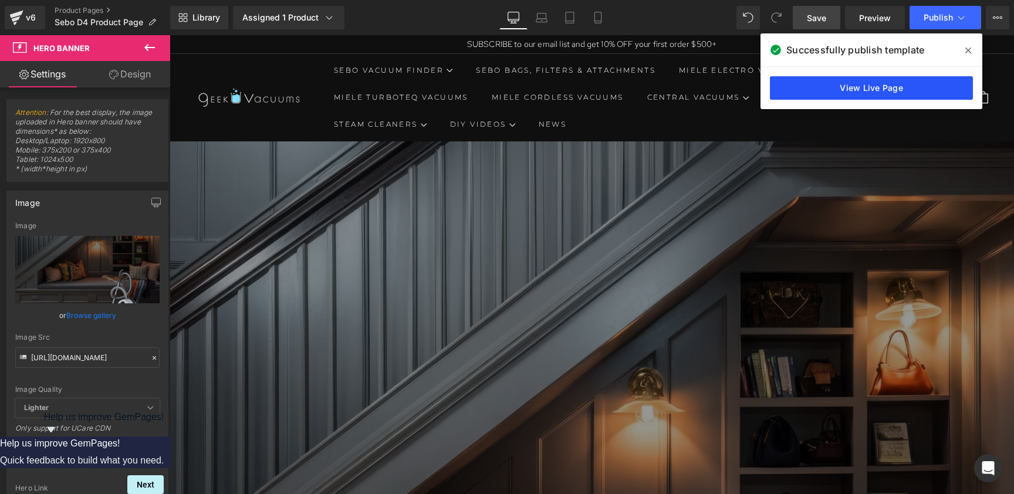
click at [878, 86] on link "View Live Page" at bounding box center [871, 87] width 203 height 23
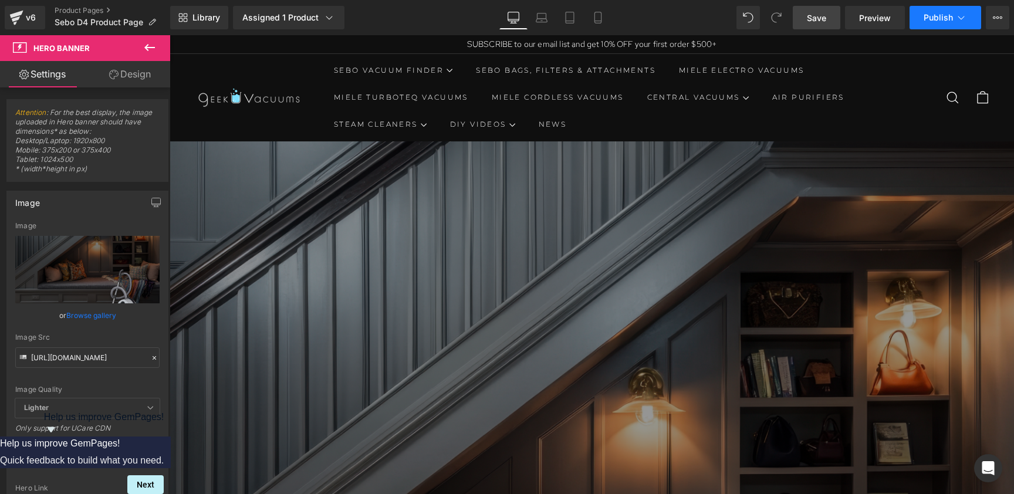
click at [878, 14] on span "Publish" at bounding box center [938, 17] width 29 height 9
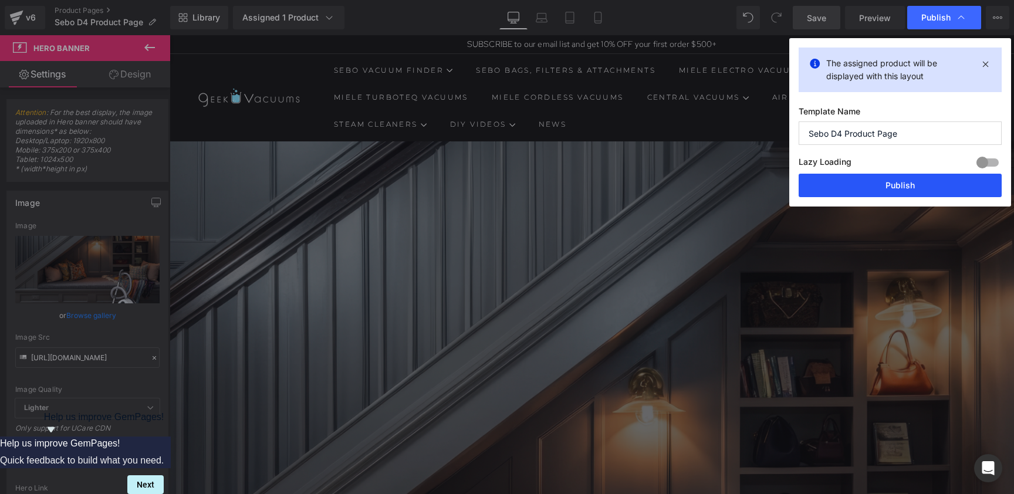
click at [878, 183] on button "Publish" at bounding box center [900, 185] width 203 height 23
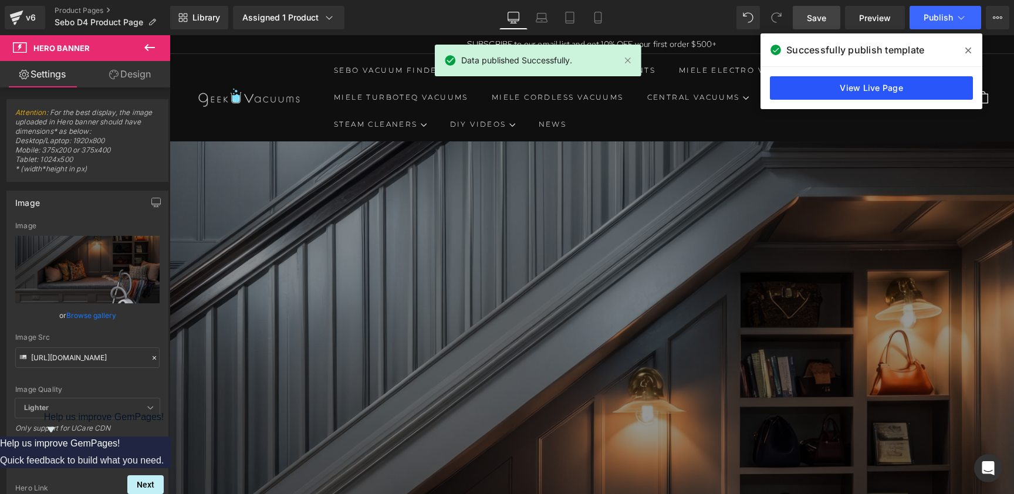
click at [866, 78] on link "View Live Page" at bounding box center [871, 87] width 203 height 23
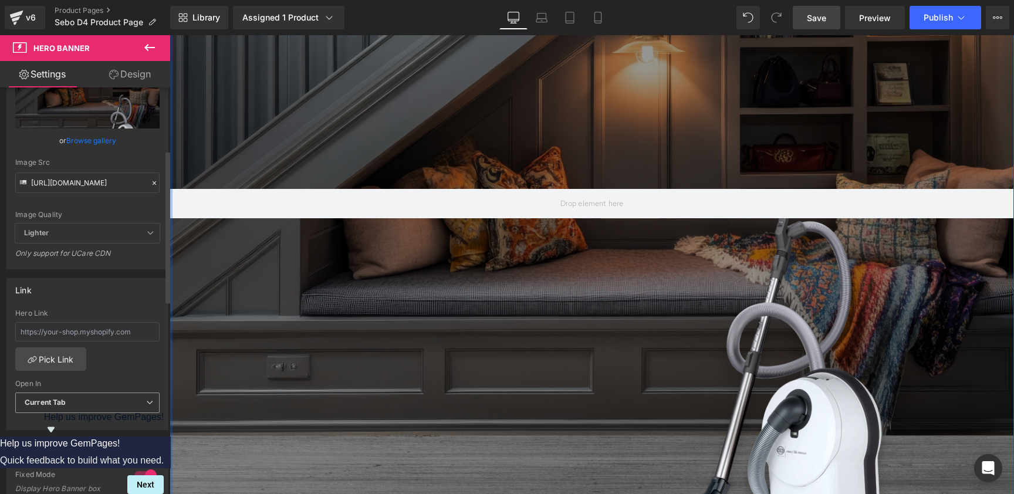
scroll to position [167, 0]
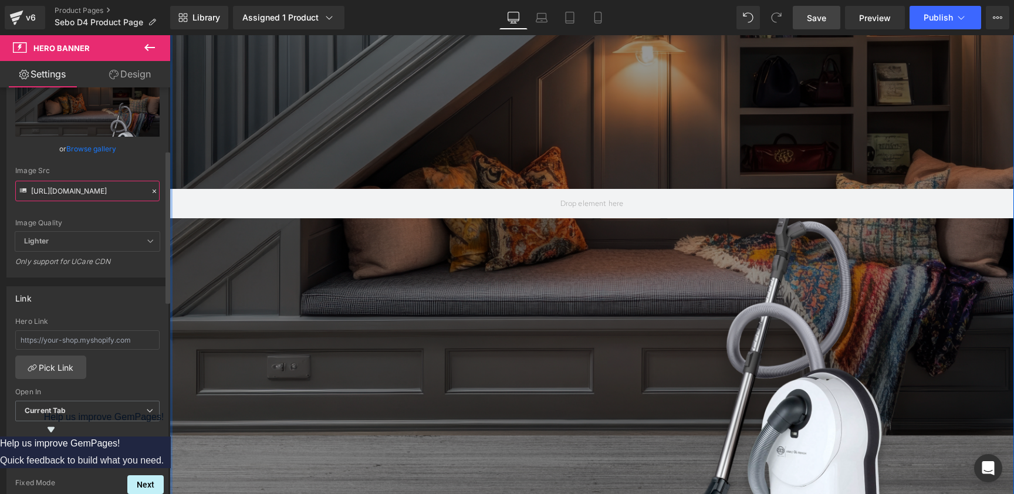
click at [74, 194] on input "[URL][DOMAIN_NAME]" at bounding box center [87, 191] width 144 height 21
paste input "Product_Page.png?v=1759043867"
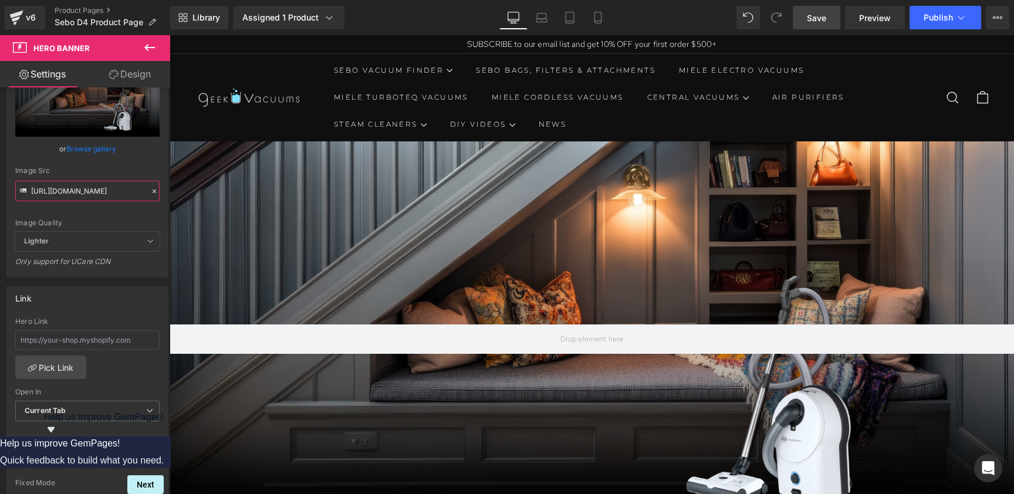
scroll to position [0, 0]
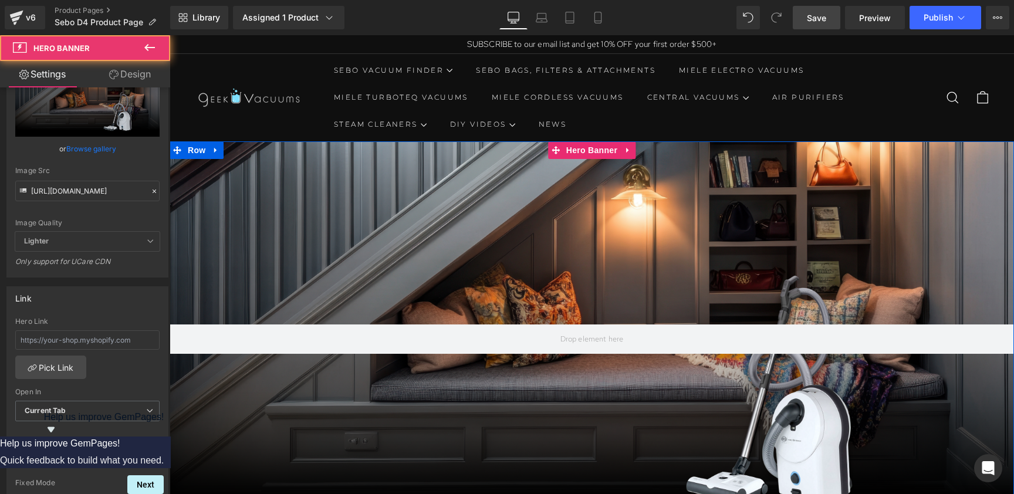
click at [515, 258] on div at bounding box center [592, 339] width 845 height 396
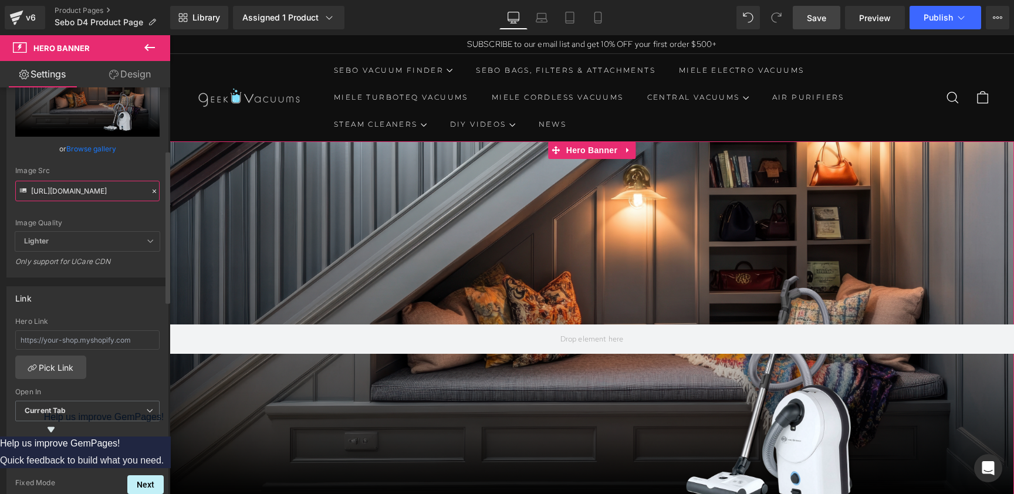
click at [85, 193] on input "[URL][DOMAIN_NAME]" at bounding box center [87, 191] width 144 height 21
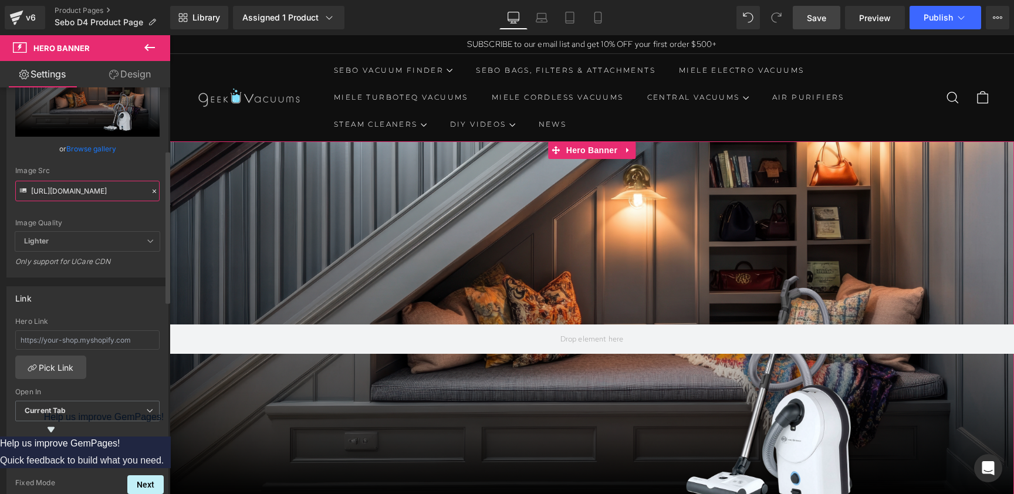
paste input "_c34bf873-9ff0-4f2d-89d9-bc94d9a55ac3.png?v=1759045293"
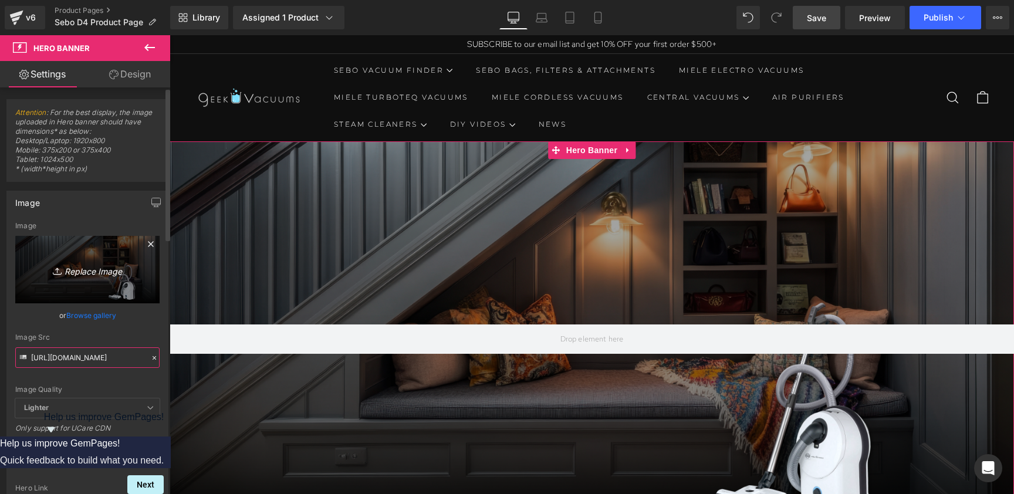
type input "[URL][DOMAIN_NAME]"
click at [79, 278] on link "Replace Image" at bounding box center [87, 270] width 144 height 68
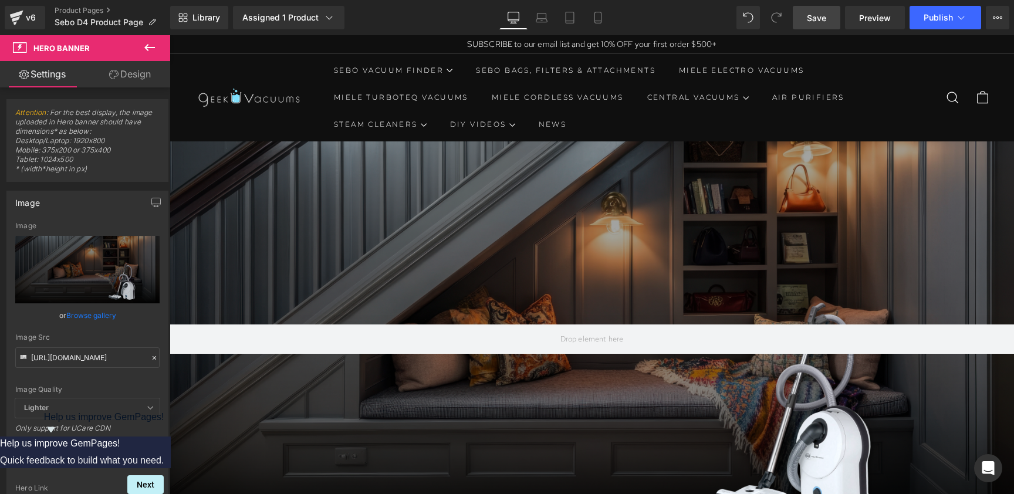
click at [814, 14] on span "Save" at bounding box center [816, 18] width 19 height 12
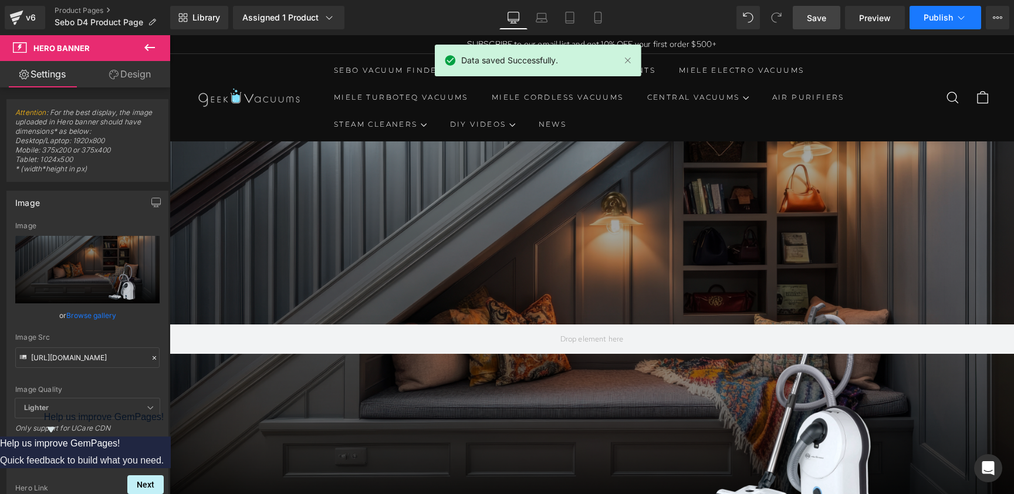
click at [878, 12] on button "Publish" at bounding box center [946, 17] width 72 height 23
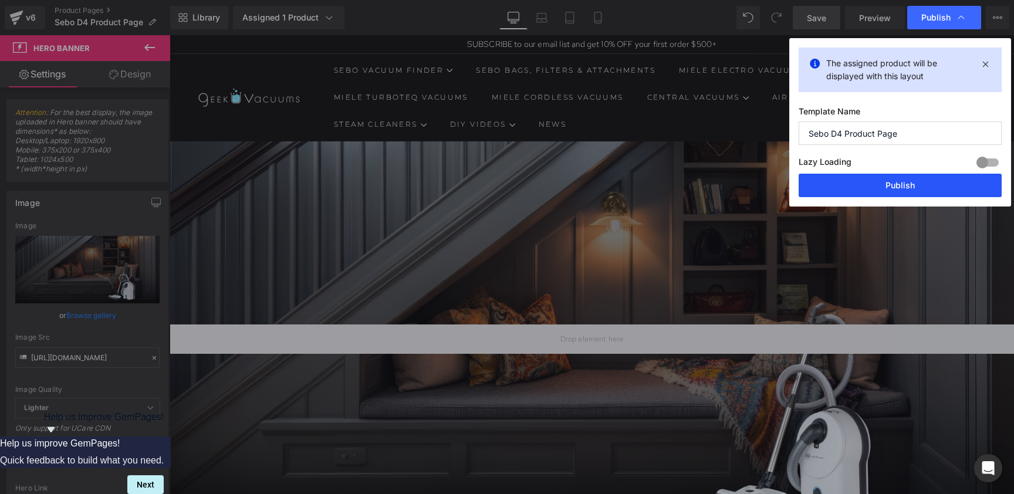
click at [870, 184] on button "Publish" at bounding box center [900, 185] width 203 height 23
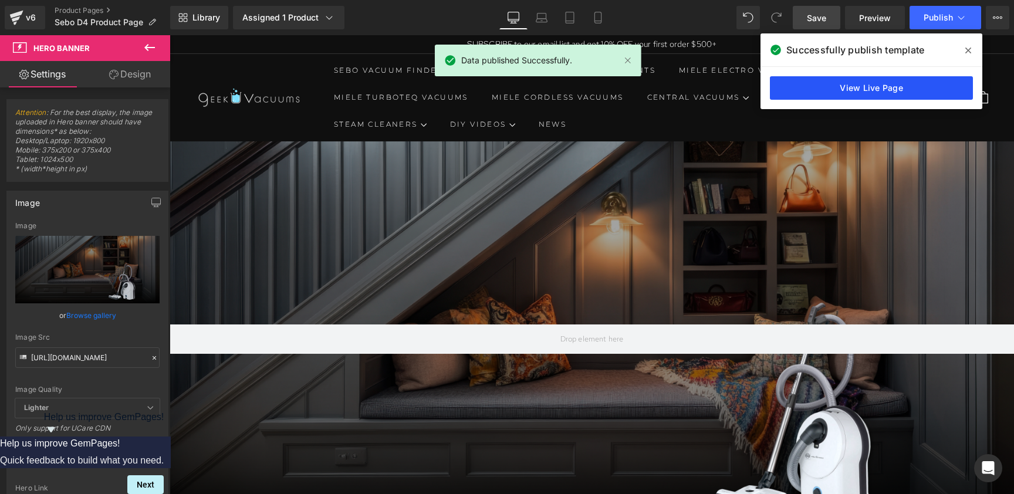
click at [878, 77] on link "View Live Page" at bounding box center [871, 87] width 203 height 23
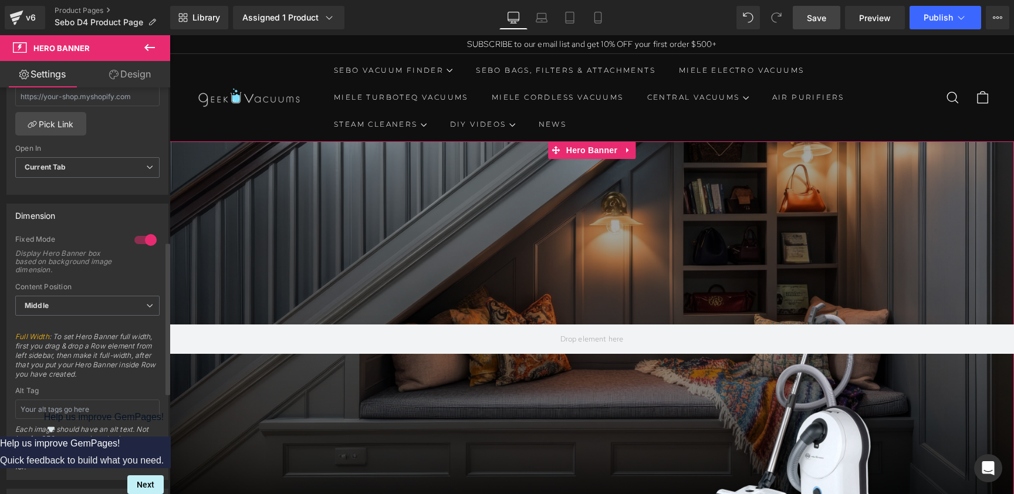
scroll to position [413, 0]
click at [133, 234] on div at bounding box center [145, 237] width 28 height 19
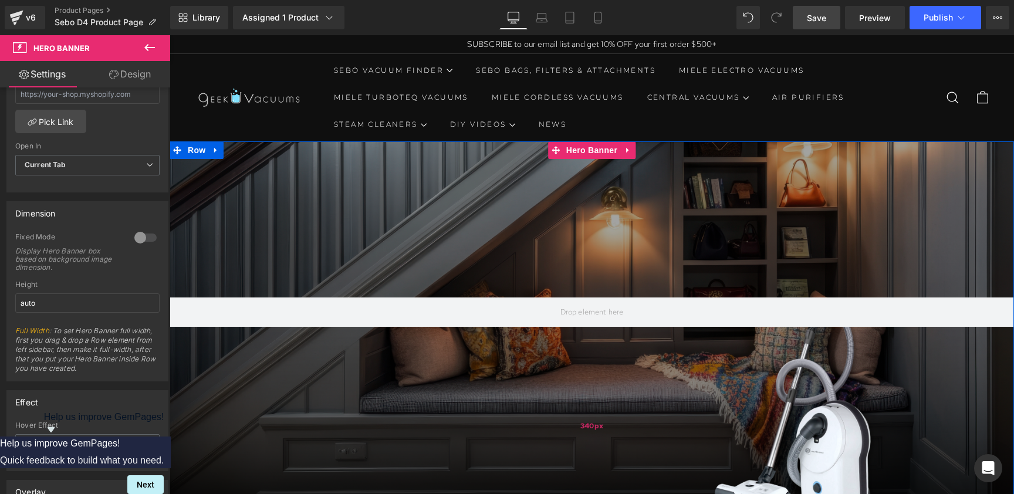
scroll to position [0, 0]
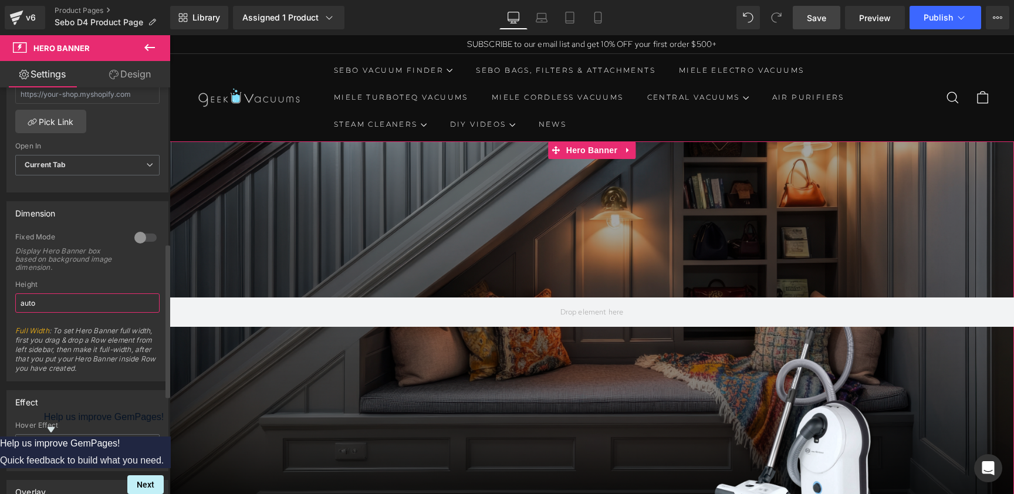
click at [115, 302] on input "auto" at bounding box center [87, 303] width 144 height 19
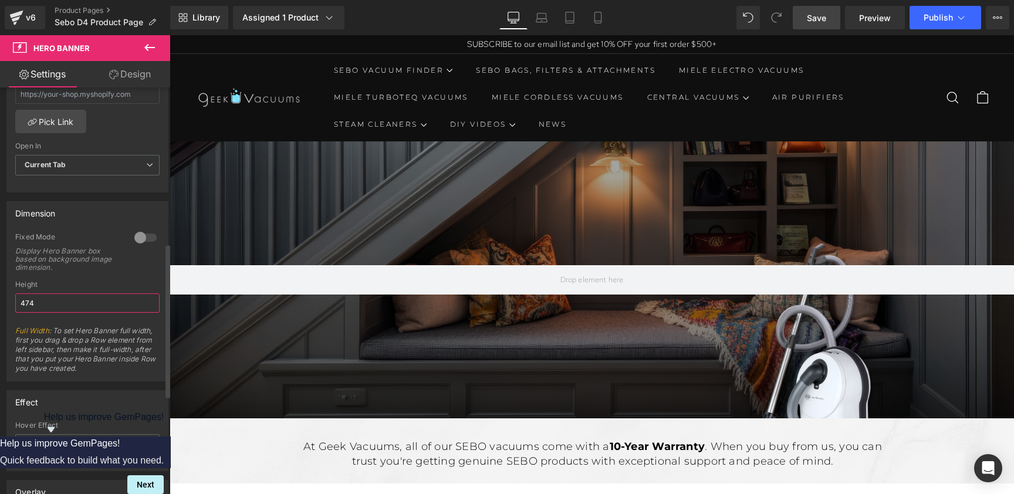
type input "475"
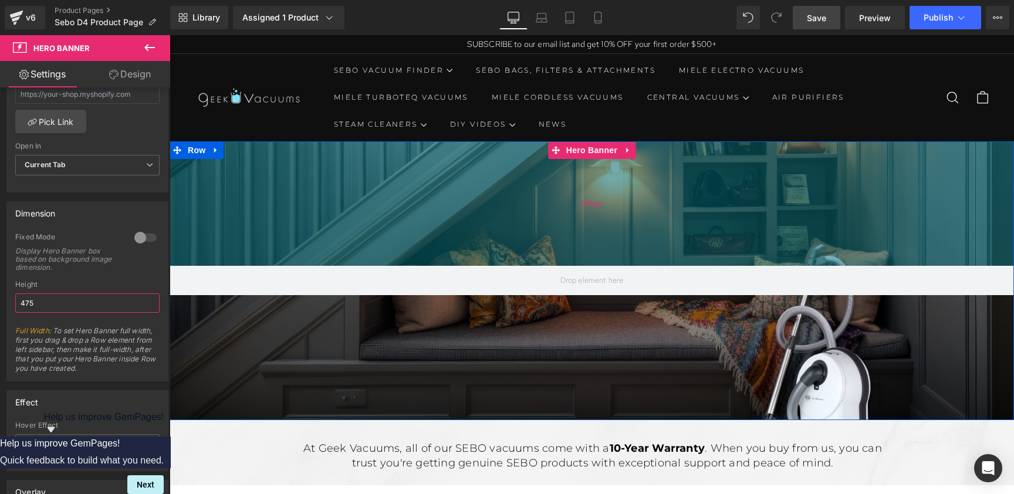
click at [396, 240] on div "212px" at bounding box center [592, 203] width 845 height 124
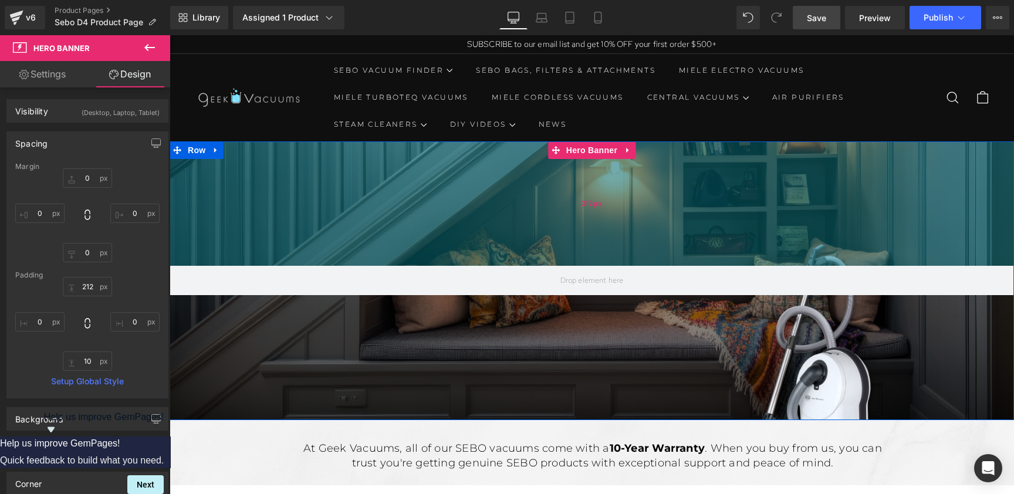
click at [596, 233] on div "212px" at bounding box center [592, 203] width 845 height 124
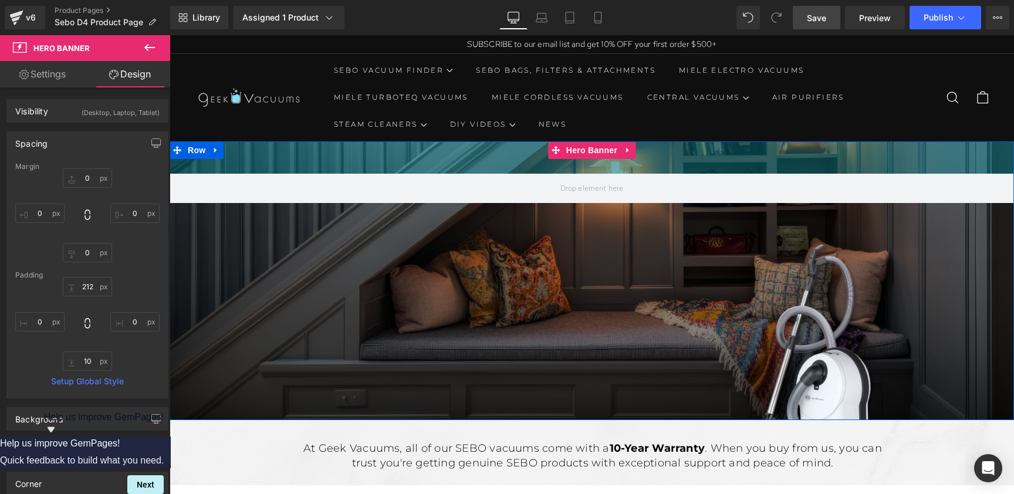
drag, startPoint x: 596, startPoint y: 233, endPoint x: 629, endPoint y: 141, distance: 97.9
click at [629, 141] on div "Hero Banner 55px Row" at bounding box center [592, 280] width 845 height 279
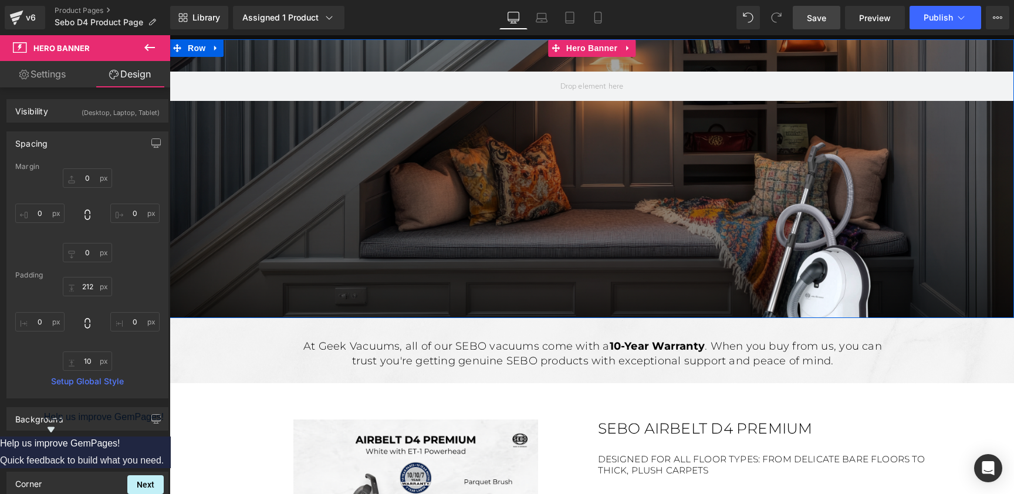
scroll to position [104, 0]
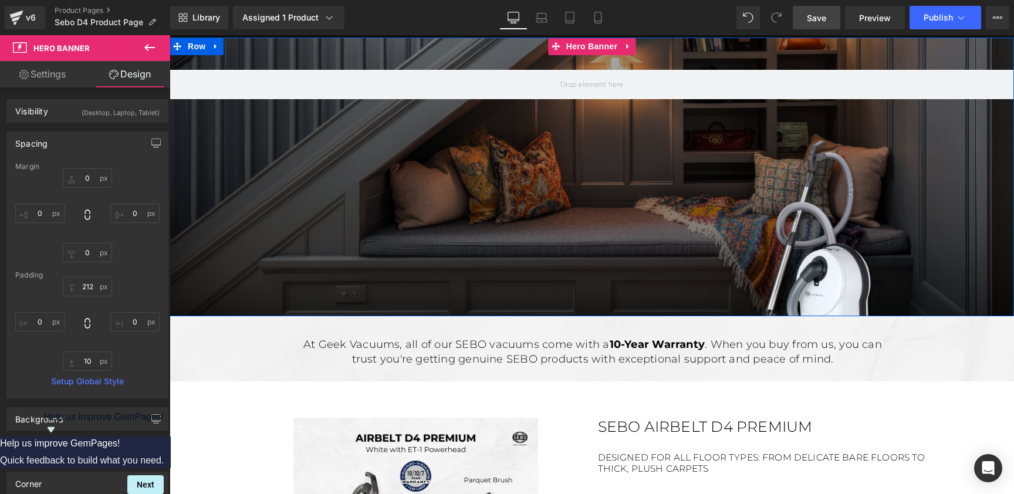
click at [458, 288] on div at bounding box center [592, 177] width 845 height 279
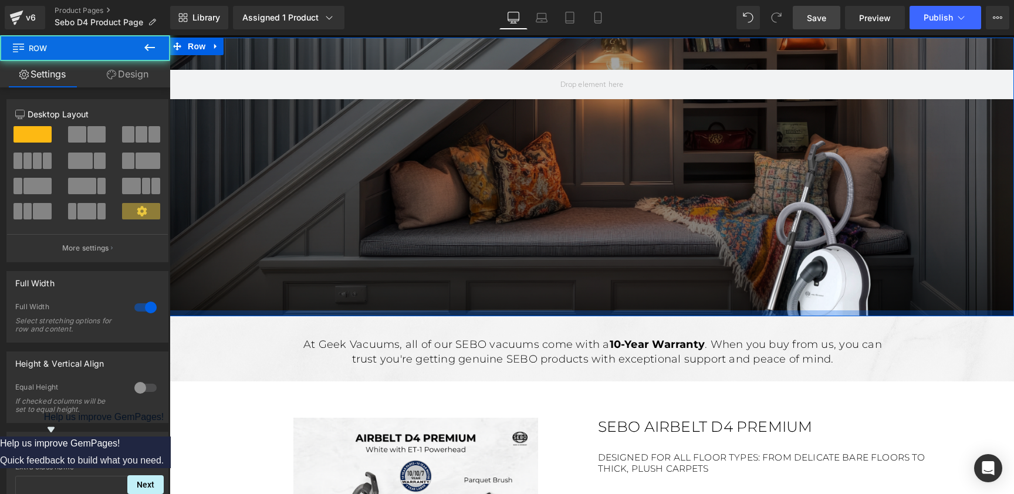
click at [553, 314] on div at bounding box center [592, 314] width 845 height 6
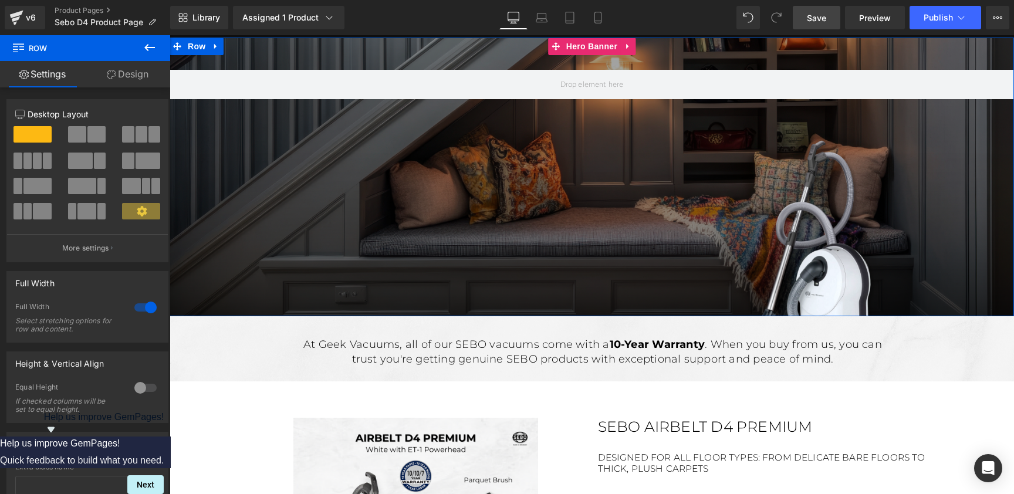
click at [558, 271] on div at bounding box center [592, 177] width 845 height 279
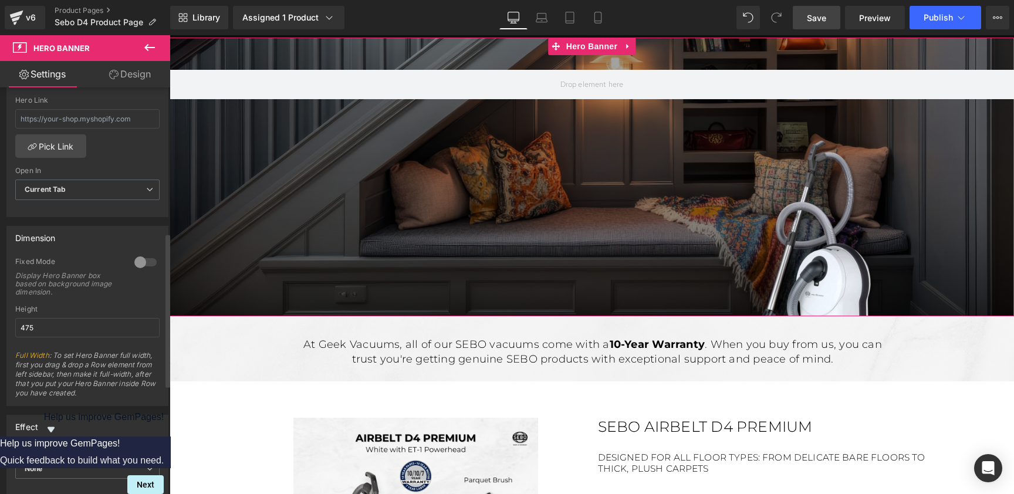
scroll to position [389, 0]
click at [137, 261] on div at bounding box center [145, 261] width 28 height 19
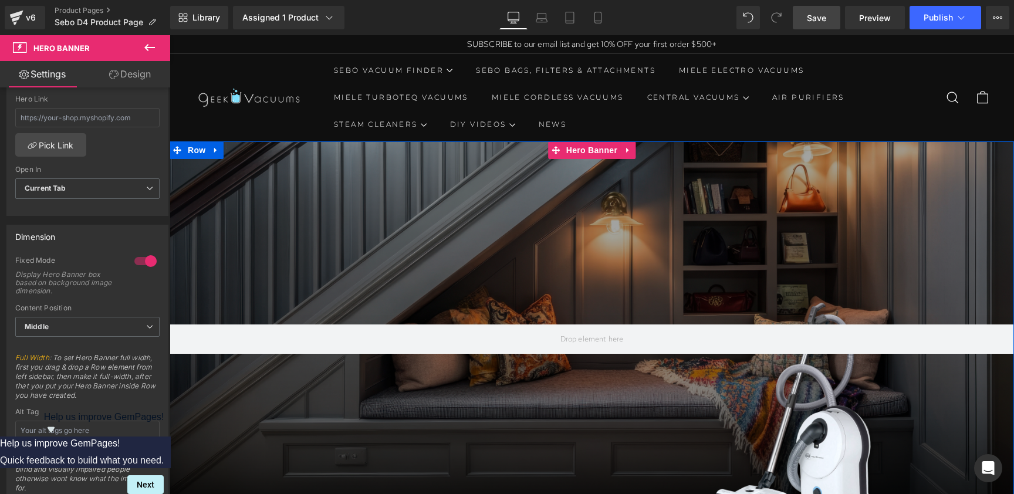
scroll to position [0, 0]
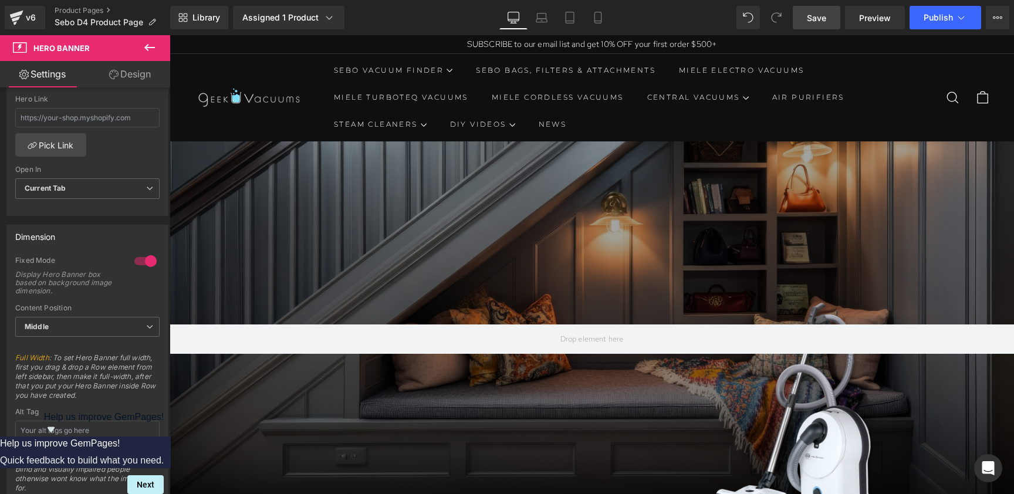
click at [815, 23] on span "Save" at bounding box center [816, 18] width 19 height 12
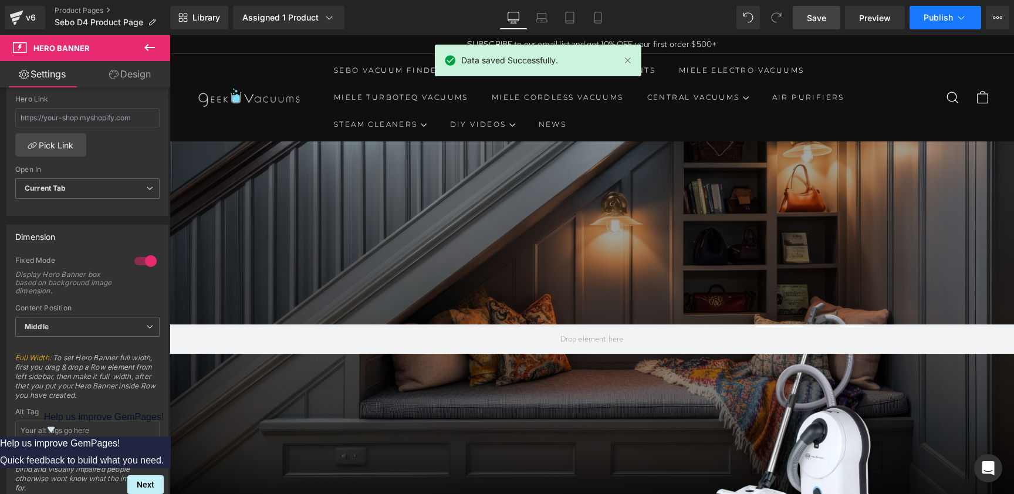
click at [878, 22] on button "Publish" at bounding box center [946, 17] width 72 height 23
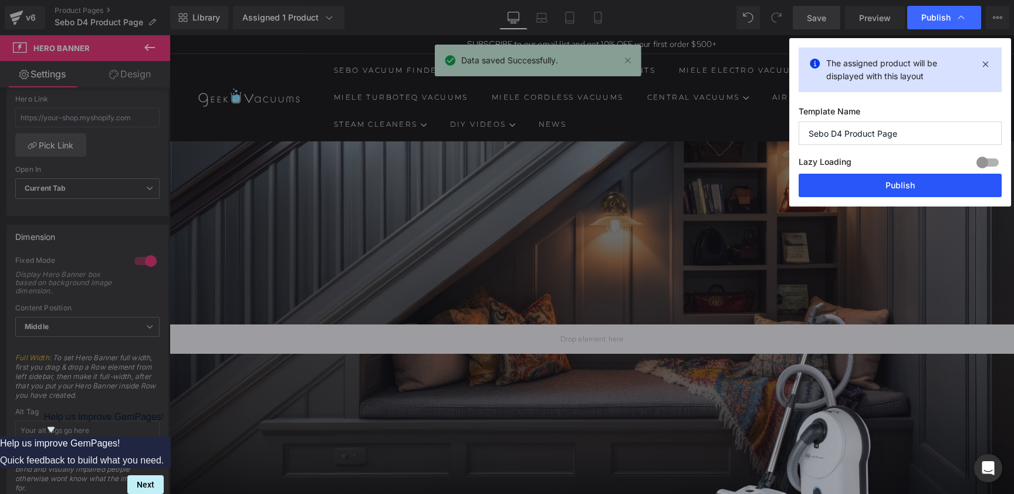
click at [878, 183] on button "Publish" at bounding box center [900, 185] width 203 height 23
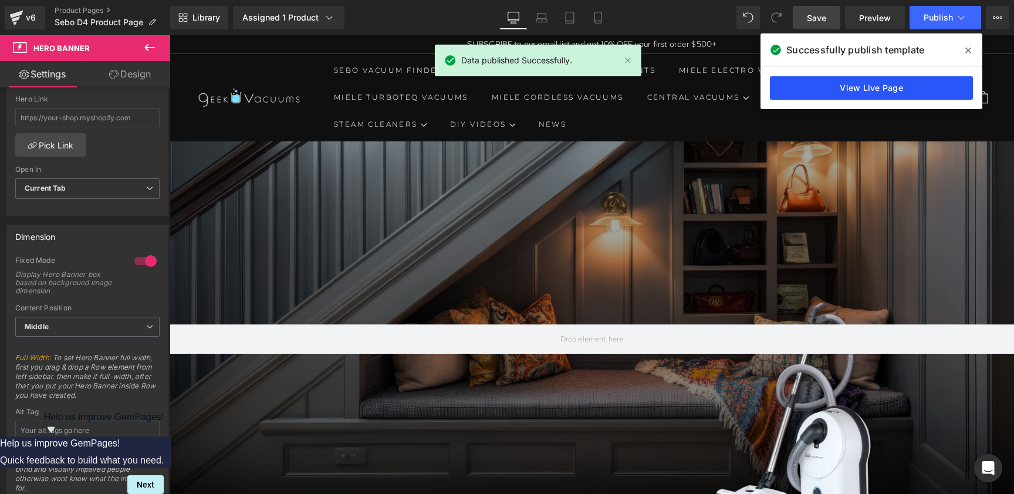
click at [878, 89] on link "View Live Page" at bounding box center [871, 87] width 203 height 23
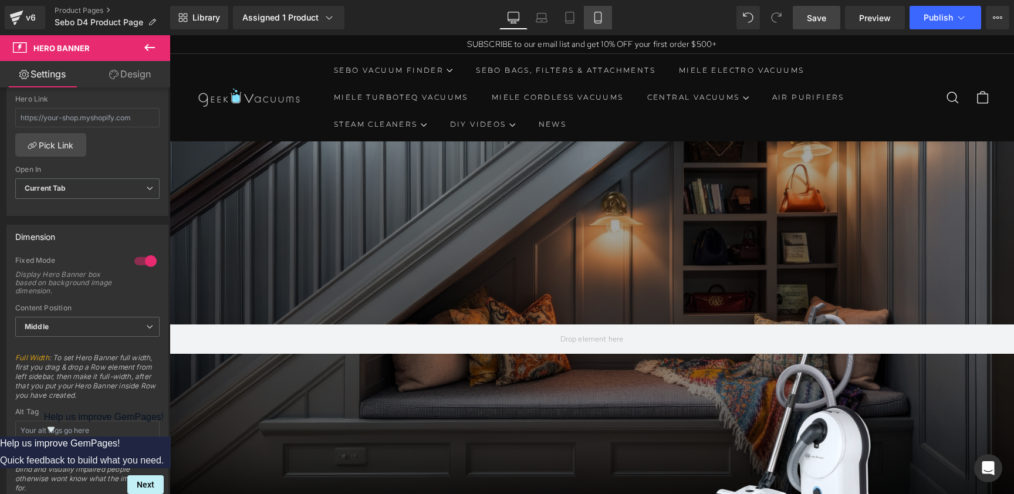
click at [601, 18] on icon at bounding box center [598, 18] width 12 height 12
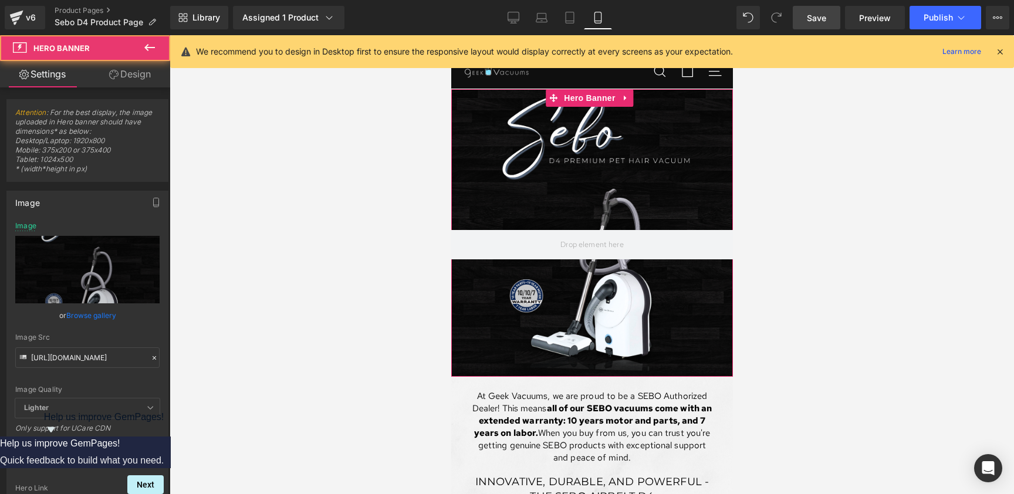
click at [715, 226] on div at bounding box center [592, 233] width 282 height 288
click at [109, 360] on input "[URL][DOMAIN_NAME]" at bounding box center [87, 358] width 144 height 21
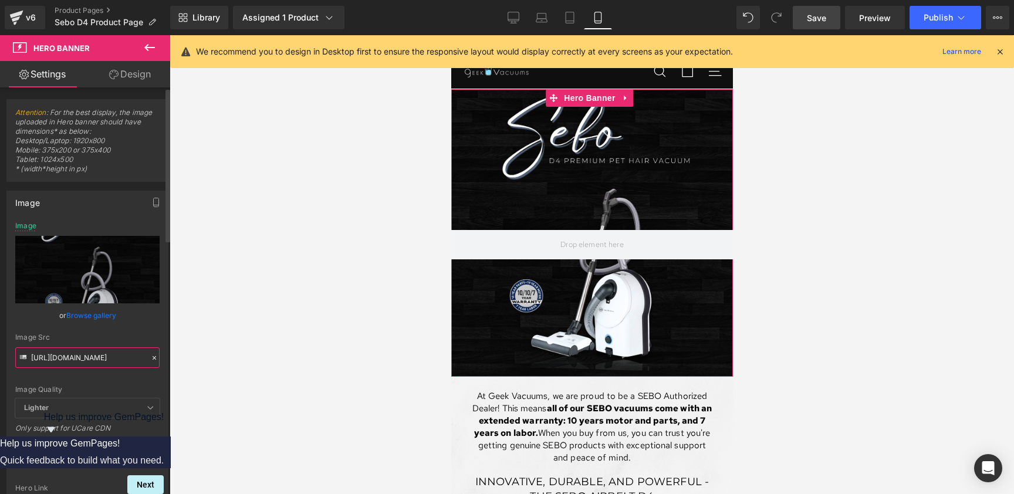
paste input "Product_Page_c34bf873-9ff0-4f2d-89d9-bc94d9a55ac3.png?v=1759045293"
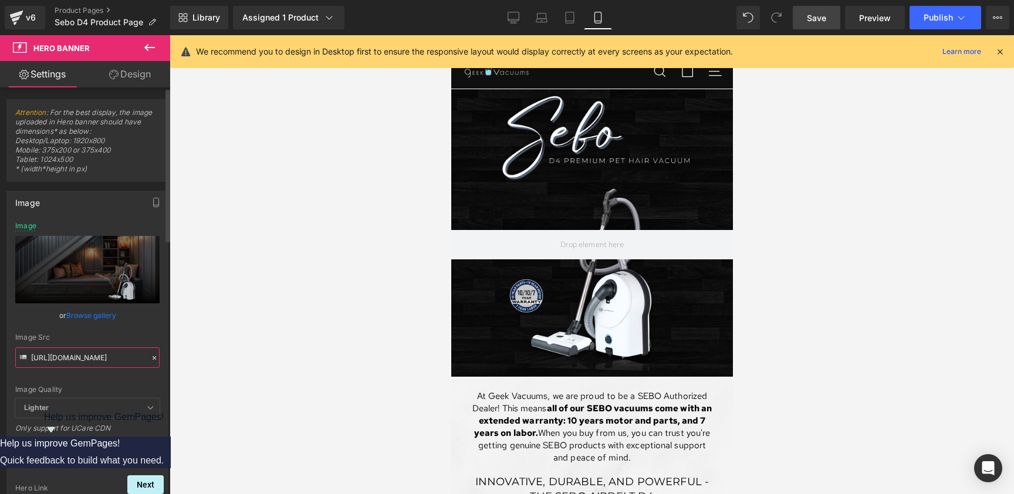
click at [109, 360] on input "[URL][DOMAIN_NAME]" at bounding box center [87, 358] width 144 height 21
click at [109, 358] on input "[URL][DOMAIN_NAME]" at bounding box center [87, 358] width 144 height 21
type input "[URL][DOMAIN_NAME]"
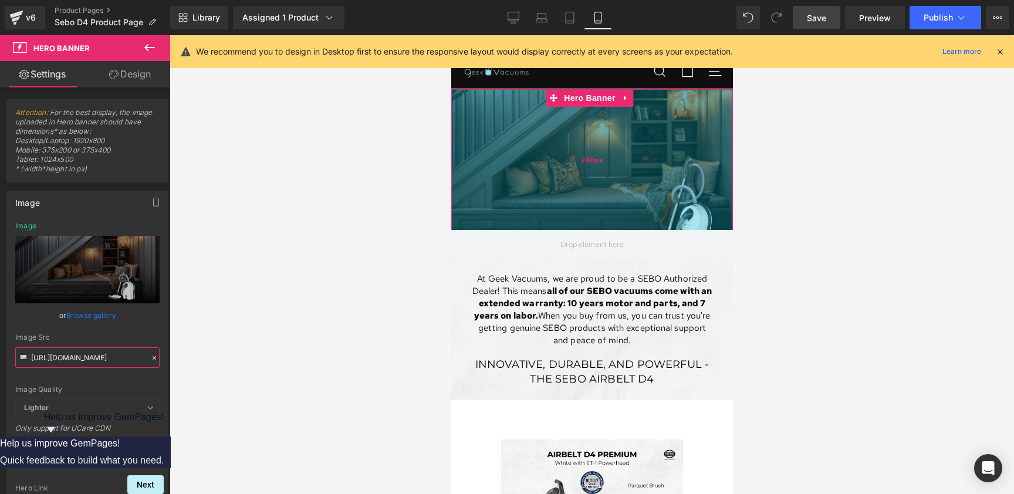
drag, startPoint x: 562, startPoint y: 349, endPoint x: 552, endPoint y: 223, distance: 126.0
click at [552, 223] on div "Hero Banner 240px" at bounding box center [592, 174] width 282 height 170
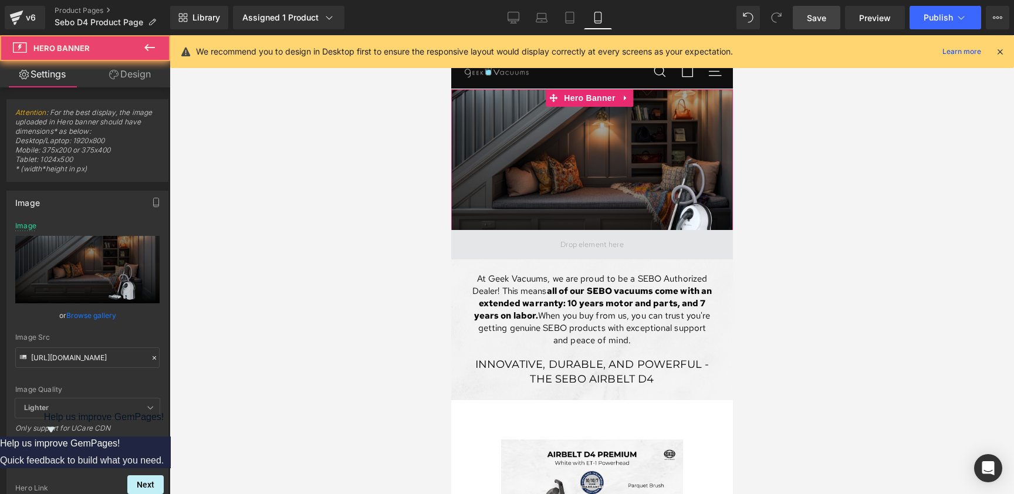
click at [685, 245] on span at bounding box center [592, 244] width 282 height 29
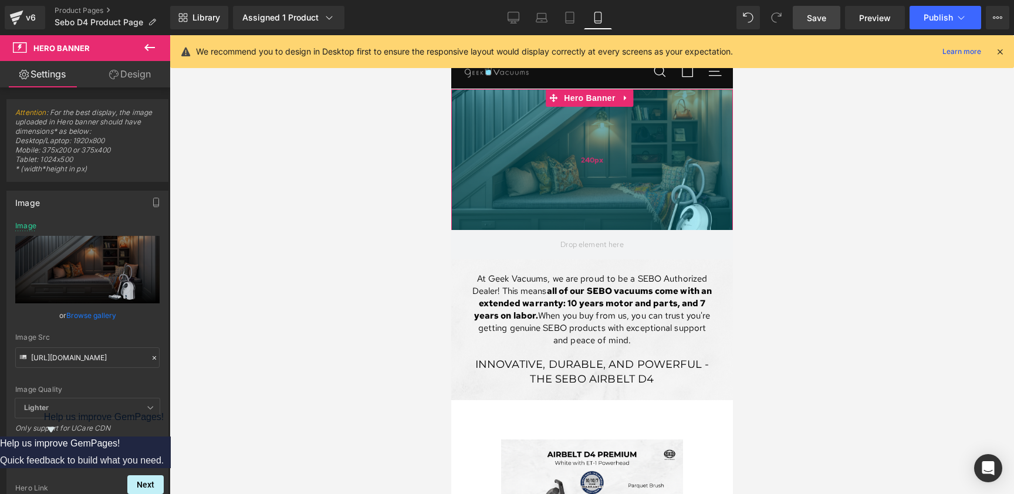
click at [669, 181] on div "240px" at bounding box center [592, 159] width 282 height 141
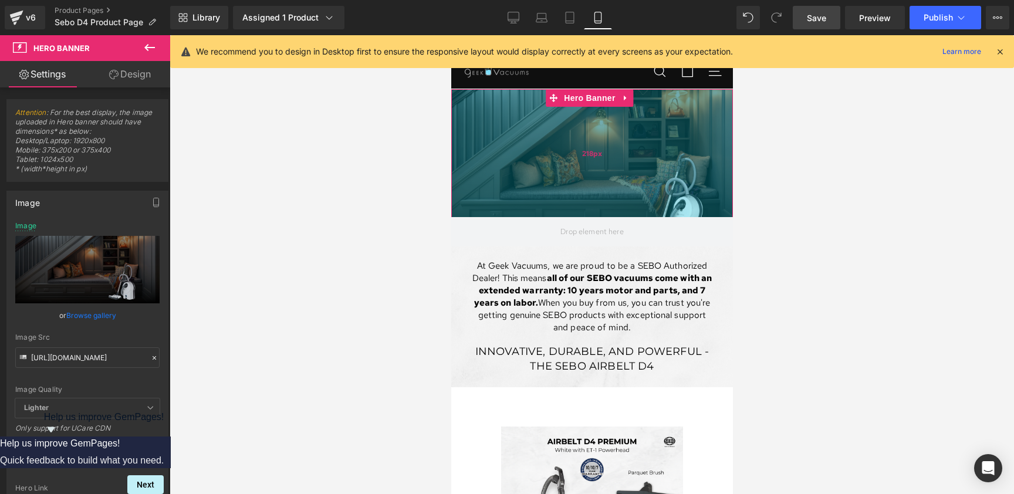
drag, startPoint x: 644, startPoint y: 179, endPoint x: 641, endPoint y: 166, distance: 13.2
click at [641, 166] on div "218px" at bounding box center [592, 153] width 282 height 128
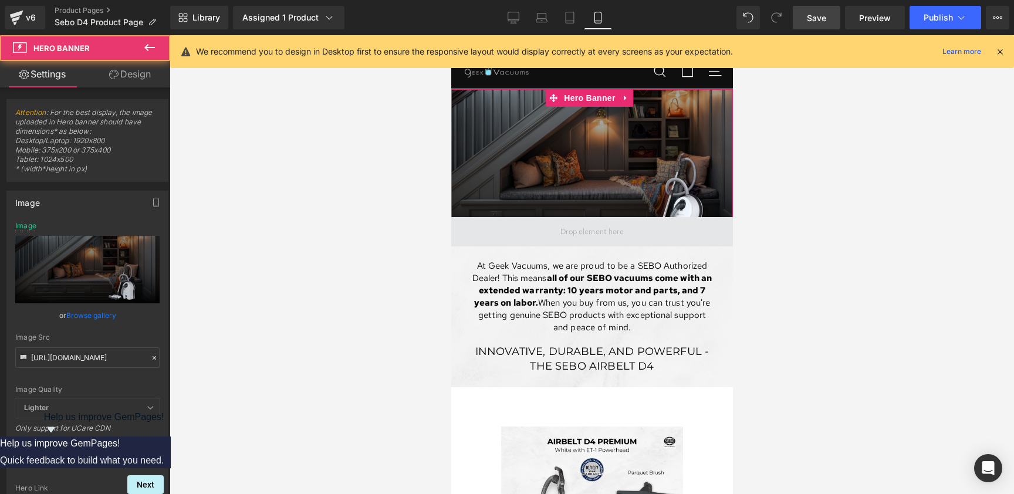
click at [620, 241] on span at bounding box center [592, 231] width 282 height 29
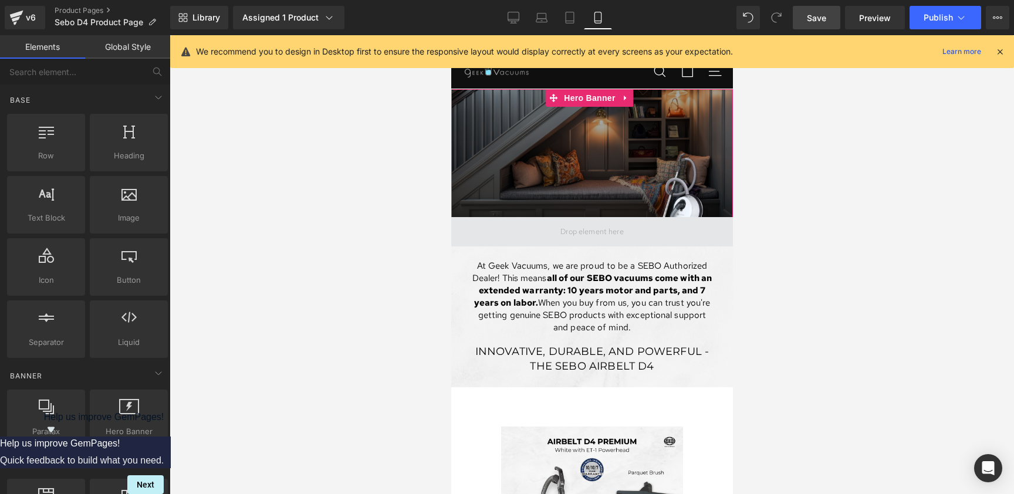
drag, startPoint x: 619, startPoint y: 229, endPoint x: 620, endPoint y: 244, distance: 14.7
click at [620, 244] on span at bounding box center [592, 231] width 282 height 29
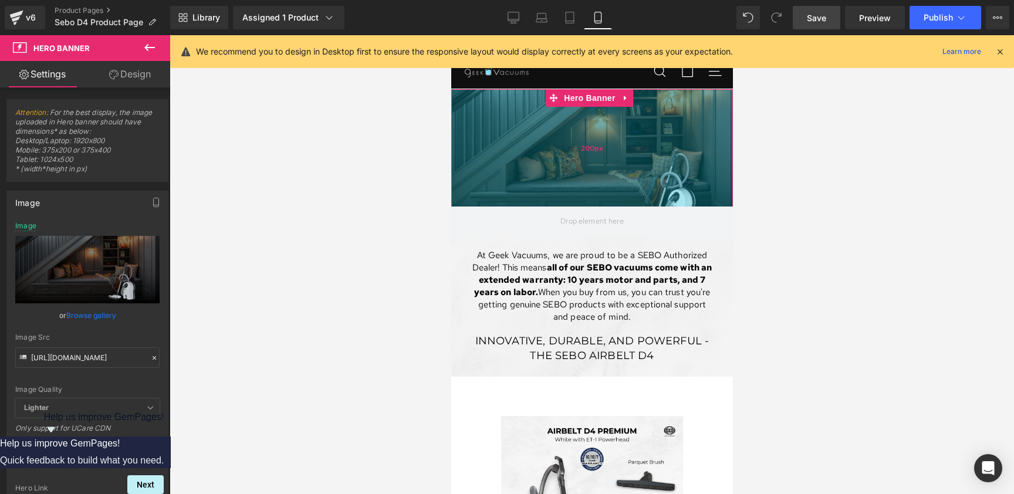
drag, startPoint x: 609, startPoint y: 208, endPoint x: 594, endPoint y: 197, distance: 18.6
click at [594, 197] on div "200px" at bounding box center [592, 147] width 282 height 117
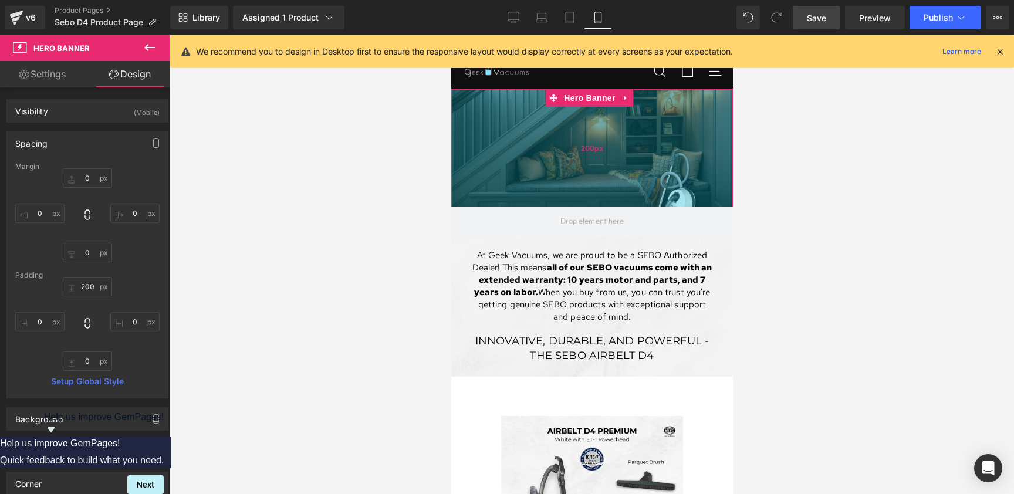
click at [498, 169] on div "200px" at bounding box center [592, 147] width 282 height 117
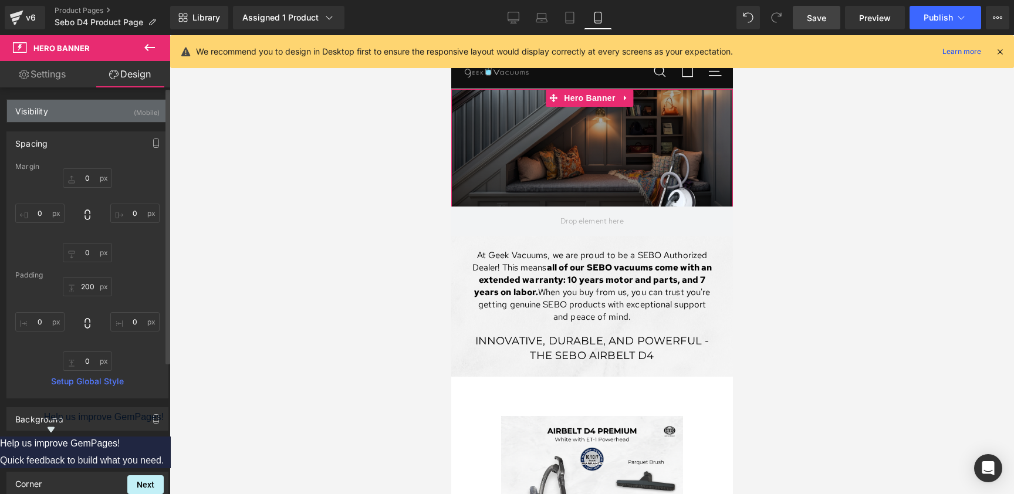
click at [29, 107] on div "Visibility" at bounding box center [31, 108] width 33 height 16
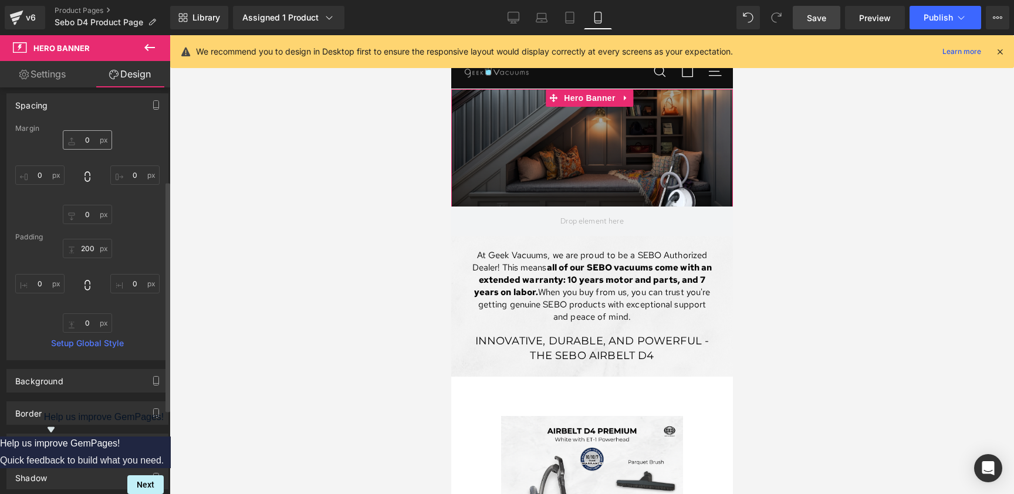
scroll to position [172, 0]
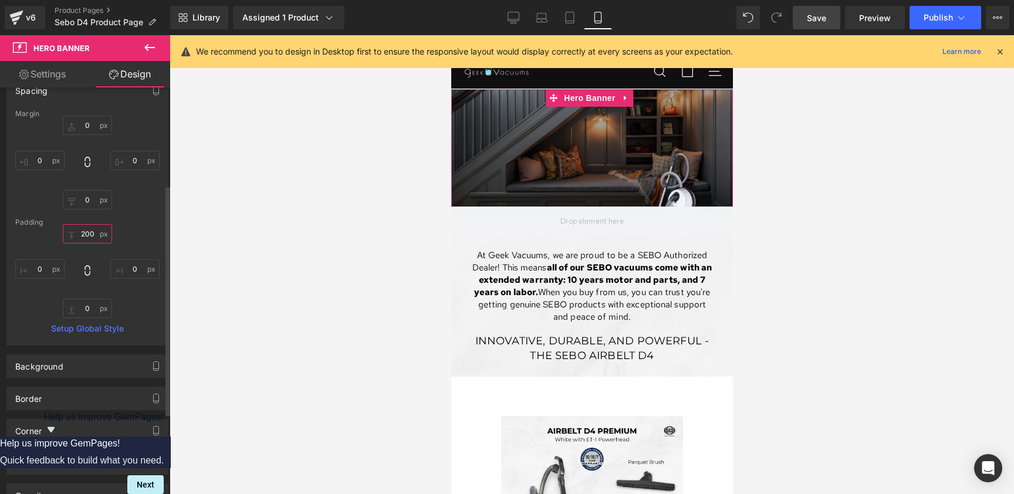
click at [87, 234] on input "200" at bounding box center [87, 233] width 49 height 19
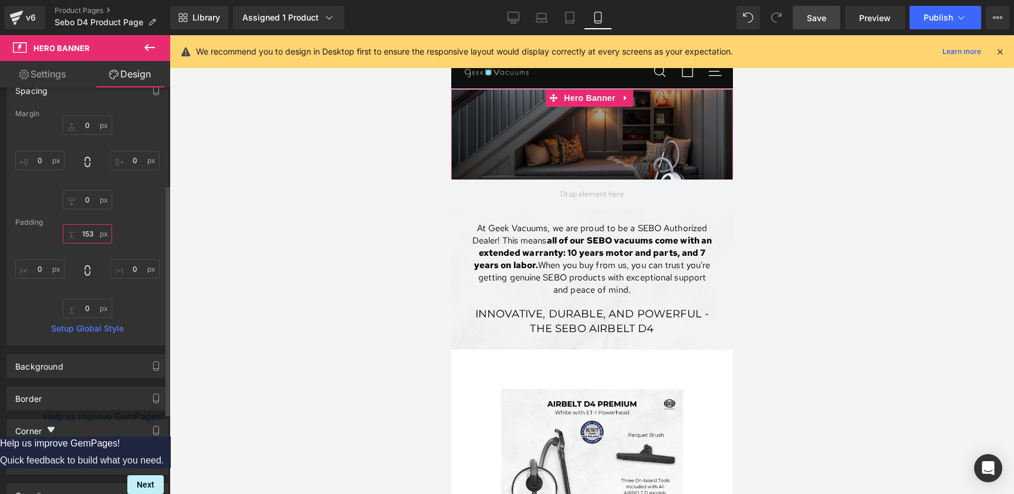
type input "152"
click at [82, 318] on input "0" at bounding box center [87, 308] width 49 height 19
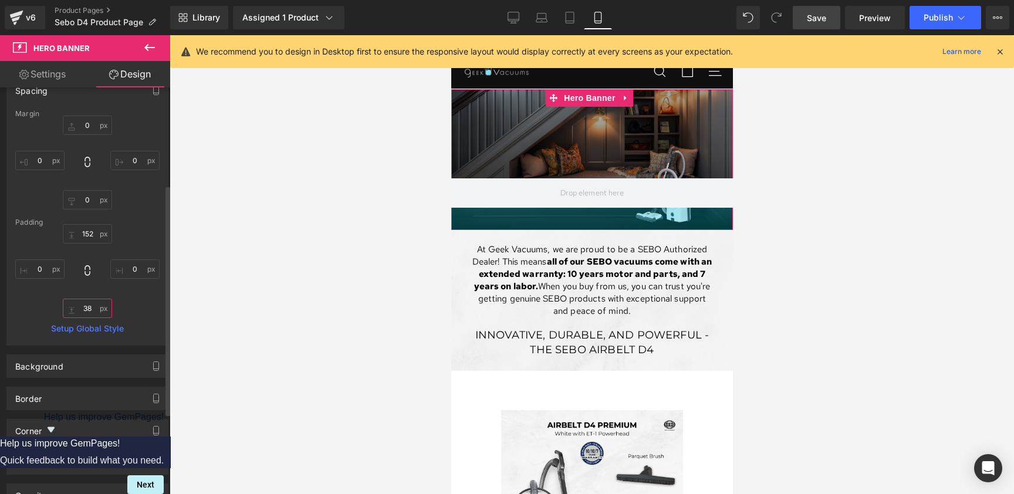
type input "39"
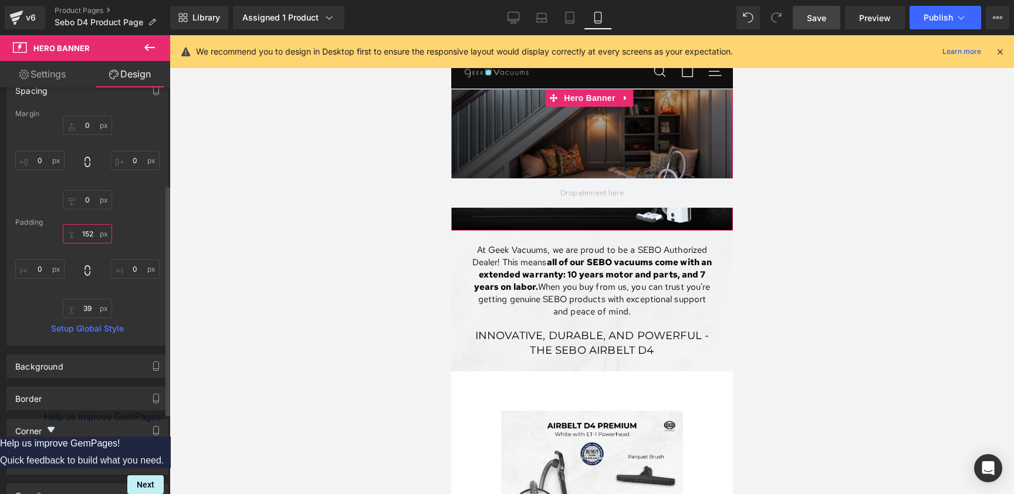
click at [88, 234] on input "152" at bounding box center [87, 233] width 49 height 19
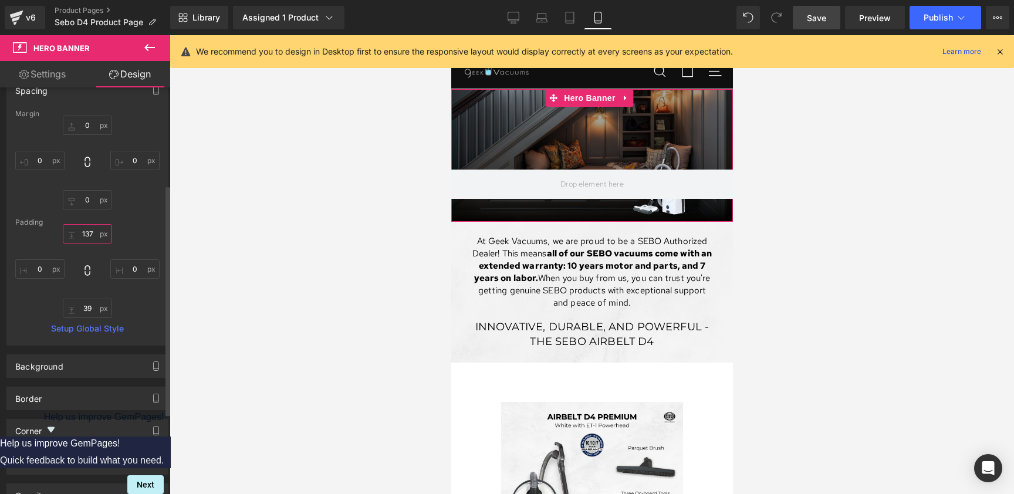
type input "138"
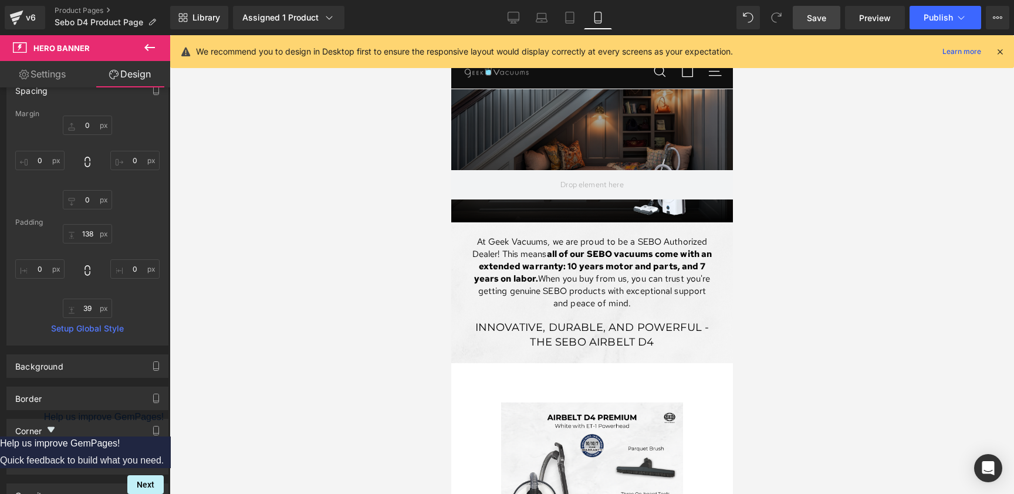
click at [832, 18] on link "Save" at bounding box center [817, 17] width 48 height 23
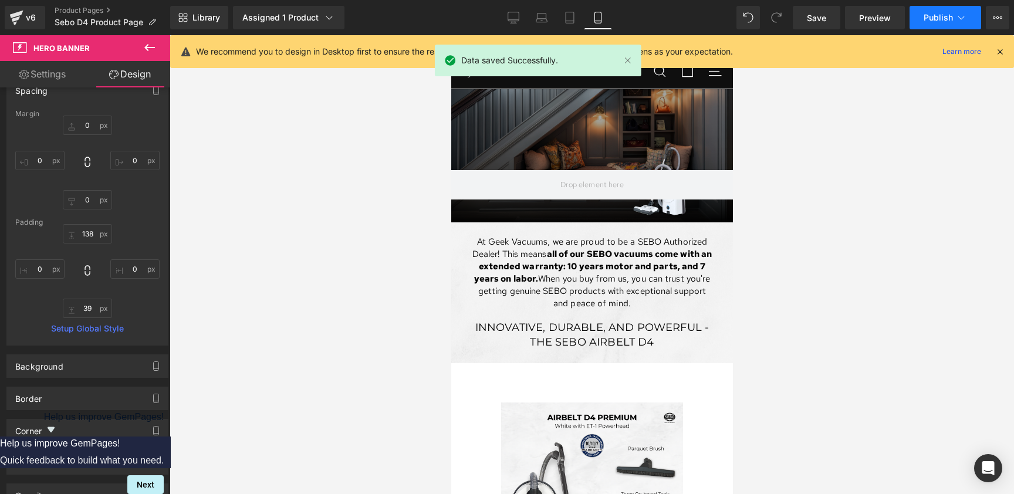
click at [878, 15] on span "Publish" at bounding box center [938, 17] width 29 height 9
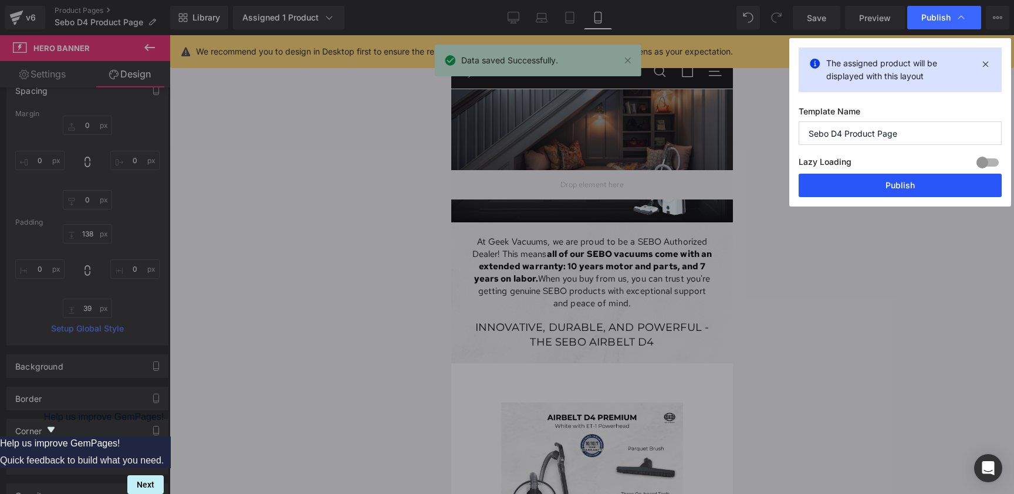
click at [872, 182] on button "Publish" at bounding box center [900, 185] width 203 height 23
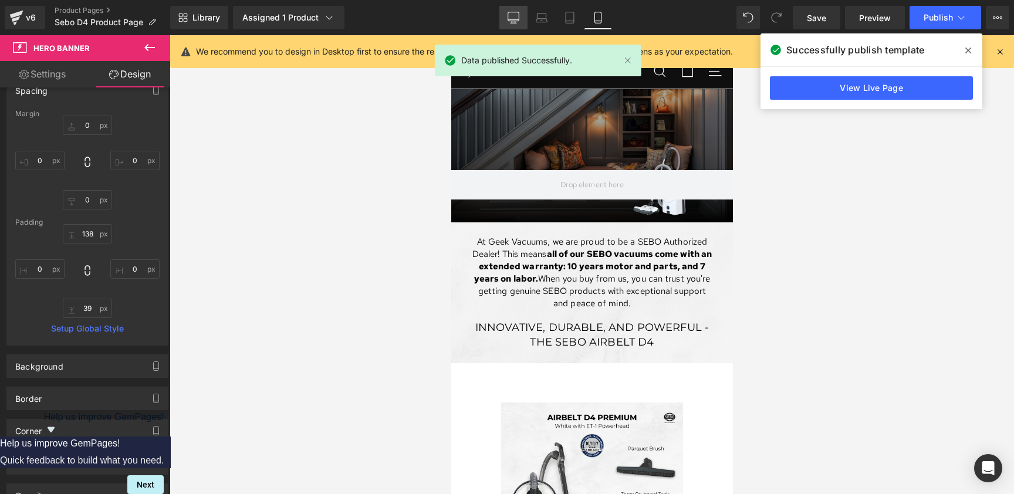
click at [515, 19] on icon at bounding box center [514, 18] width 12 height 12
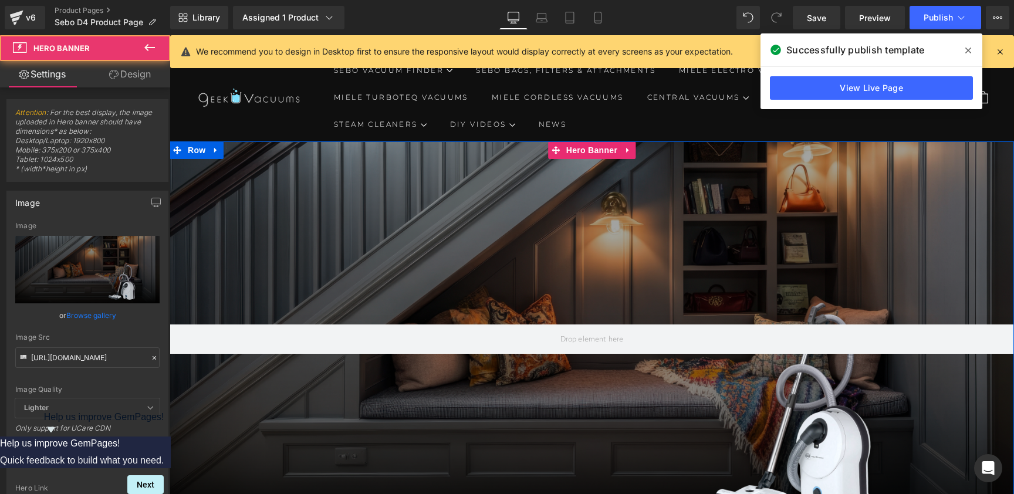
click at [581, 264] on div at bounding box center [592, 339] width 845 height 396
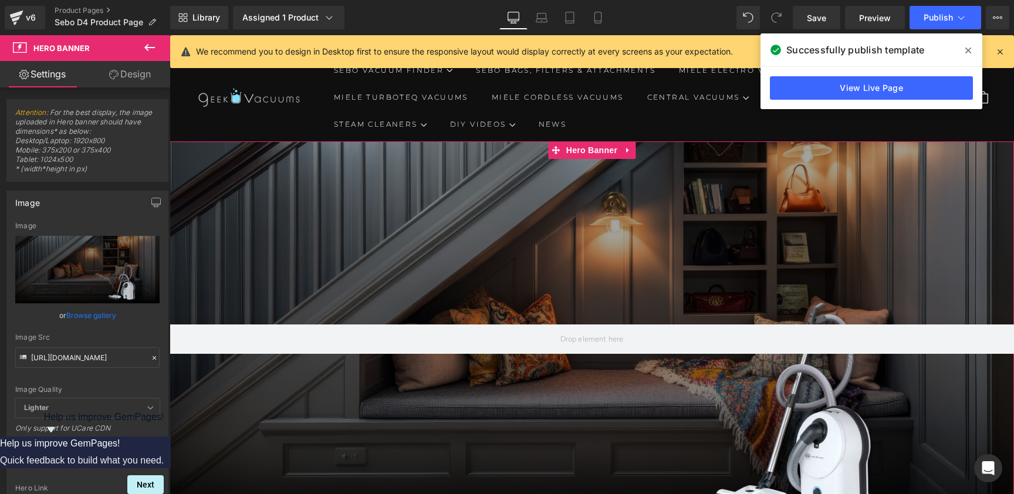
click at [143, 74] on link "Design" at bounding box center [129, 74] width 85 height 26
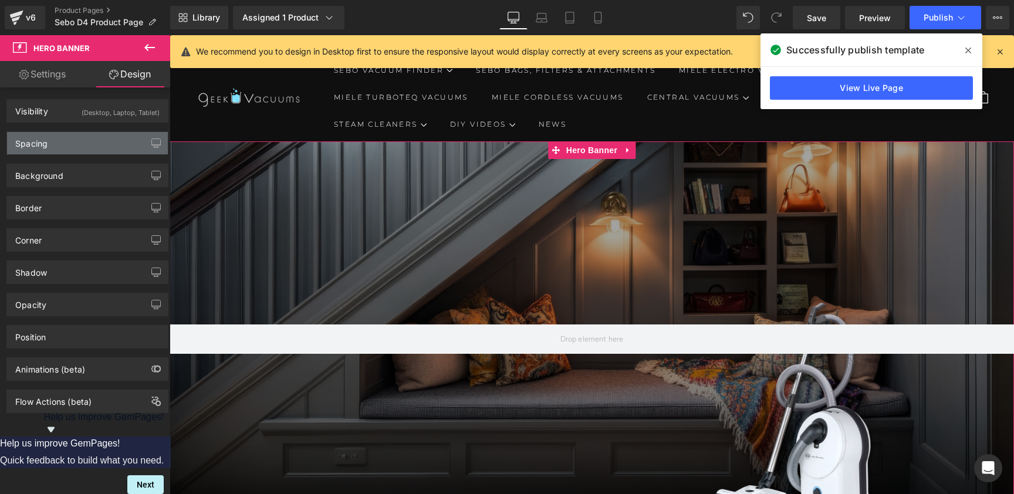
click at [76, 136] on div "Spacing" at bounding box center [87, 143] width 161 height 22
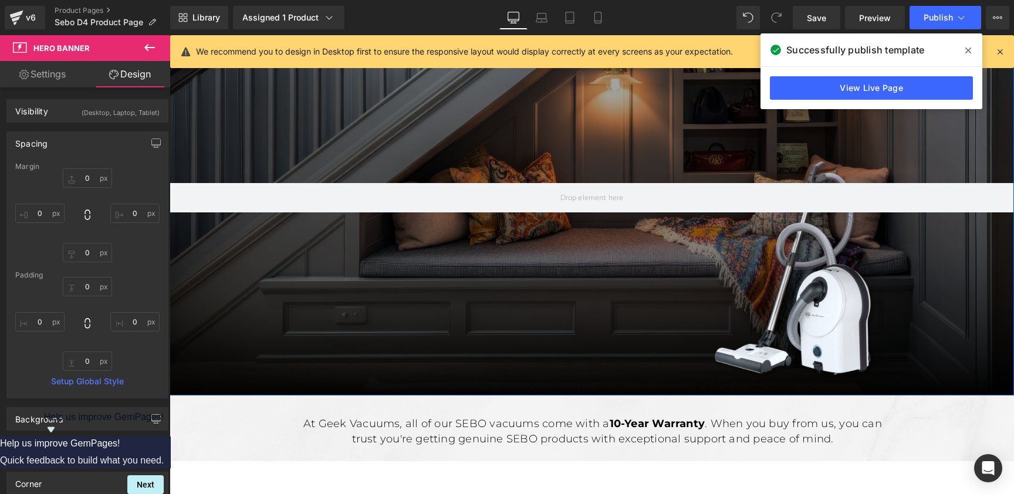
scroll to position [143, 0]
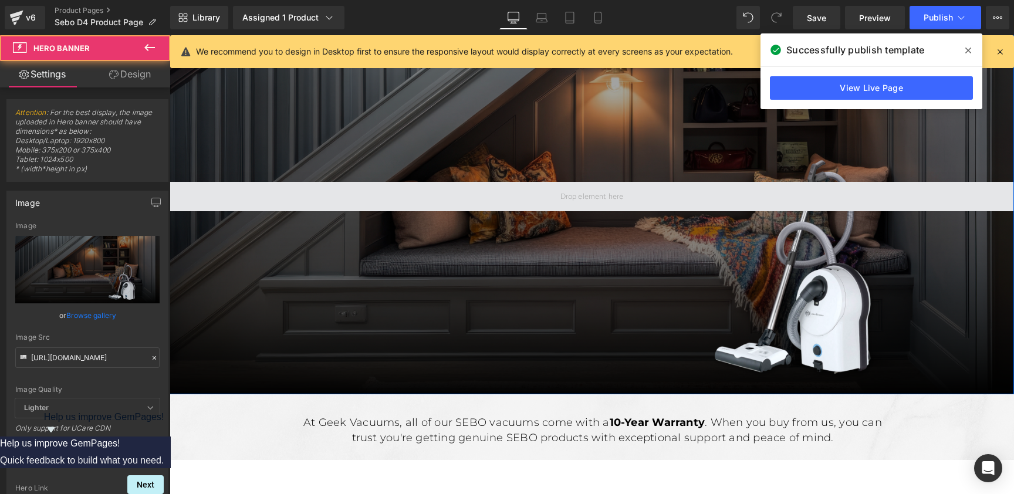
click at [325, 197] on span at bounding box center [592, 196] width 845 height 29
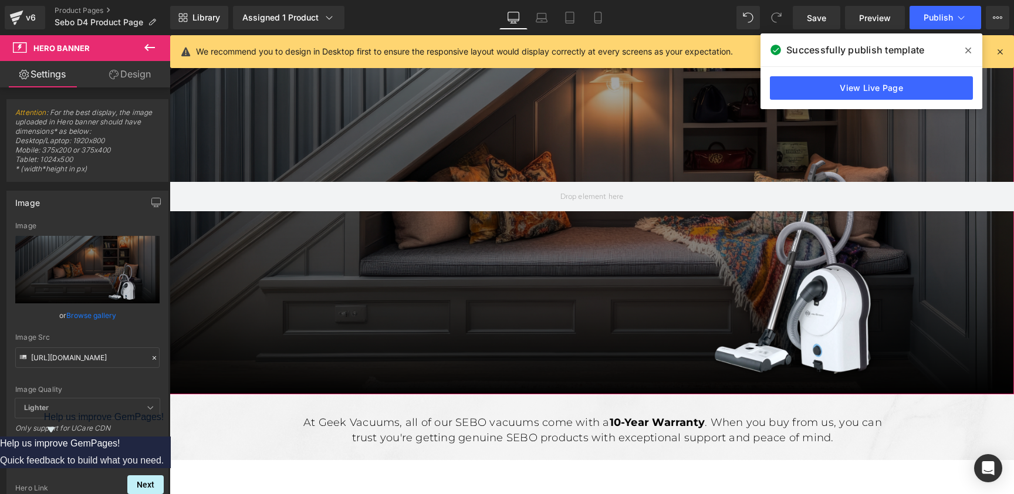
click at [136, 76] on link "Design" at bounding box center [129, 74] width 85 height 26
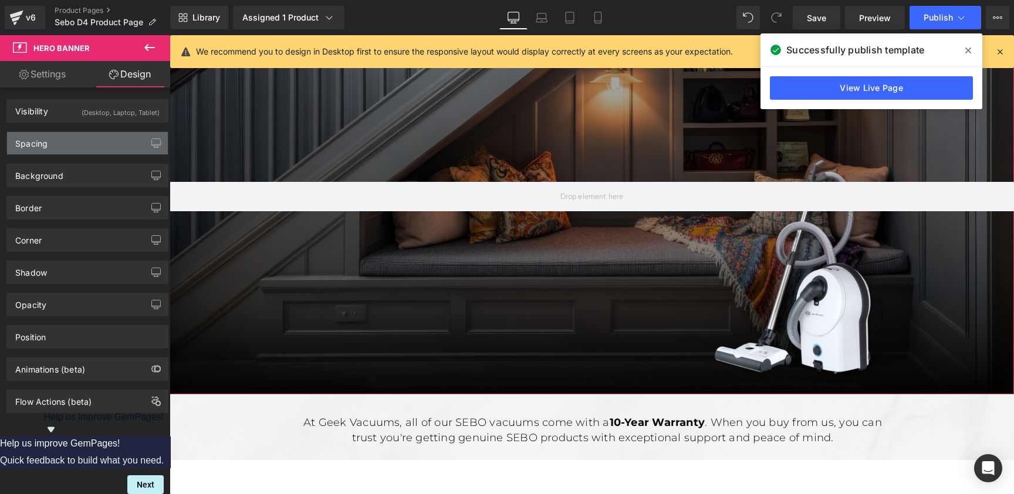
click at [84, 148] on div "Spacing" at bounding box center [87, 143] width 161 height 22
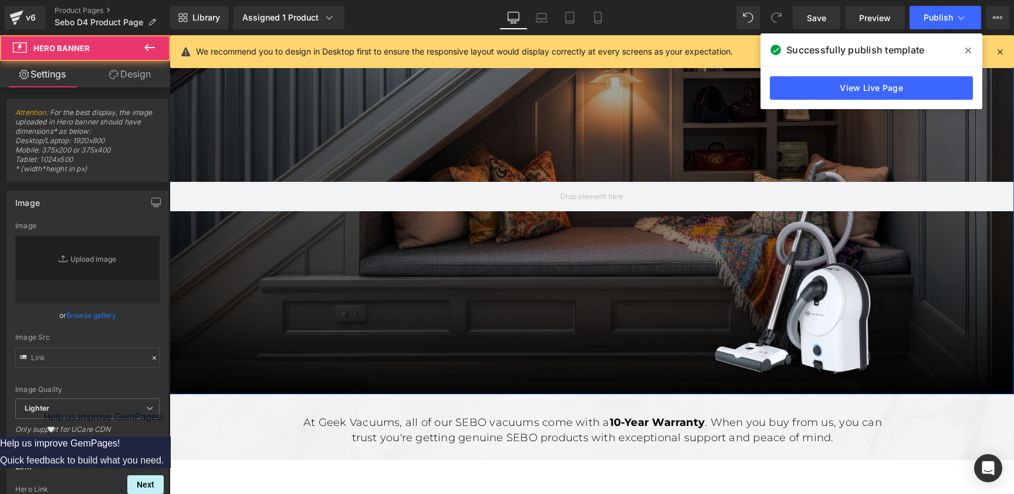
click at [302, 296] on div at bounding box center [592, 197] width 845 height 396
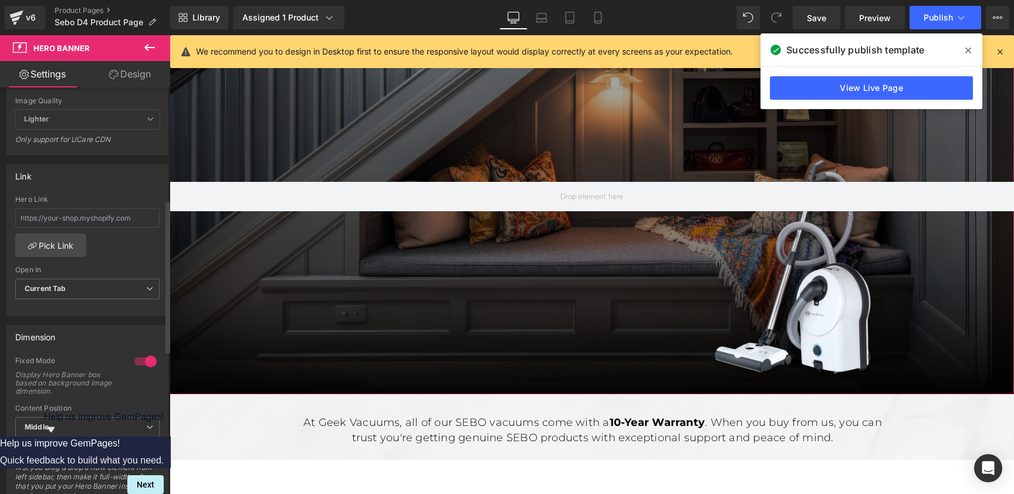
scroll to position [299, 0]
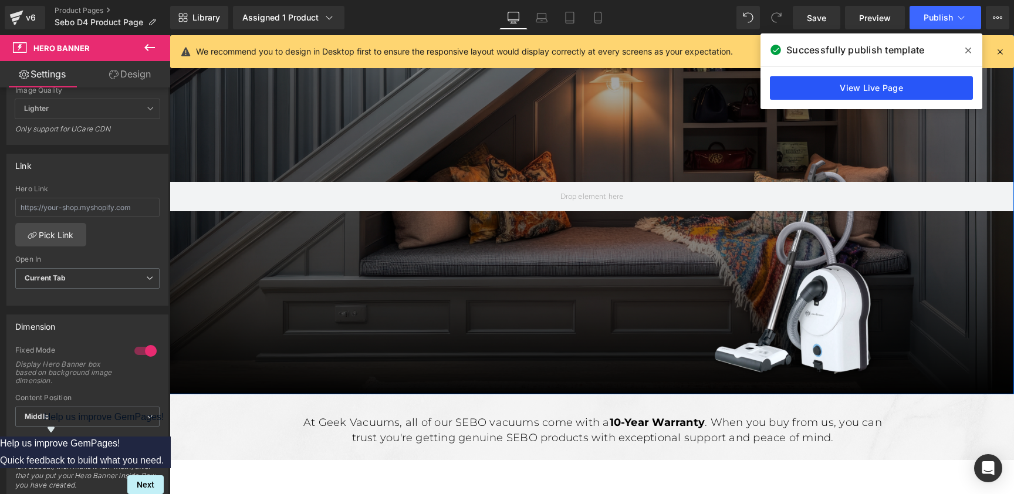
click at [861, 86] on link "View Live Page" at bounding box center [871, 87] width 203 height 23
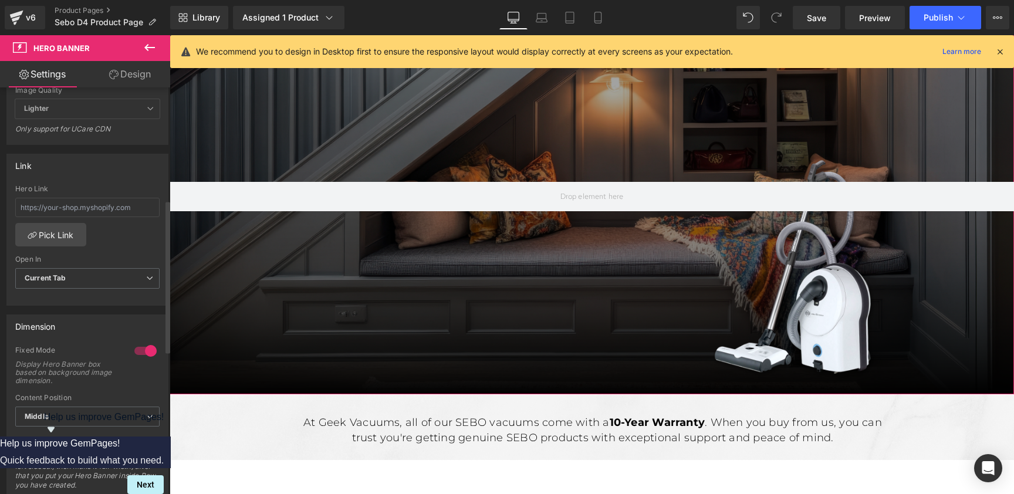
click at [134, 350] on div at bounding box center [145, 351] width 28 height 19
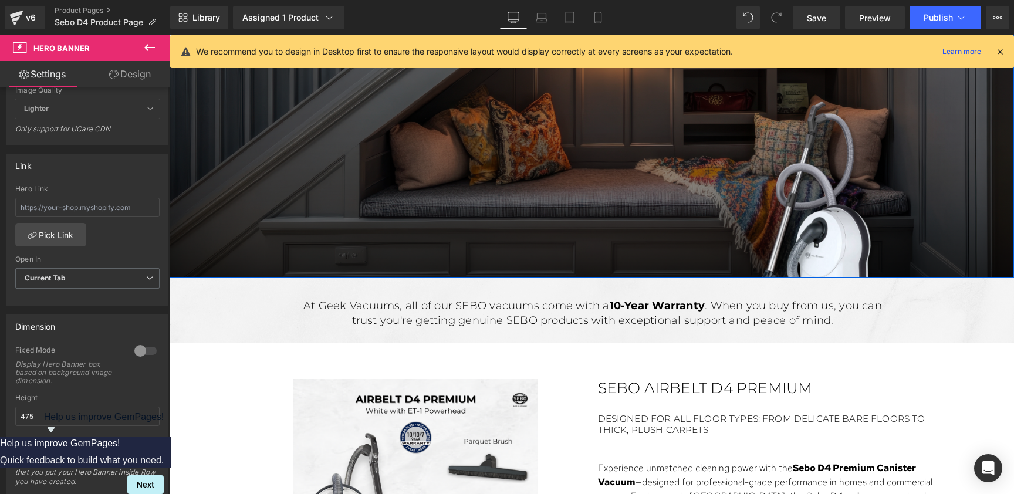
click at [459, 160] on div at bounding box center [592, 138] width 845 height 279
click at [468, 190] on div at bounding box center [592, 138] width 845 height 279
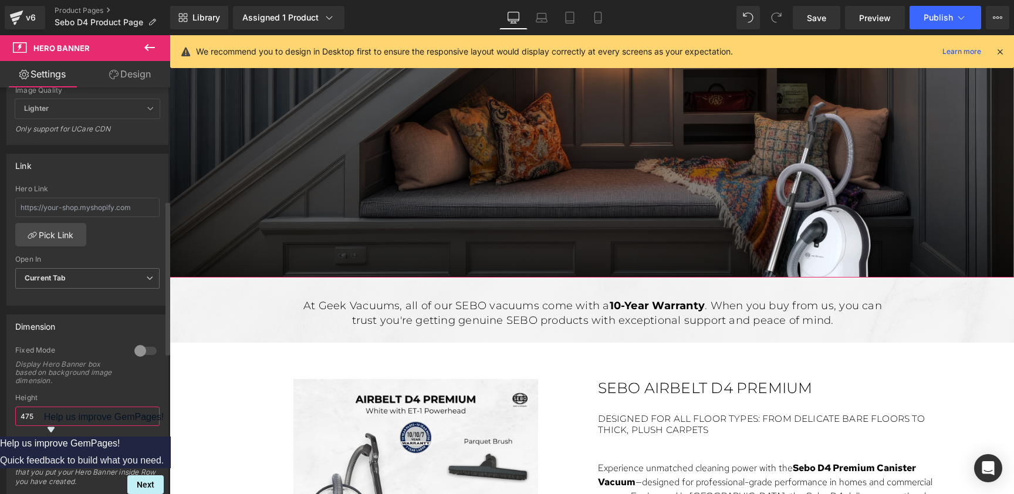
click at [99, 407] on input "475" at bounding box center [87, 416] width 144 height 19
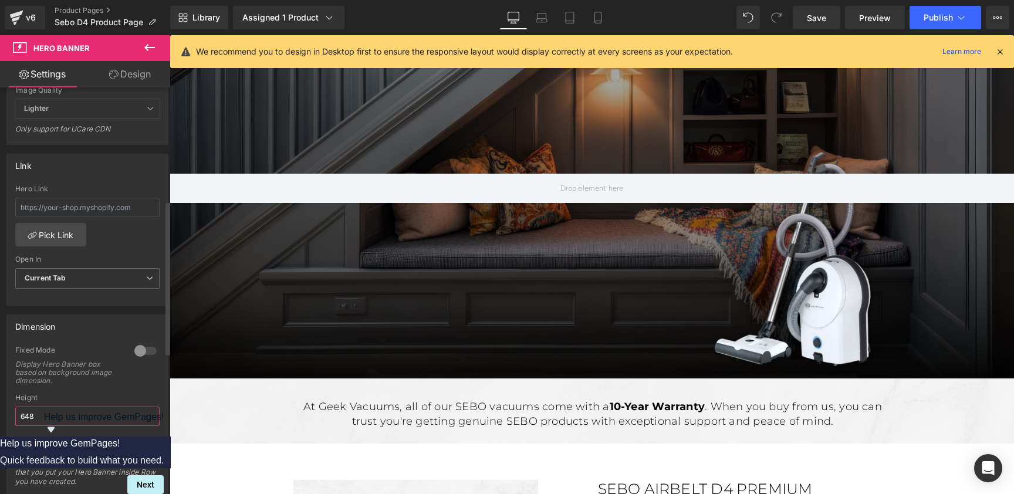
type input "649"
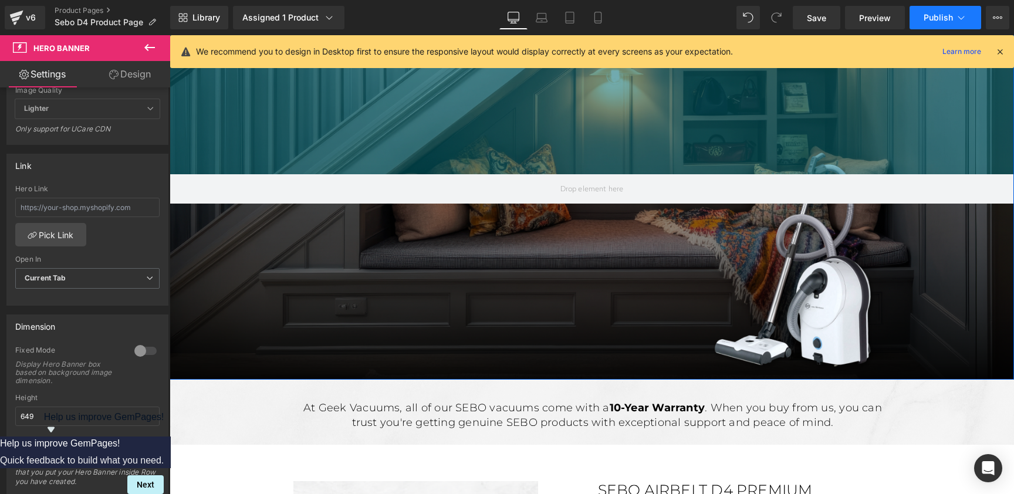
click at [878, 16] on span "Publish" at bounding box center [938, 17] width 29 height 9
click at [661, 152] on div "299px" at bounding box center [592, 87] width 845 height 176
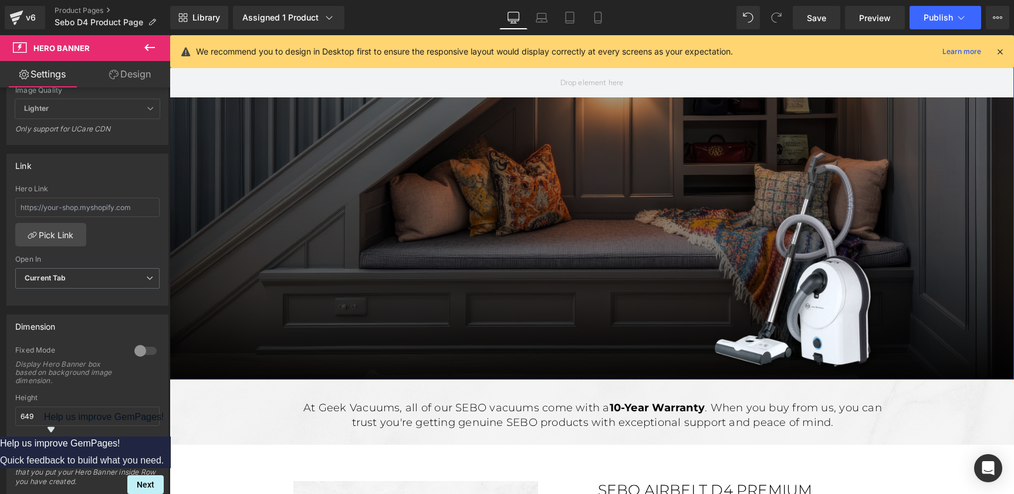
drag, startPoint x: 657, startPoint y: 141, endPoint x: 693, endPoint y: 25, distance: 121.8
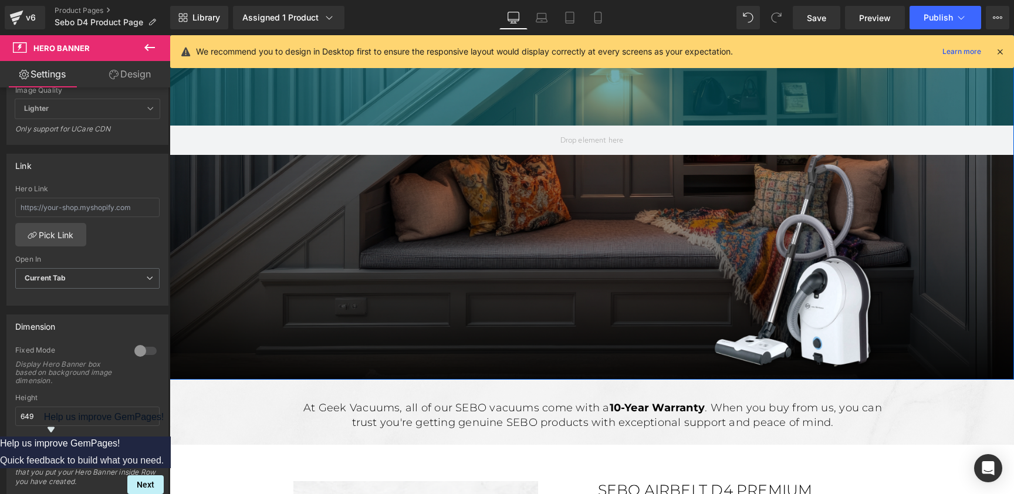
click at [878, 93] on div "216px" at bounding box center [592, 62] width 845 height 127
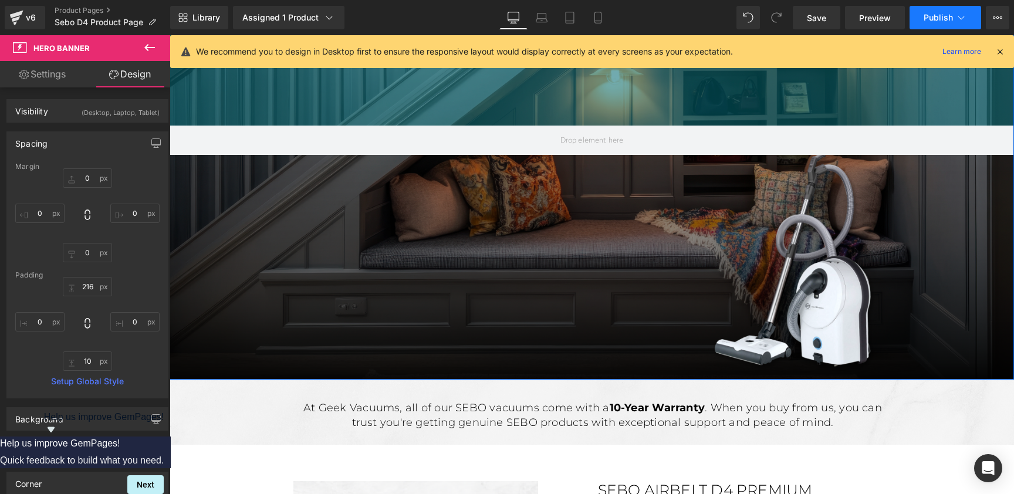
click at [878, 17] on span "Publish" at bounding box center [938, 17] width 29 height 9
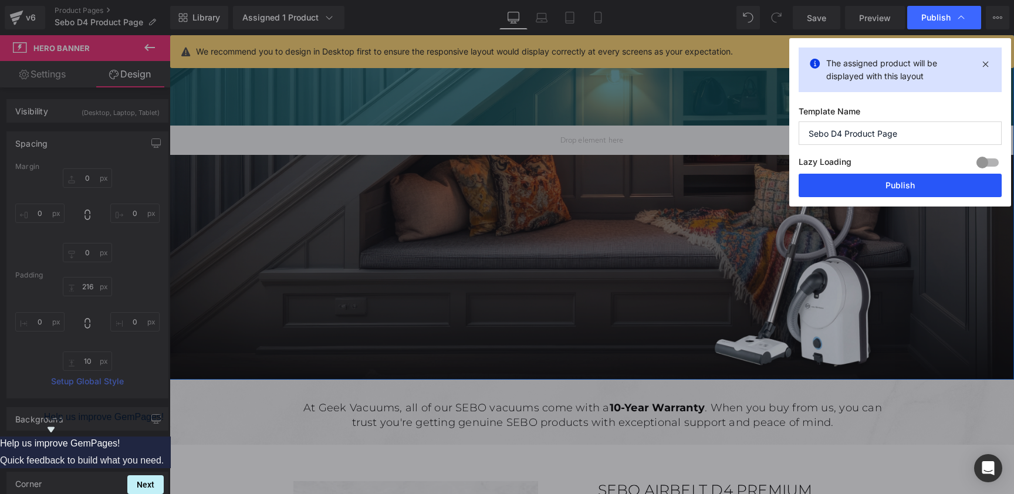
click at [875, 181] on button "Publish" at bounding box center [900, 185] width 203 height 23
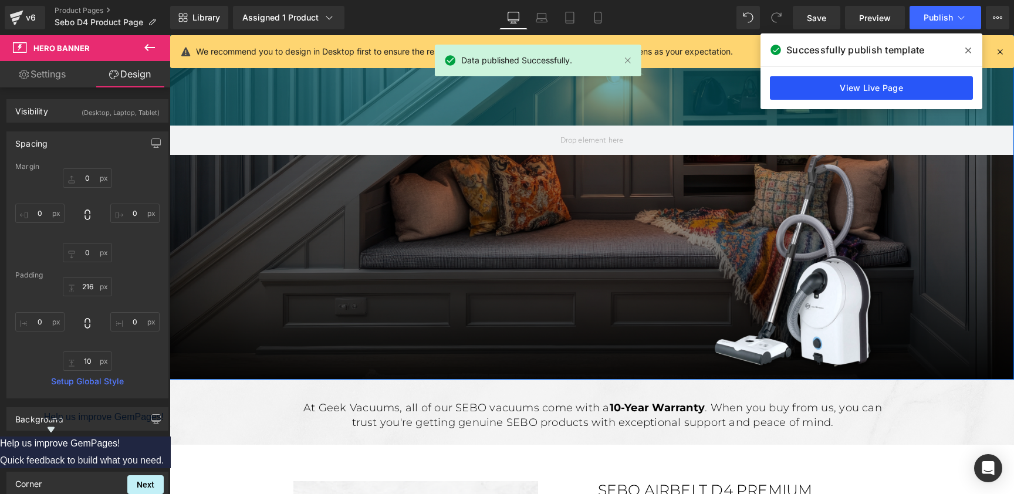
click at [846, 86] on link "View Live Page" at bounding box center [871, 87] width 203 height 23
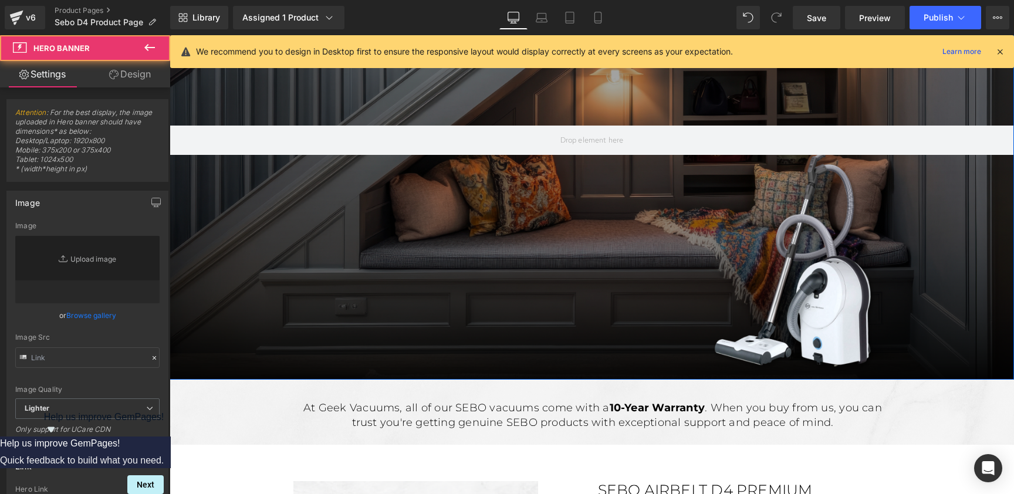
click at [576, 214] on div at bounding box center [592, 189] width 845 height 381
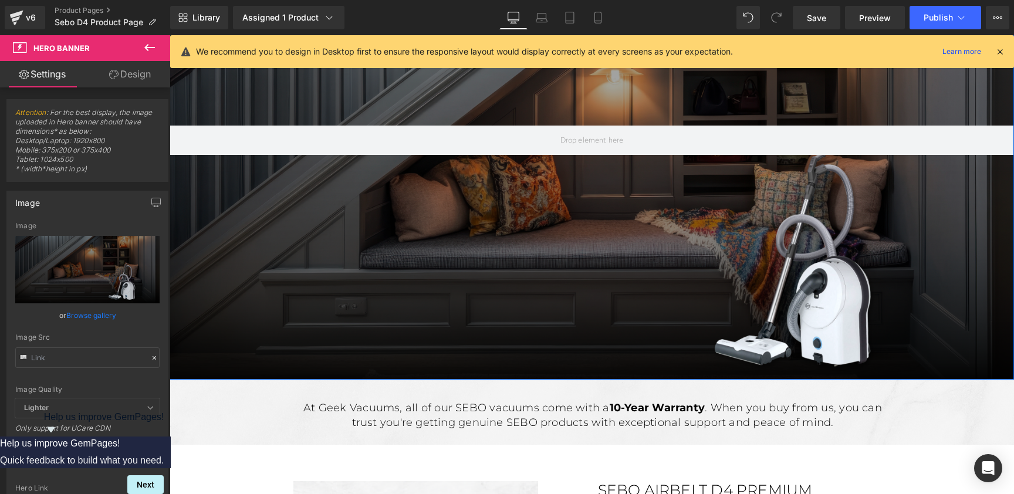
click at [370, 275] on div at bounding box center [592, 189] width 845 height 381
click at [109, 358] on input "text" at bounding box center [87, 358] width 144 height 21
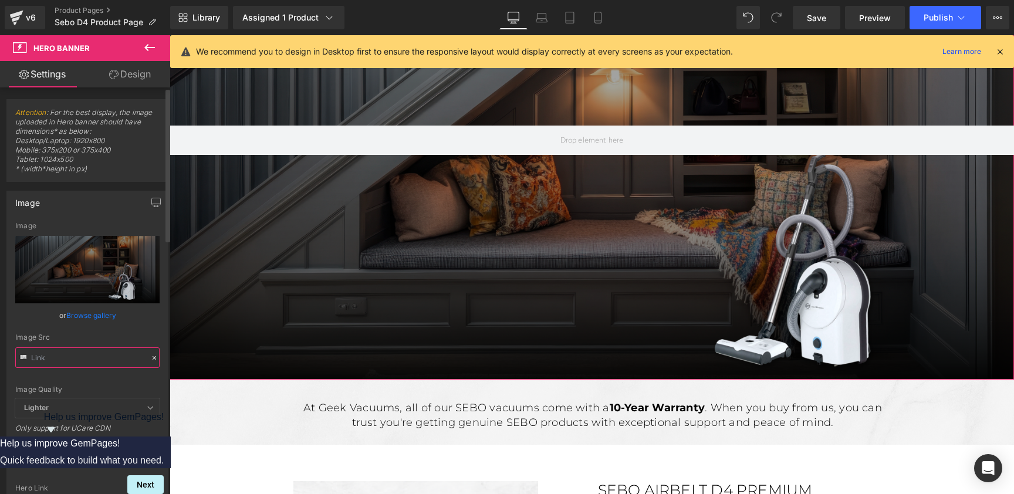
click at [109, 358] on input "text" at bounding box center [87, 358] width 144 height 21
paste input "-2.png?v=1759045856"
type input "[URL][DOMAIN_NAME]"
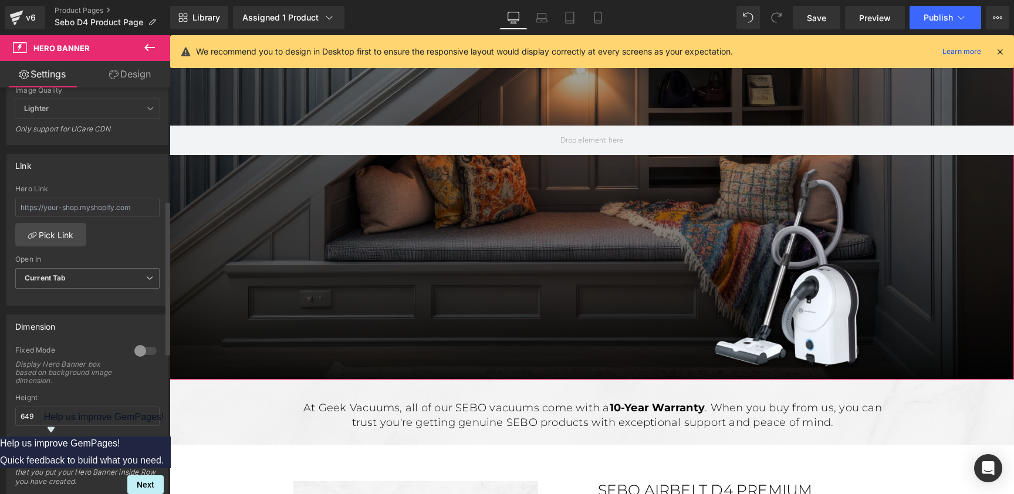
click at [140, 346] on div at bounding box center [145, 351] width 28 height 19
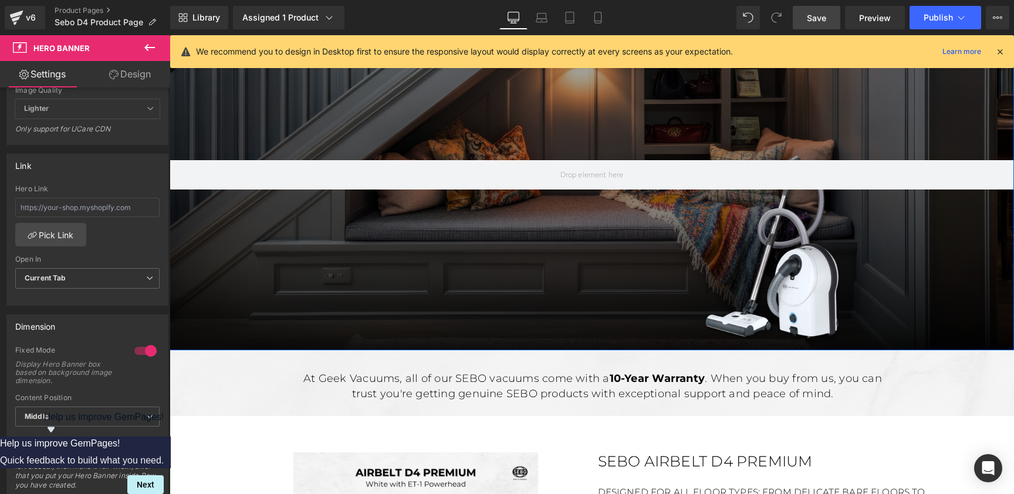
click at [819, 15] on span "Save" at bounding box center [816, 18] width 19 height 12
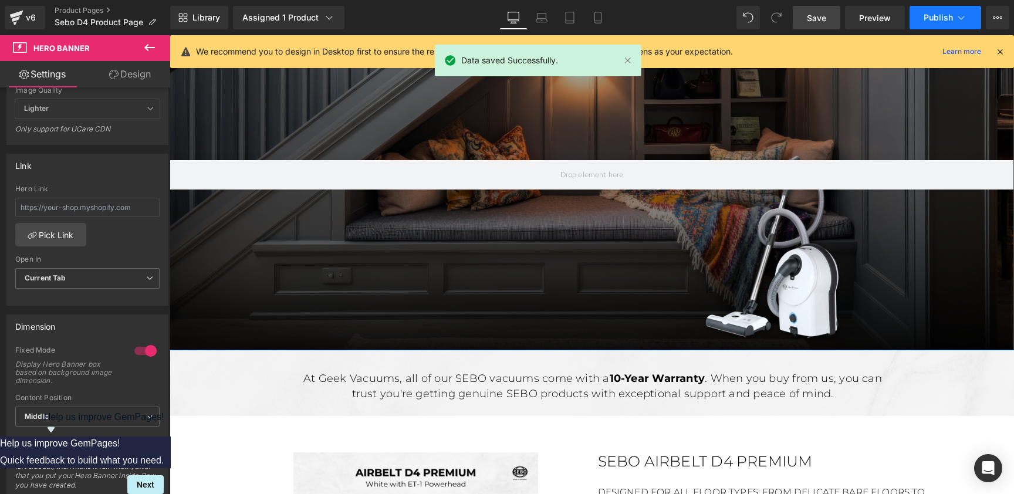
click at [878, 14] on span "Publish" at bounding box center [938, 17] width 29 height 9
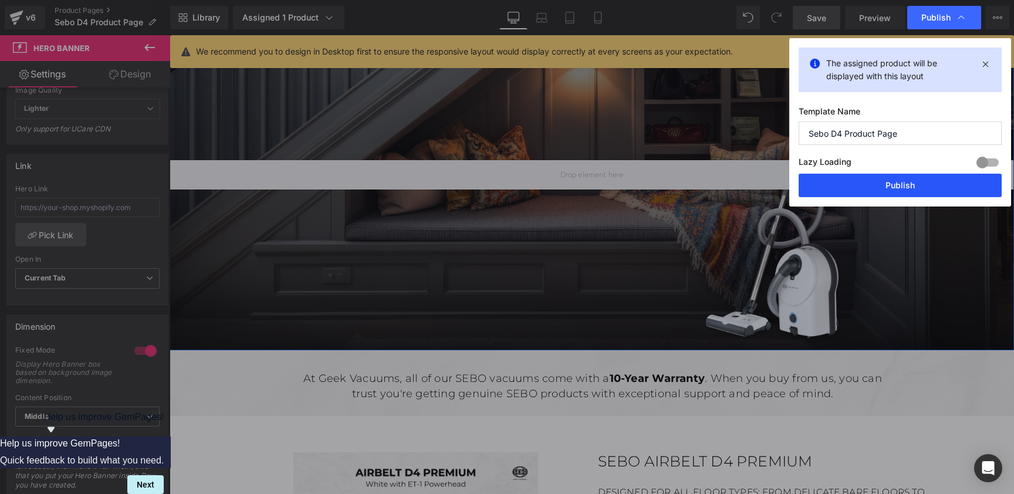
click at [854, 188] on button "Publish" at bounding box center [900, 185] width 203 height 23
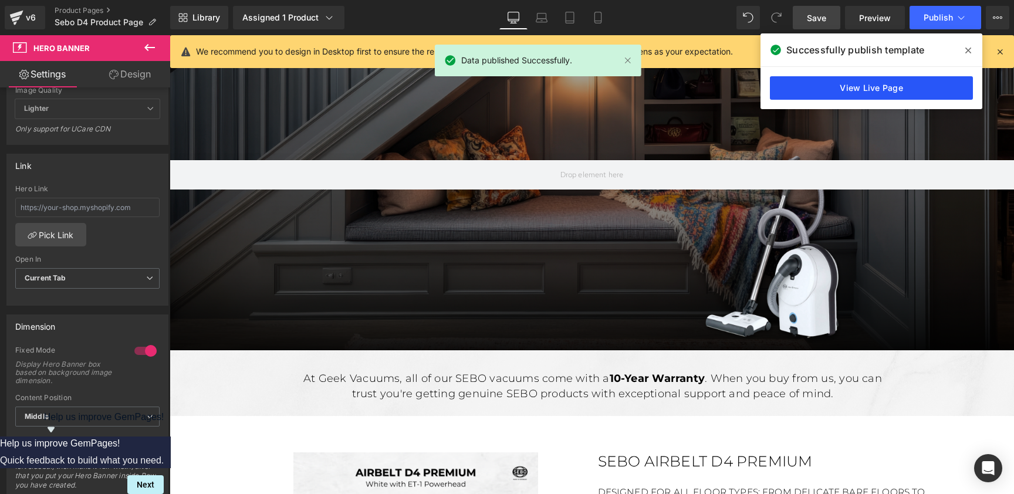
click at [854, 90] on link "View Live Page" at bounding box center [871, 87] width 203 height 23
